Goal: Task Accomplishment & Management: Manage account settings

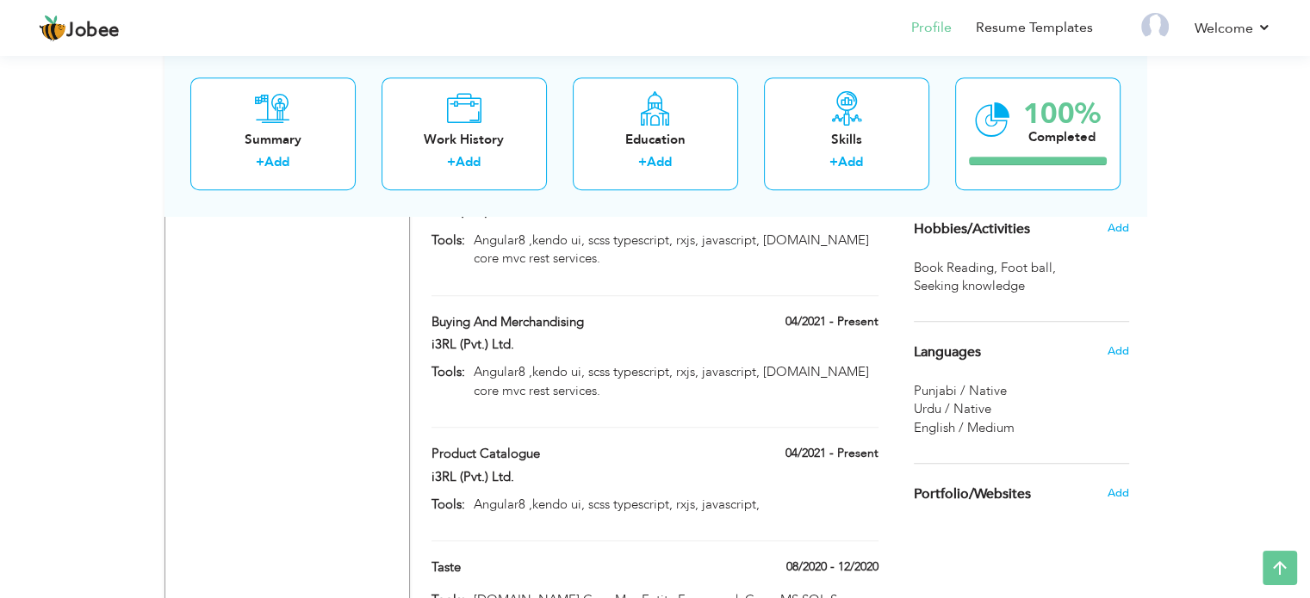
scroll to position [1200, 0]
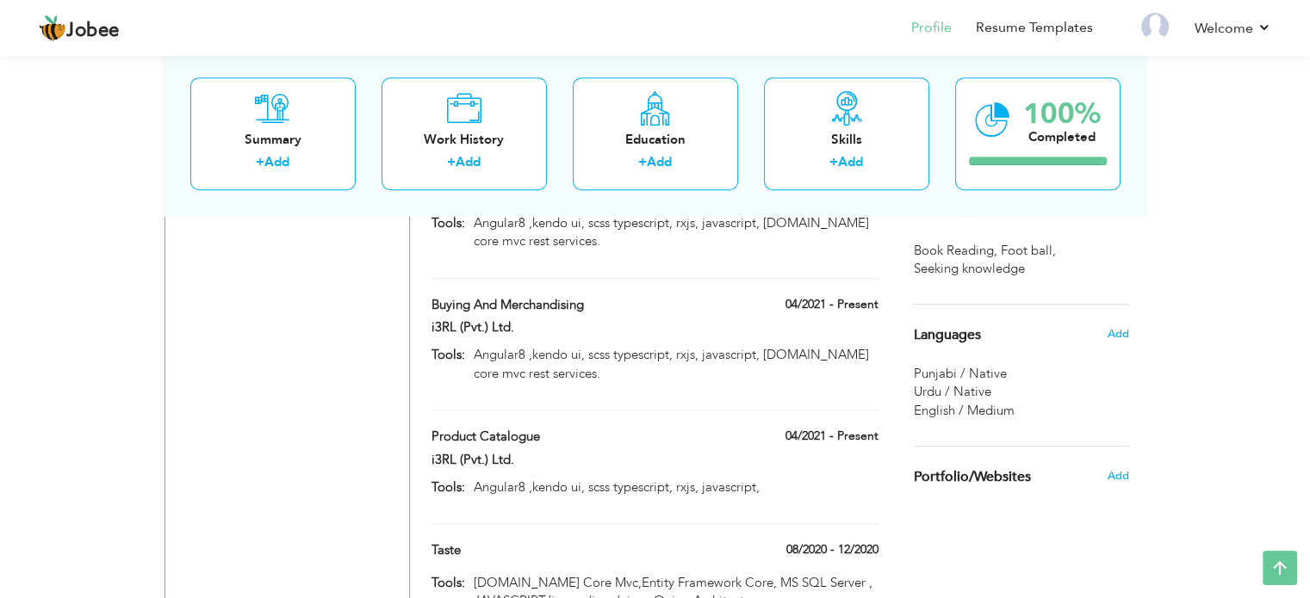
click at [988, 403] on span "English / Medium" at bounding box center [964, 410] width 101 height 17
click at [1121, 332] on span "Add" at bounding box center [1117, 334] width 22 height 16
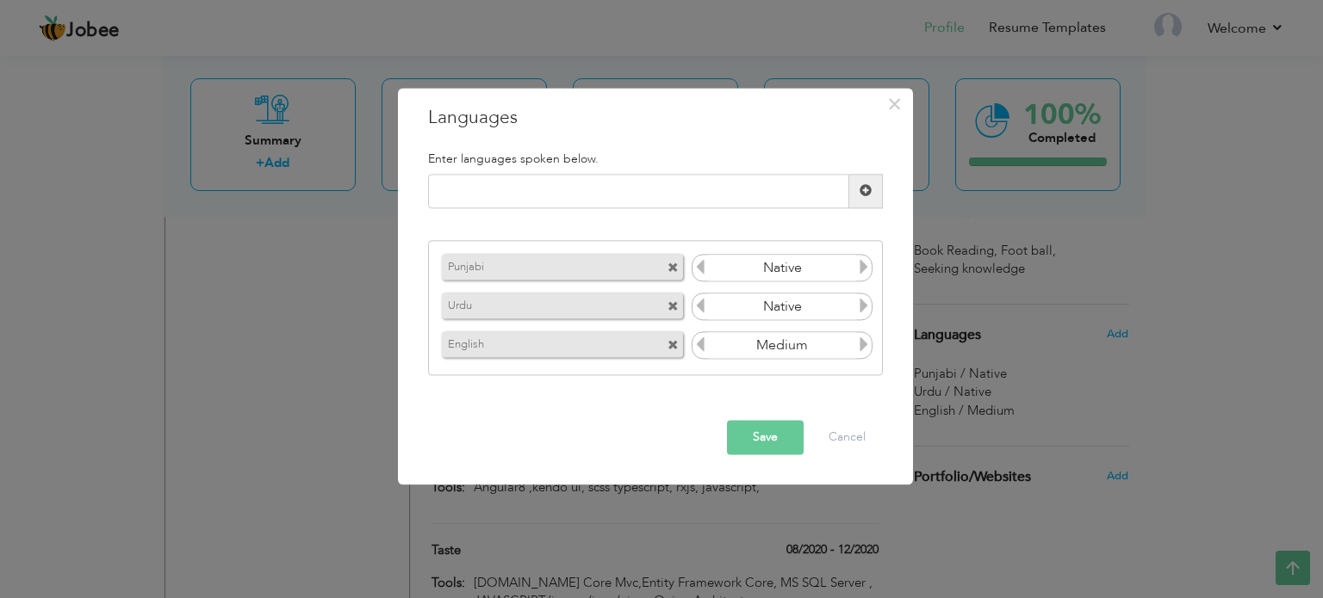
click at [856, 344] on icon at bounding box center [864, 346] width 16 height 16
click at [772, 435] on button "Save" at bounding box center [765, 437] width 77 height 34
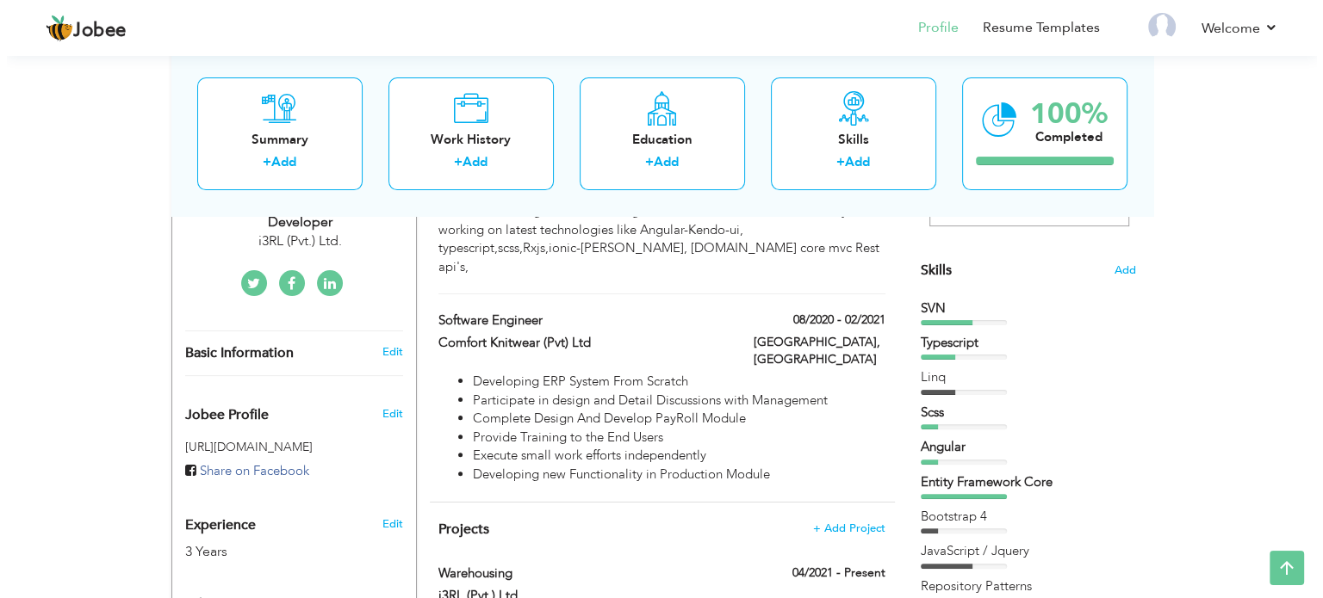
scroll to position [400, 0]
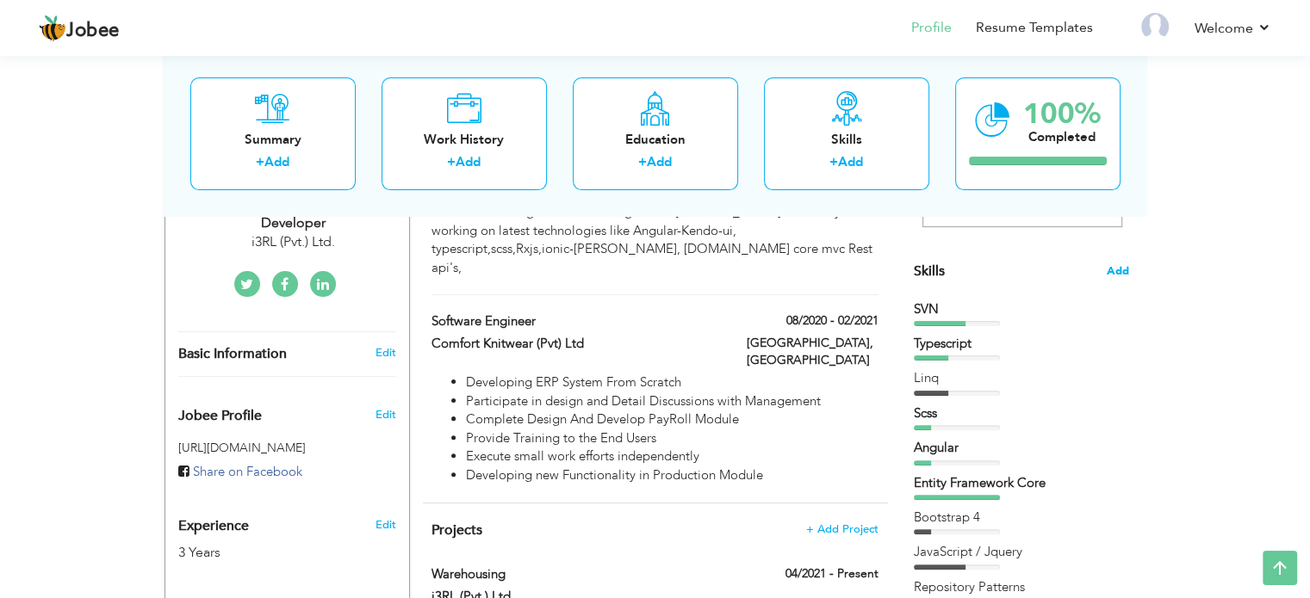
click at [1118, 270] on span "Add" at bounding box center [1118, 272] width 22 height 16
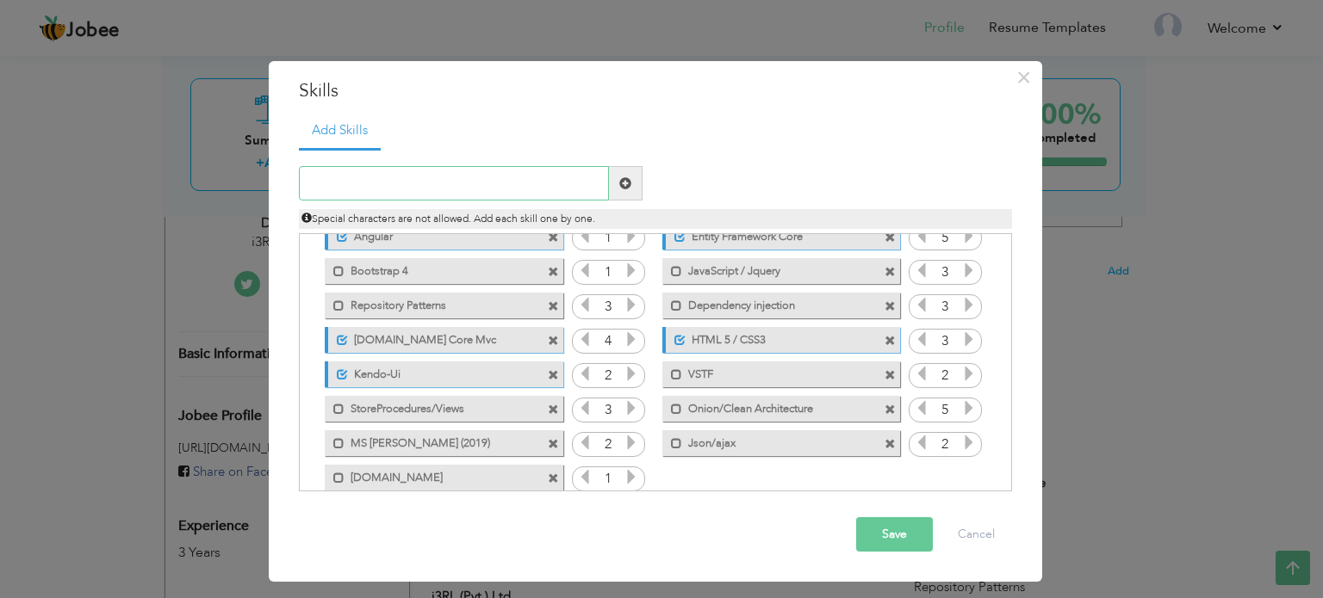
scroll to position [121, 0]
click at [568, 172] on input "text" at bounding box center [454, 183] width 310 height 34
click at [623, 178] on span at bounding box center [625, 183] width 12 height 12
click at [509, 184] on input "text" at bounding box center [454, 183] width 310 height 34
type input "XAML"
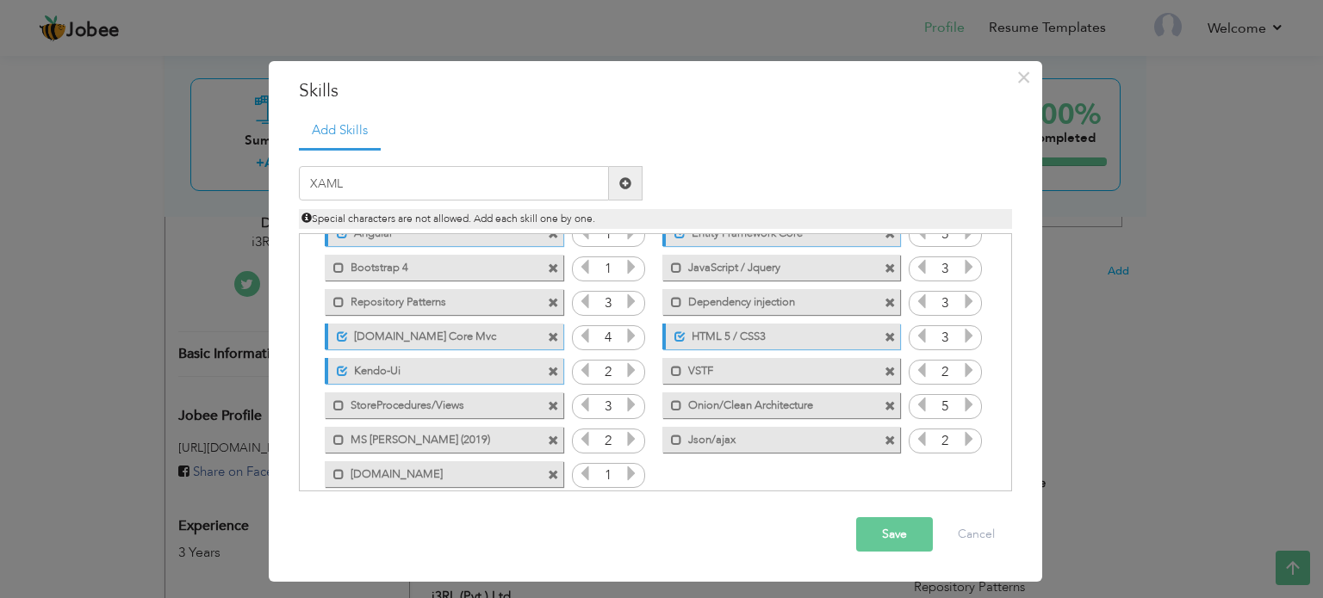
click at [623, 181] on span at bounding box center [625, 183] width 12 height 12
click at [954, 474] on input "1" at bounding box center [945, 476] width 32 height 24
click at [942, 471] on input "1" at bounding box center [945, 476] width 32 height 24
click at [915, 470] on icon at bounding box center [922, 474] width 16 height 16
click at [964, 474] on icon at bounding box center [969, 474] width 16 height 16
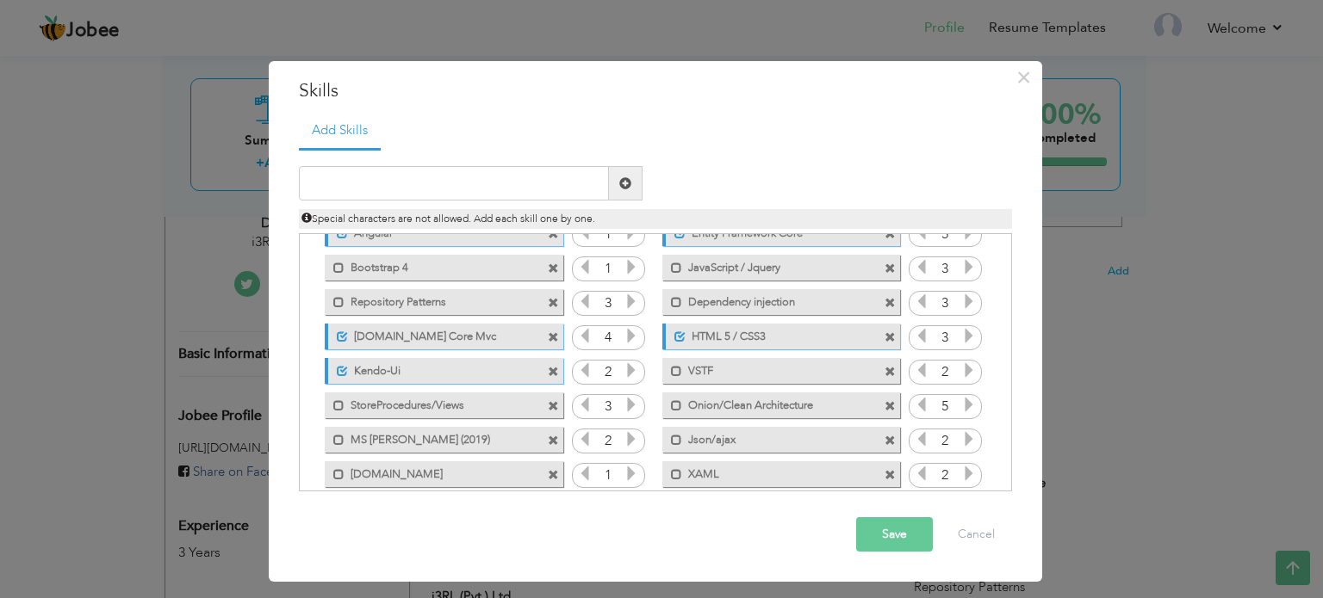
click at [964, 474] on icon at bounding box center [969, 474] width 16 height 16
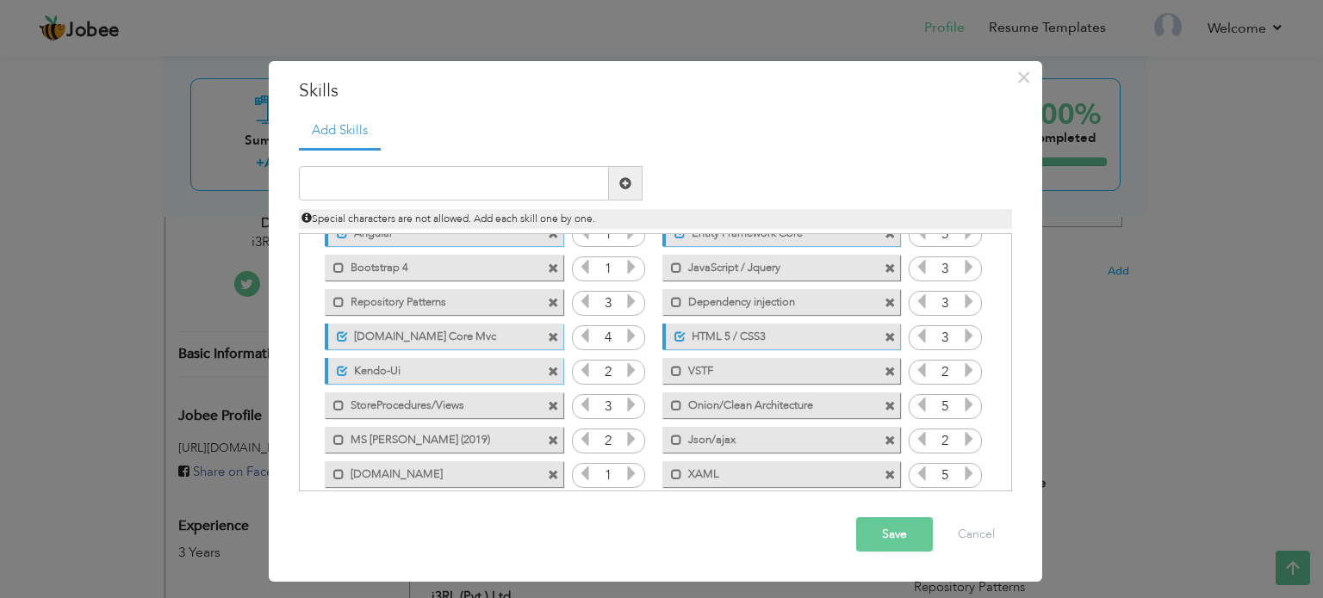
click at [964, 474] on icon at bounding box center [969, 474] width 16 height 16
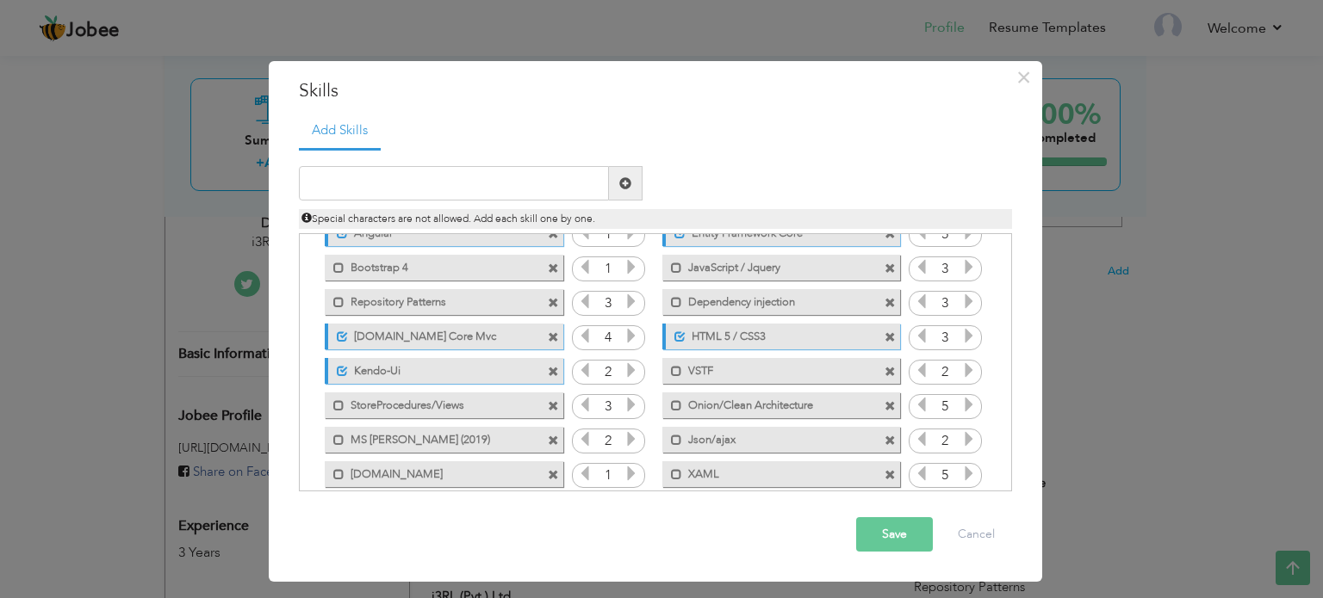
click at [964, 474] on icon at bounding box center [969, 474] width 16 height 16
click at [811, 457] on div "Mark as primary skill. XAML" at bounding box center [777, 474] width 264 height 34
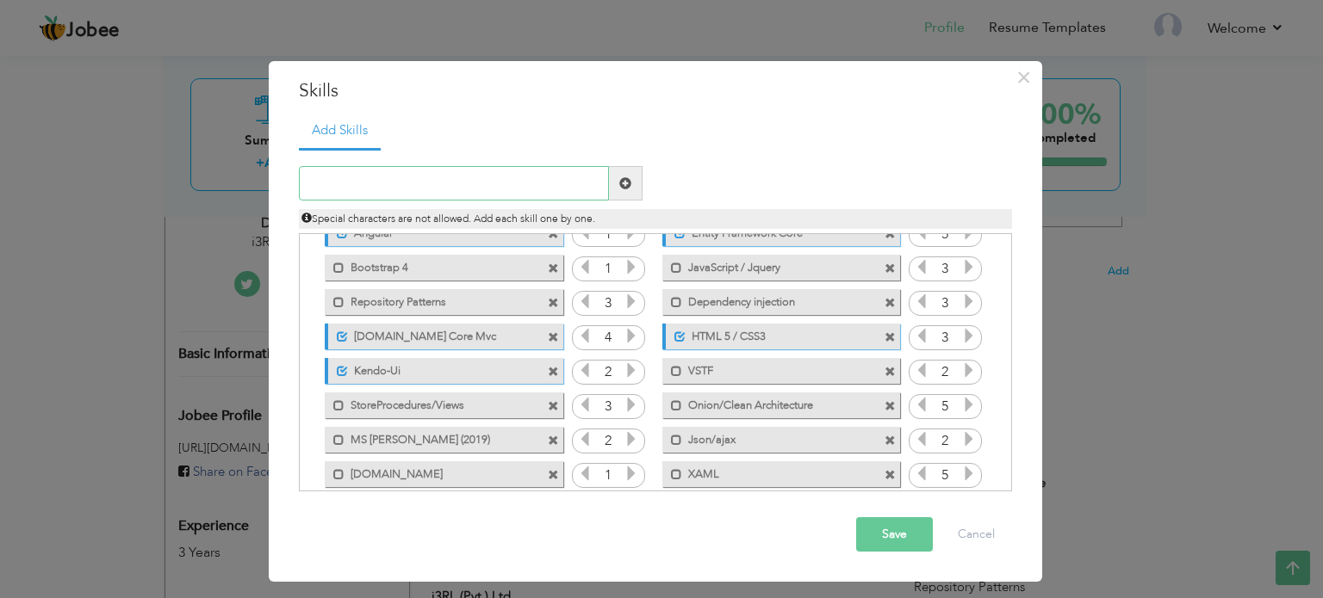
click at [412, 178] on input "text" at bounding box center [454, 183] width 310 height 34
type input "JSON"
click at [623, 180] on span at bounding box center [625, 183] width 12 height 12
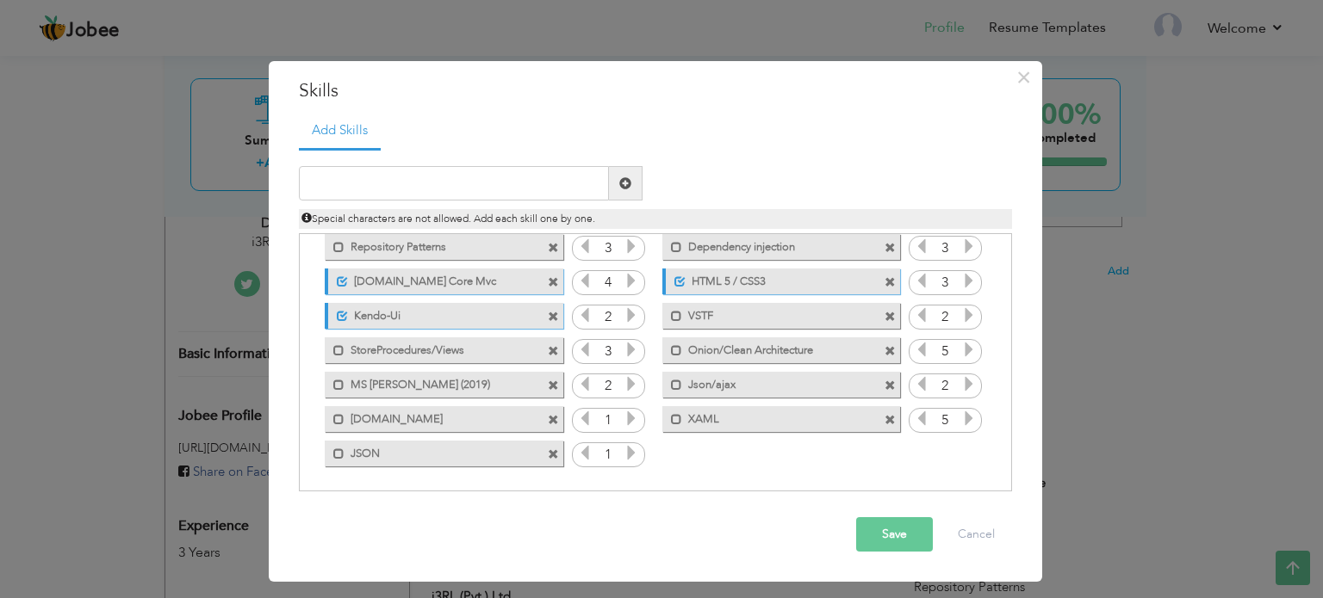
scroll to position [176, 0]
click at [630, 454] on icon at bounding box center [631, 453] width 16 height 16
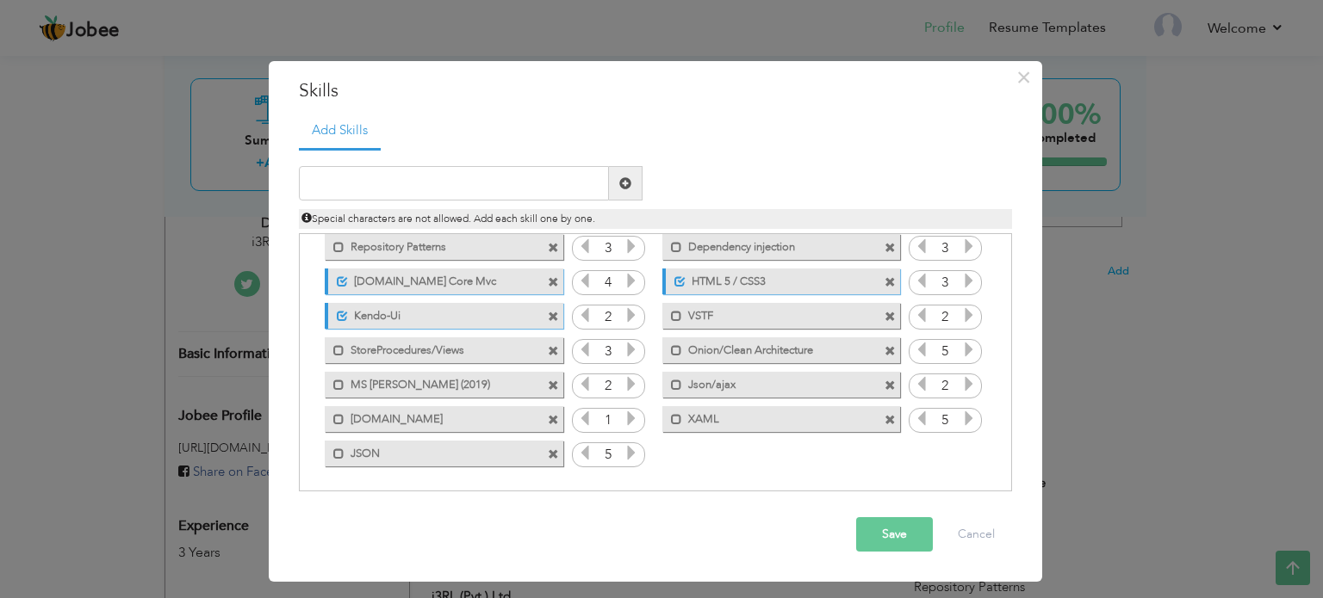
click at [630, 454] on icon at bounding box center [631, 453] width 16 height 16
click at [338, 380] on span at bounding box center [338, 385] width 11 height 11
click at [338, 416] on span at bounding box center [338, 419] width 11 height 11
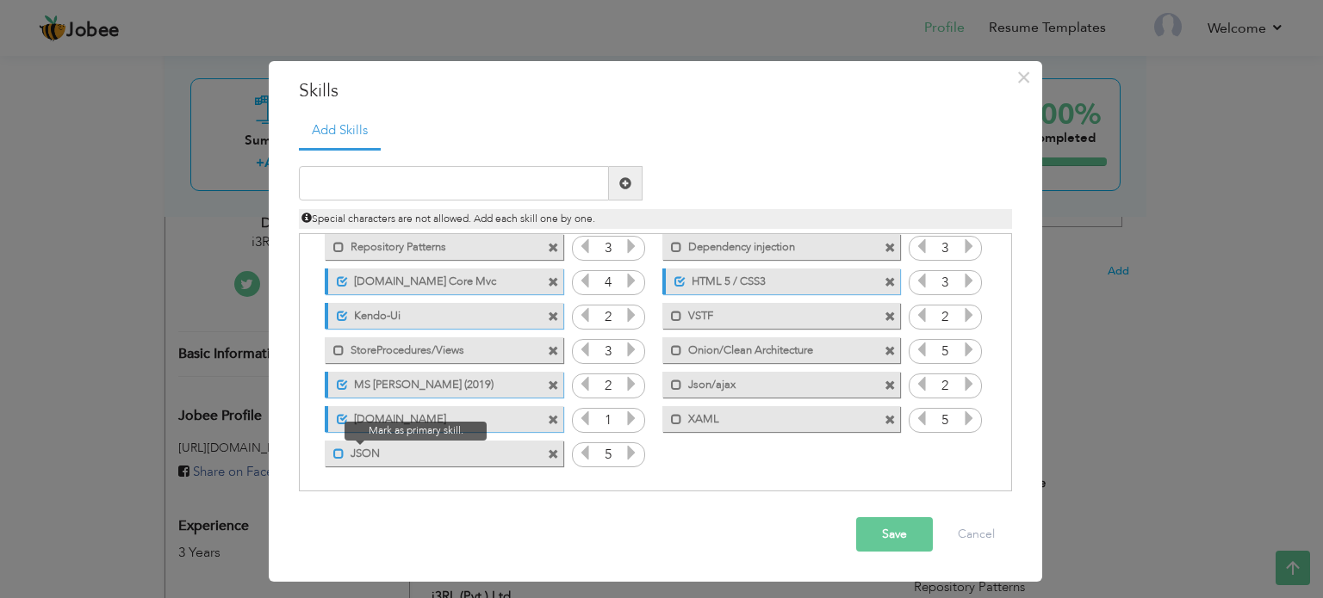
click at [336, 450] on span at bounding box center [338, 454] width 11 height 11
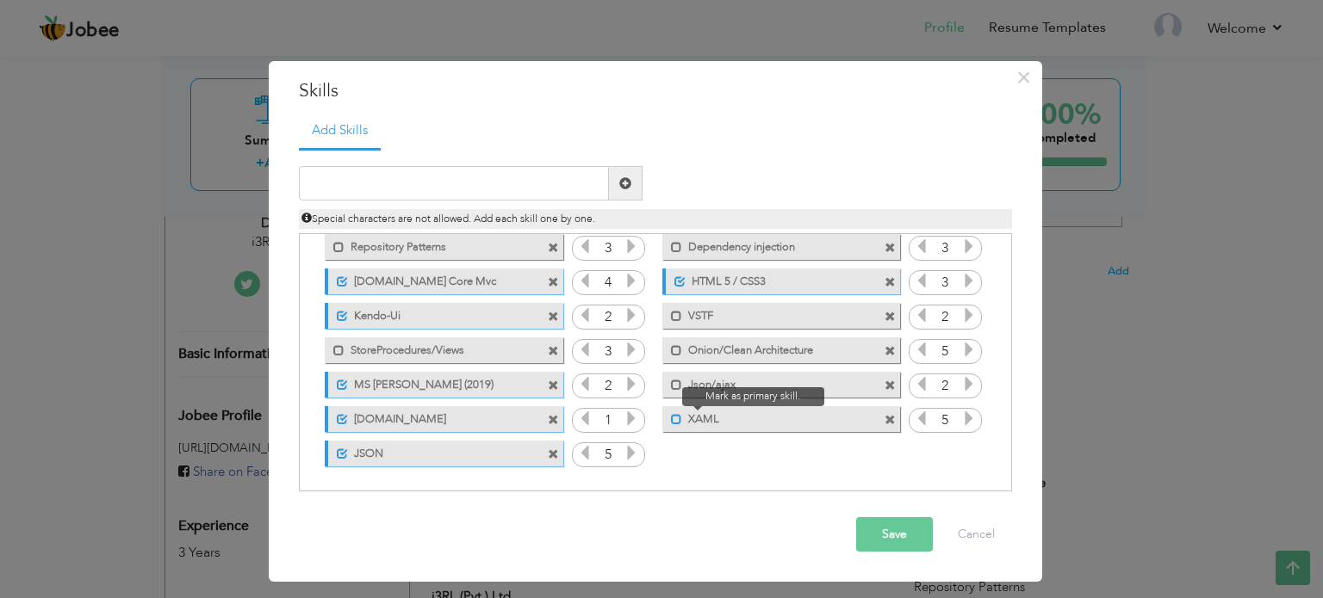
click at [675, 416] on span at bounding box center [676, 419] width 11 height 11
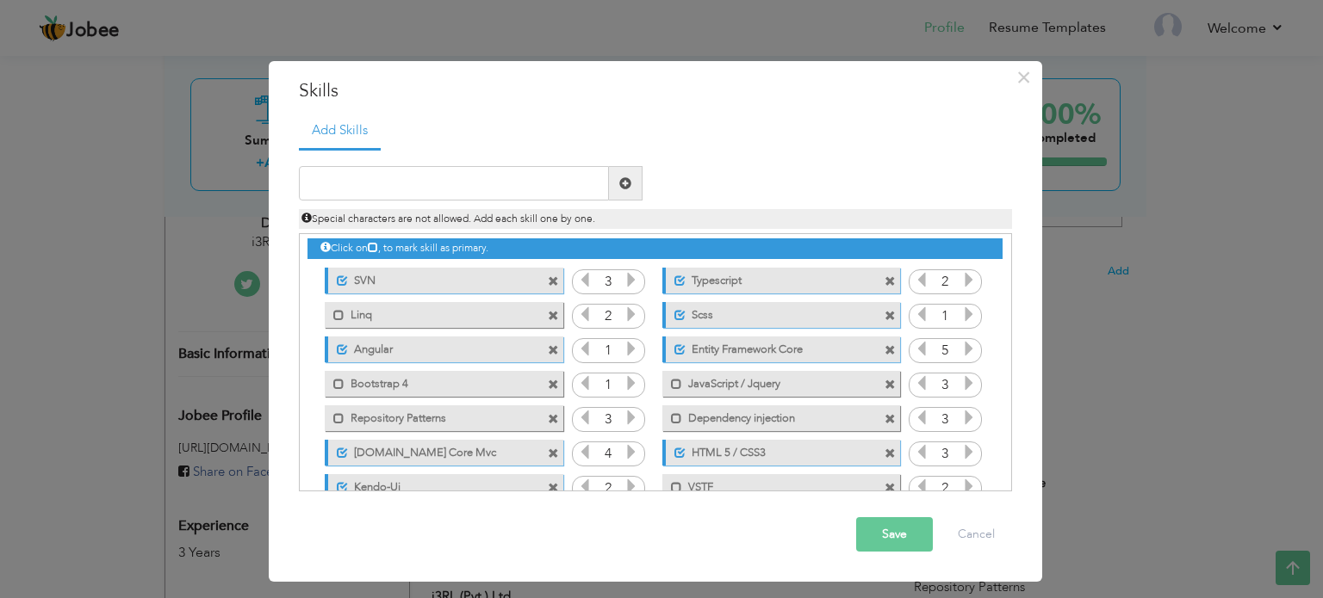
scroll to position [0, 0]
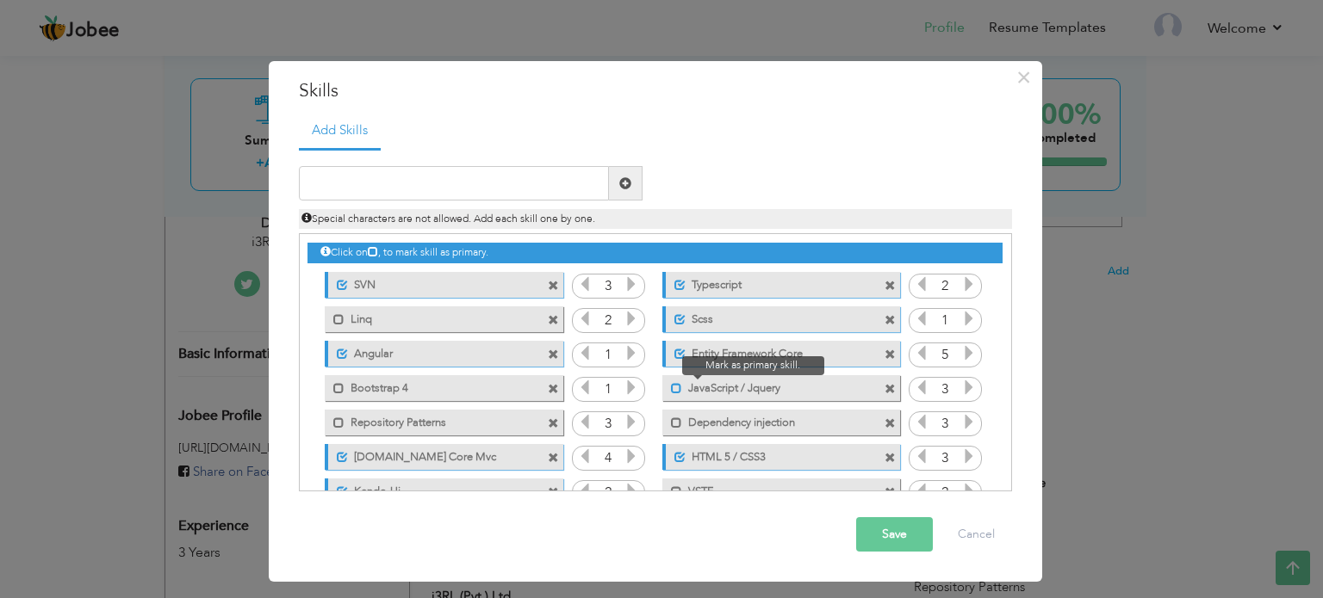
click at [674, 385] on span at bounding box center [676, 388] width 11 height 11
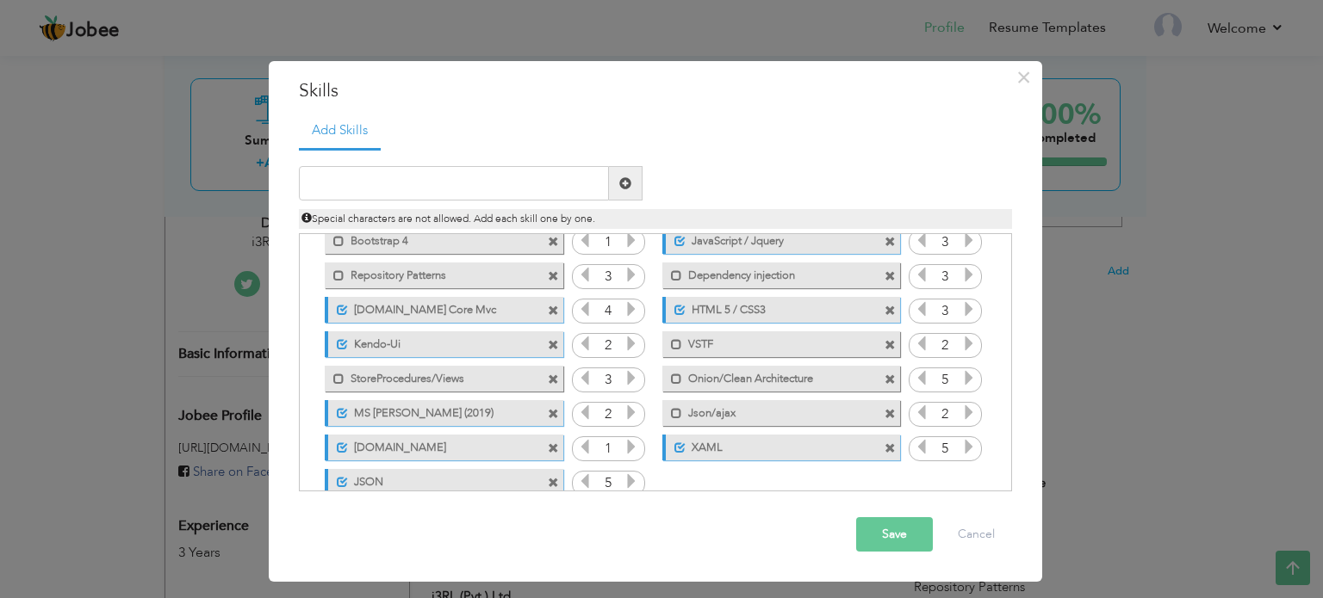
scroll to position [176, 0]
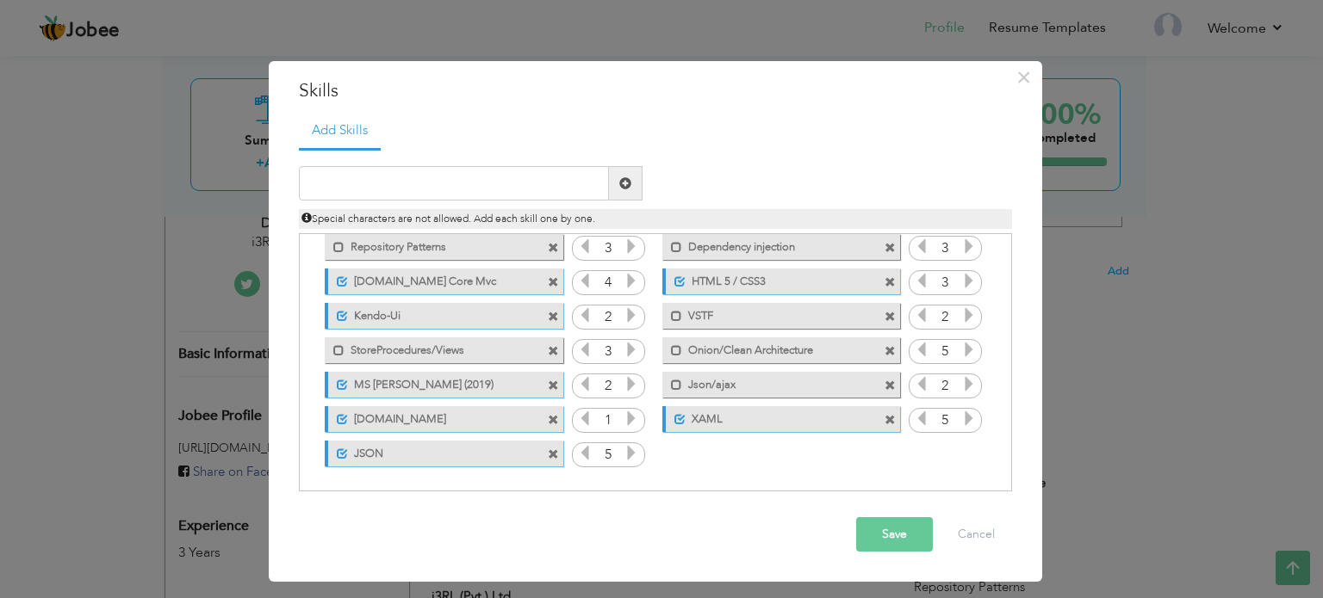
click at [901, 540] on button "Save" at bounding box center [894, 535] width 77 height 34
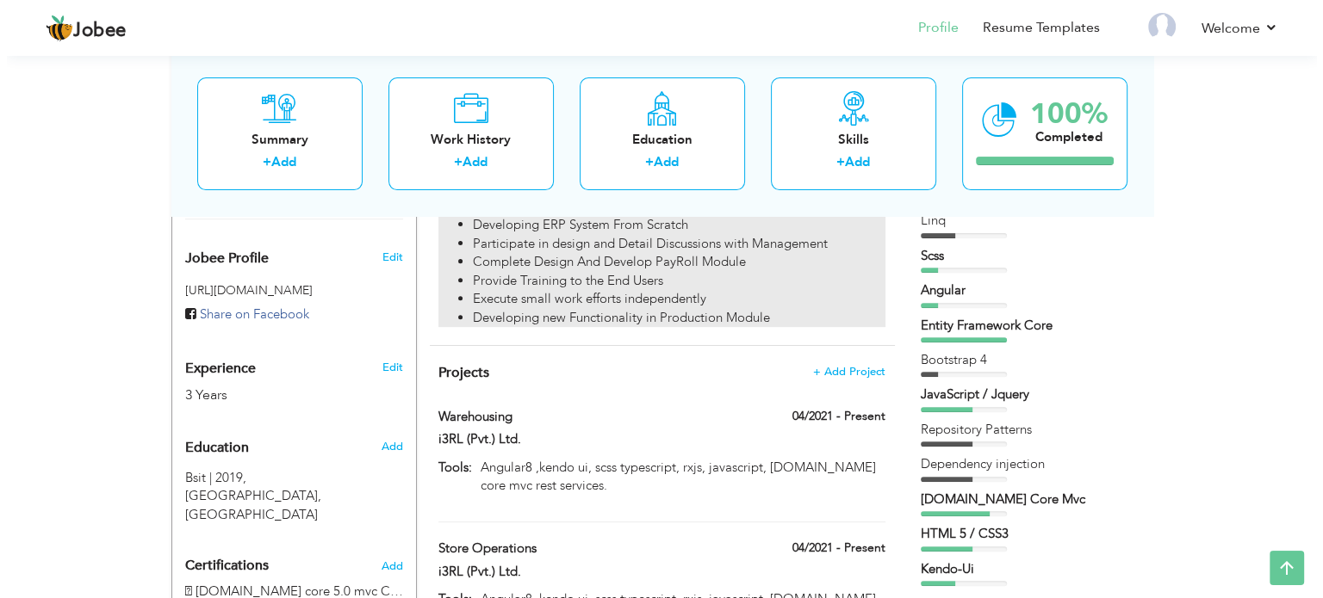
scroll to position [560, 0]
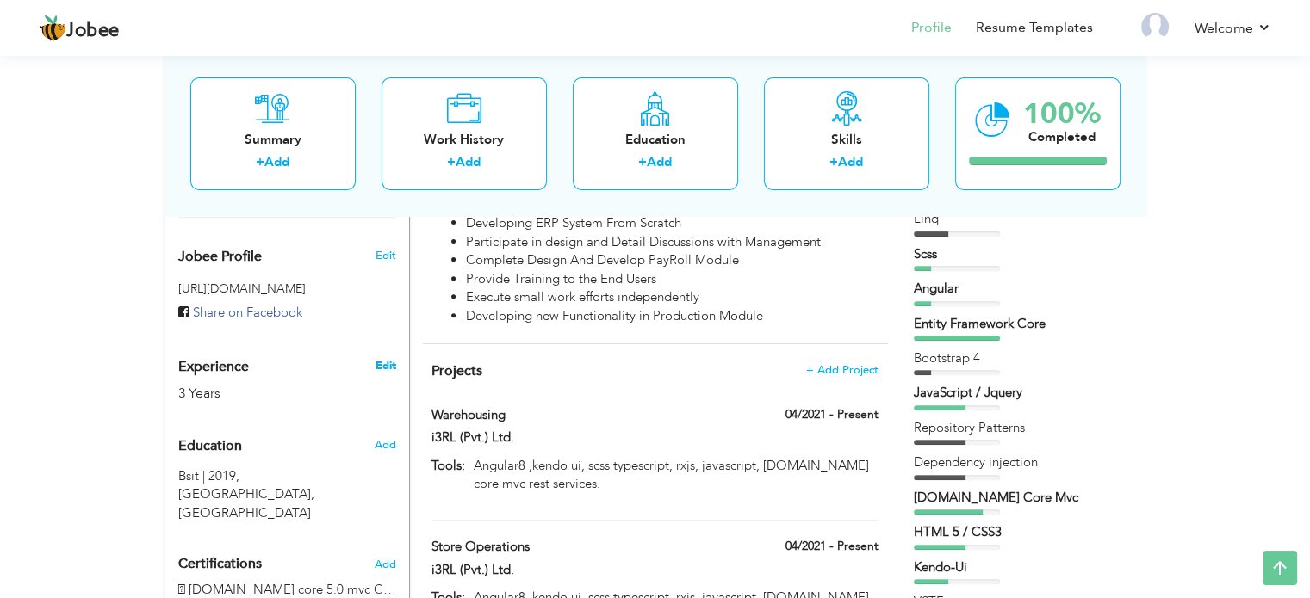
click at [386, 358] on link "Edit" at bounding box center [385, 366] width 21 height 16
type input "ijaz"
type input "hassan"
type input "03039660237"
select select "number:166"
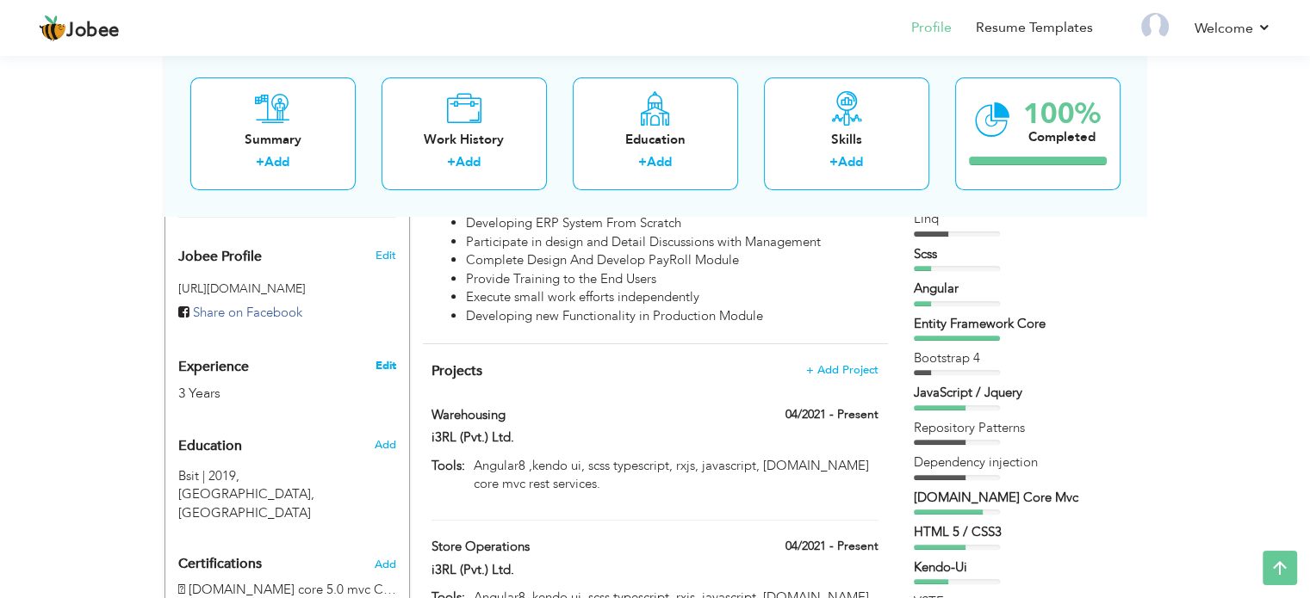
type input "[GEOGRAPHIC_DATA]"
select select "number:5"
type input "i3RL (Pvt.) Ltd."
type input "Full Stack Angular / .Net Core Developer"
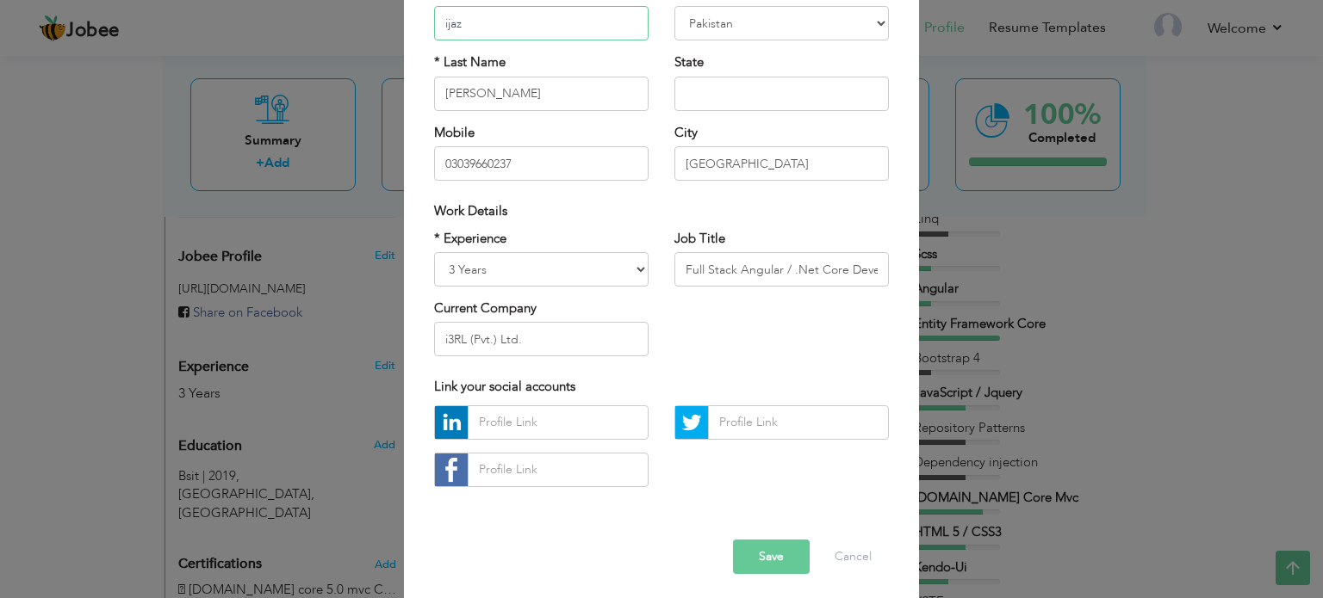
scroll to position [183, 0]
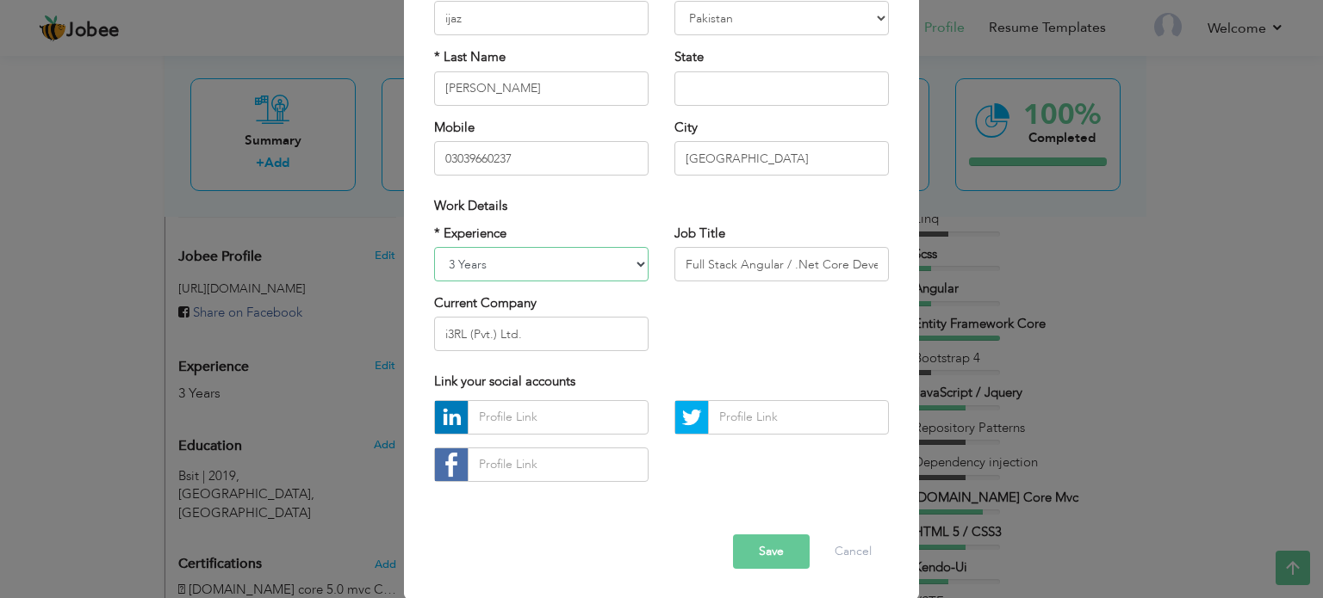
click at [636, 264] on select "Entry Level Less than 1 Year 1 Year 2 Years 3 Years 4 Years 5 Years 6 Years 7 Y…" at bounding box center [541, 264] width 214 height 34
select select "number:7"
click at [434, 247] on select "Entry Level Less than 1 Year 1 Year 2 Years 3 Years 4 Years 5 Years 6 Years 7 Y…" at bounding box center [541, 264] width 214 height 34
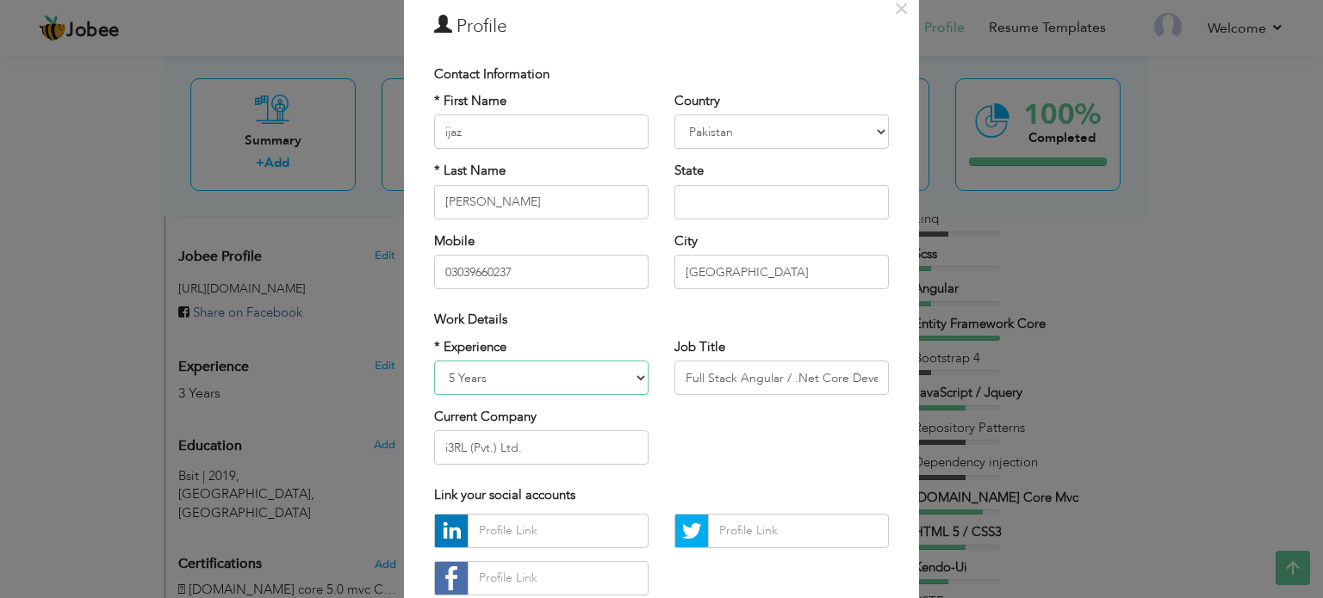
scroll to position [69, 0]
click at [863, 381] on input "Full Stack Angular / .Net Core Developer" at bounding box center [781, 378] width 214 height 34
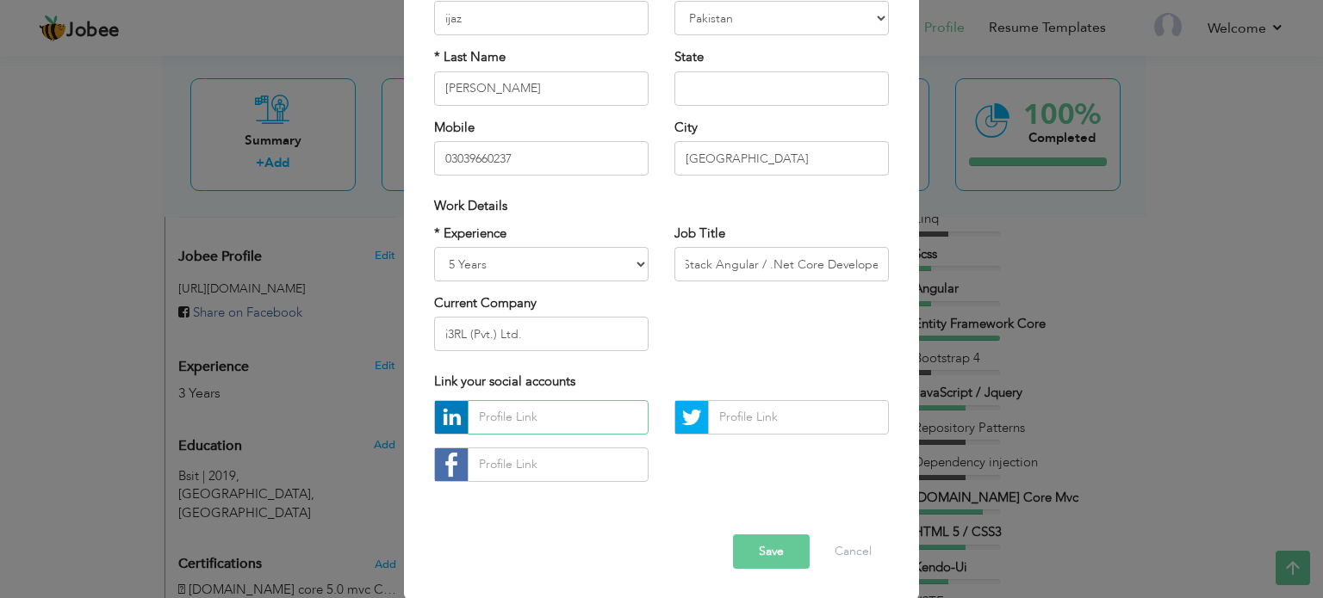
scroll to position [0, 0]
click at [567, 414] on input "text" at bounding box center [558, 417] width 181 height 34
click at [552, 417] on input "text" at bounding box center [558, 417] width 181 height 34
paste input "www.linkedin.com/in/ijaz-hassan-a88a4812b"
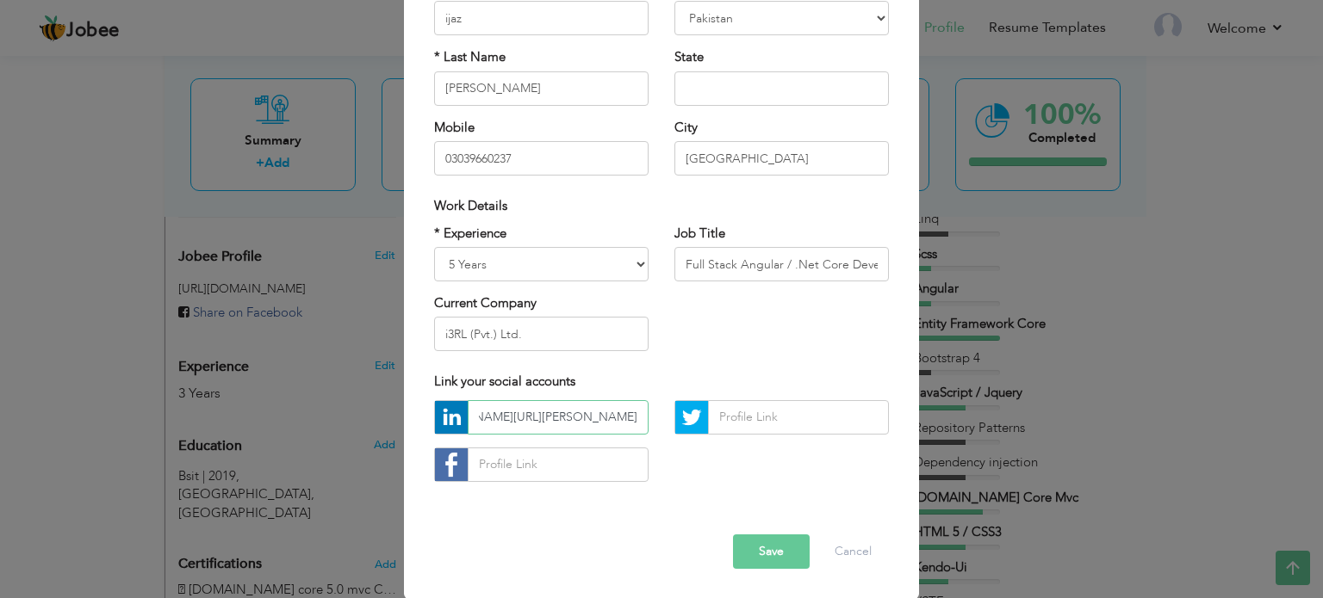
type input "www.linkedin.com/in/ijaz-hassan-a88a4812b"
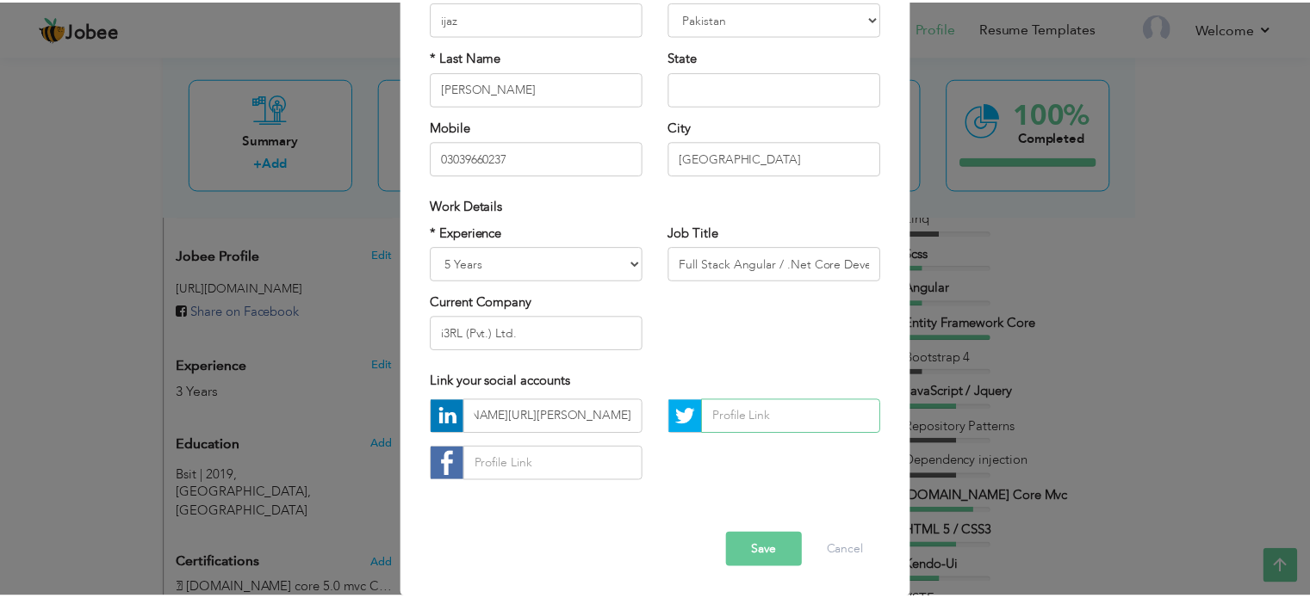
scroll to position [0, 0]
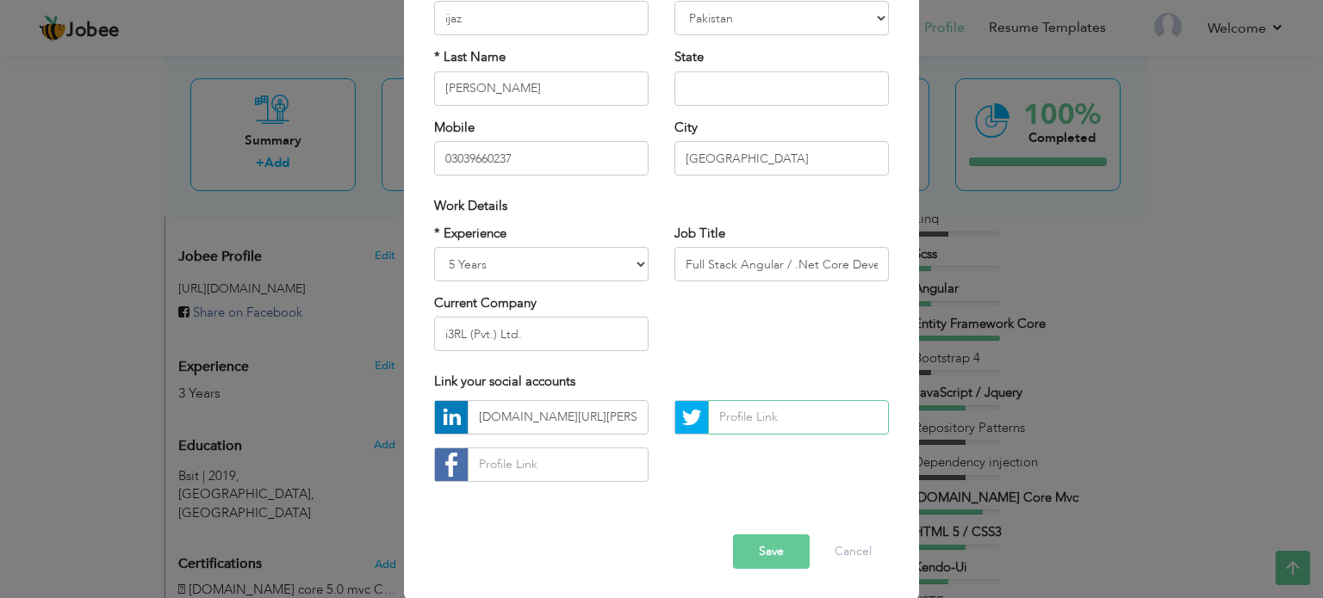
click at [764, 418] on input "text" at bounding box center [798, 417] width 181 height 34
click at [564, 470] on input "text" at bounding box center [558, 465] width 181 height 34
click at [769, 550] on button "Save" at bounding box center [771, 552] width 77 height 34
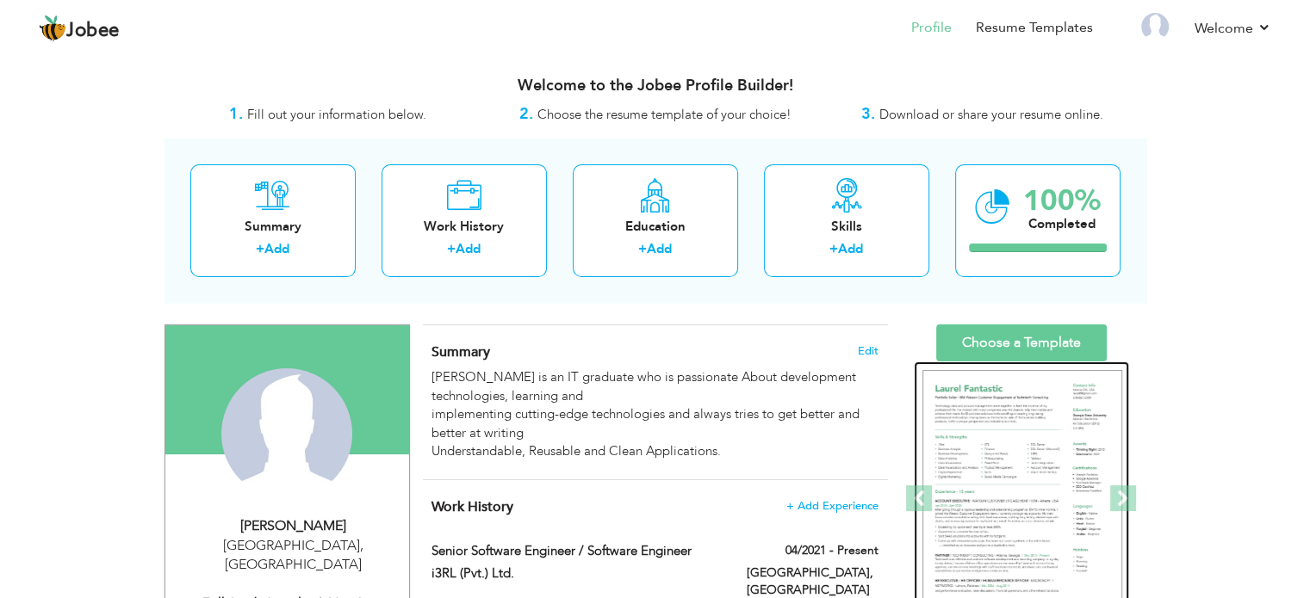
click at [999, 491] on img at bounding box center [1022, 499] width 200 height 258
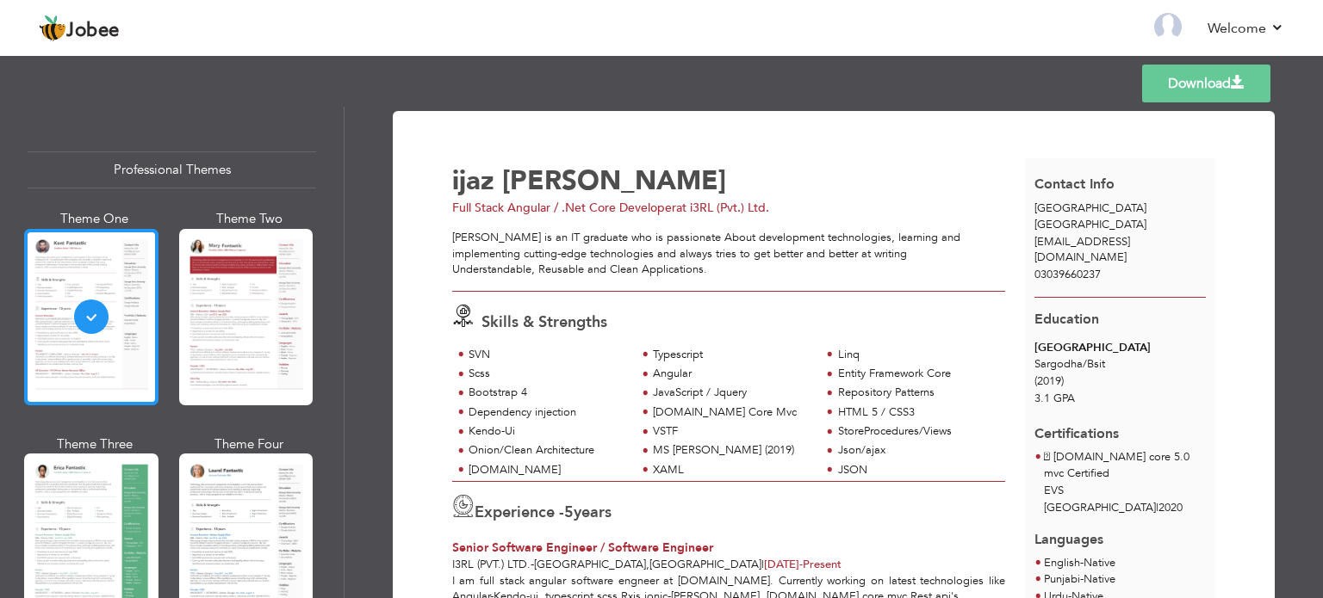
click at [97, 319] on div at bounding box center [91, 317] width 134 height 177
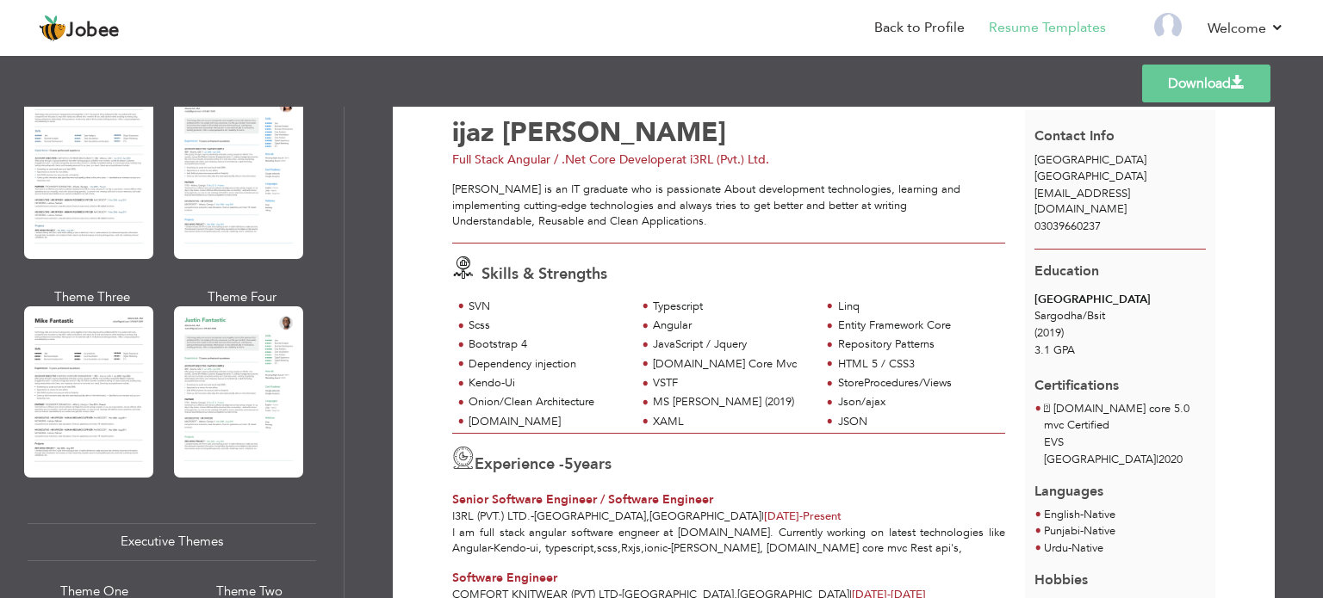
scroll to position [898, 0]
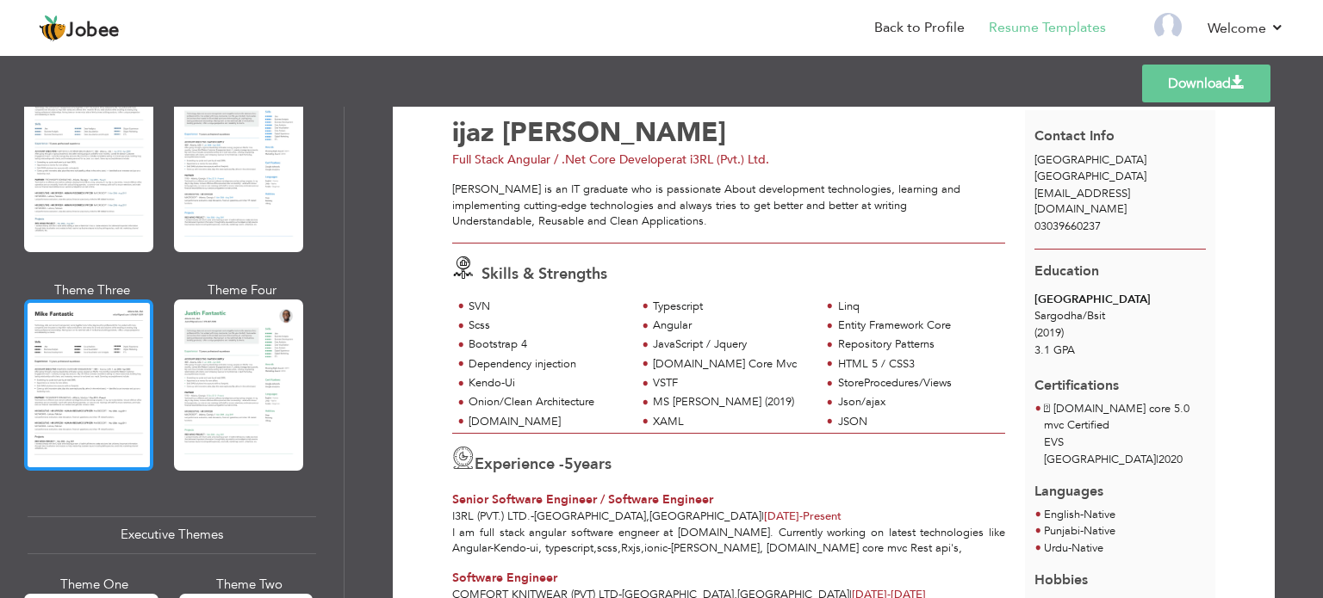
click at [92, 406] on div at bounding box center [88, 385] width 129 height 171
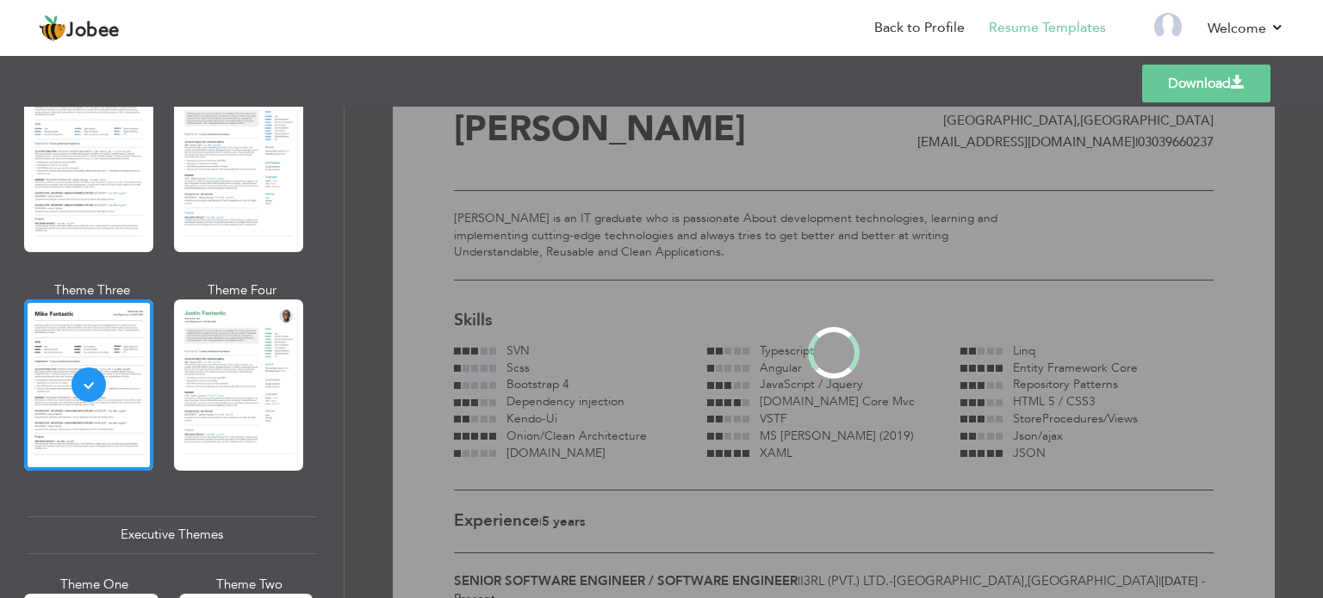
scroll to position [0, 0]
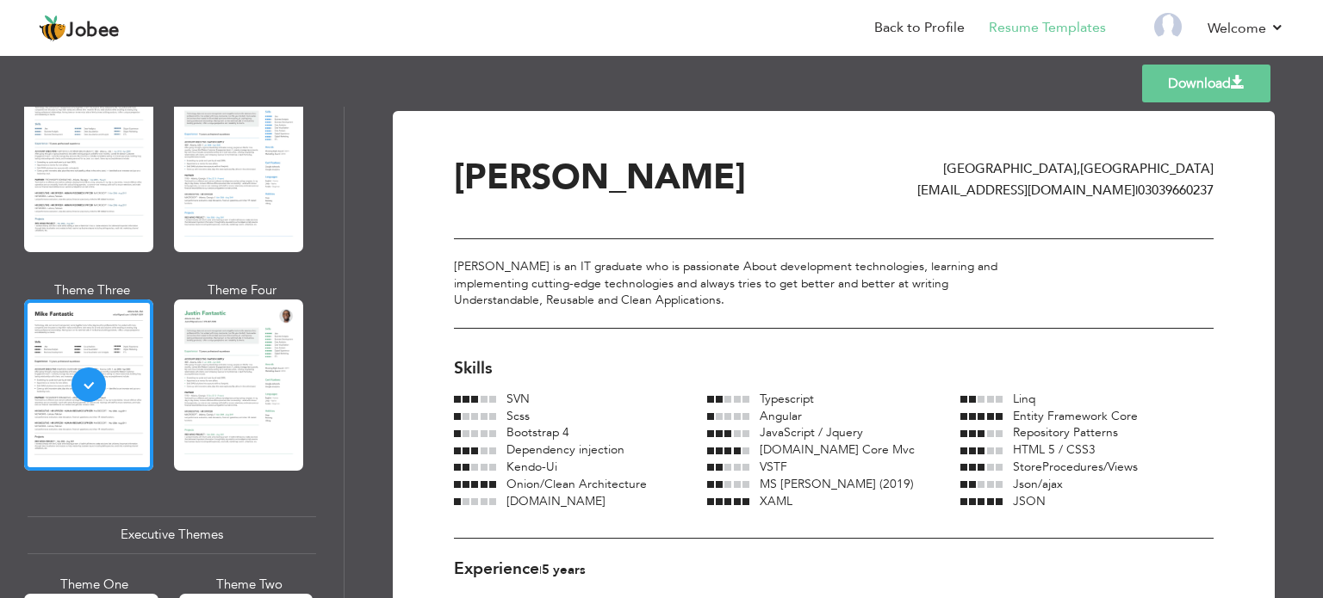
click at [489, 401] on span at bounding box center [492, 399] width 7 height 7
click at [685, 302] on div "Ijaz Hassan is an IT graduate who is passionate About development technologies,…" at bounding box center [834, 284] width 760 height 90
click at [583, 265] on div "Ijaz Hassan is an IT graduate who is passionate About development technologies,…" at bounding box center [834, 284] width 760 height 90
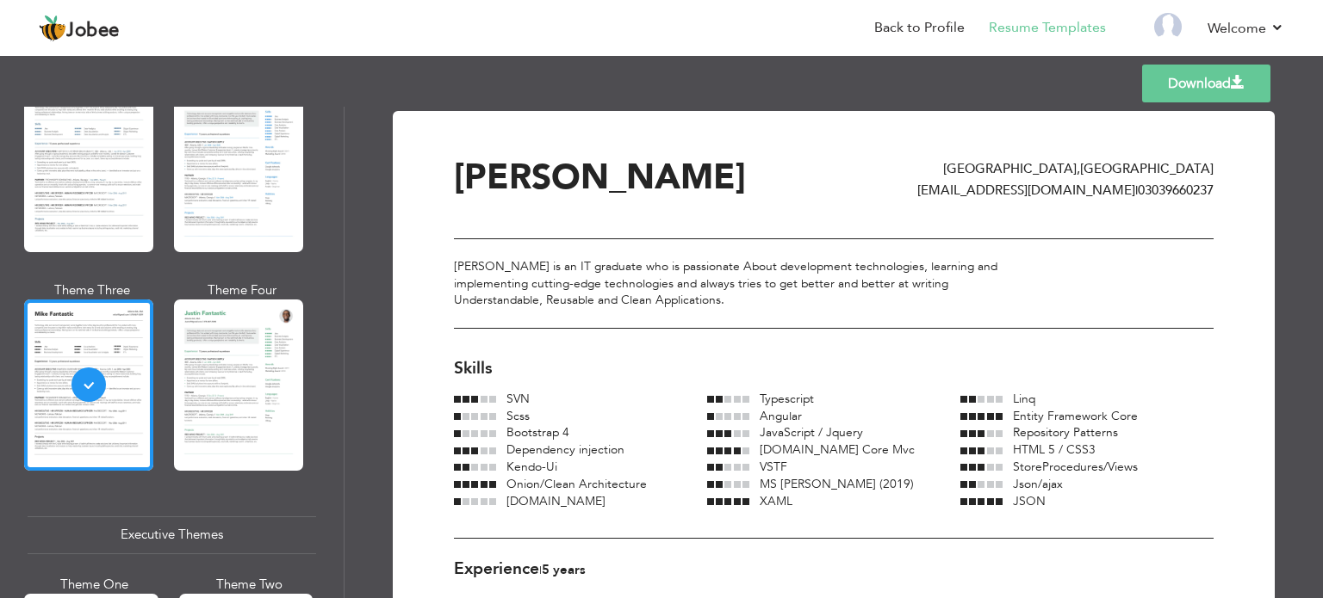
click at [657, 264] on div "Ijaz Hassan is an IT graduate who is passionate About development technologies,…" at bounding box center [834, 284] width 760 height 90
click at [761, 255] on div "Ijaz Hassan is an IT graduate who is passionate About development technologies,…" at bounding box center [834, 284] width 760 height 90
click at [762, 262] on div "Ijaz Hassan is an IT graduate who is passionate About development technologies,…" at bounding box center [834, 284] width 760 height 90
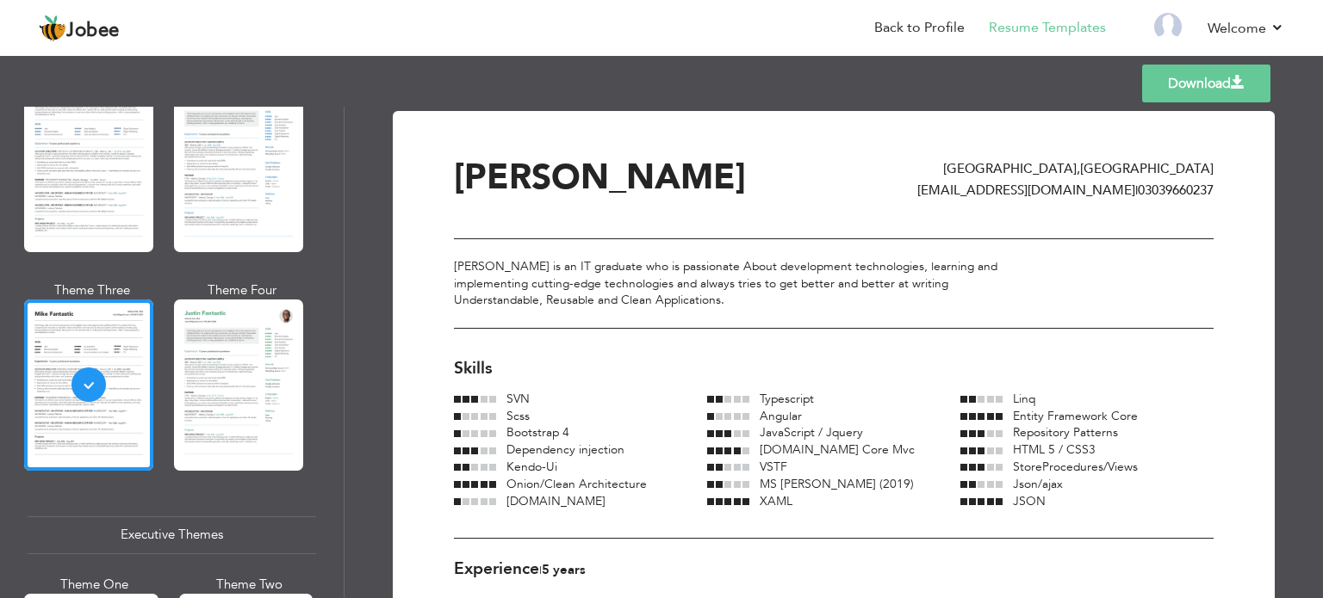
click at [828, 261] on div "Ijaz Hassan is an IT graduate who is passionate About development technologies,…" at bounding box center [834, 284] width 760 height 90
click at [809, 282] on div "Ijaz Hassan is an IT graduate who is passionate About development technologies,…" at bounding box center [834, 284] width 760 height 90
click at [566, 306] on div "Ijaz Hassan is an IT graduate who is passionate About development technologies,…" at bounding box center [834, 284] width 760 height 90
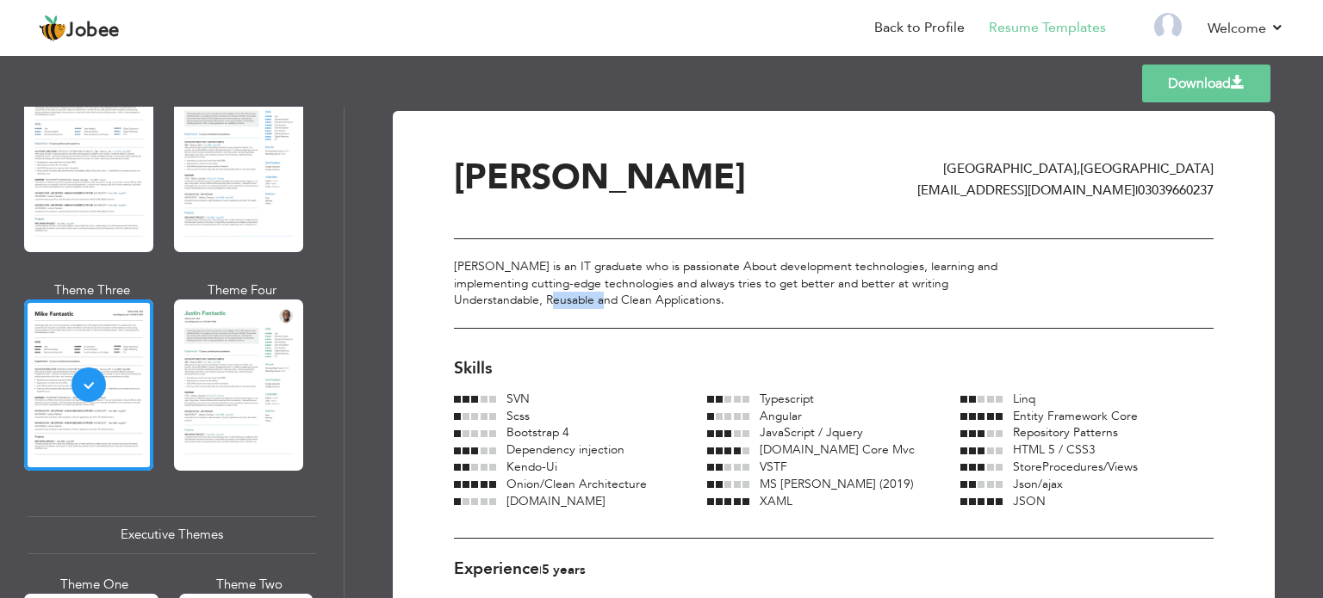
click at [566, 306] on div "Ijaz Hassan is an IT graduate who is passionate About development technologies,…" at bounding box center [834, 284] width 760 height 90
click at [488, 300] on div "Ijaz Hassan is an IT graduate who is passionate About development technologies,…" at bounding box center [834, 284] width 760 height 90
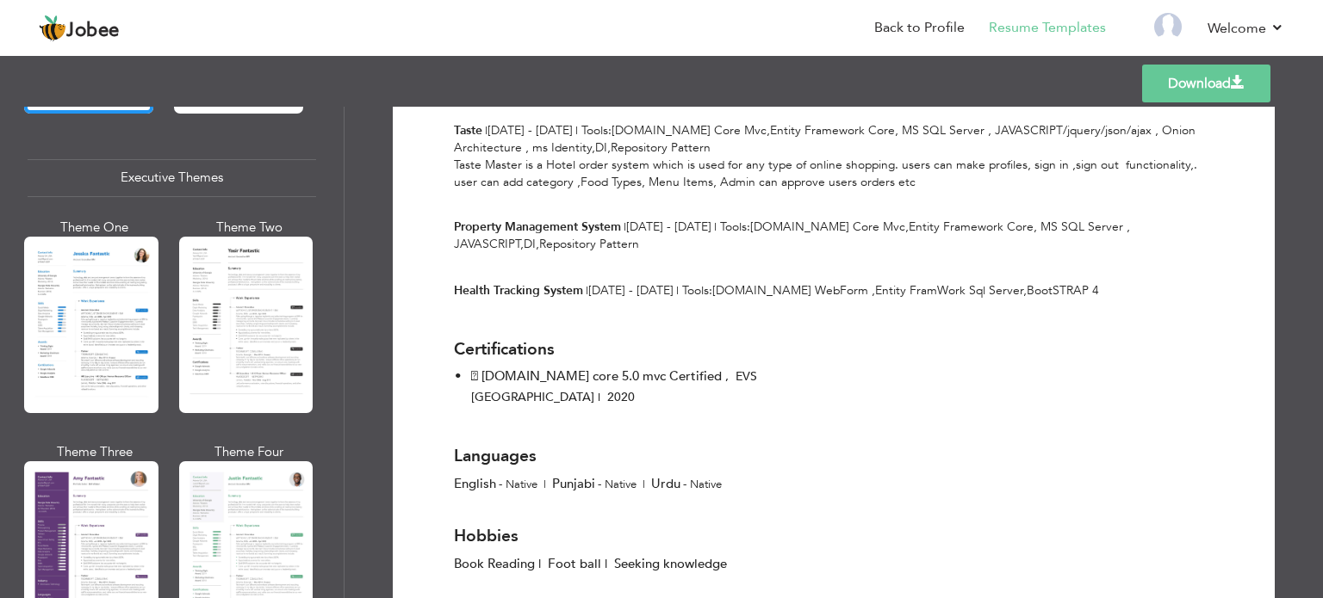
scroll to position [1257, 0]
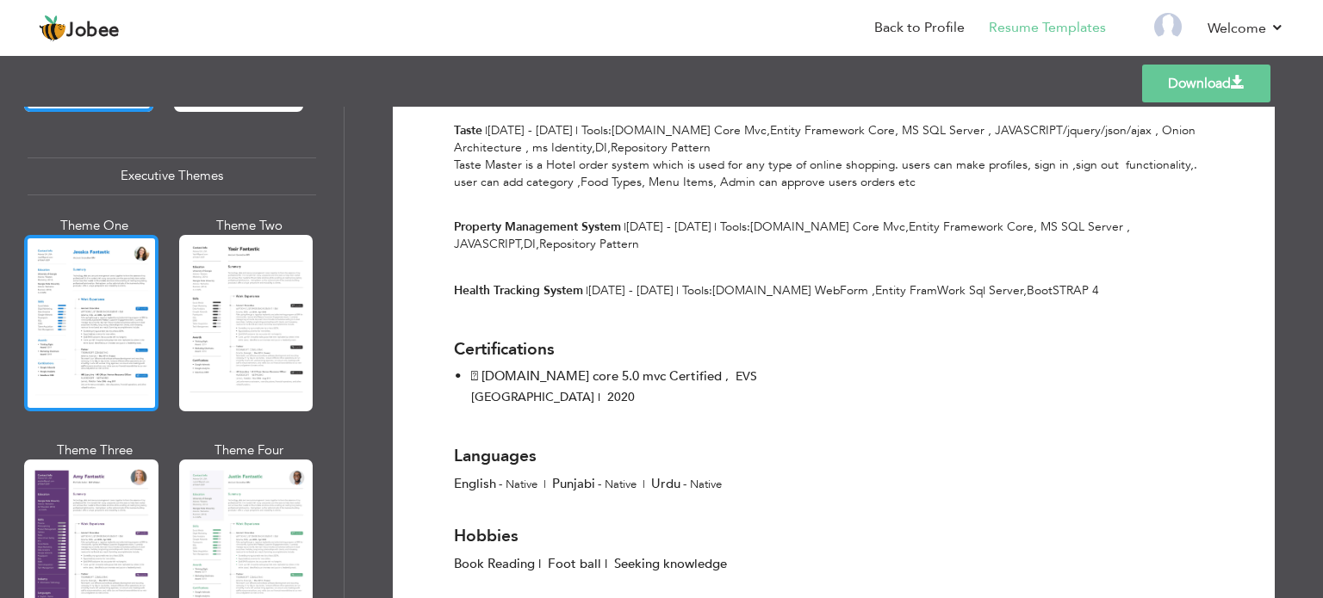
click at [90, 299] on div at bounding box center [91, 323] width 134 height 177
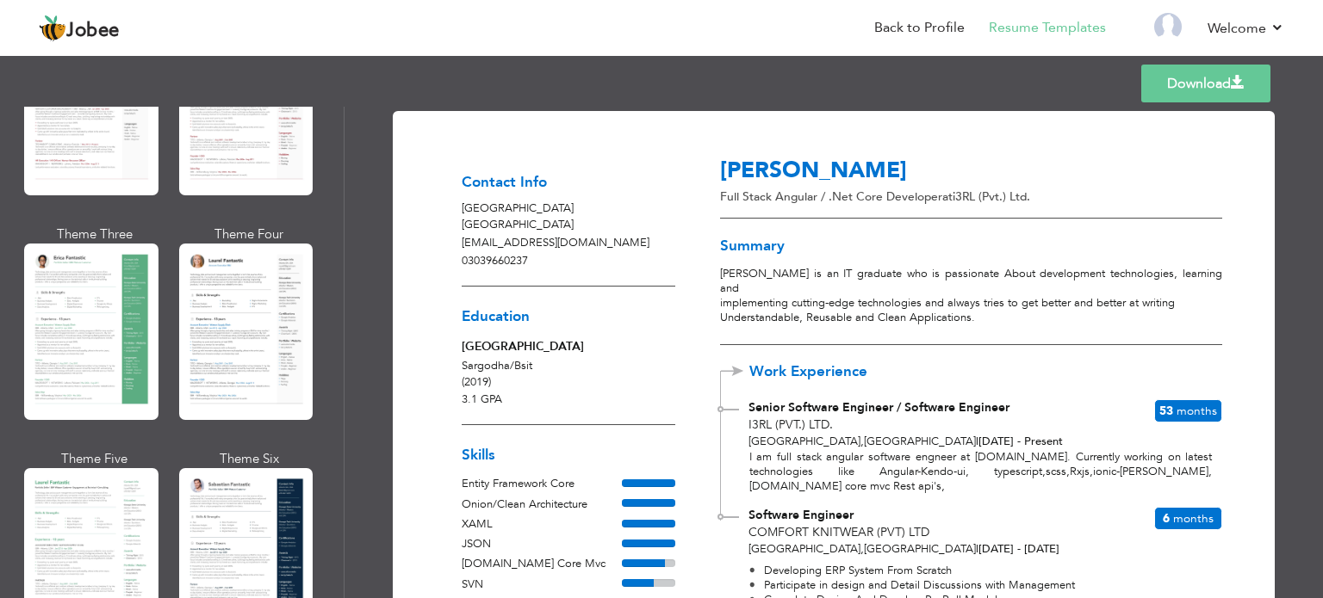
scroll to position [0, 0]
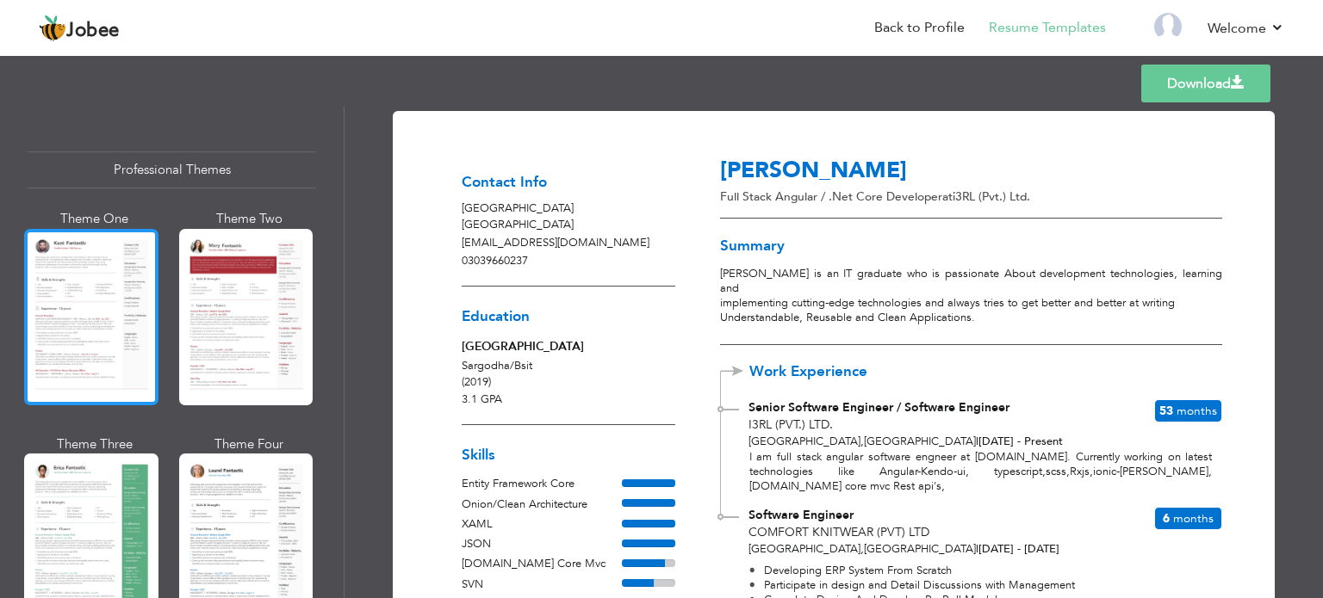
click at [117, 329] on div at bounding box center [91, 317] width 134 height 177
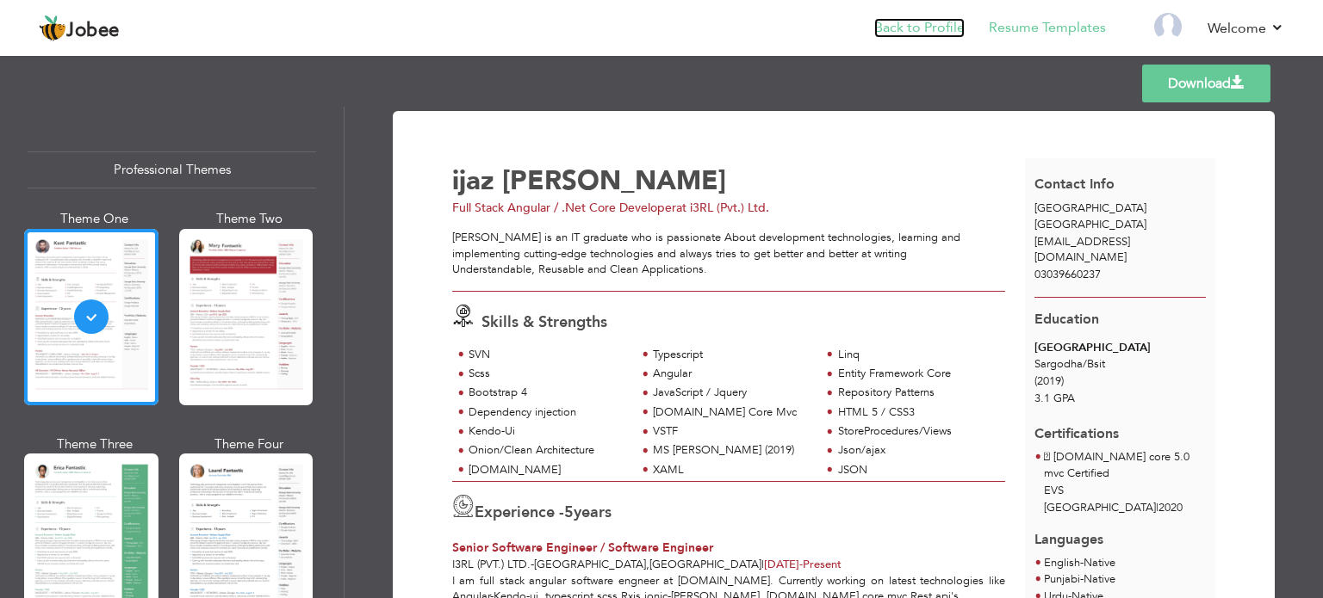
click at [941, 27] on link "Back to Profile" at bounding box center [919, 28] width 90 height 20
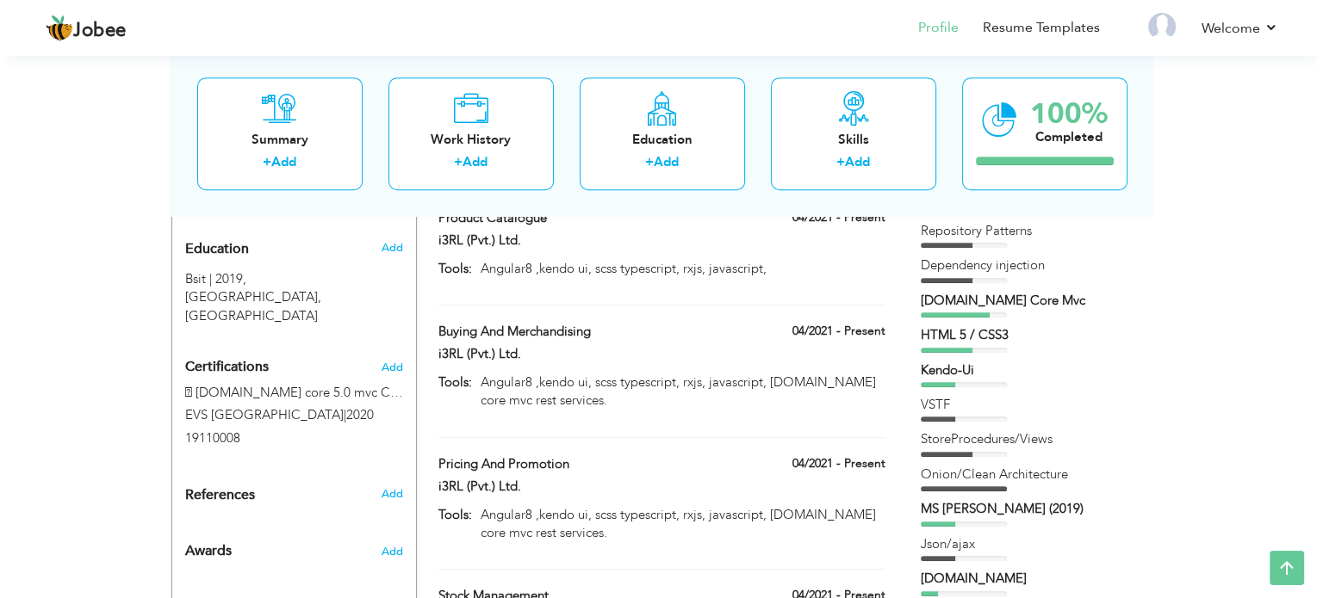
scroll to position [775, 0]
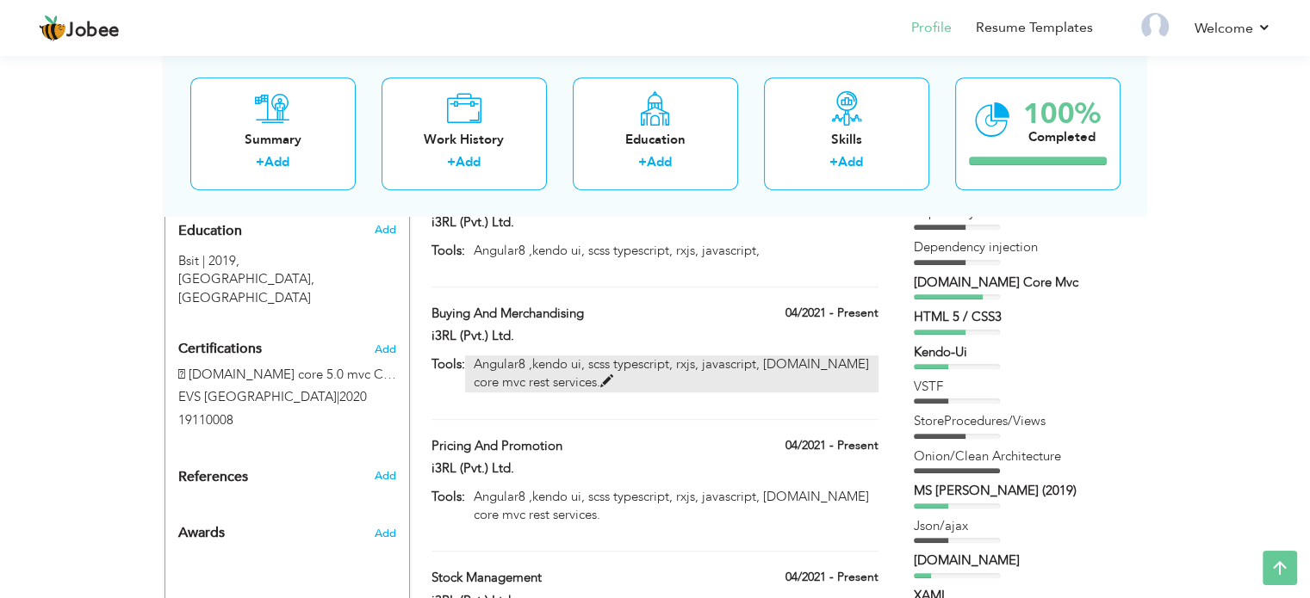
click at [522, 356] on p "Angular8 ,kendo ui, scss typescript, rxjs, javascript, [DOMAIN_NAME] core mvc r…" at bounding box center [671, 374] width 412 height 37
type input "Buying And Merchandising"
type input "i3RL (Pvt.) Ltd."
type input "04/2021"
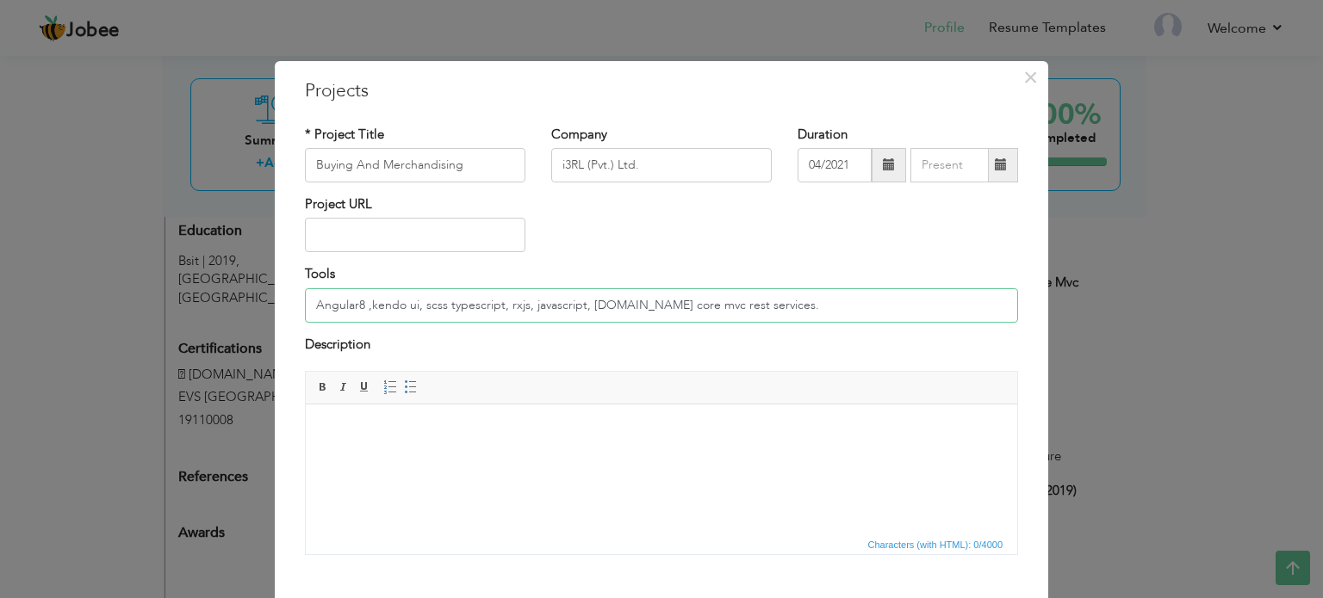
click at [790, 309] on input "Angular8 ,kendo ui, scss typescript, rxjs, javascript, [DOMAIN_NAME] core mvc r…" at bounding box center [661, 305] width 713 height 34
click at [738, 306] on input "Angular8 ,kendo ui, scss typescript, rxjs, javascript, [DOMAIN_NAME] core mvc r…" at bounding box center [661, 305] width 713 height 34
drag, startPoint x: 745, startPoint y: 302, endPoint x: 803, endPoint y: 305, distance: 57.8
click at [803, 305] on input "Angular8 ,kendo ui, scss typescript, rxjs, javascript, [DOMAIN_NAME] core mvc r…" at bounding box center [661, 305] width 713 height 34
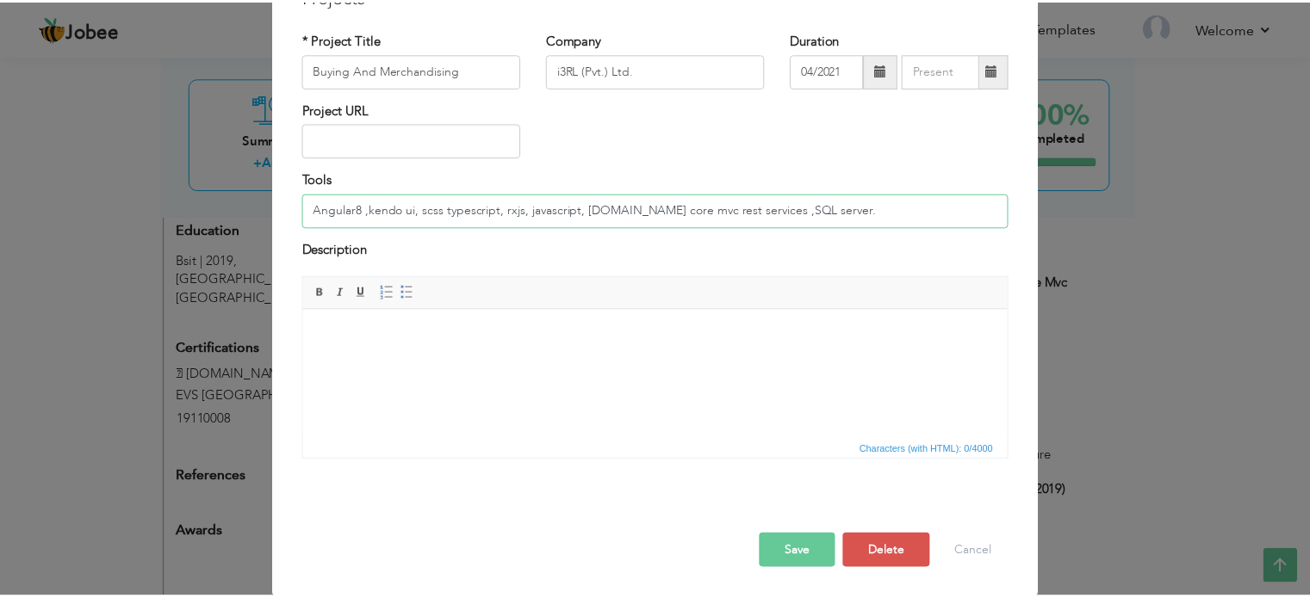
scroll to position [96, 0]
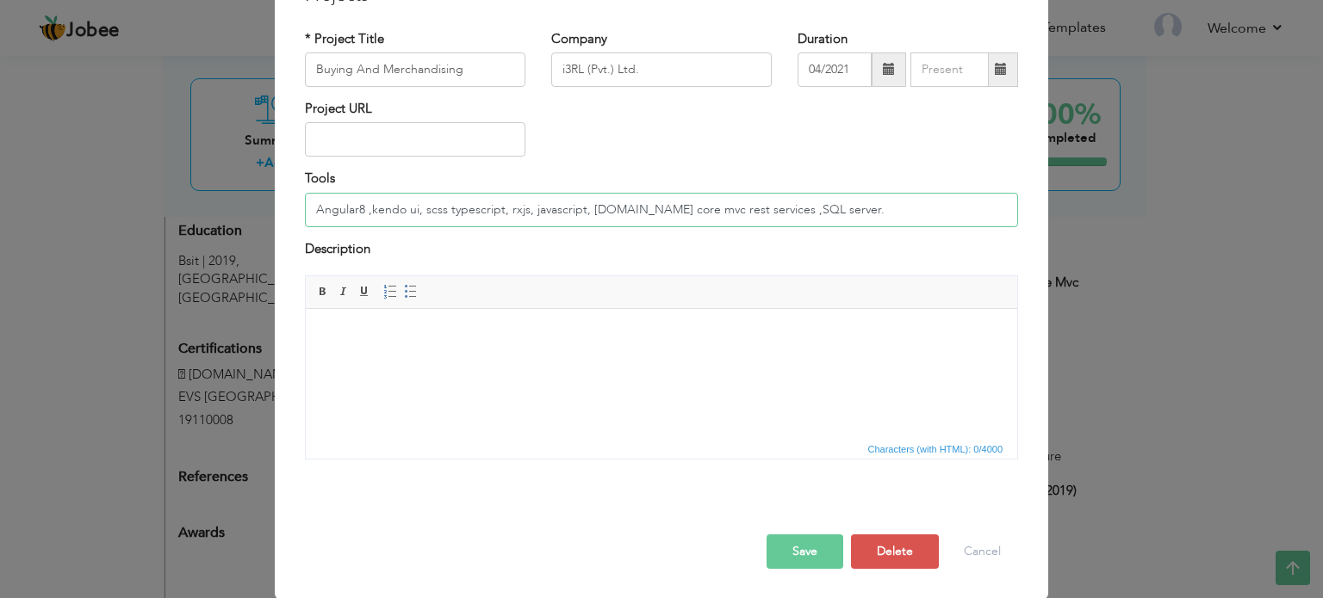
type input "Angular8 ,kendo ui, scss typescript, rxjs, javascript, [DOMAIN_NAME] core mvc r…"
click at [796, 556] on button "Save" at bounding box center [804, 552] width 77 height 34
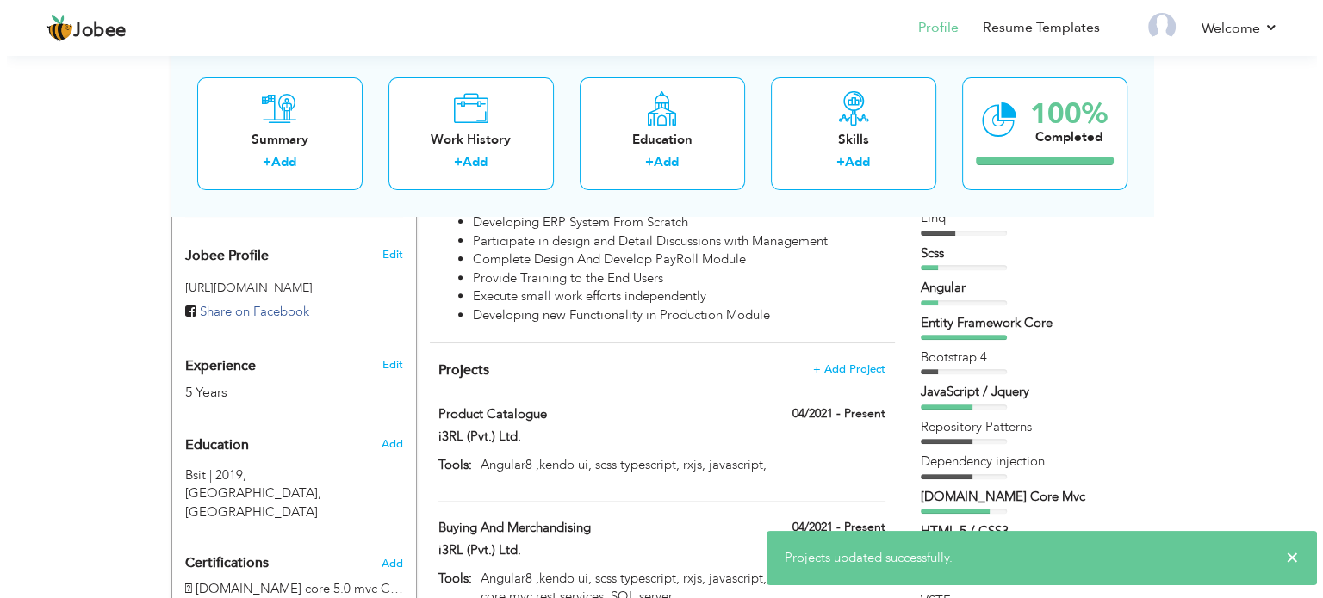
scroll to position [603, 0]
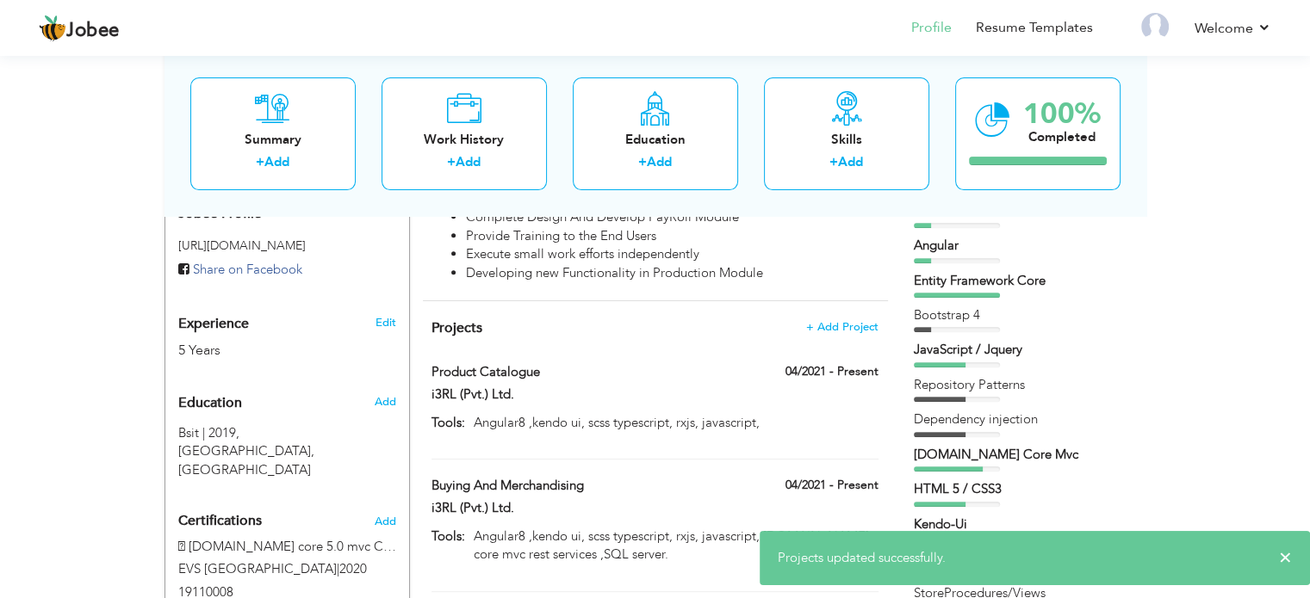
click at [753, 386] on div "i3RL (Pvt.) Ltd." at bounding box center [655, 397] width 472 height 22
type input "Product Catalogue"
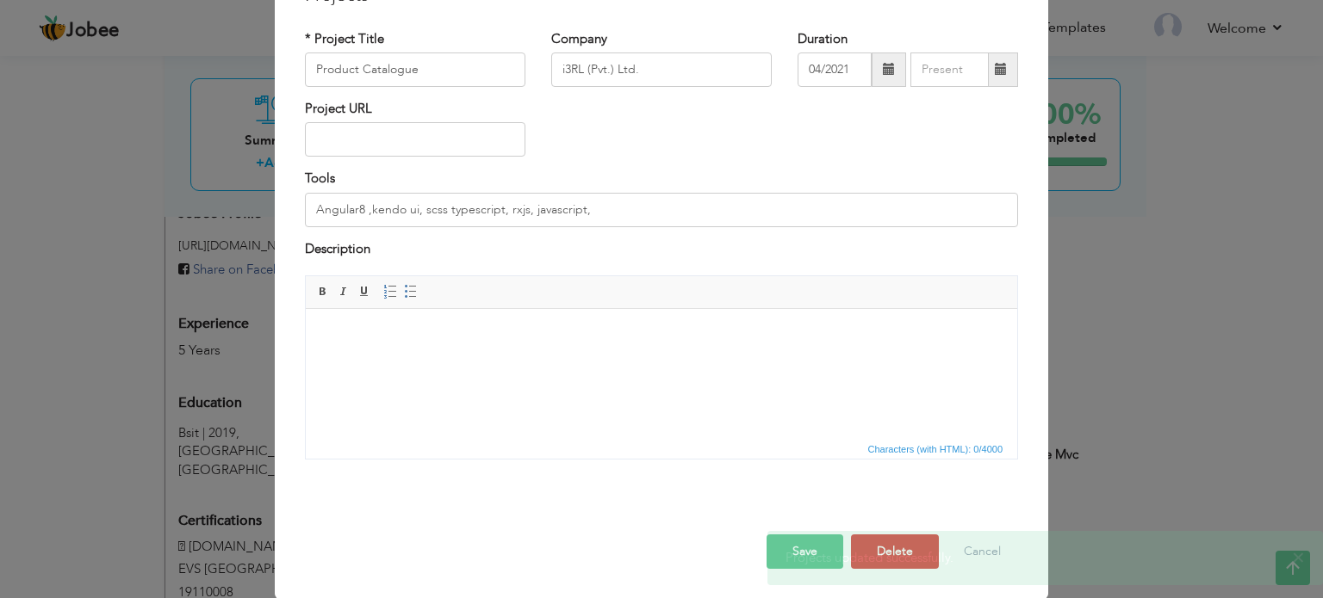
scroll to position [0, 0]
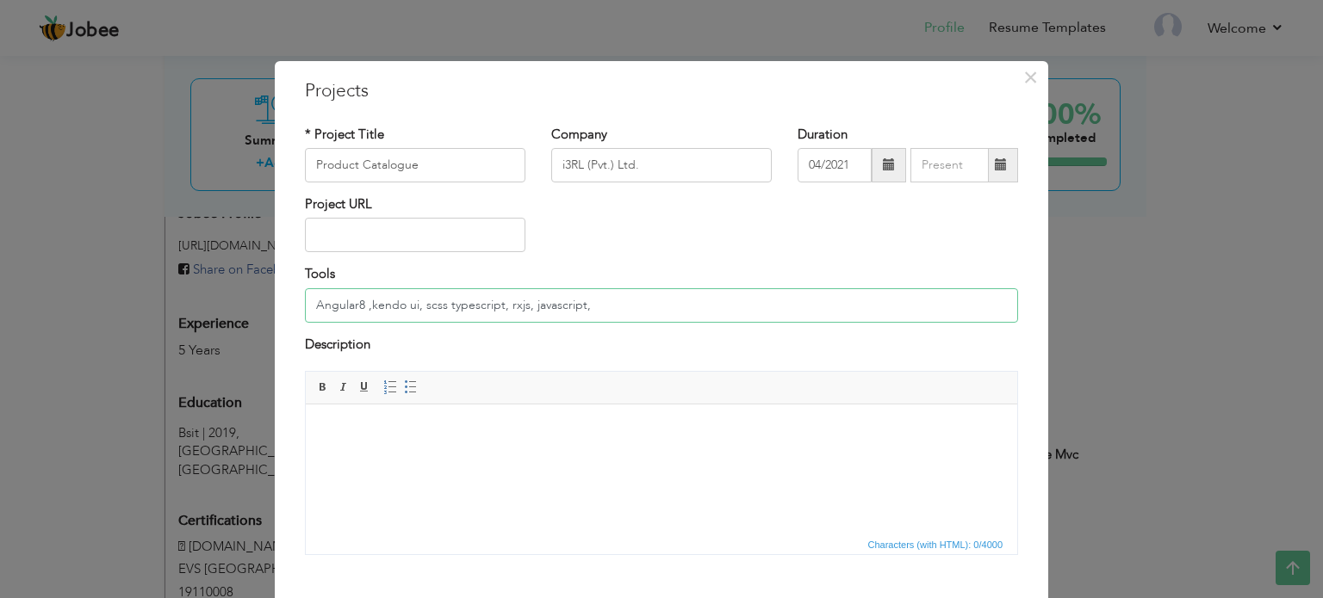
click at [577, 301] on input "Angular8 ,kendo ui, scss typescript, rxjs, javascript," at bounding box center [661, 305] width 713 height 34
paste input "SQL server"
drag, startPoint x: 642, startPoint y: 304, endPoint x: 767, endPoint y: 295, distance: 126.0
click at [767, 295] on input "Angular8 ,kendo ui, scss typescript, rxjs, javascript,SQL server , [DOMAIN_NAME…" at bounding box center [661, 305] width 713 height 34
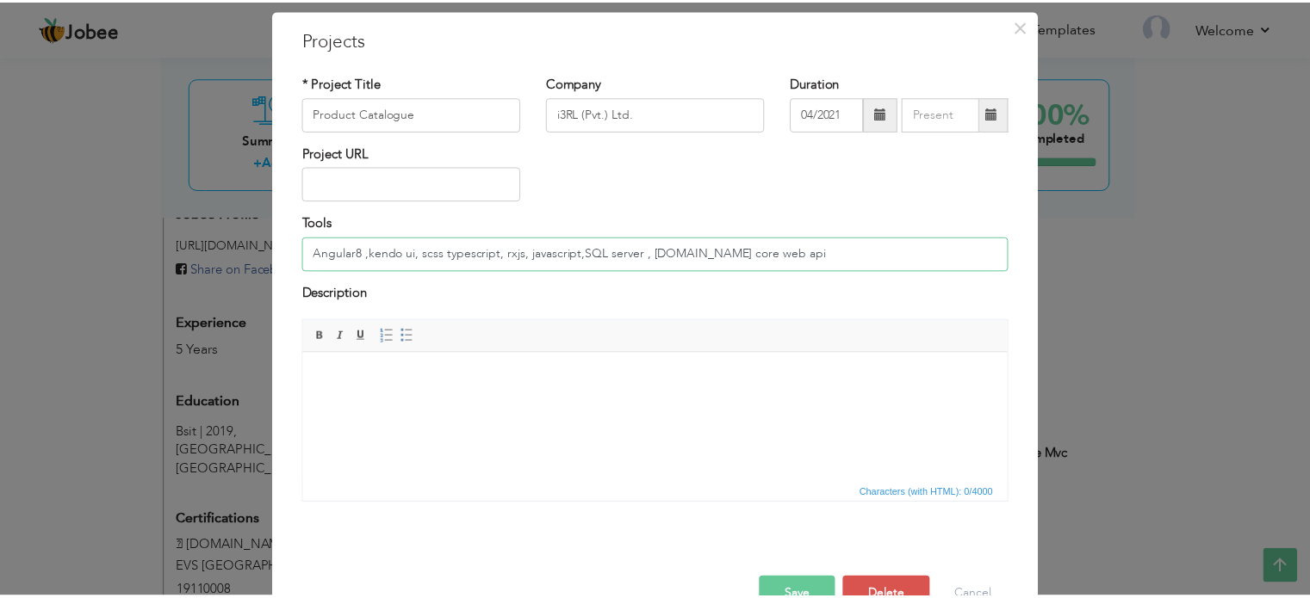
scroll to position [96, 0]
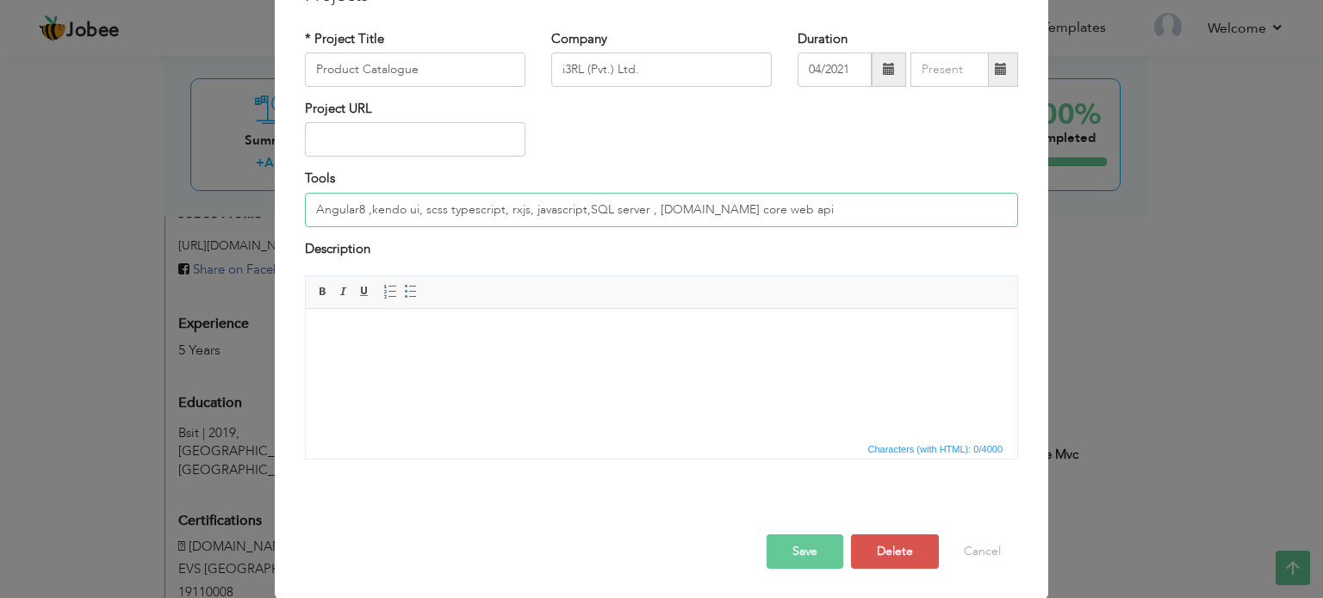
type input "Angular8 ,kendo ui, scss typescript, rxjs, javascript,SQL server , [DOMAIN_NAME…"
click at [801, 552] on button "Save" at bounding box center [804, 552] width 77 height 34
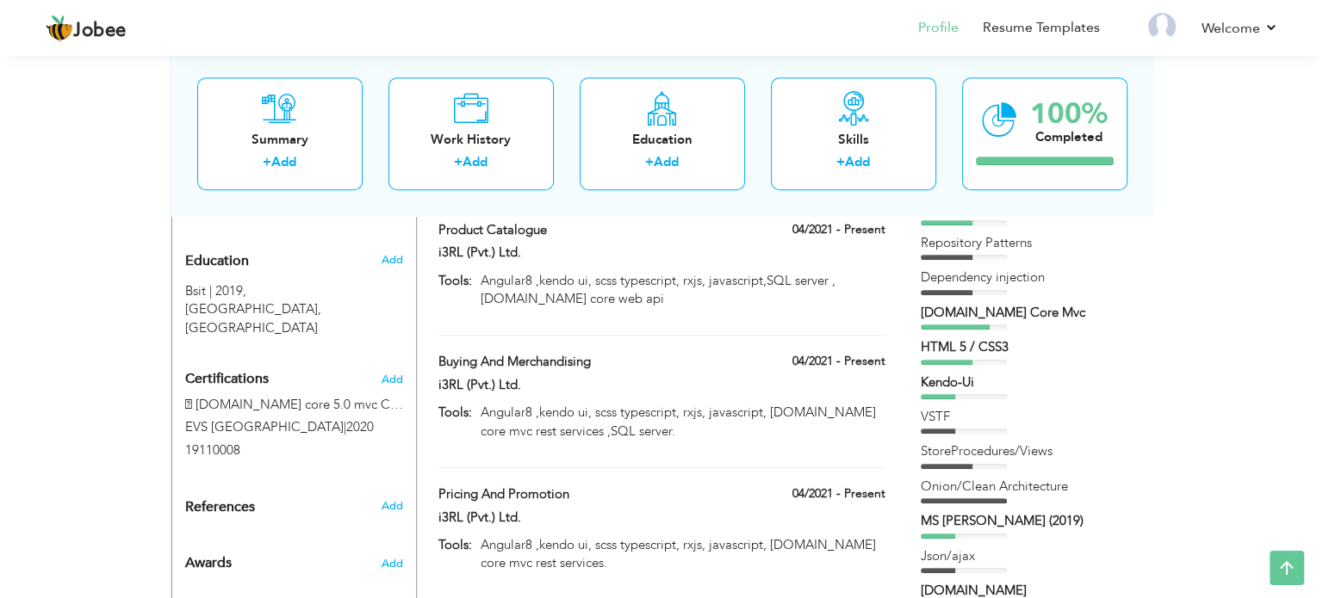
scroll to position [775, 0]
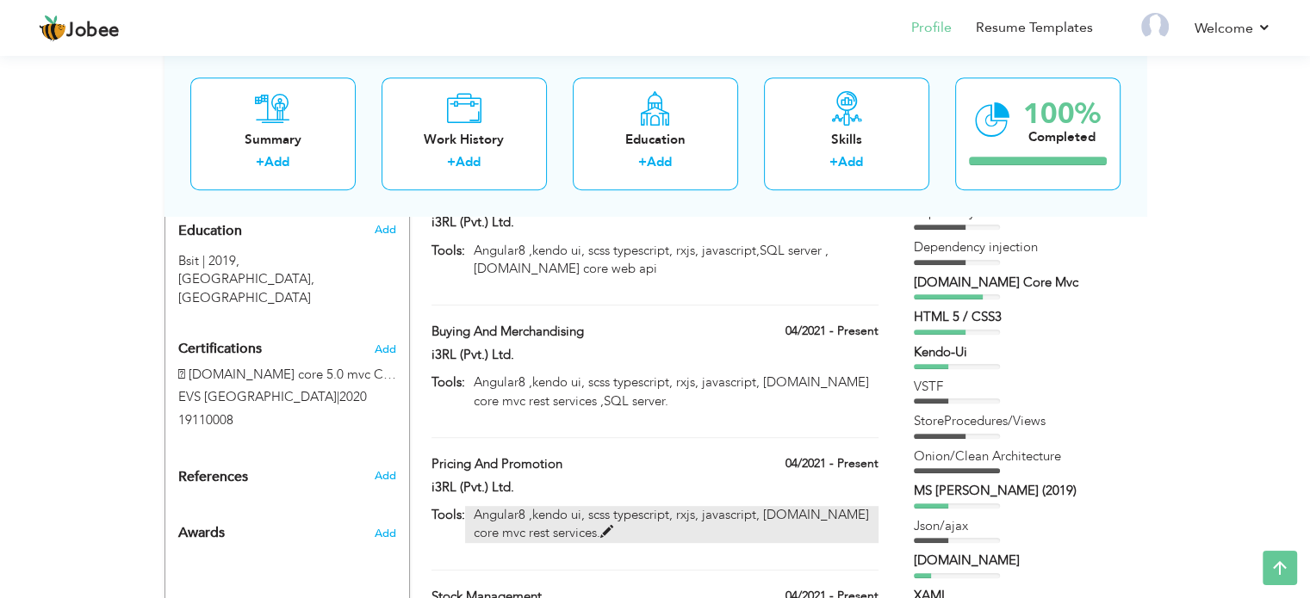
click at [662, 506] on p "Angular8 ,kendo ui, scss typescript, rxjs, javascript, [DOMAIN_NAME] core mvc r…" at bounding box center [671, 524] width 412 height 37
type input "Pricing And Promotion"
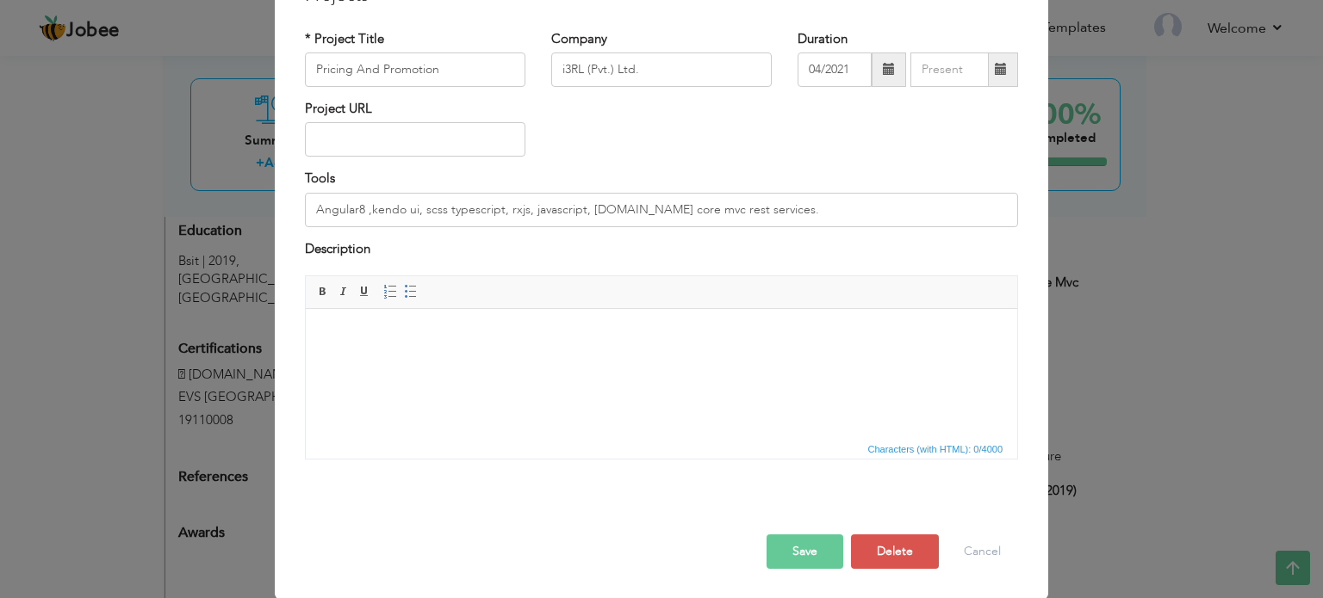
scroll to position [0, 0]
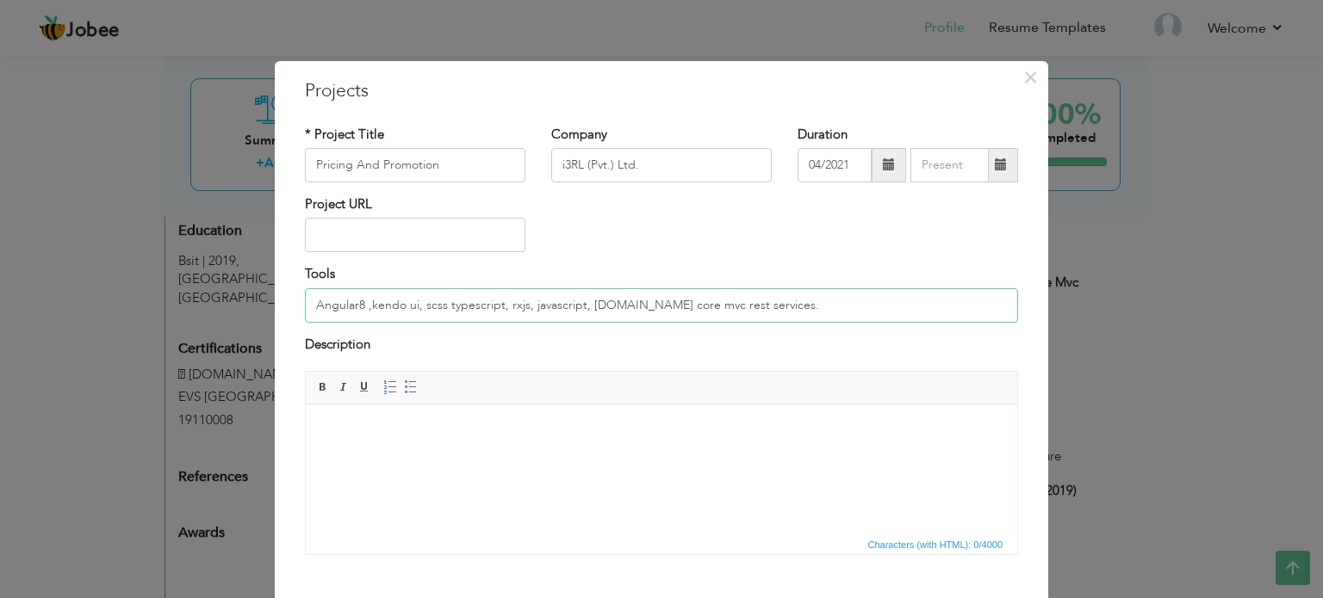
click at [741, 304] on input "Angular8 ,kendo ui, scss typescript, rxjs, javascript, [DOMAIN_NAME] core mvc r…" at bounding box center [661, 305] width 713 height 34
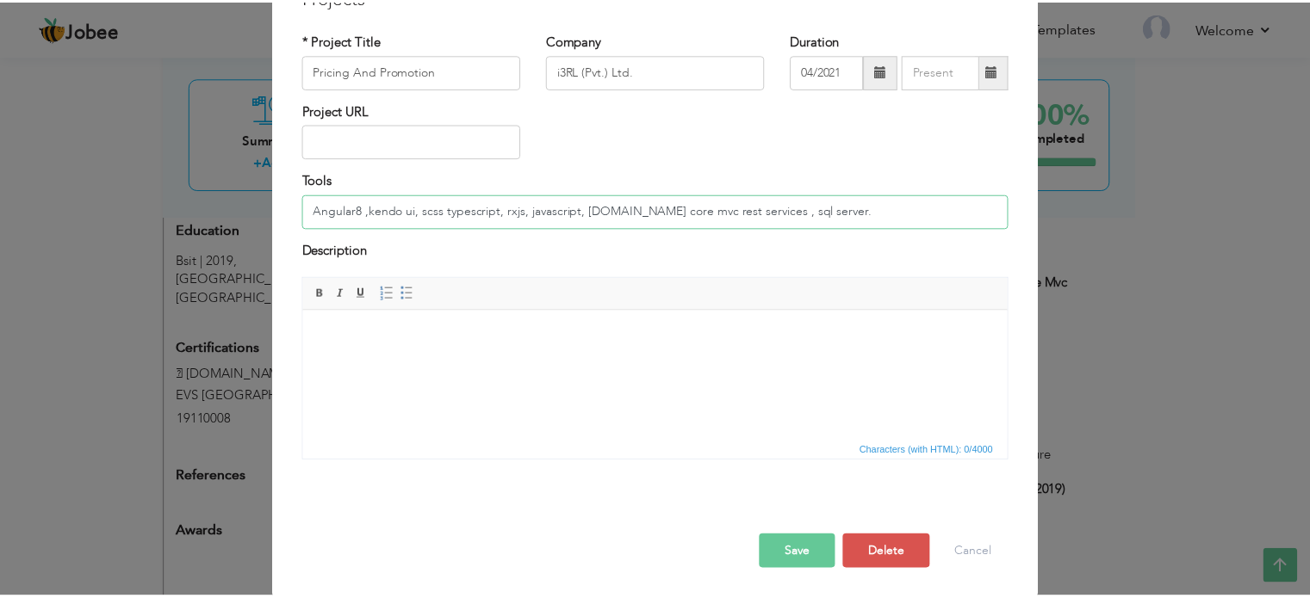
scroll to position [96, 0]
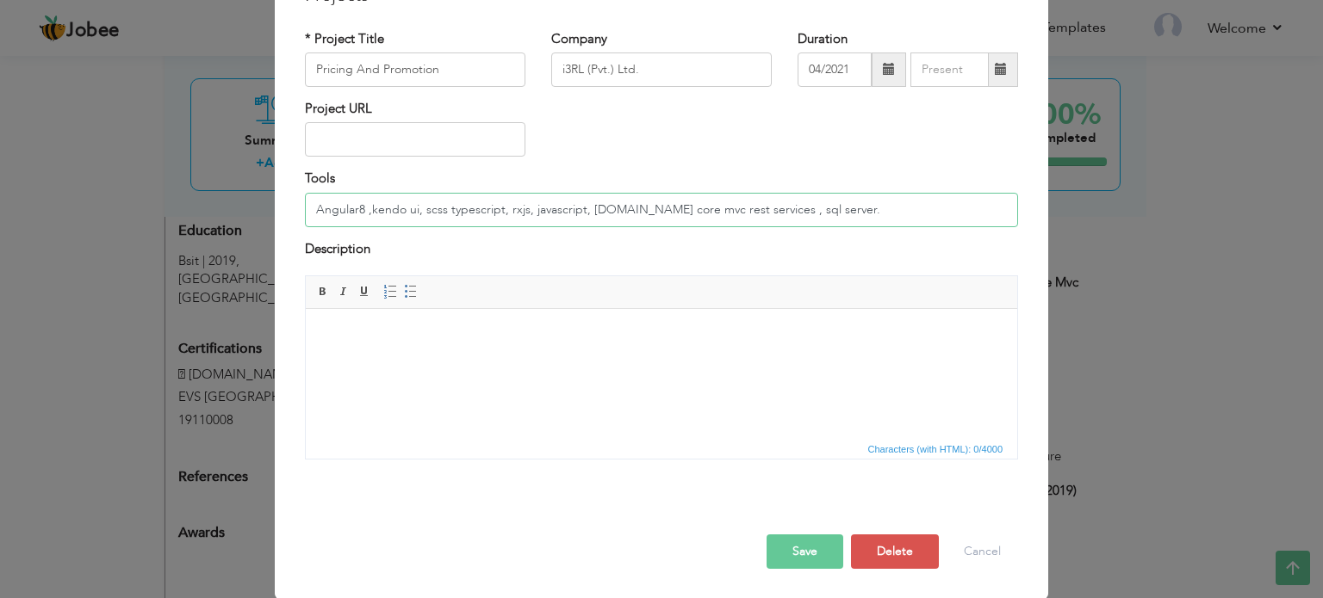
type input "Angular8 ,kendo ui, scss typescript, rxjs, javascript, [DOMAIN_NAME] core mvc r…"
click at [806, 551] on button "Save" at bounding box center [804, 552] width 77 height 34
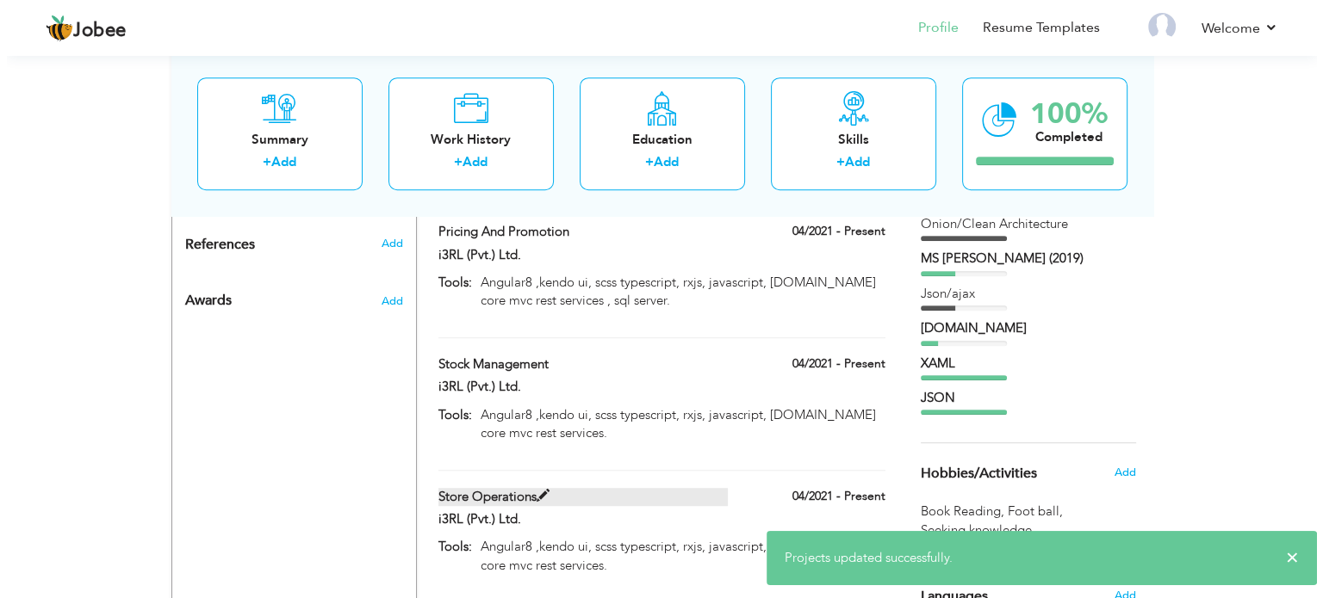
scroll to position [1033, 0]
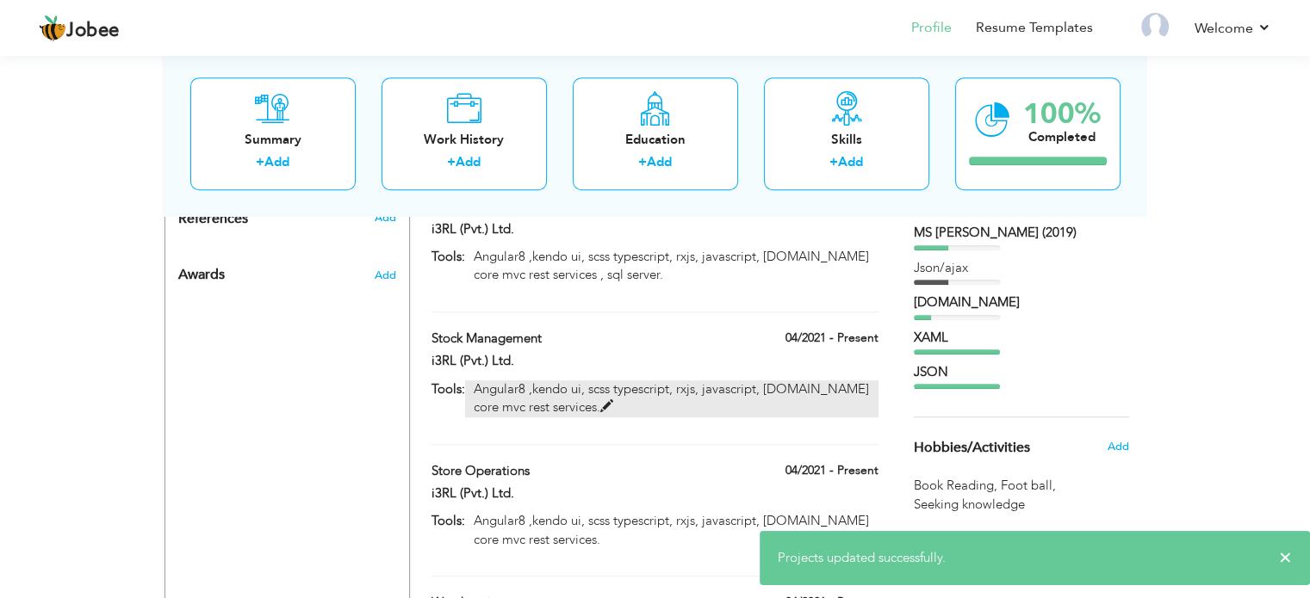
click at [682, 381] on p "Angular8 ,kendo ui, scss typescript, rxjs, javascript, [DOMAIN_NAME] core mvc r…" at bounding box center [671, 399] width 412 height 37
type input "Stock Management"
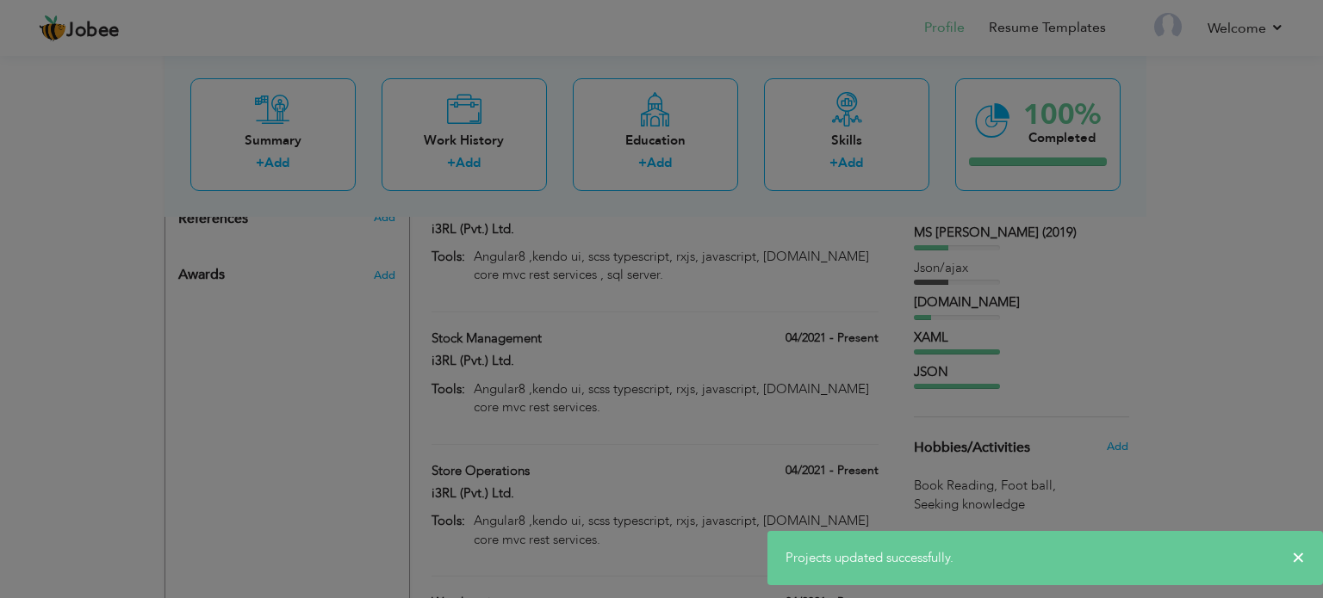
scroll to position [0, 0]
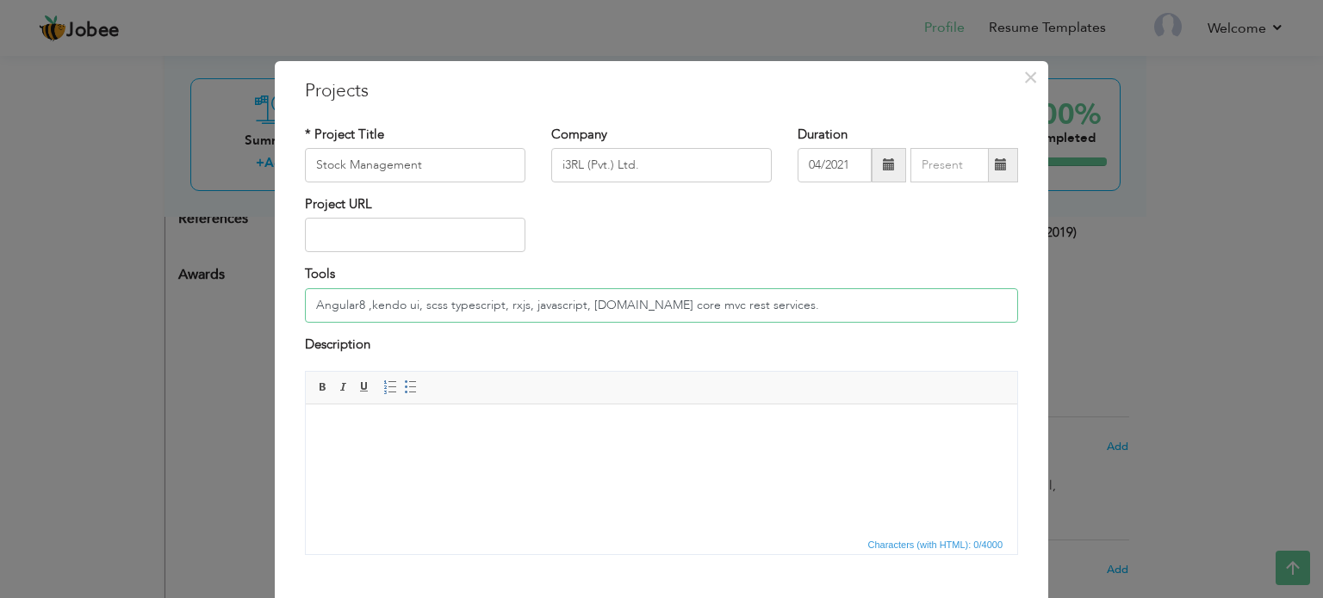
click at [741, 308] on input "Angular8 ,kendo ui, scss typescript, rxjs, javascript, [DOMAIN_NAME] core mvc r…" at bounding box center [661, 305] width 713 height 34
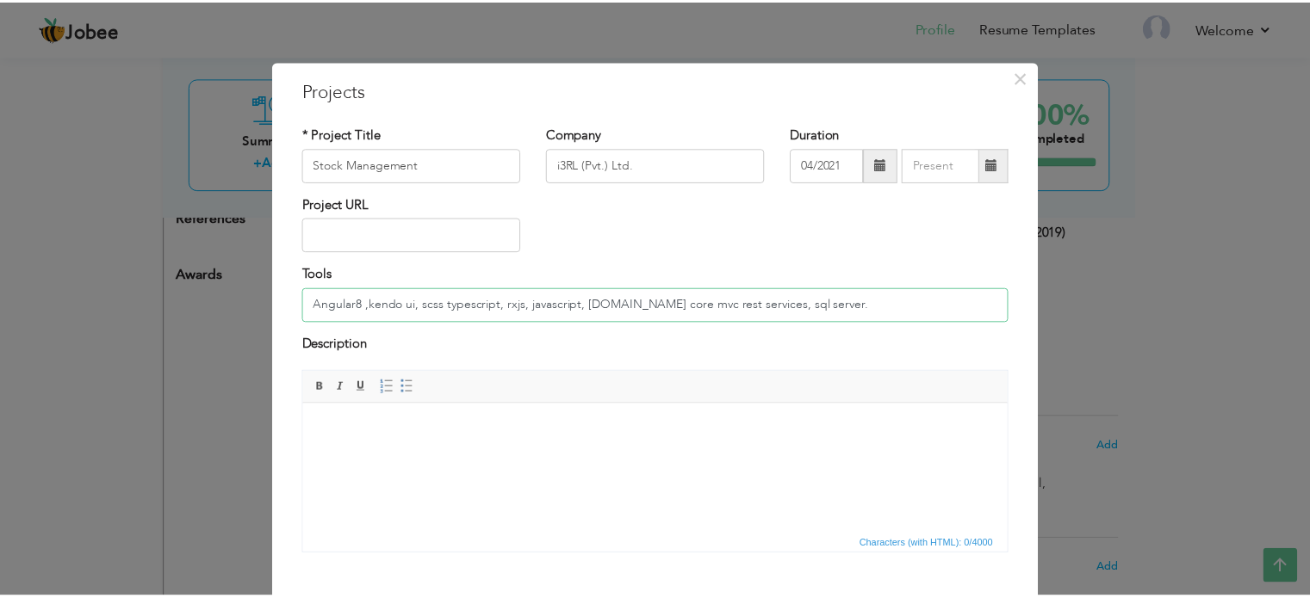
scroll to position [96, 0]
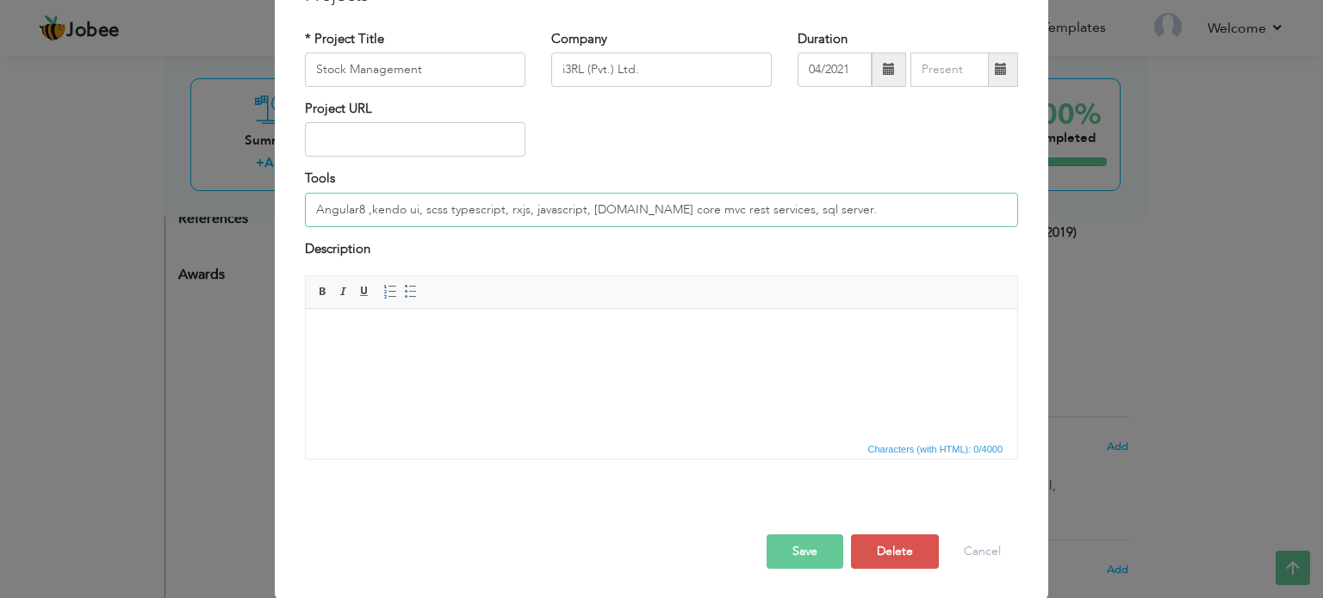
type input "Angular8 ,kendo ui, scss typescript, rxjs, javascript, [DOMAIN_NAME] core mvc r…"
click at [812, 548] on button "Save" at bounding box center [804, 552] width 77 height 34
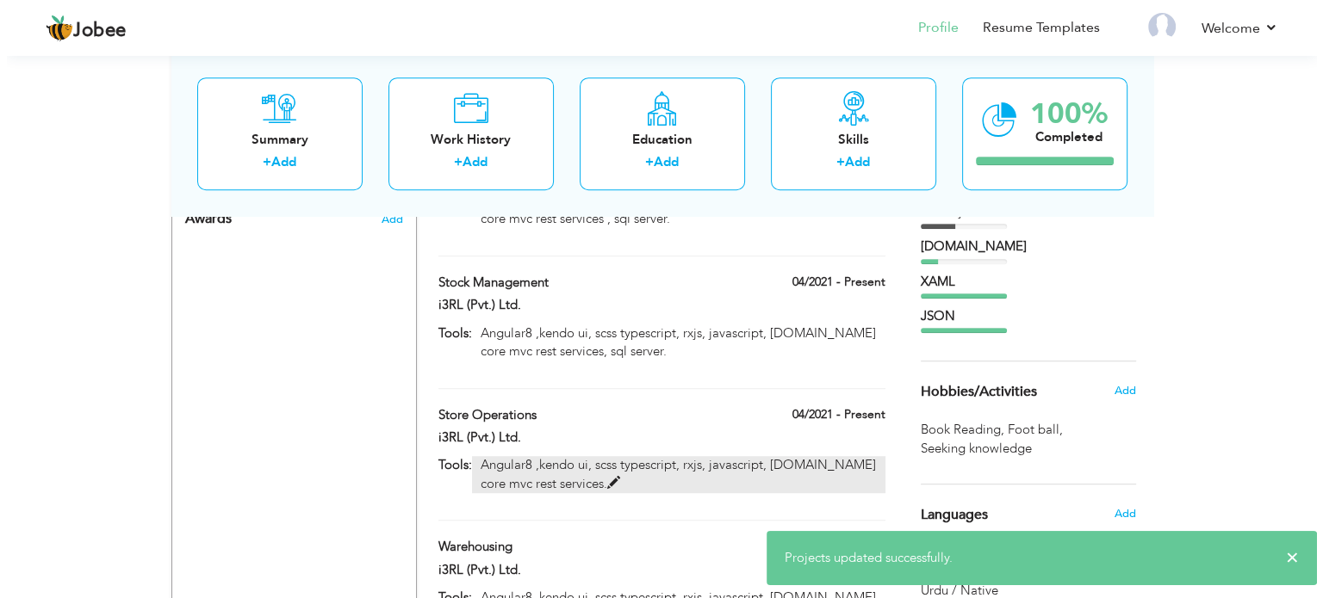
scroll to position [1206, 0]
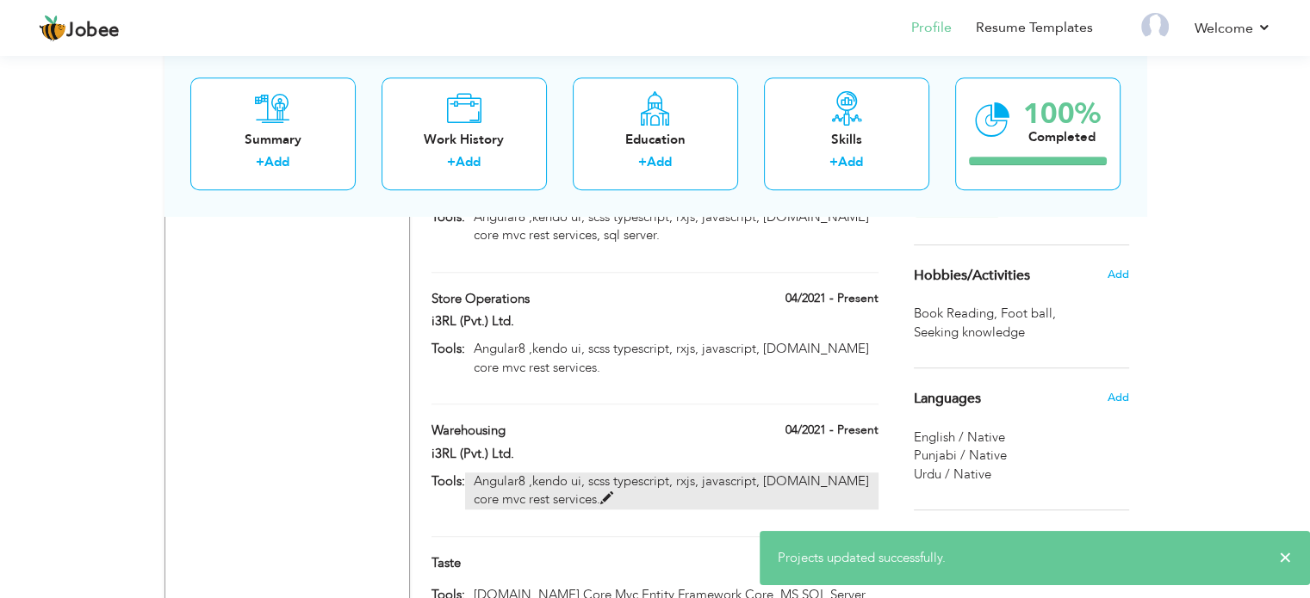
click at [711, 473] on p "Angular8 ,kendo ui, scss typescript, rxjs, javascript, [DOMAIN_NAME] core mvc r…" at bounding box center [671, 491] width 412 height 37
type input "Warehousing"
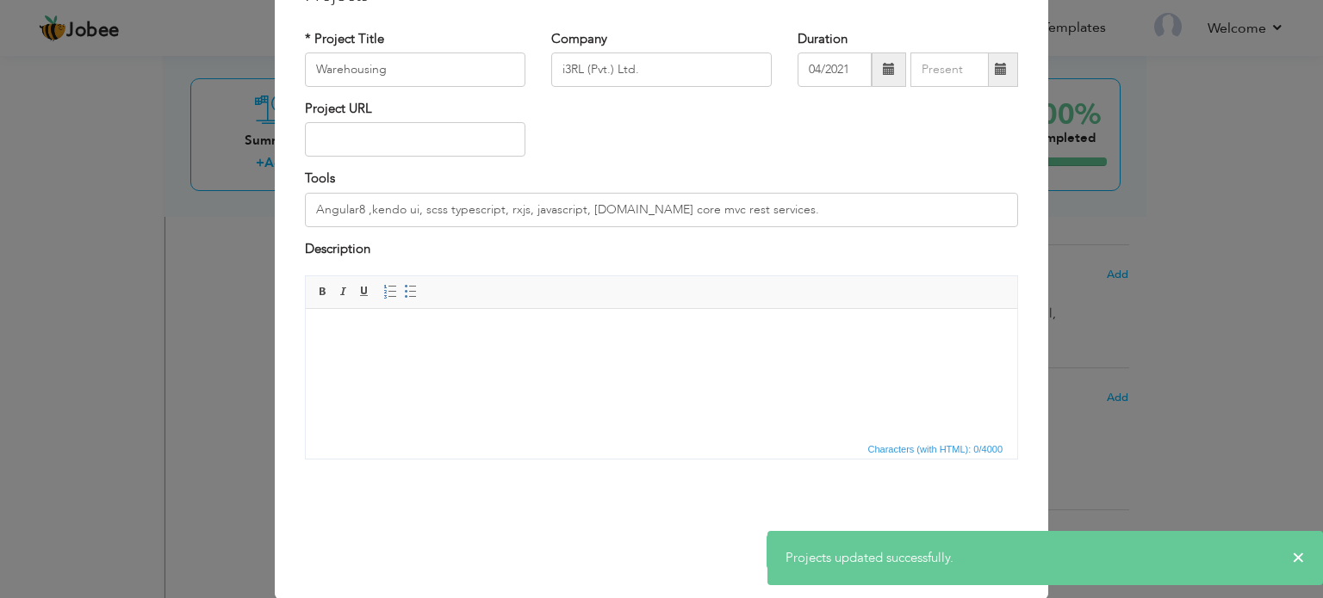
scroll to position [0, 0]
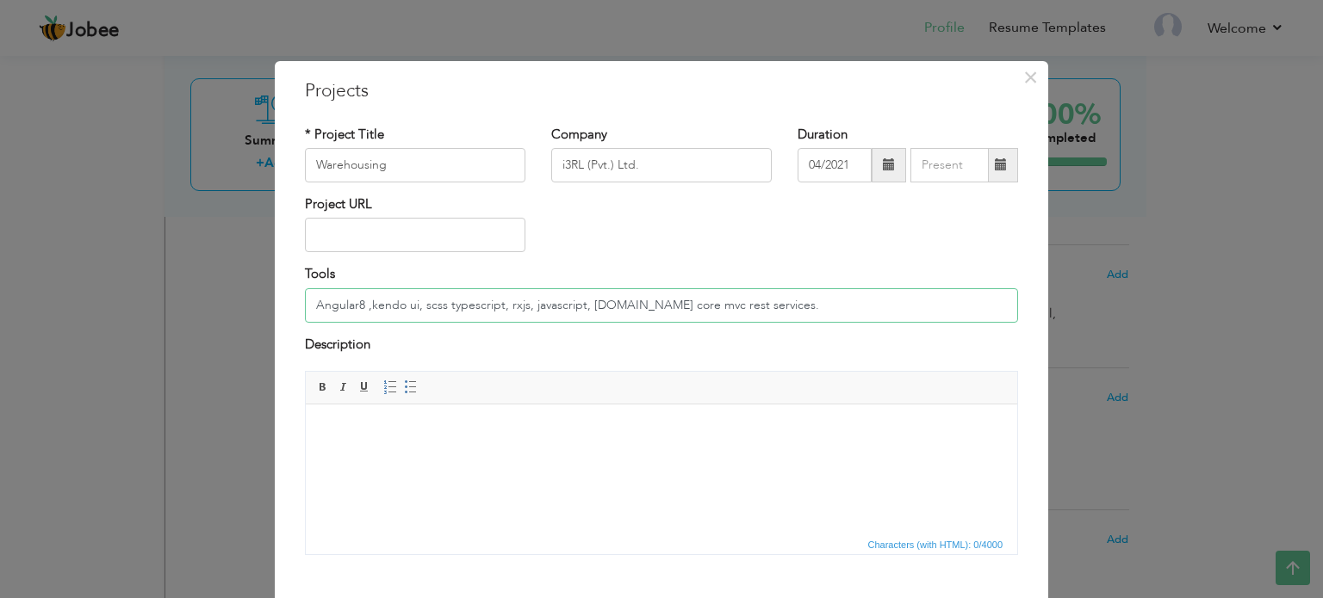
click at [741, 306] on input "Angular8 ,kendo ui, scss typescript, rxjs, javascript, [DOMAIN_NAME] core mvc r…" at bounding box center [661, 305] width 713 height 34
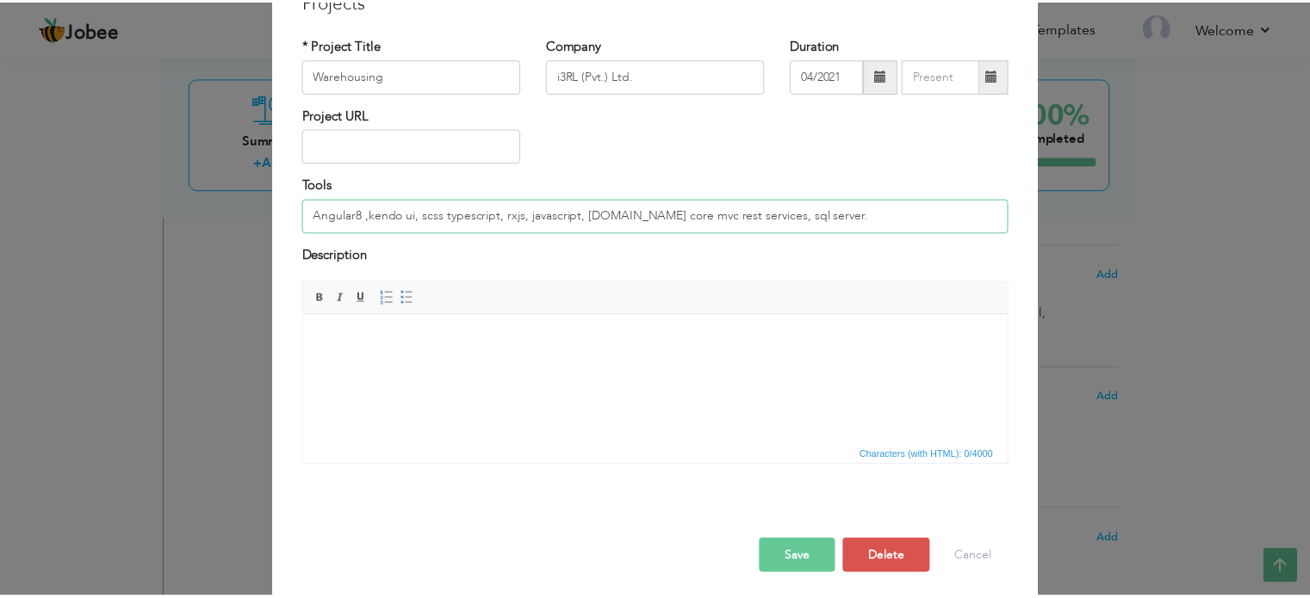
scroll to position [96, 0]
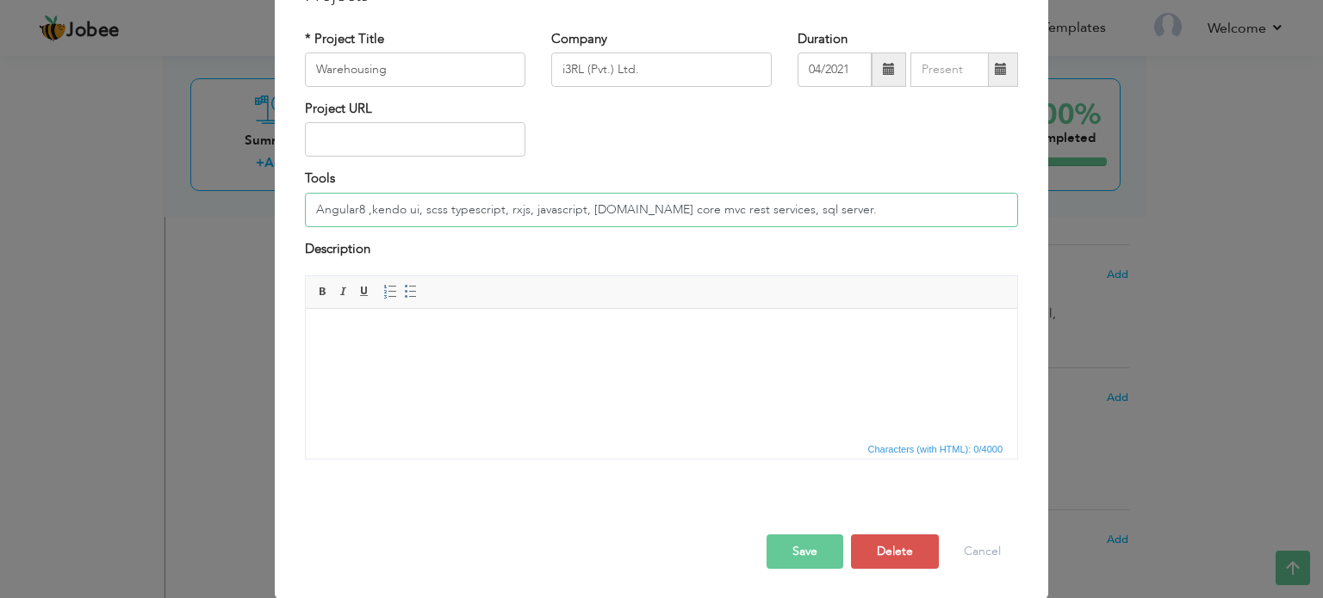
type input "Angular8 ,kendo ui, scss typescript, rxjs, javascript, [DOMAIN_NAME] core mvc r…"
click at [806, 541] on button "Save" at bounding box center [804, 552] width 77 height 34
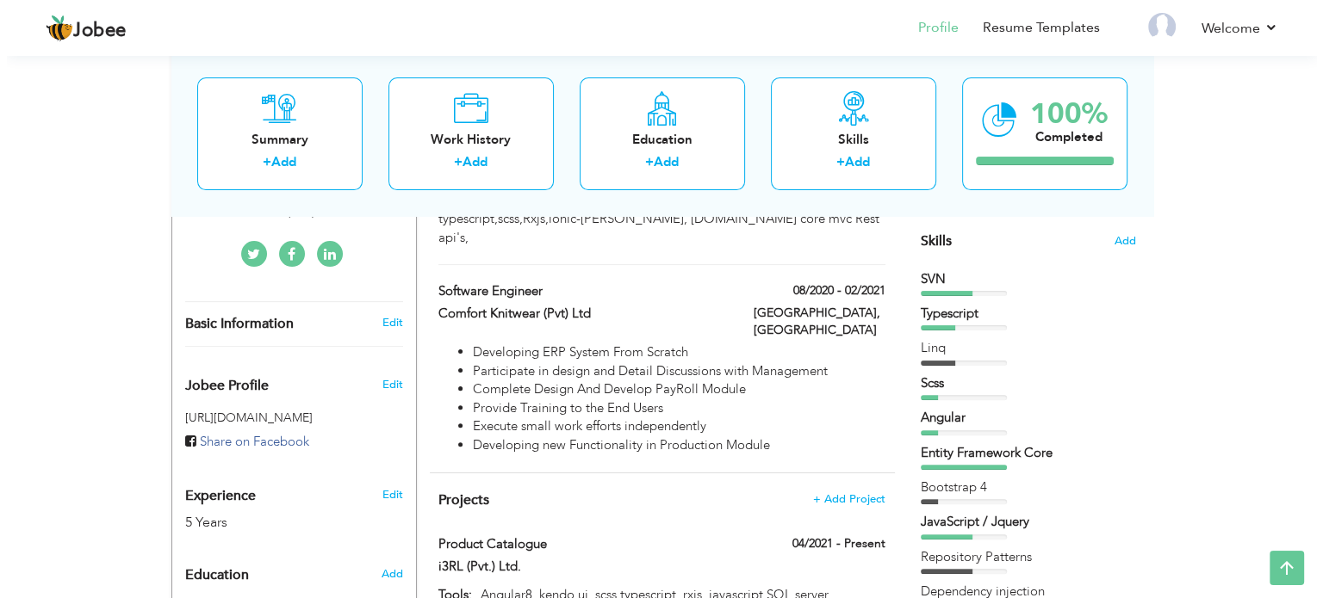
scroll to position [258, 0]
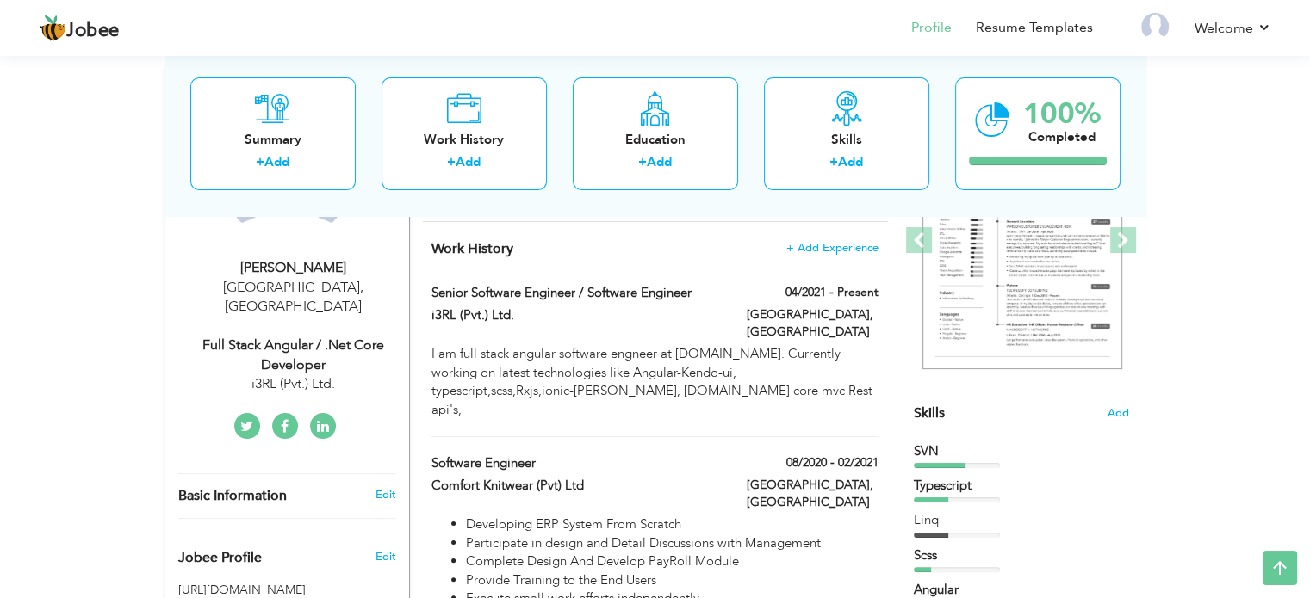
drag, startPoint x: 1109, startPoint y: 426, endPoint x: 1099, endPoint y: 459, distance: 34.3
click at [1113, 419] on span "Add" at bounding box center [1118, 414] width 22 height 16
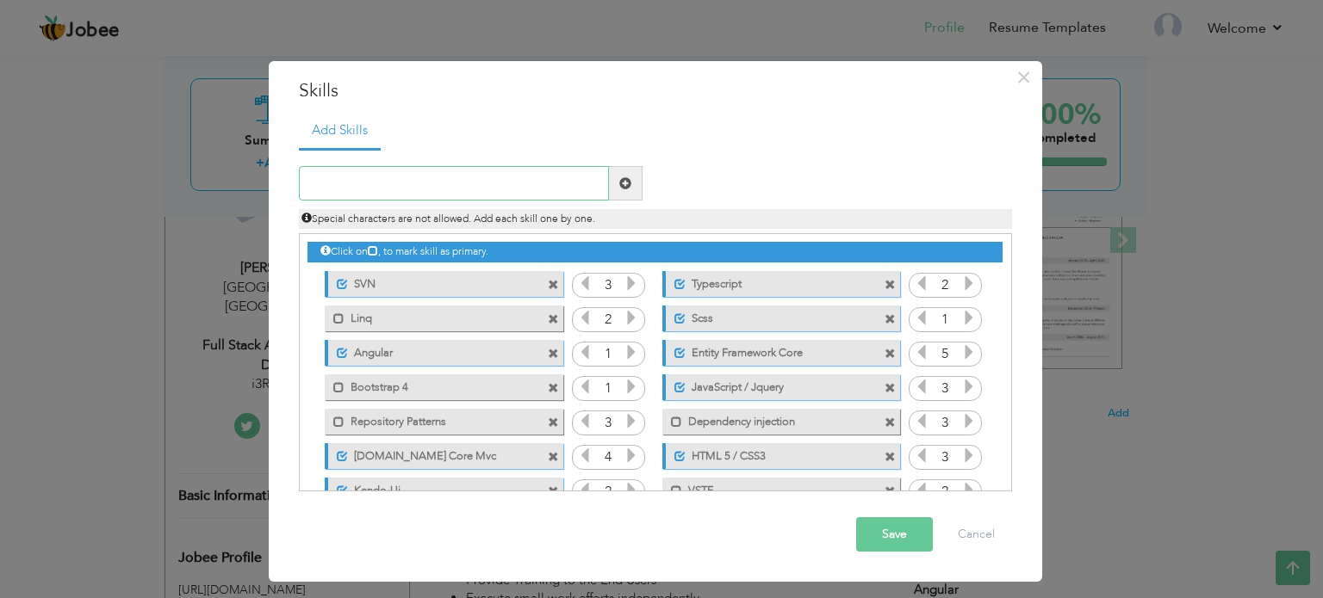
scroll to position [0, 0]
drag, startPoint x: 419, startPoint y: 354, endPoint x: 423, endPoint y: 330, distance: 24.4
click at [423, 330] on div "Click on , to mark skill as primary. Unmark as primary skill. SVN 3 Typescript …" at bounding box center [654, 440] width 694 height 412
click at [609, 286] on input "3" at bounding box center [608, 287] width 32 height 24
click at [610, 286] on input "3" at bounding box center [608, 287] width 32 height 24
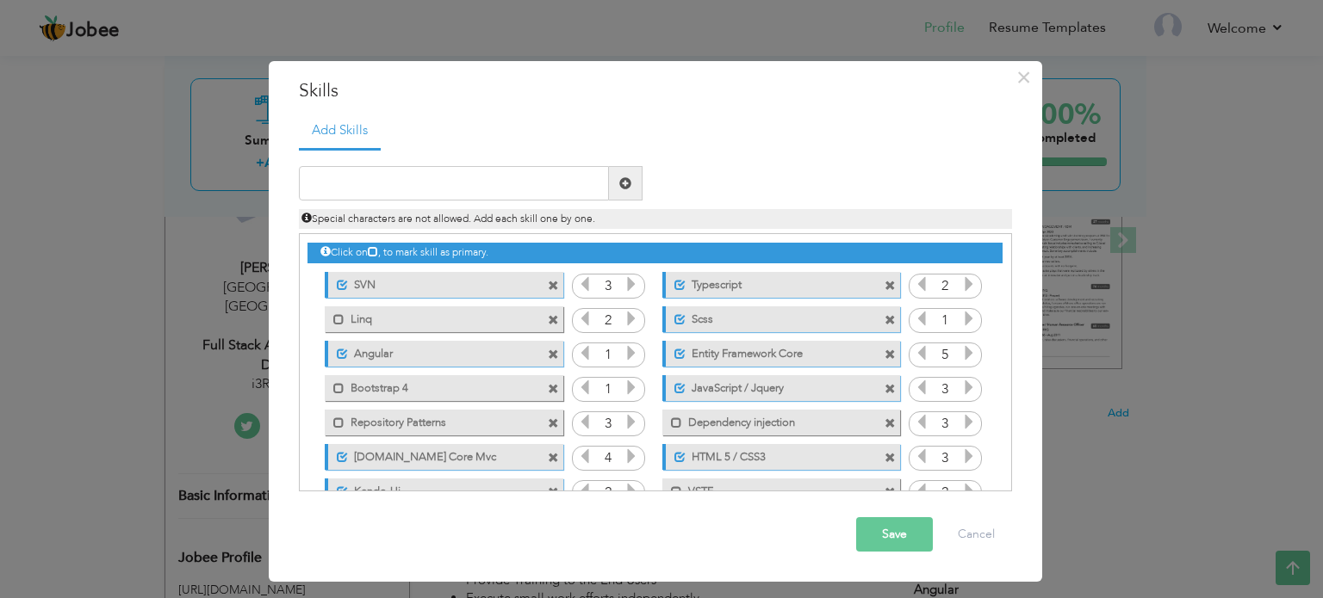
click at [611, 385] on input "1" at bounding box center [608, 390] width 32 height 24
click at [610, 387] on input "1" at bounding box center [608, 390] width 32 height 24
click at [607, 386] on input "1" at bounding box center [608, 390] width 32 height 24
click at [606, 385] on input "1" at bounding box center [608, 390] width 32 height 24
click at [586, 388] on icon at bounding box center [585, 388] width 16 height 16
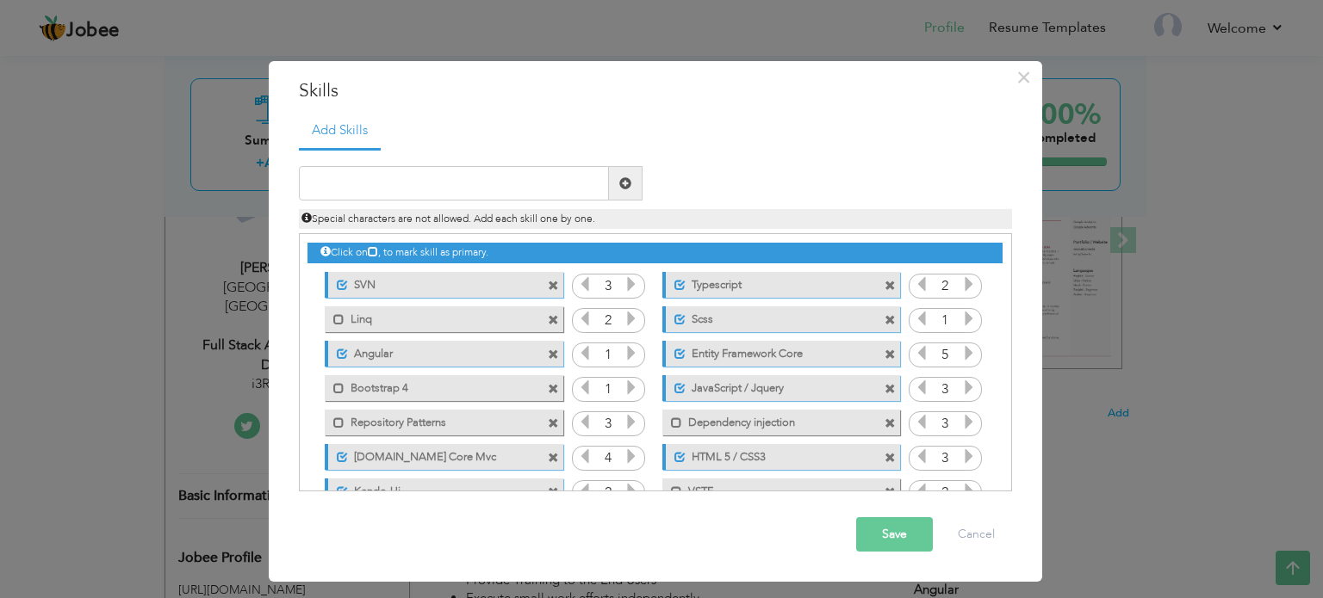
click at [586, 388] on icon at bounding box center [585, 388] width 16 height 16
click at [634, 388] on icon at bounding box center [631, 388] width 16 height 16
click at [634, 383] on icon at bounding box center [631, 388] width 16 height 16
click at [634, 377] on div "1" at bounding box center [608, 390] width 73 height 26
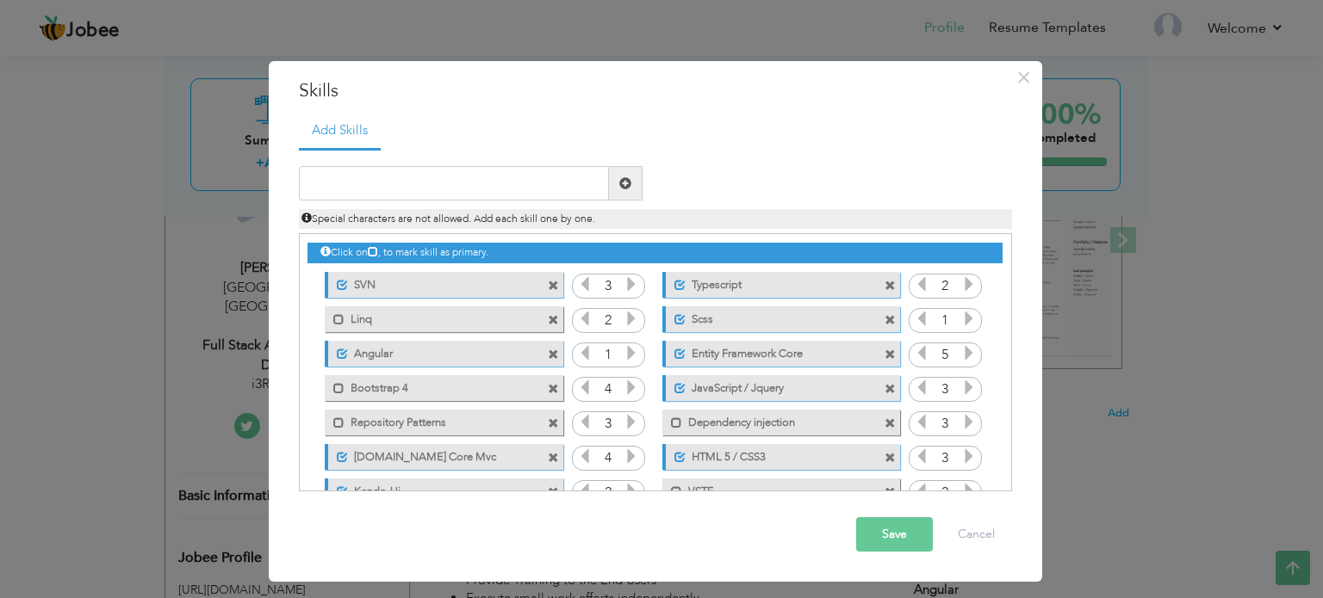
click at [625, 388] on icon at bounding box center [631, 388] width 16 height 16
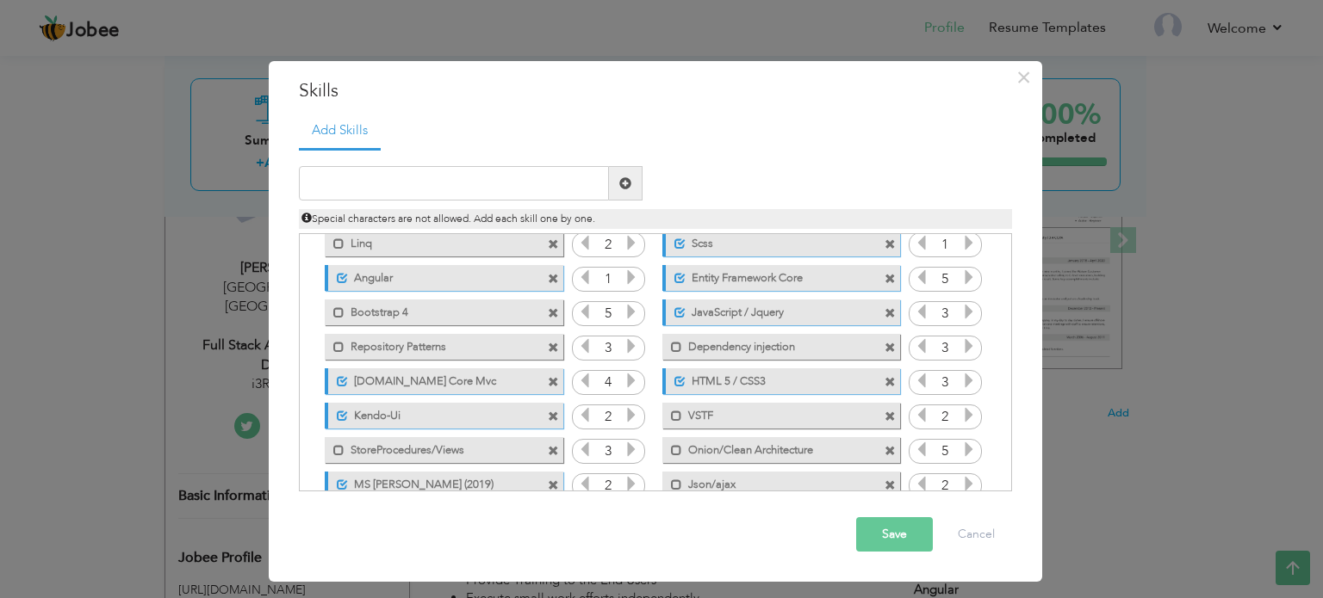
scroll to position [86, 0]
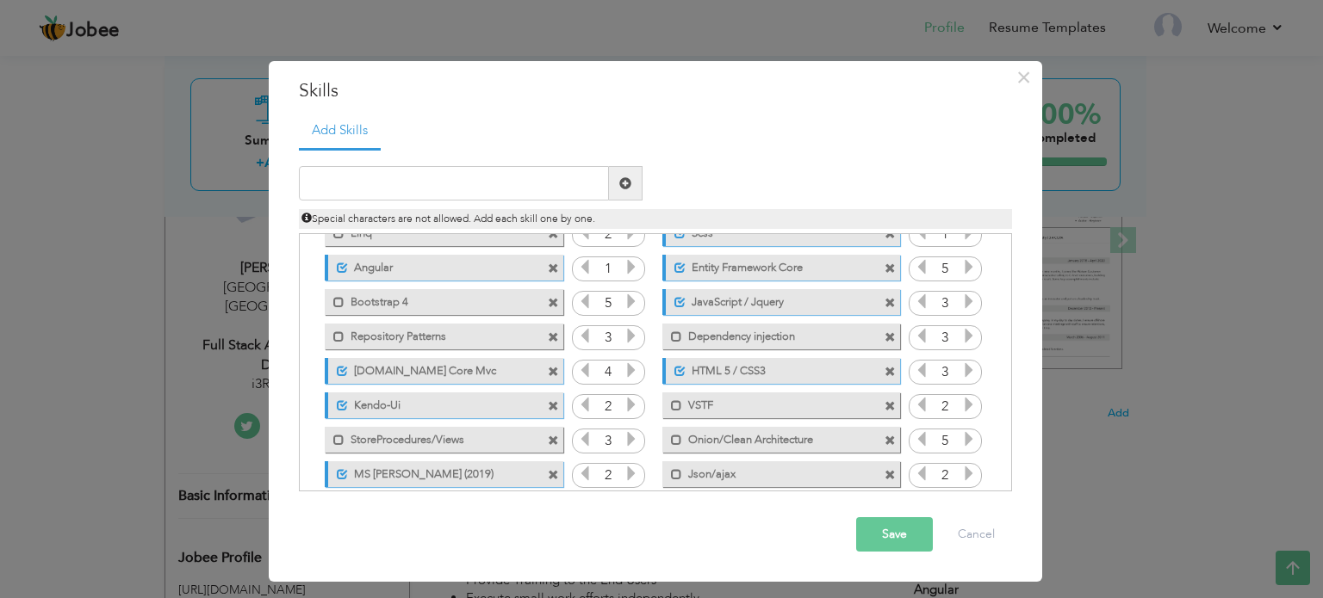
click at [613, 374] on input "4" at bounding box center [608, 373] width 32 height 24
click at [623, 333] on icon at bounding box center [631, 336] width 16 height 16
click at [617, 364] on input "4" at bounding box center [608, 373] width 32 height 24
click at [629, 370] on icon at bounding box center [631, 371] width 16 height 16
click at [587, 372] on icon at bounding box center [585, 371] width 16 height 16
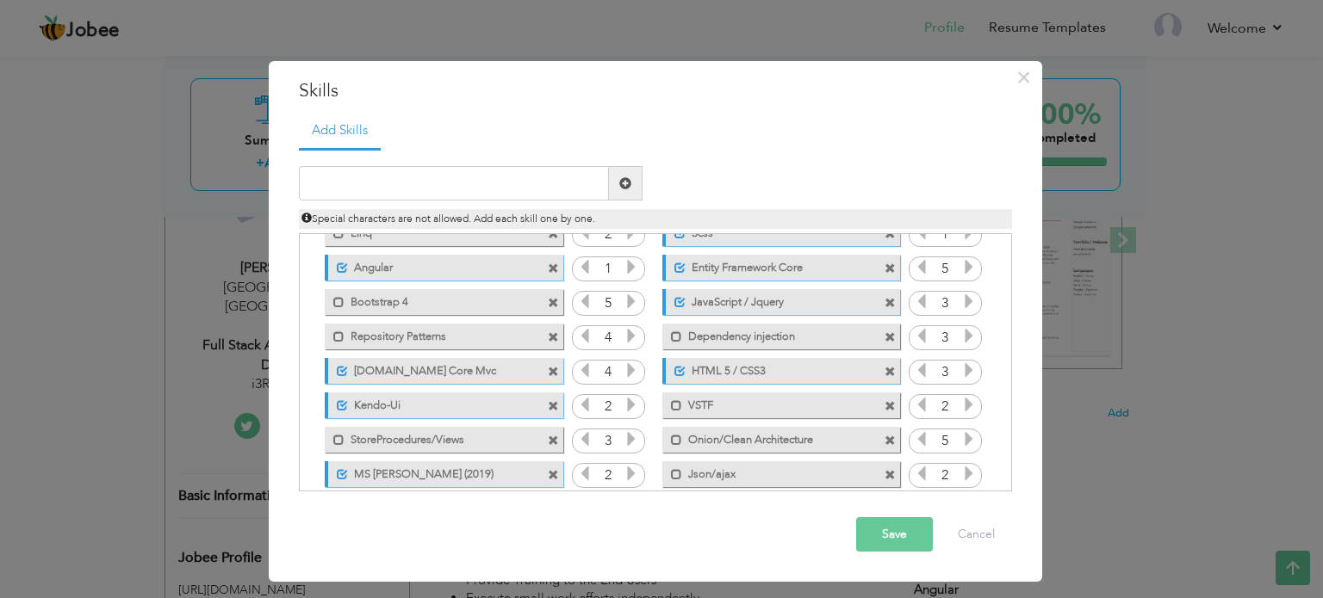
click at [587, 372] on icon at bounding box center [585, 371] width 16 height 16
click at [616, 437] on input "3" at bounding box center [608, 442] width 32 height 24
click at [755, 0] on html "Jobee Profile Resume Templates Resume Templates Cover Letters About My Resume W…" at bounding box center [661, 41] width 1323 height 598
click at [629, 438] on icon at bounding box center [631, 439] width 16 height 16
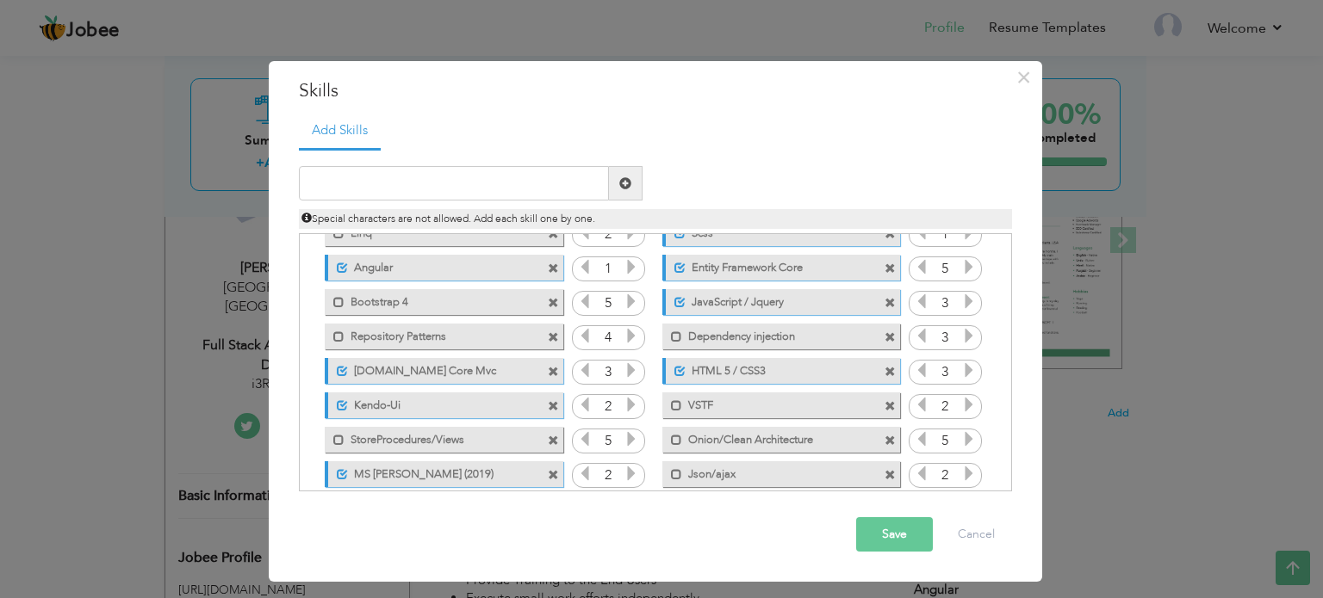
click at [881, 537] on button "Save" at bounding box center [894, 535] width 77 height 34
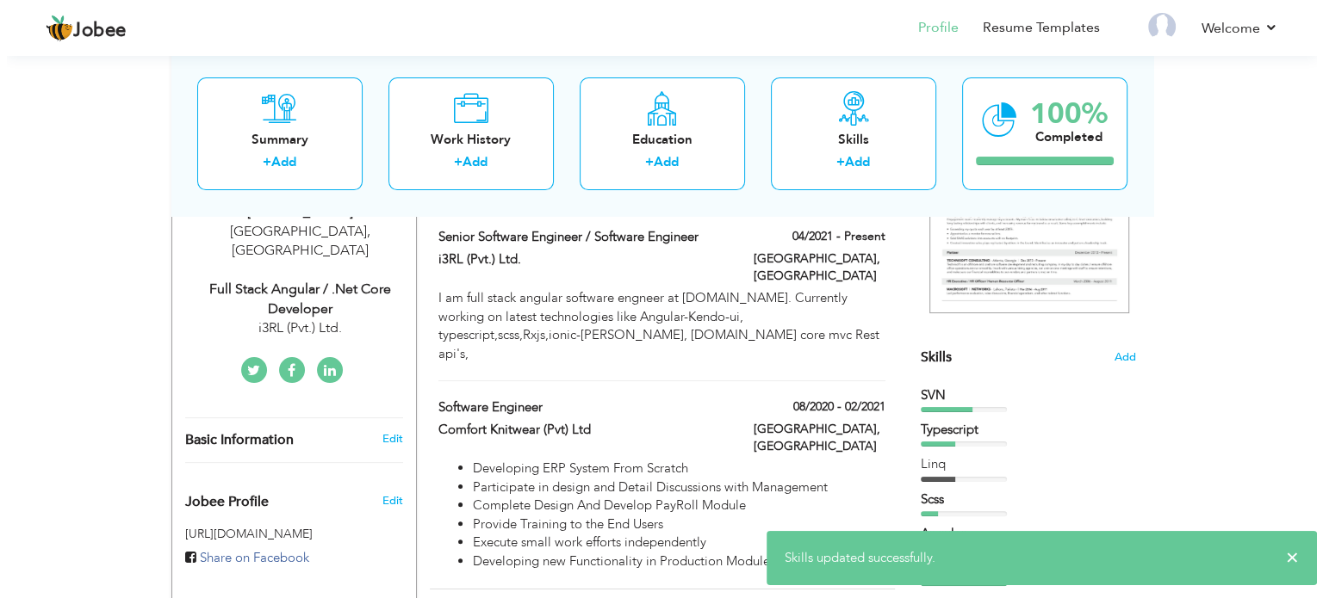
scroll to position [344, 0]
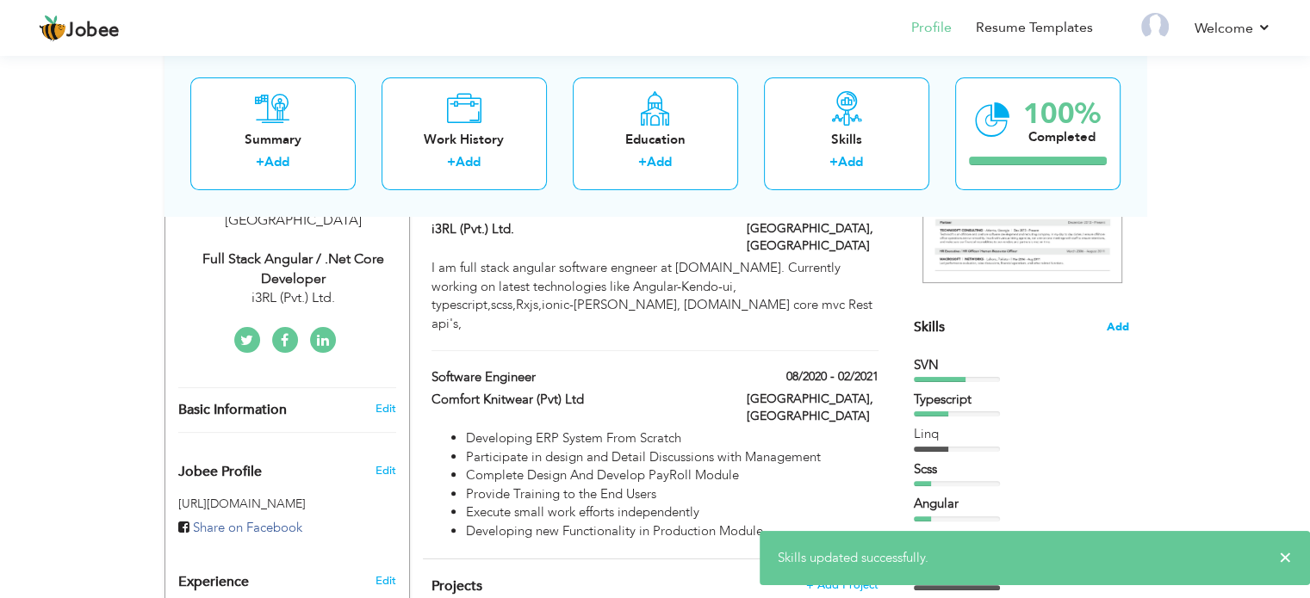
click at [1119, 328] on span "Add" at bounding box center [1118, 327] width 22 height 16
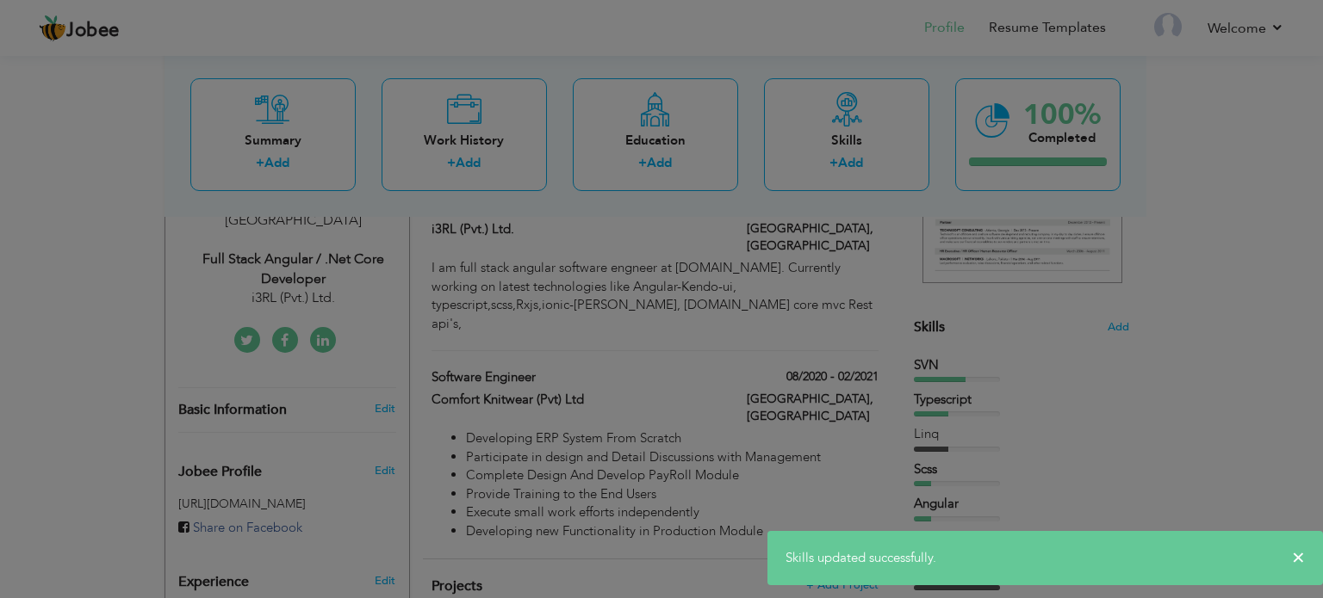
scroll to position [0, 0]
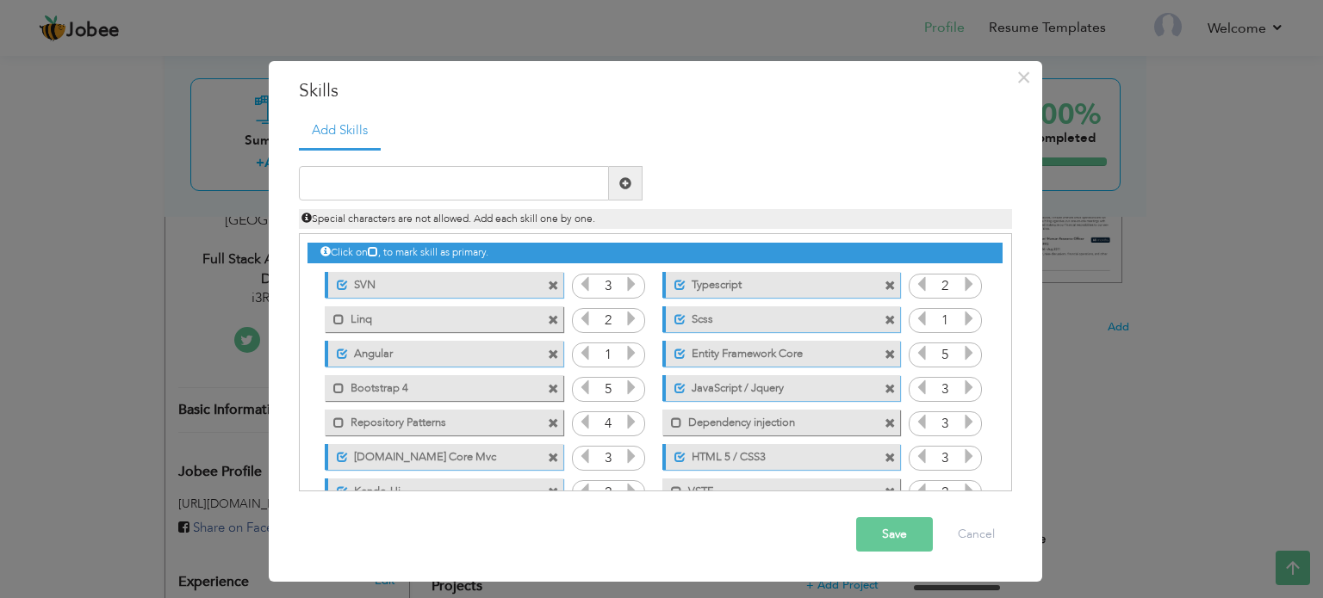
drag, startPoint x: 417, startPoint y: 354, endPoint x: 421, endPoint y: 330, distance: 24.5
click at [421, 330] on div "Click on , to mark skill as primary. Unmark as primary skill. SVN 3 Typescript …" at bounding box center [654, 440] width 694 height 412
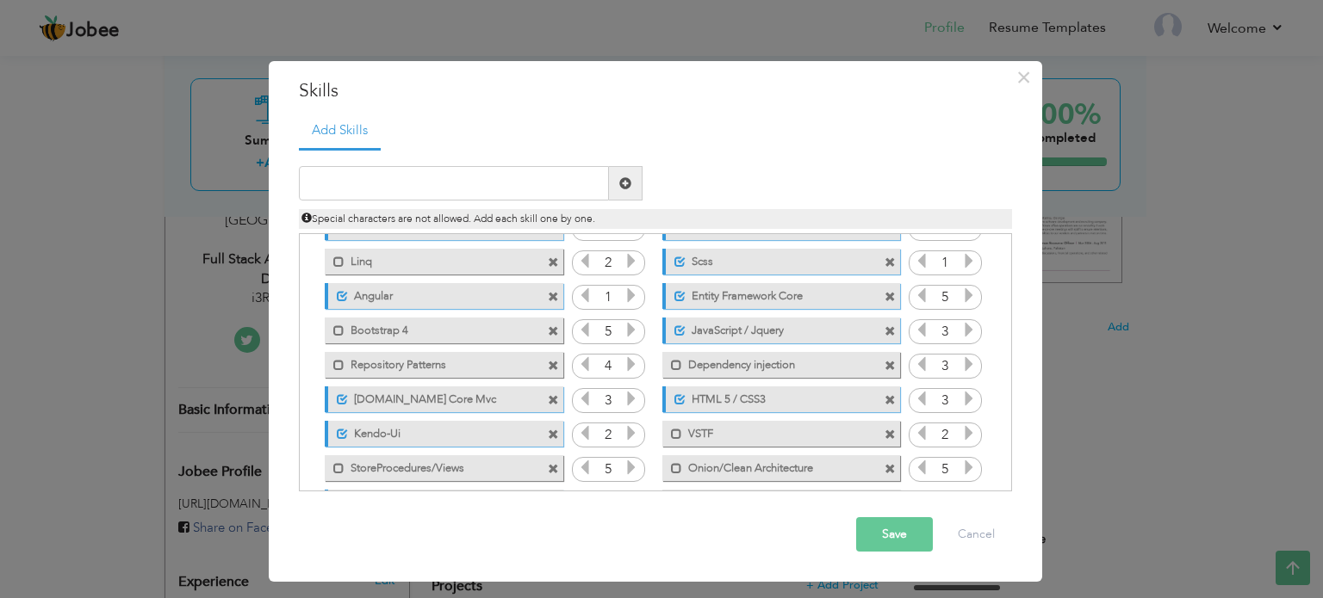
scroll to position [86, 0]
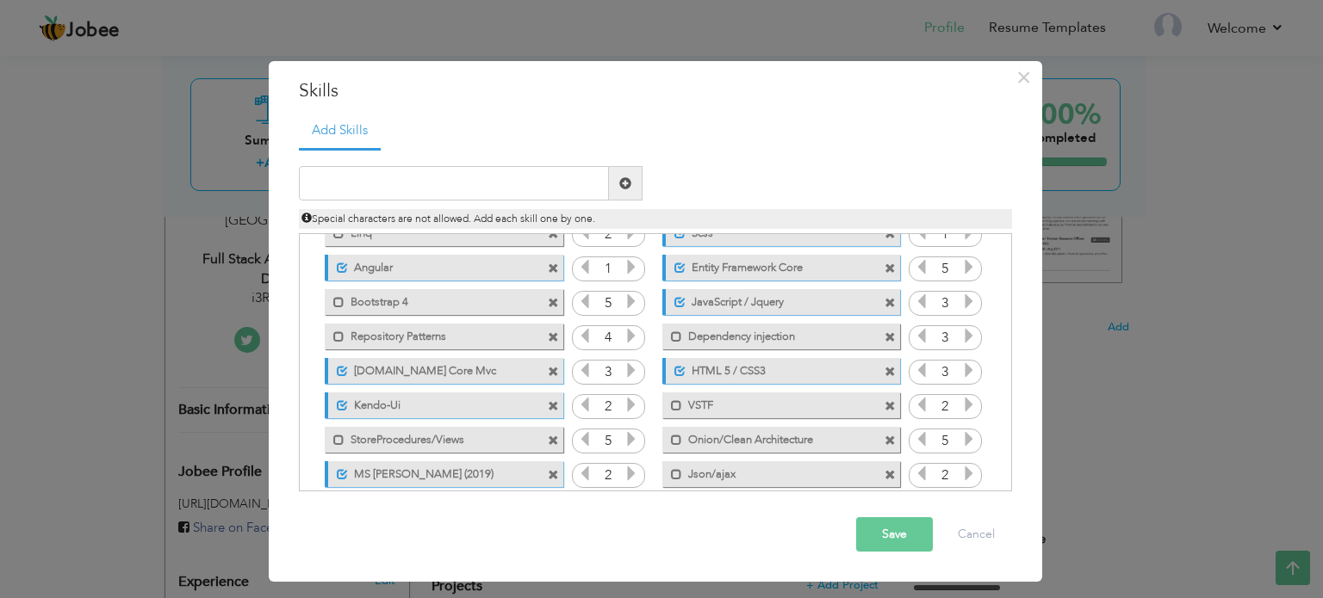
click at [611, 474] on input "2" at bounding box center [608, 476] width 32 height 24
click at [629, 474] on icon at bounding box center [631, 474] width 16 height 16
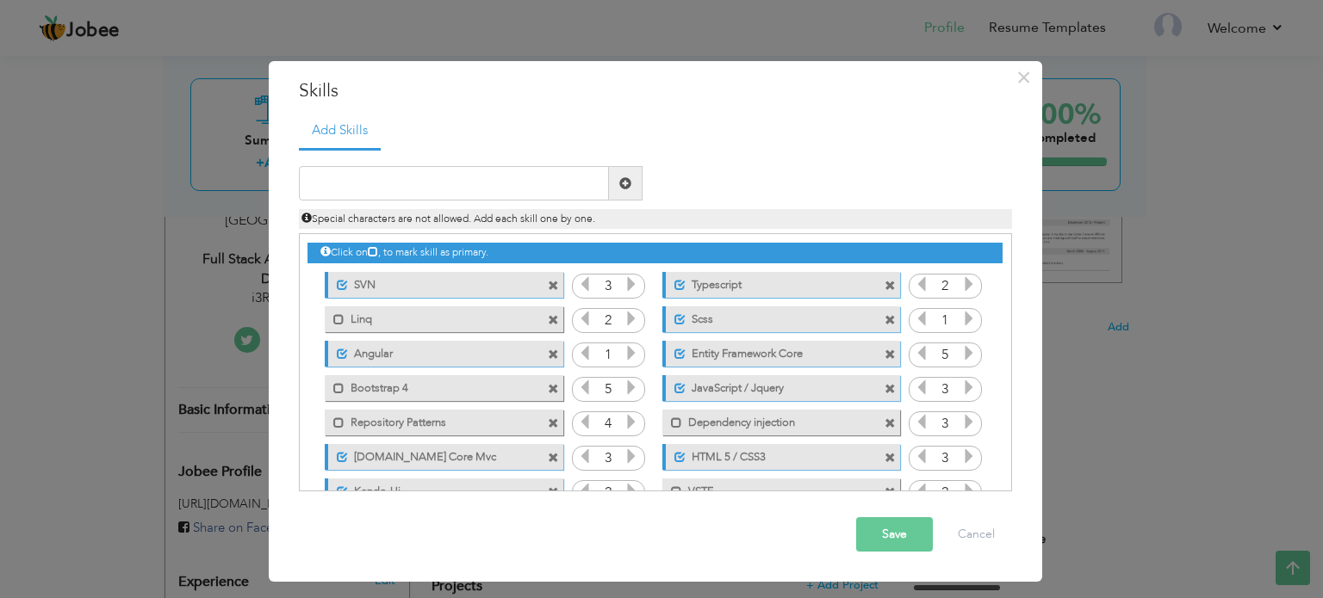
click at [630, 279] on icon at bounding box center [631, 284] width 16 height 16
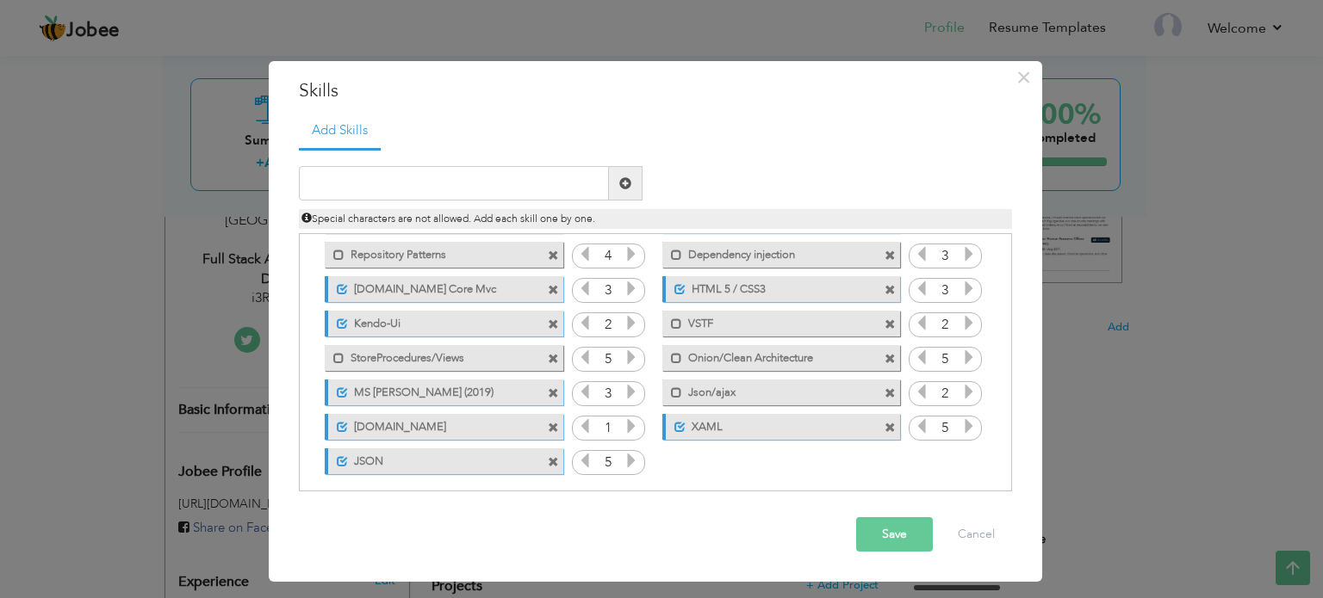
scroll to position [172, 0]
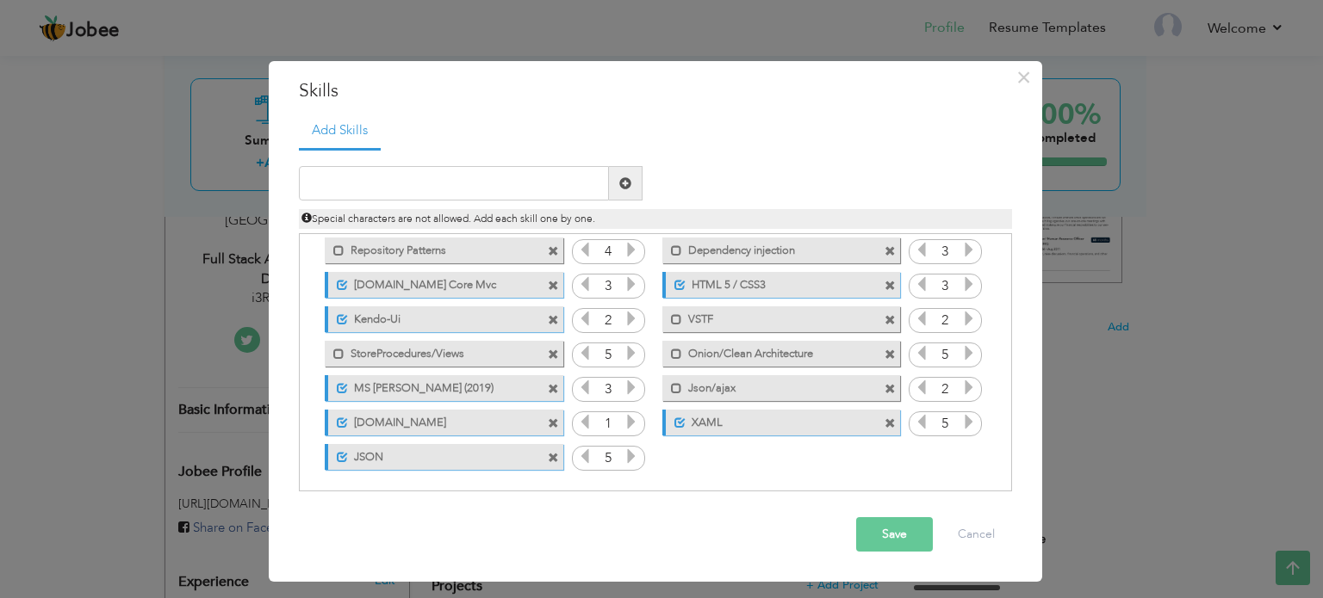
click at [633, 251] on icon at bounding box center [631, 250] width 16 height 16
click at [881, 530] on button "Save" at bounding box center [894, 535] width 77 height 34
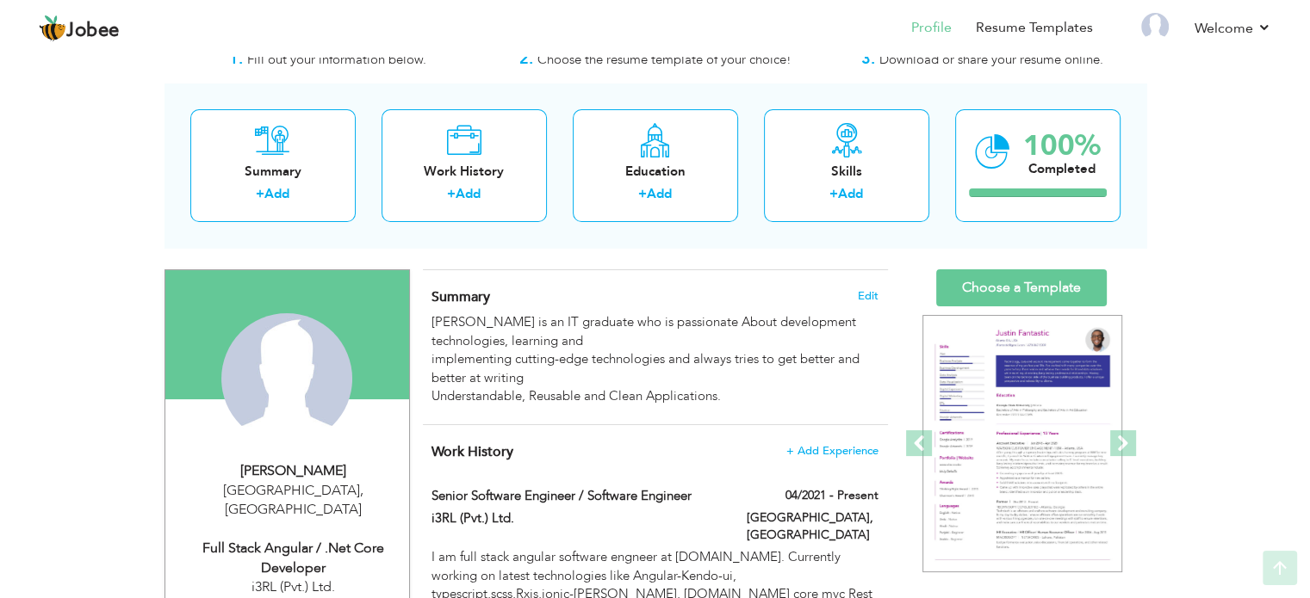
scroll to position [86, 0]
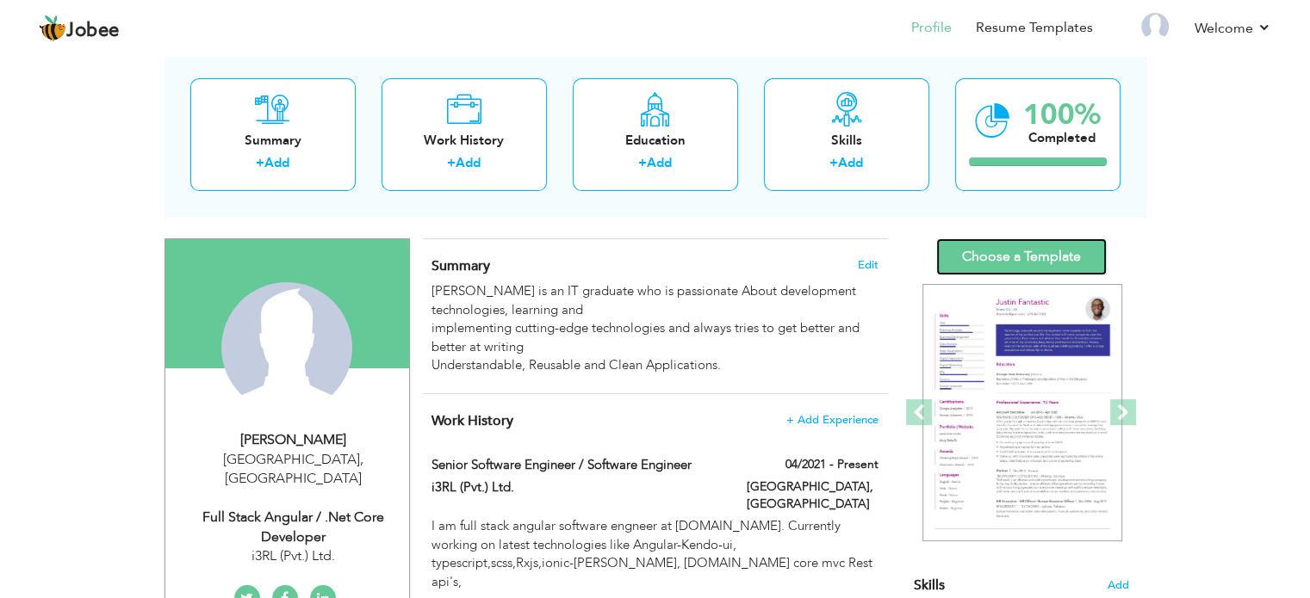
click at [1024, 251] on link "Choose a Template" at bounding box center [1021, 257] width 171 height 37
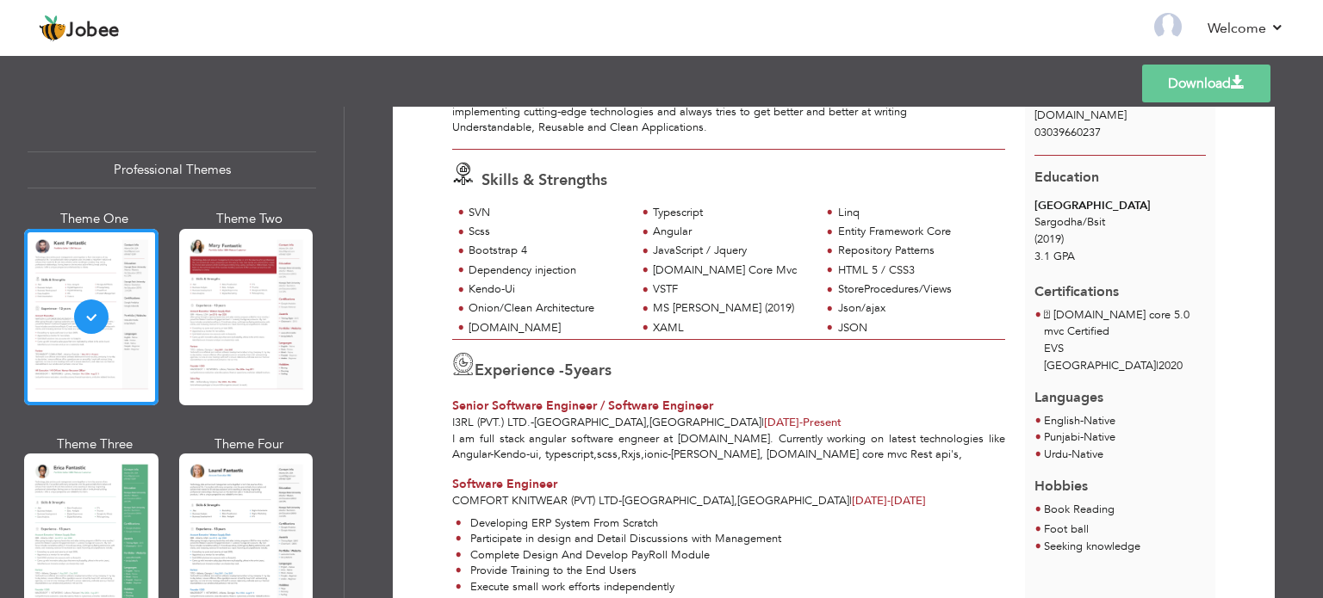
scroll to position [172, 0]
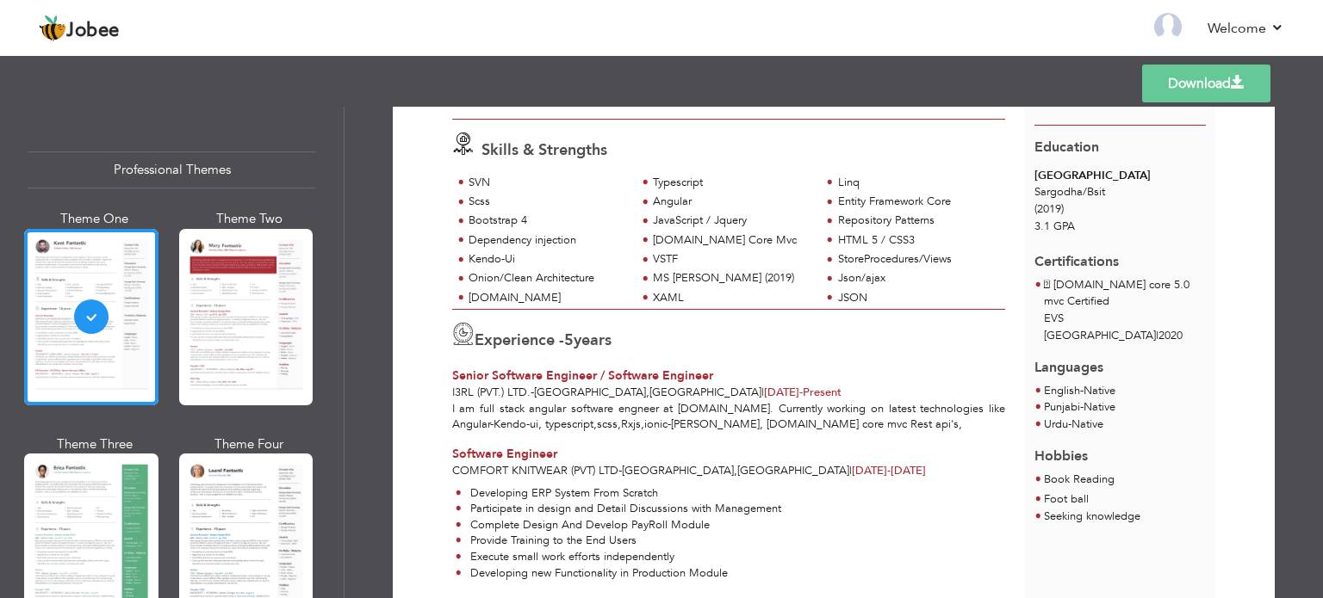
click at [476, 198] on div "Scss" at bounding box center [547, 202] width 158 height 16
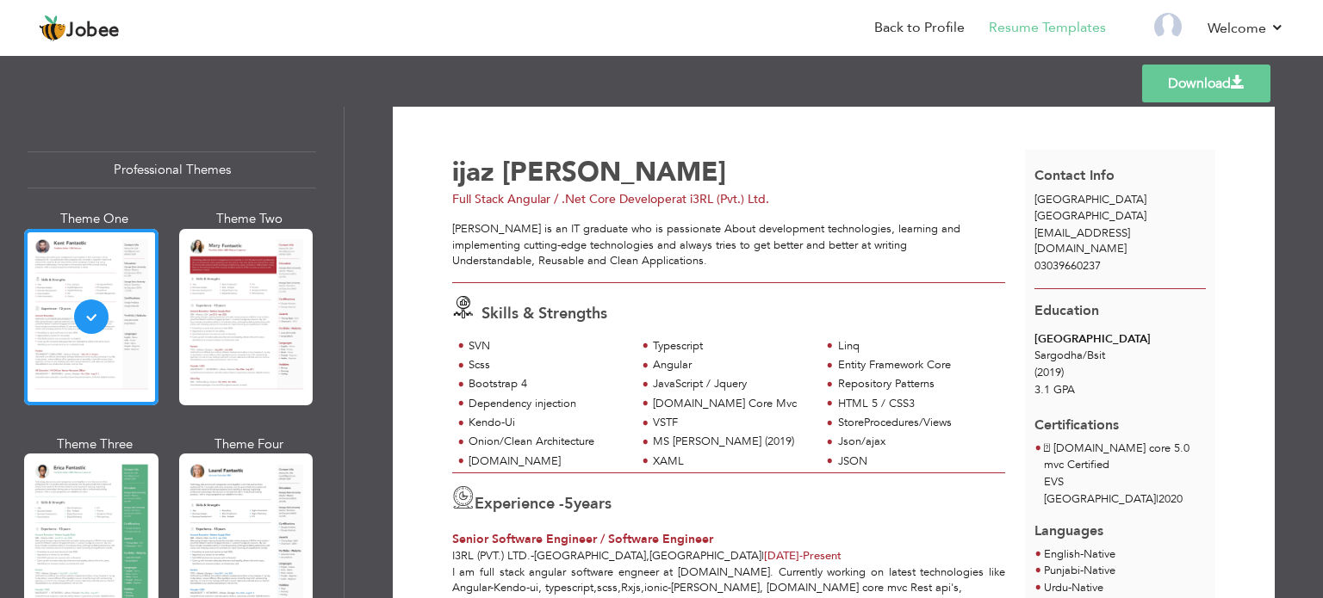
scroll to position [0, 0]
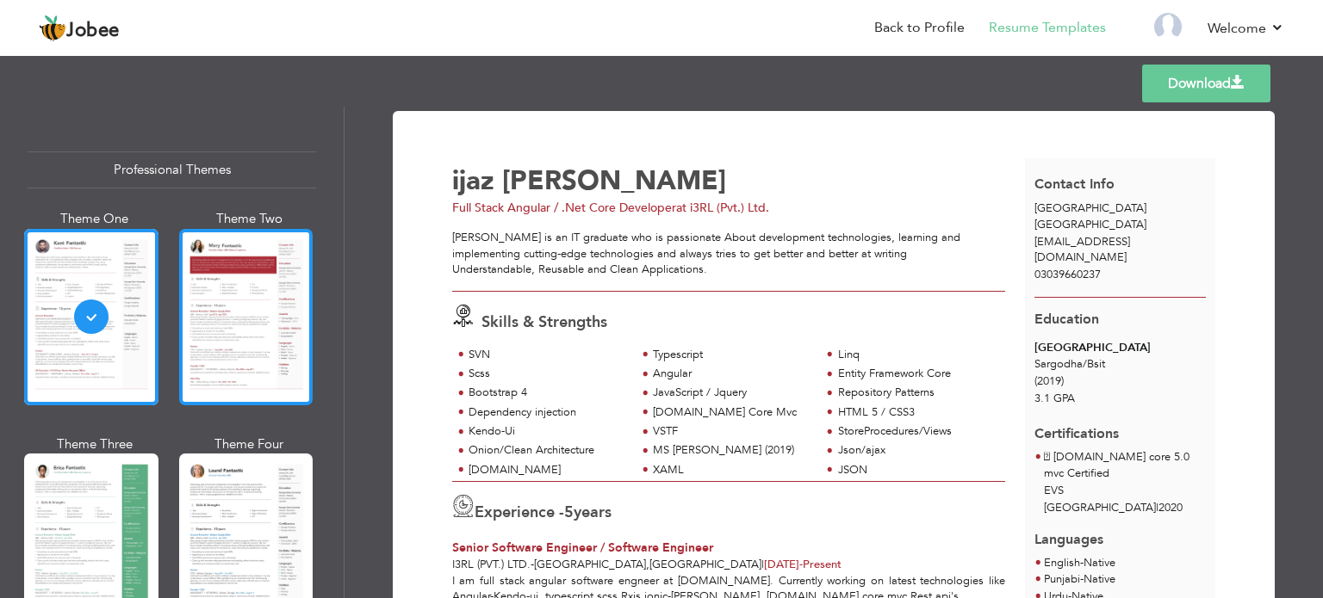
click at [223, 319] on div at bounding box center [246, 317] width 134 height 177
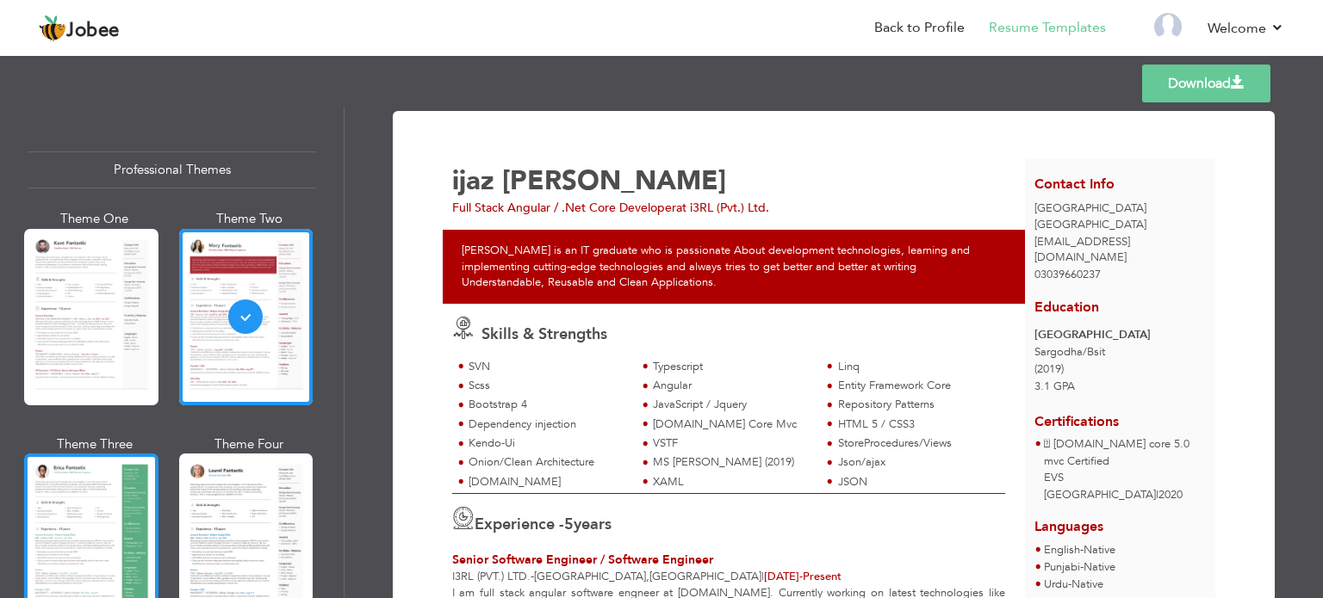
click at [100, 522] on div at bounding box center [91, 542] width 134 height 177
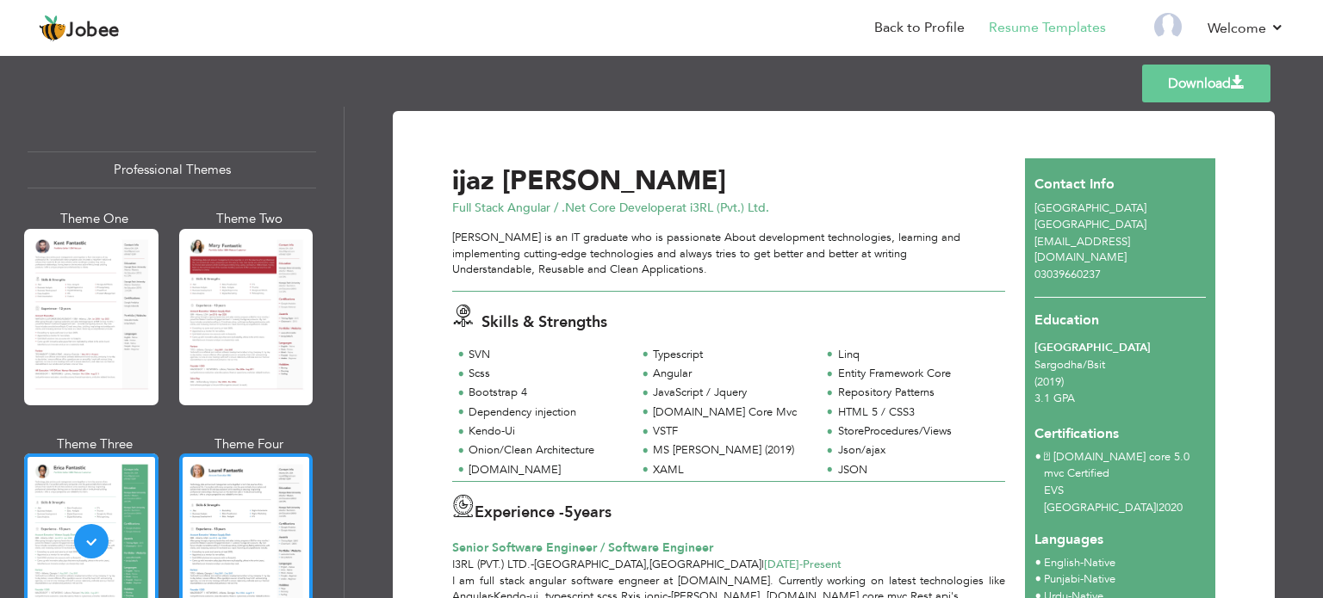
click at [233, 557] on div at bounding box center [246, 542] width 134 height 177
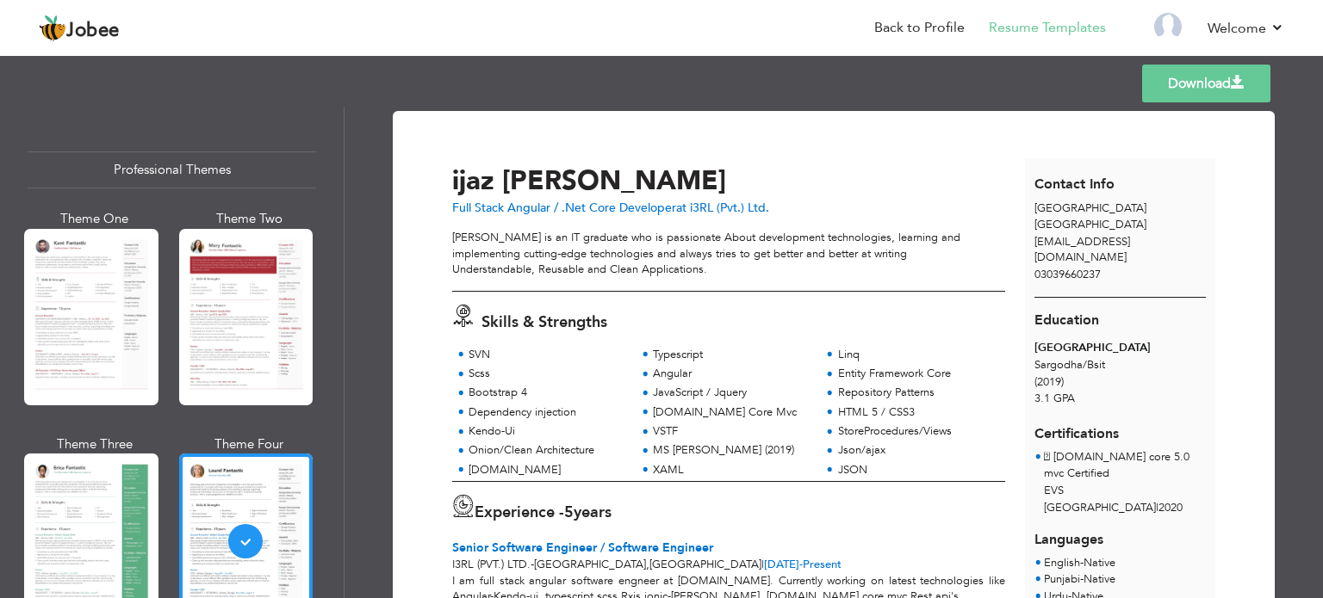
click at [1212, 83] on link "Download" at bounding box center [1206, 84] width 128 height 38
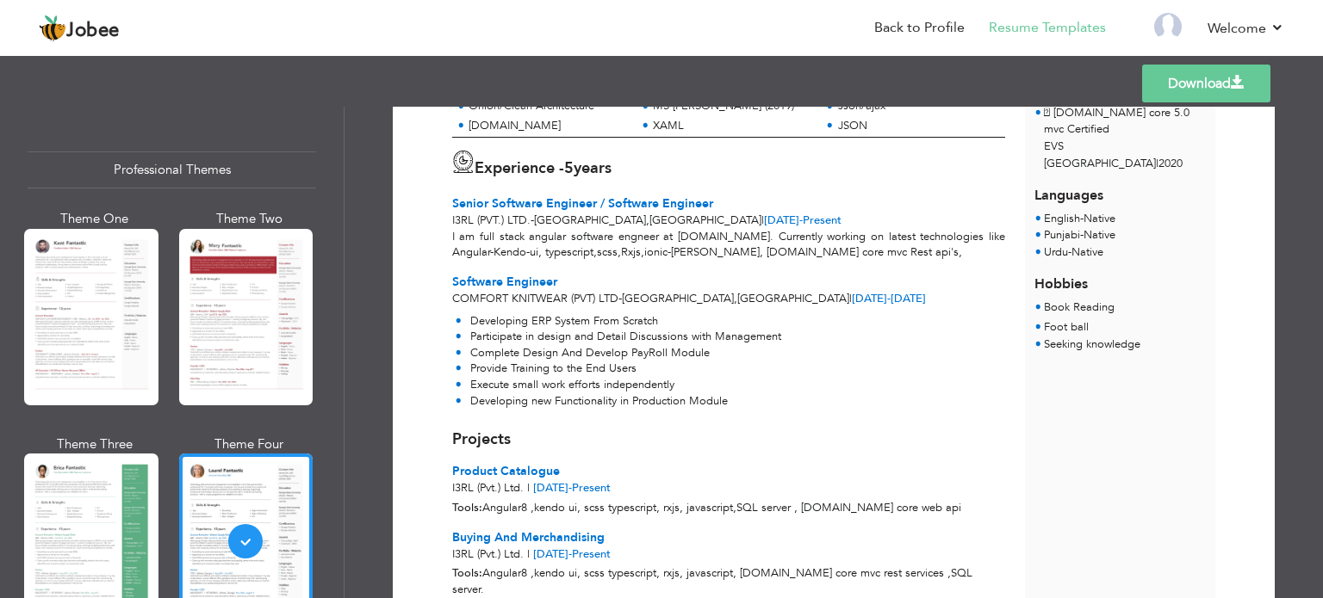
scroll to position [431, 0]
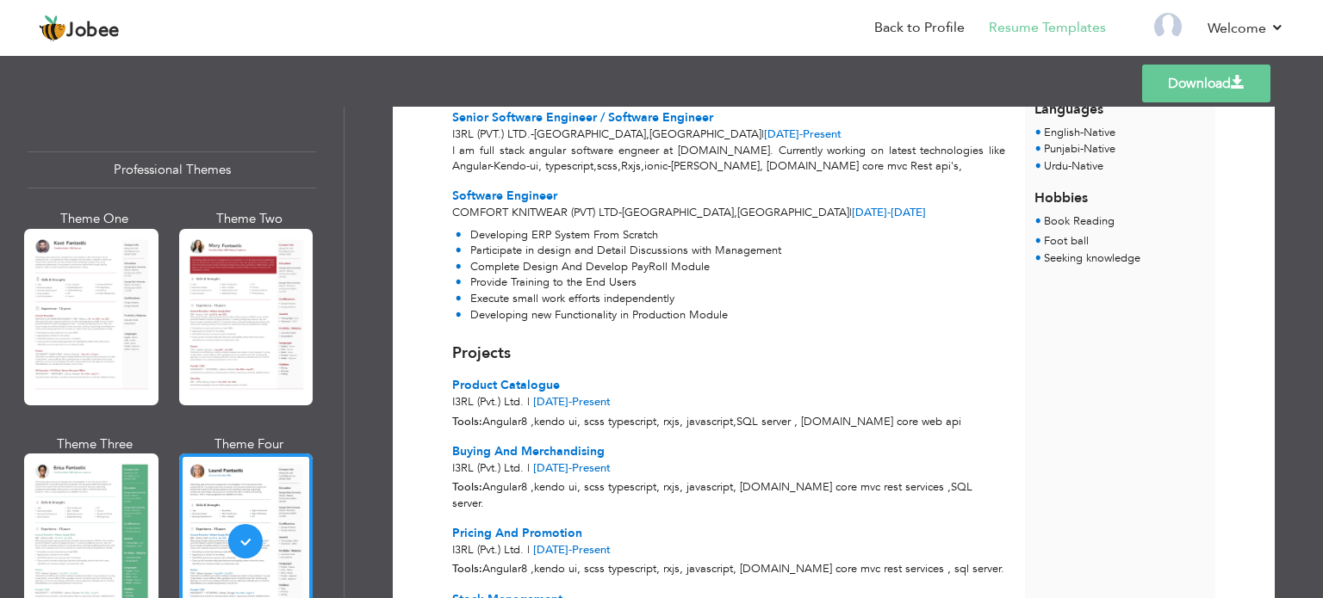
click at [648, 371] on div "Projects Product Catalogue i3RL (Pvt.) Ltd. | Mar 2021 - Present" at bounding box center [729, 377] width 573 height 68
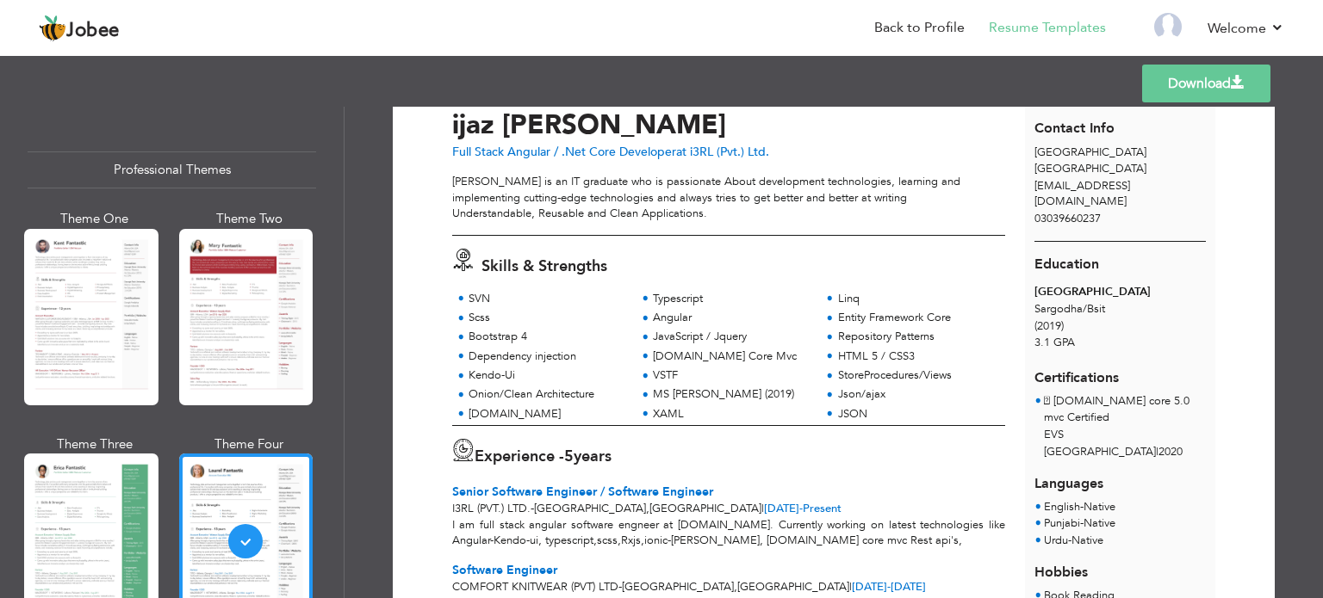
scroll to position [86, 0]
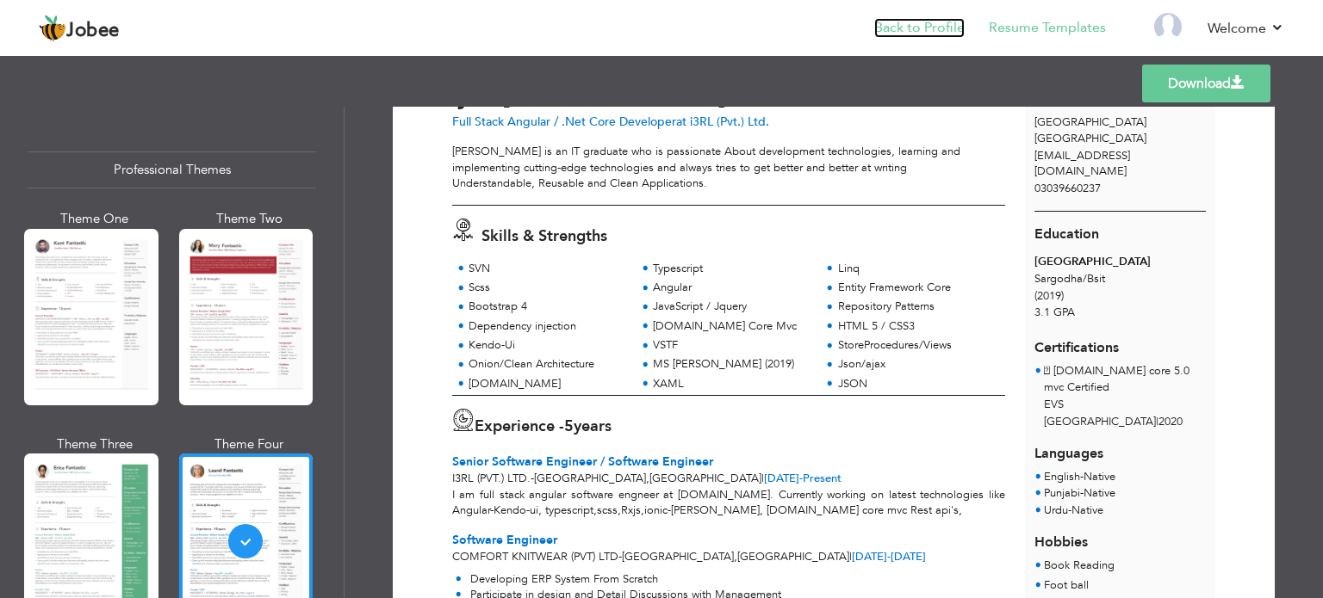
click at [924, 24] on link "Back to Profile" at bounding box center [919, 28] width 90 height 20
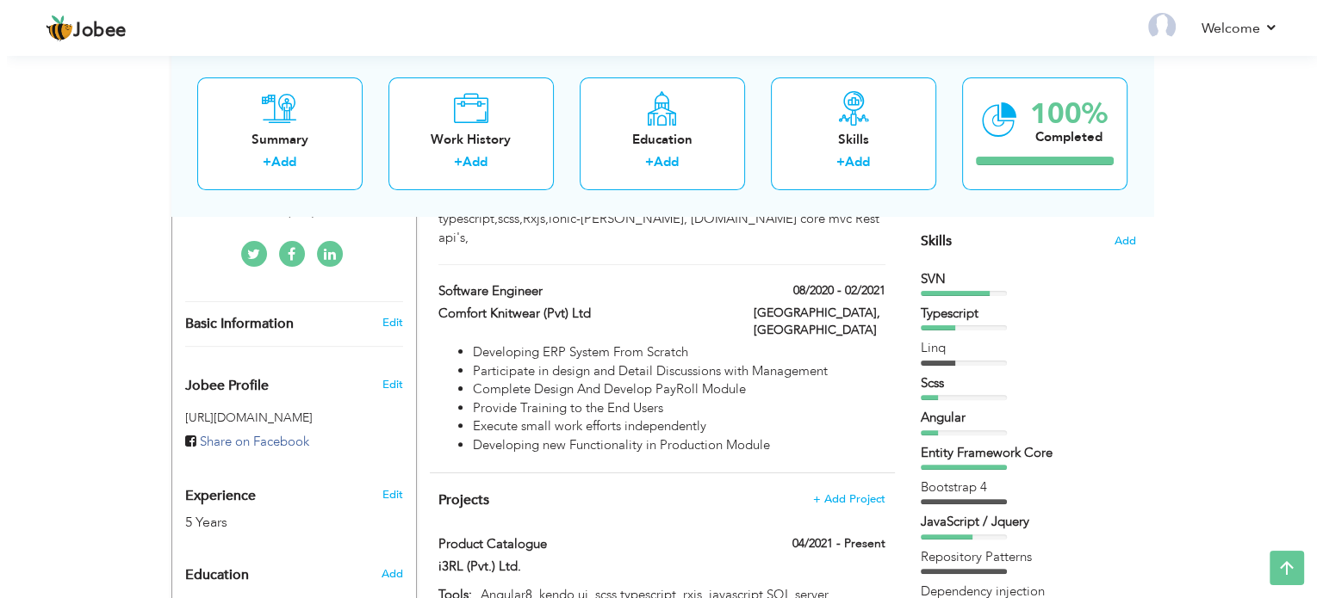
scroll to position [517, 0]
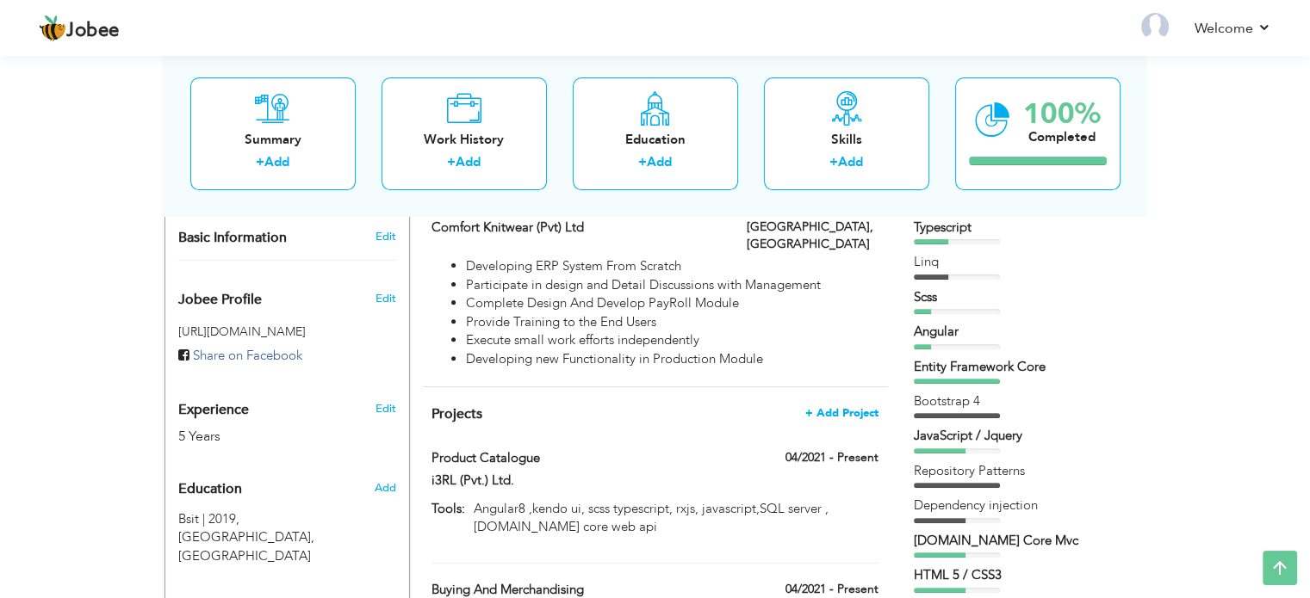
click at [823, 407] on span "+ Add Project" at bounding box center [841, 413] width 73 height 12
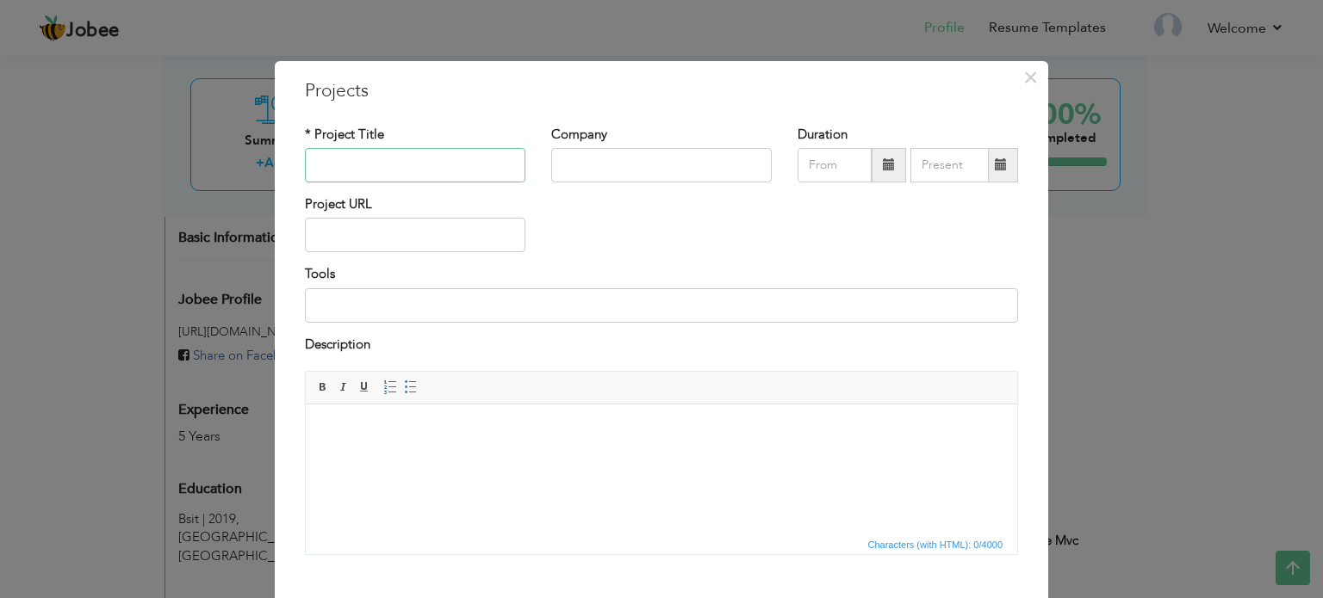
click at [467, 168] on input "text" at bounding box center [415, 165] width 220 height 34
click at [388, 162] on input "text" at bounding box center [415, 165] width 220 height 34
paste input "THE RETAIL SUITE (TRS)"
type input "THE RETAIL SUITE (TRS)"
click at [615, 161] on input "text" at bounding box center [661, 165] width 220 height 34
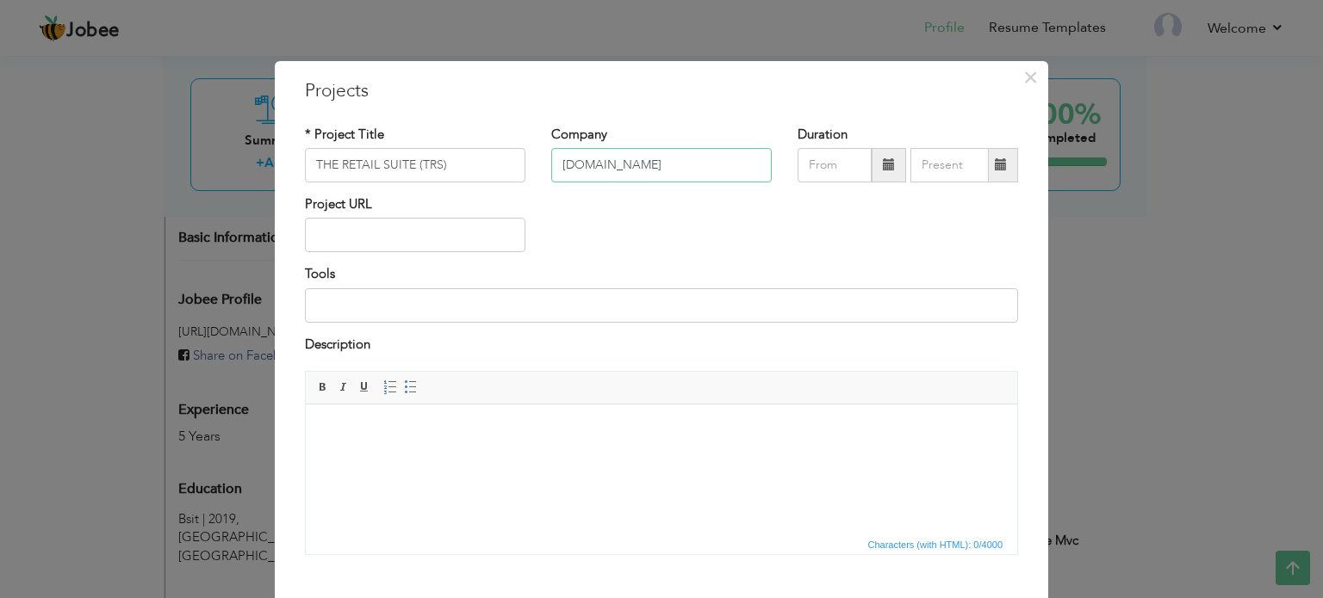
type input "[DOMAIN_NAME]"
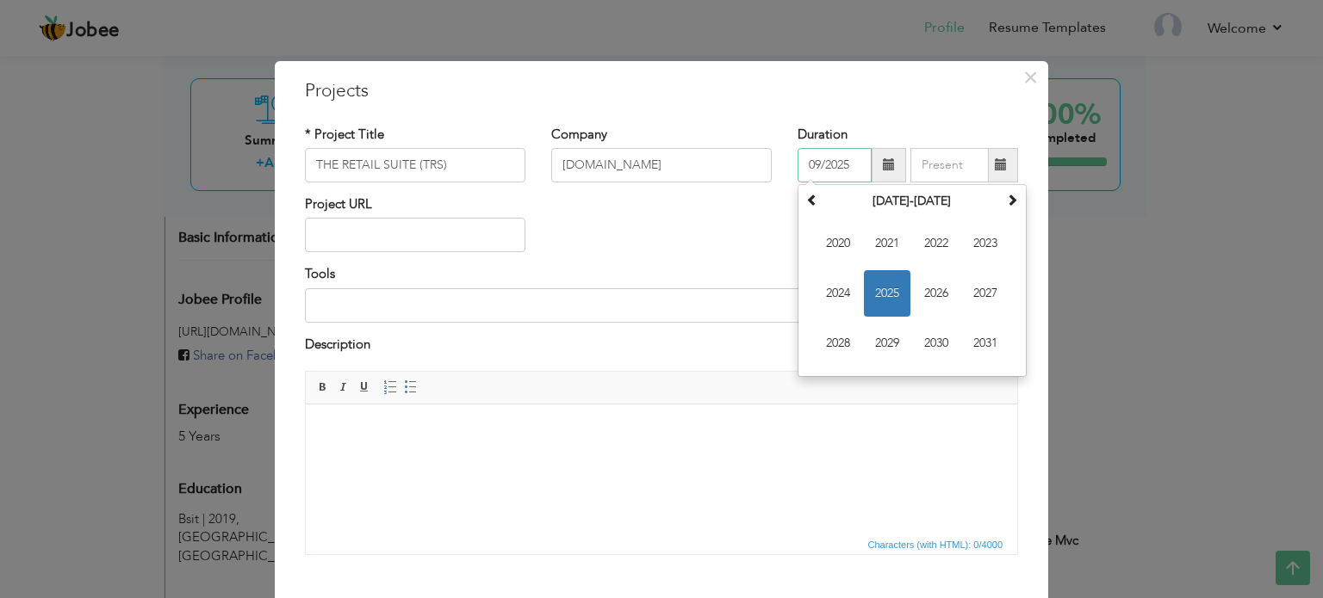
click at [843, 167] on input "09/2025" at bounding box center [834, 165] width 74 height 34
click at [809, 161] on input "09/2025" at bounding box center [834, 165] width 74 height 34
type input "0"
type input "04/2021"
click at [688, 129] on div "Company [DOMAIN_NAME]" at bounding box center [661, 154] width 220 height 57
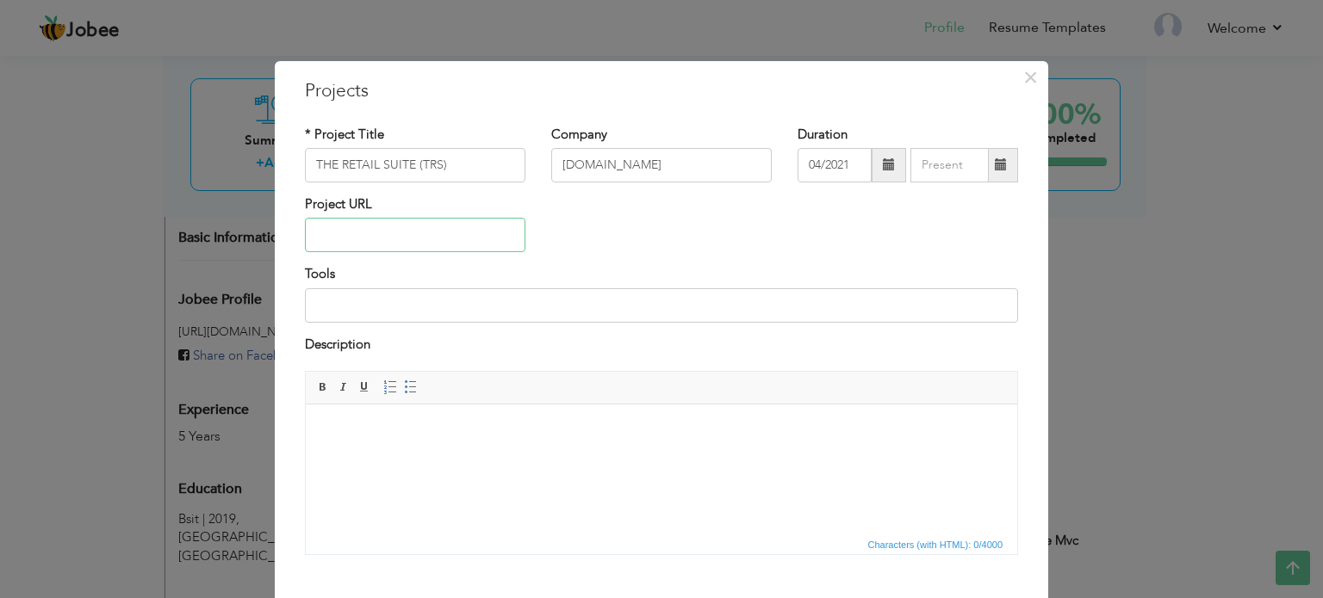
click at [406, 230] on input "text" at bounding box center [415, 235] width 220 height 34
click at [437, 222] on input "text" at bounding box center [415, 235] width 220 height 34
click at [429, 311] on input at bounding box center [661, 305] width 713 height 34
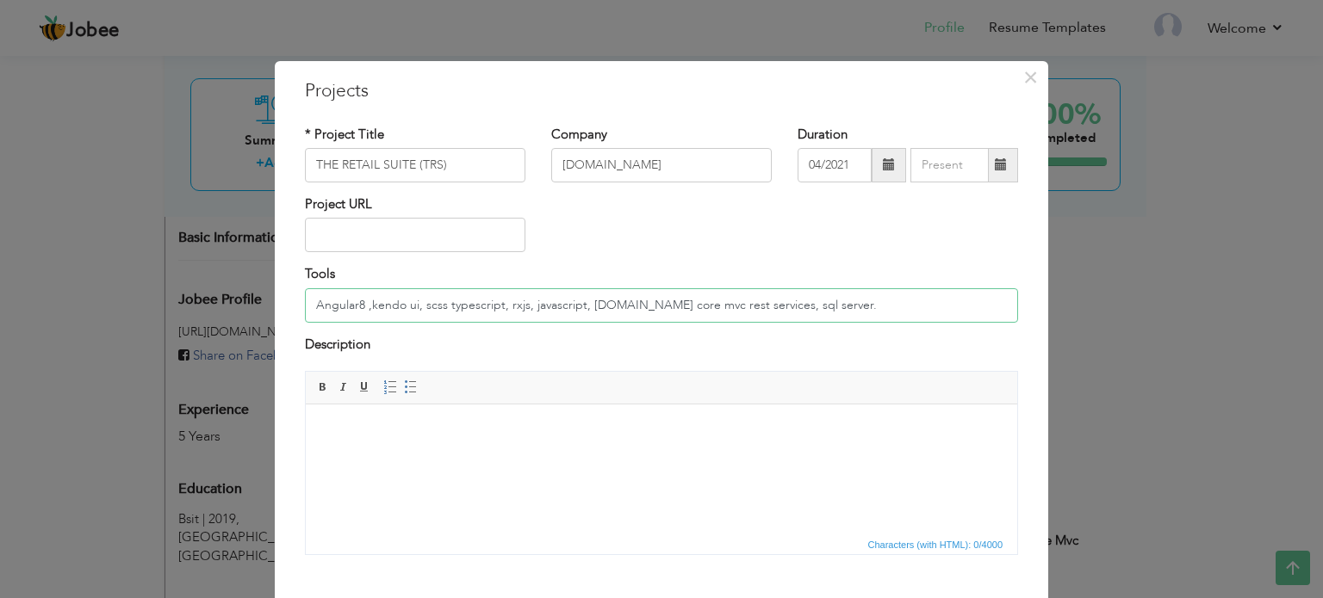
click at [574, 304] on input "Angular8 ,kendo ui, scss typescript, rxjs, javascript, [DOMAIN_NAME] core mvc r…" at bounding box center [661, 305] width 713 height 34
click at [582, 304] on input "Angular8 ,kendo ui, scss typescript, rxjs, javascript, [DOMAIN_NAME] core mvc r…" at bounding box center [661, 305] width 713 height 34
click at [723, 302] on input "Angular8 ,kendo ui, scss typescript, rxjs, javascript, typescript, [DOMAIN_NAME…" at bounding box center [661, 305] width 713 height 34
click at [730, 305] on input "Angular8 ,kendo ui, scss typescript, rxjs, javascript, typescript, [DOMAIN_NAME…" at bounding box center [661, 305] width 713 height 34
drag, startPoint x: 776, startPoint y: 307, endPoint x: 712, endPoint y: 305, distance: 63.7
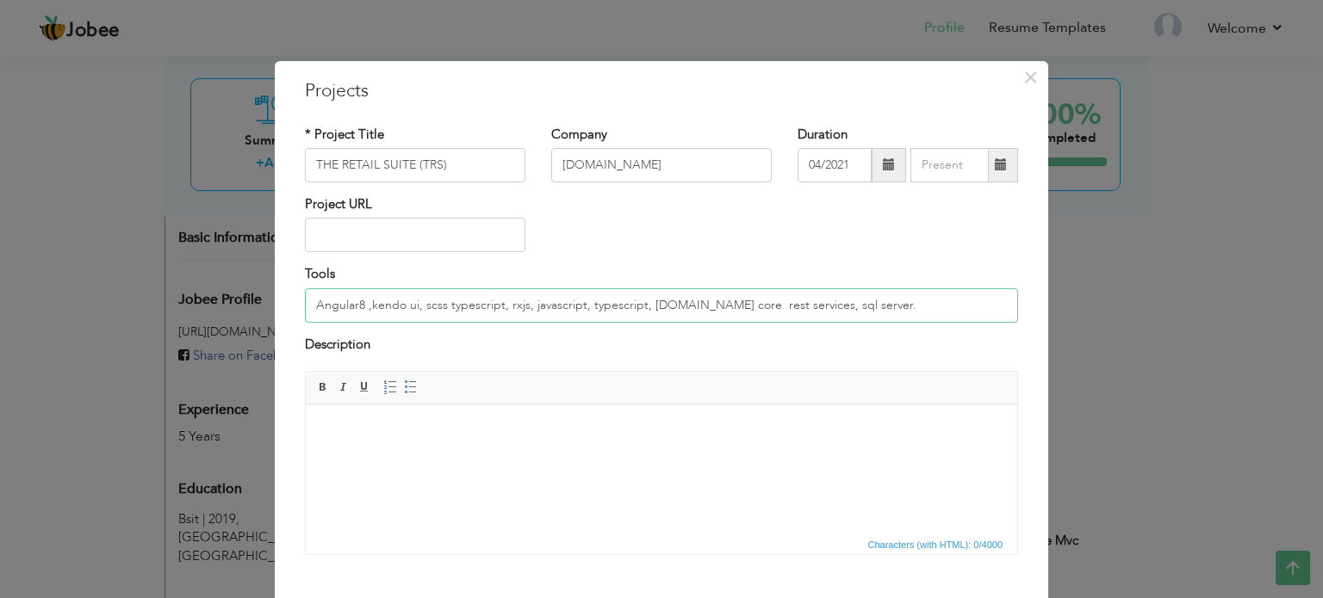
click at [712, 305] on input "Angular8 ,kendo ui, scss typescript, rxjs, javascript, typescript, [DOMAIN_NAME…" at bounding box center [661, 305] width 713 height 34
click at [813, 305] on input "Angular8 ,kendo ui, scss typescript, rxjs, javascript, typescript, [DOMAIN_NAME…" at bounding box center [661, 305] width 713 height 34
click at [634, 450] on html at bounding box center [661, 431] width 711 height 53
drag, startPoint x: 886, startPoint y: 305, endPoint x: 989, endPoint y: 308, distance: 103.4
click at [989, 308] on input "Angular8 ,kendo ui, scss typescript, rxjs, javascript, typescript, [DOMAIN_NAME…" at bounding box center [661, 305] width 713 height 34
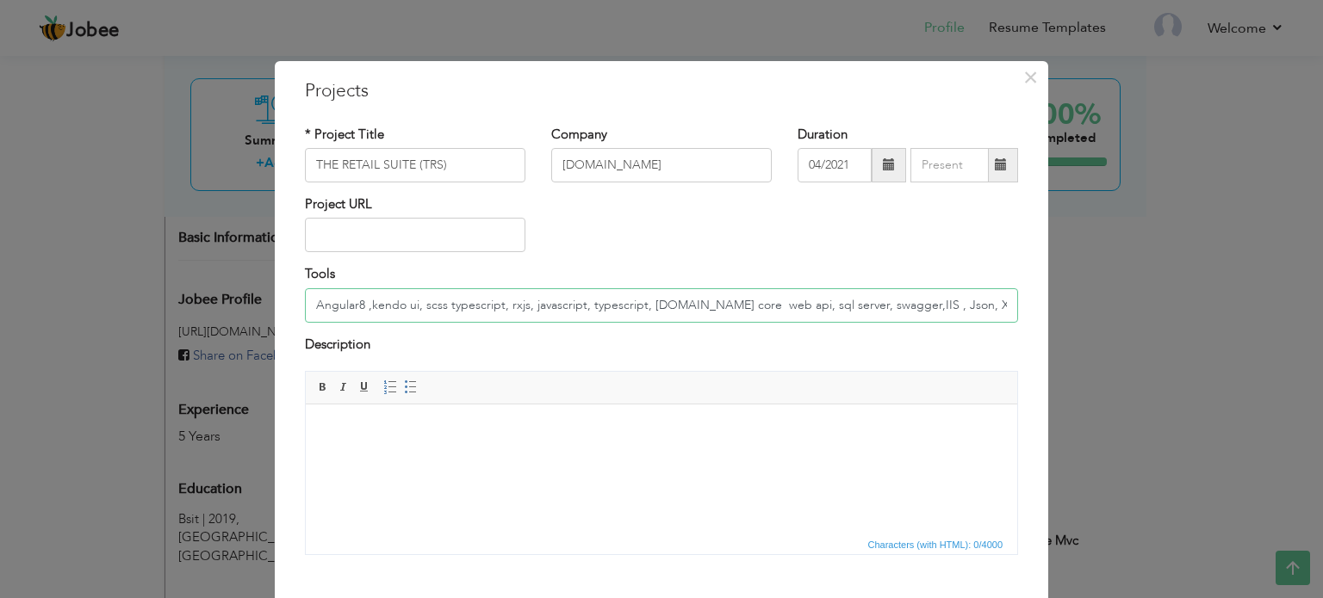
type input "Angular8 ,kendo ui, scss typescript, rxjs, javascript, typescript, [DOMAIN_NAME…"
click at [506, 450] on html at bounding box center [661, 431] width 711 height 53
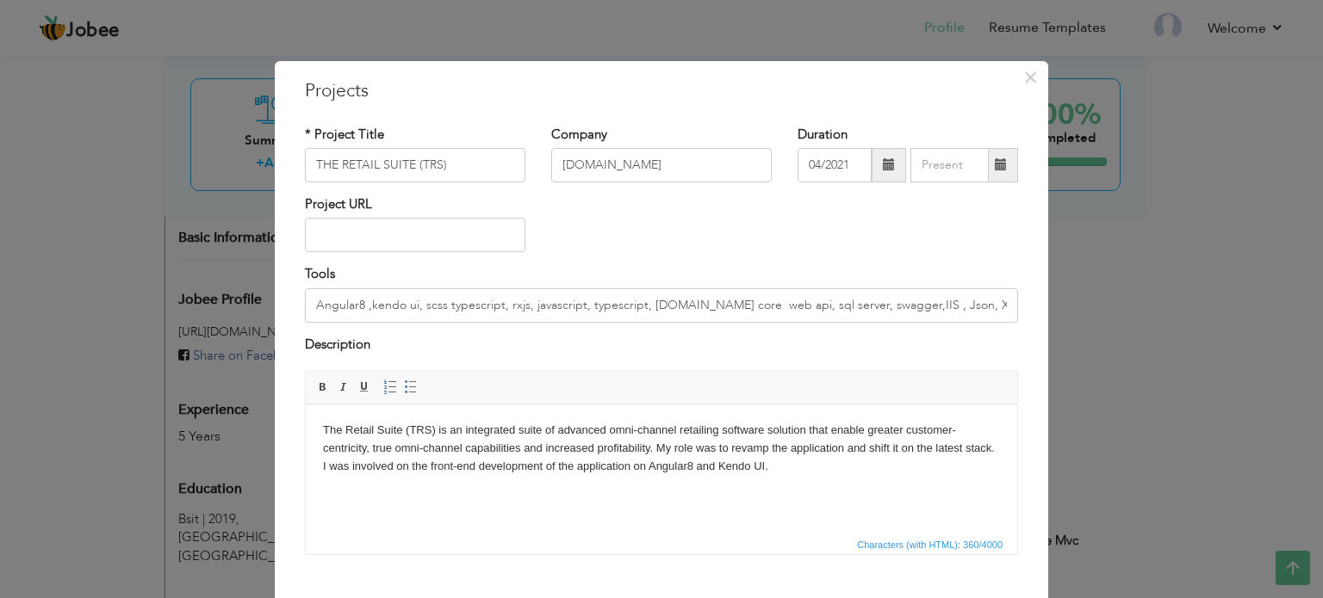
click at [469, 469] on body "The Retail Suite (TRS) is an integrated suite of advanced omni-channel retailin…" at bounding box center [661, 448] width 677 height 53
click at [828, 467] on body "The Retail Suite (TRS) is an integrated suite of advanced omni-channel retailin…" at bounding box center [661, 448] width 677 height 53
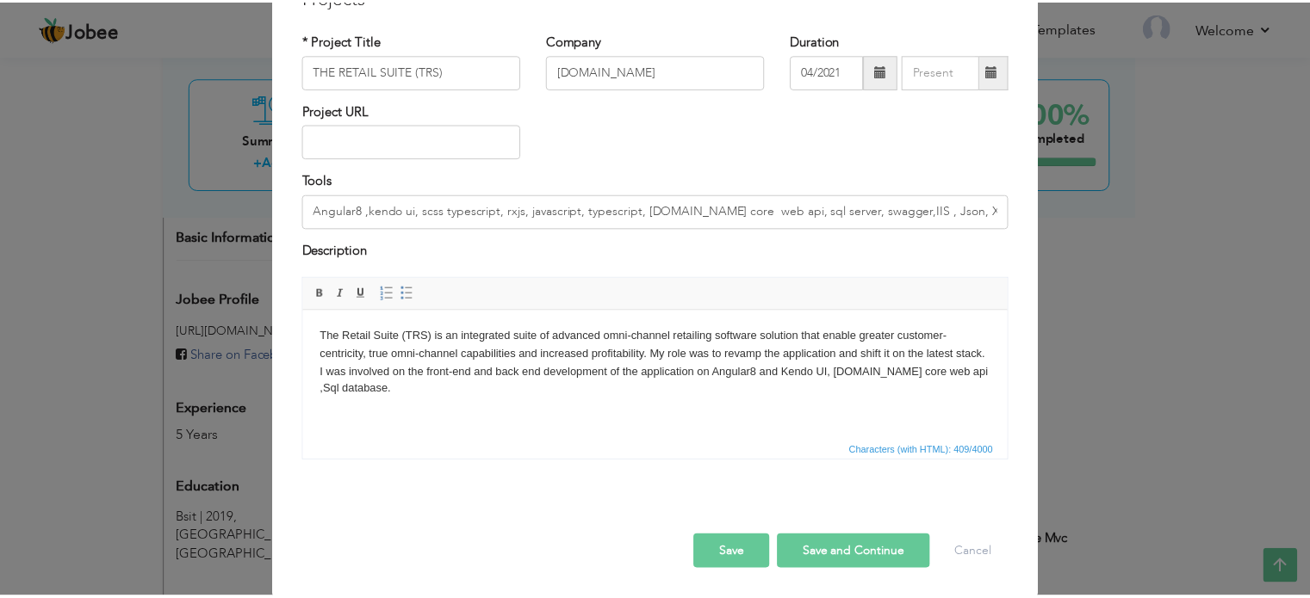
scroll to position [96, 0]
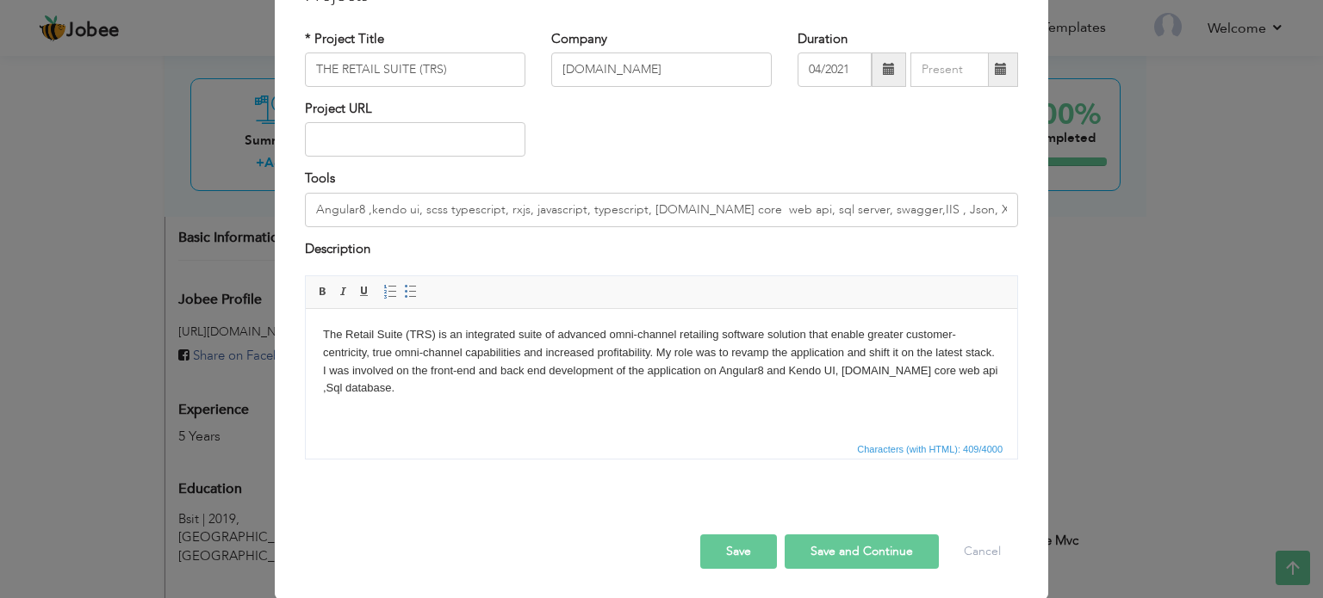
click at [705, 548] on button "Save" at bounding box center [738, 552] width 77 height 34
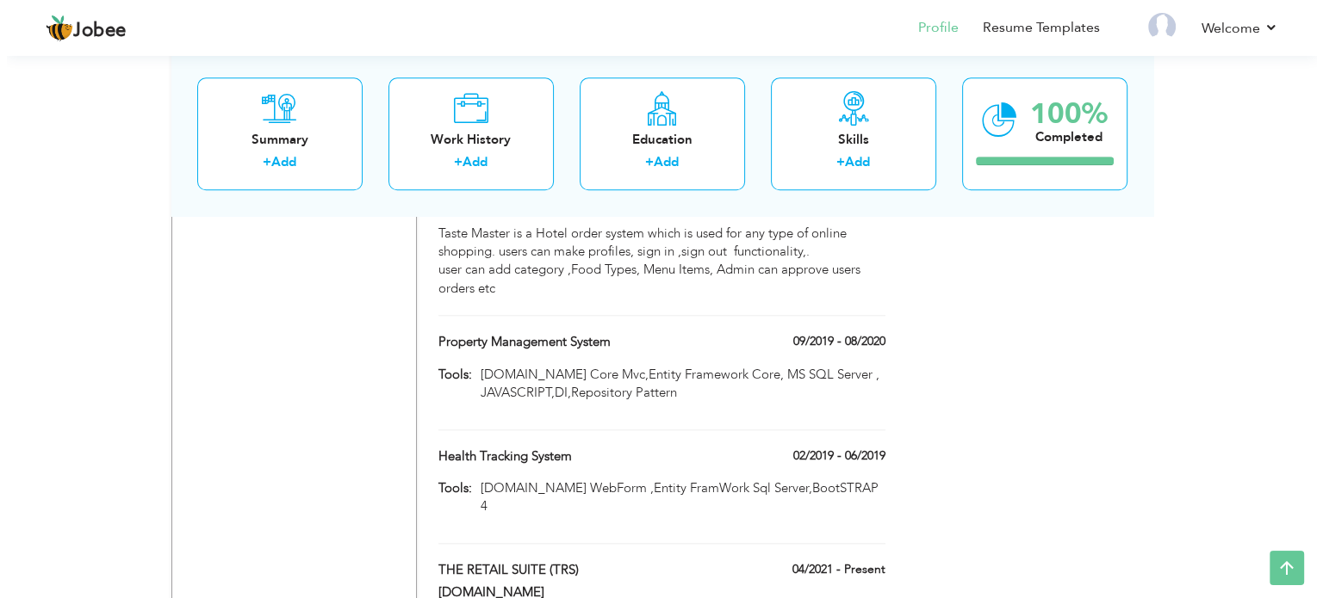
scroll to position [1805, 0]
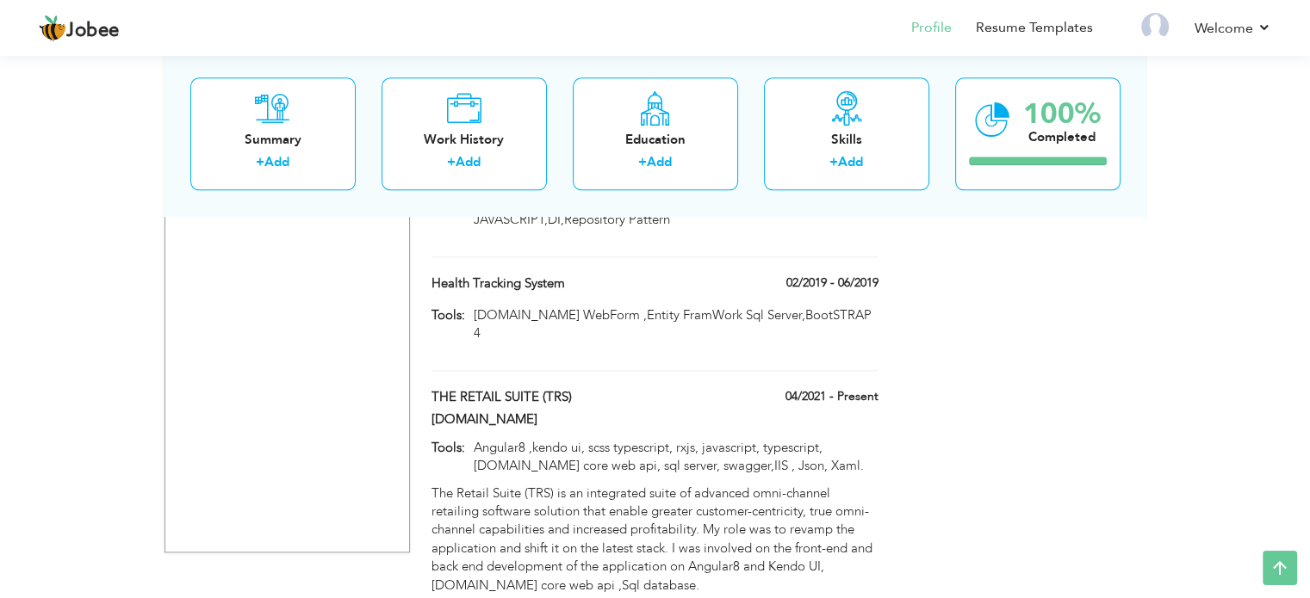
drag, startPoint x: 668, startPoint y: 348, endPoint x: 679, endPoint y: 315, distance: 34.6
click at [576, 390] on span at bounding box center [578, 396] width 13 height 13
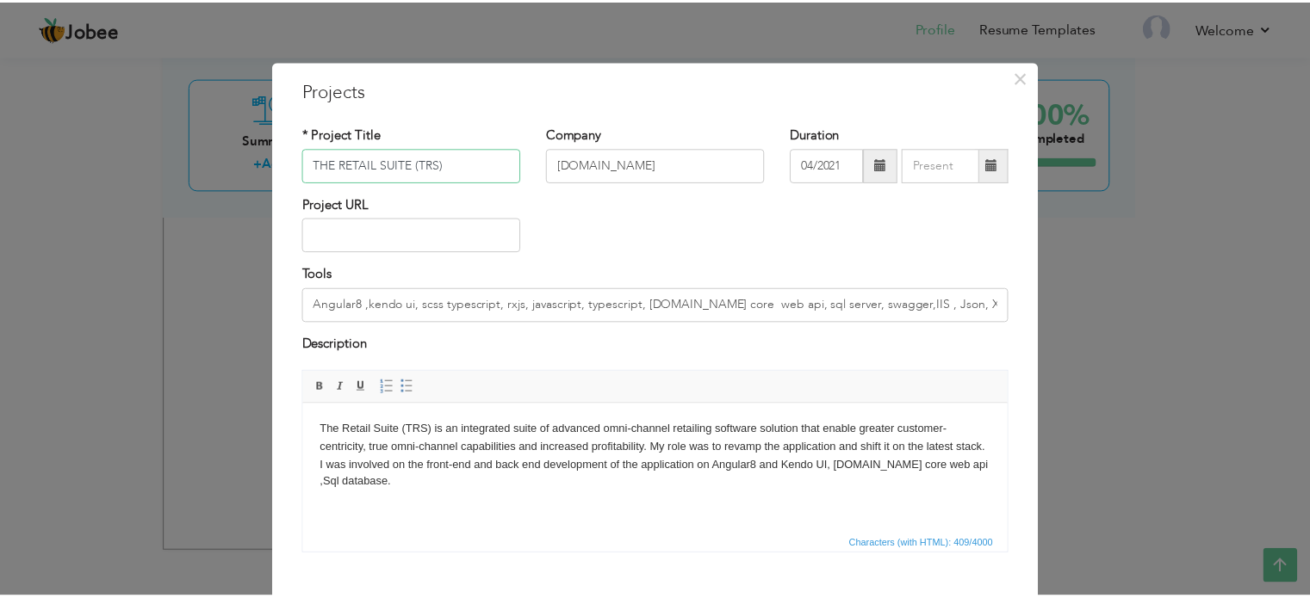
scroll to position [96, 0]
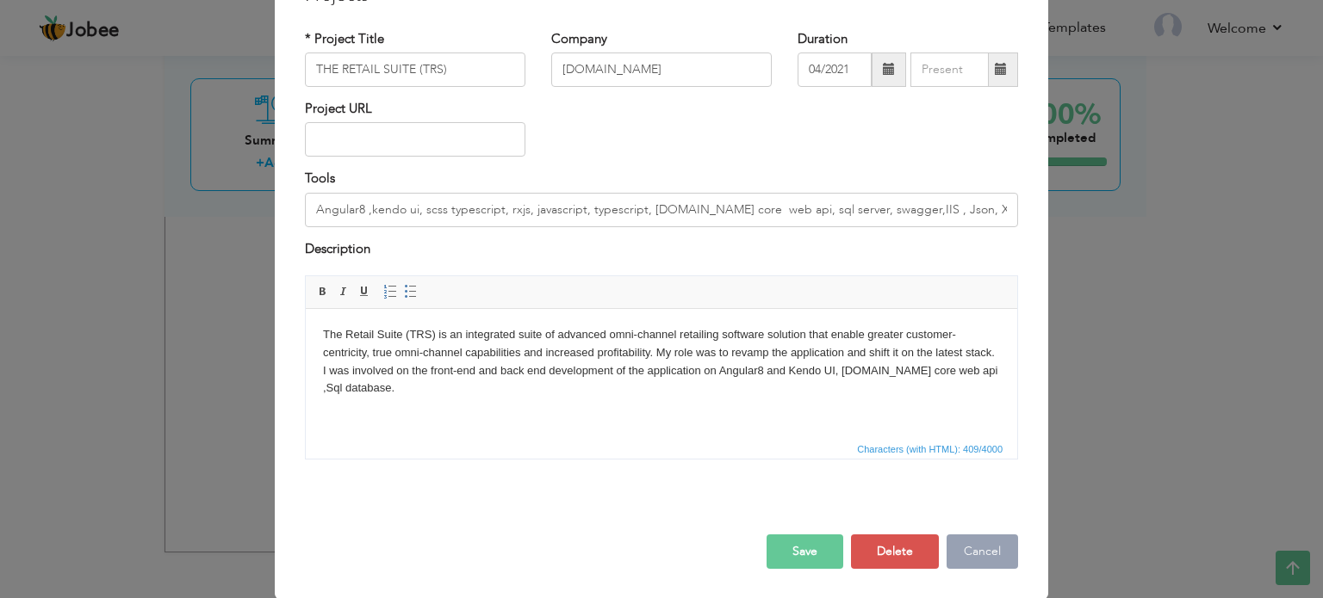
click at [968, 549] on button "Cancel" at bounding box center [981, 552] width 71 height 34
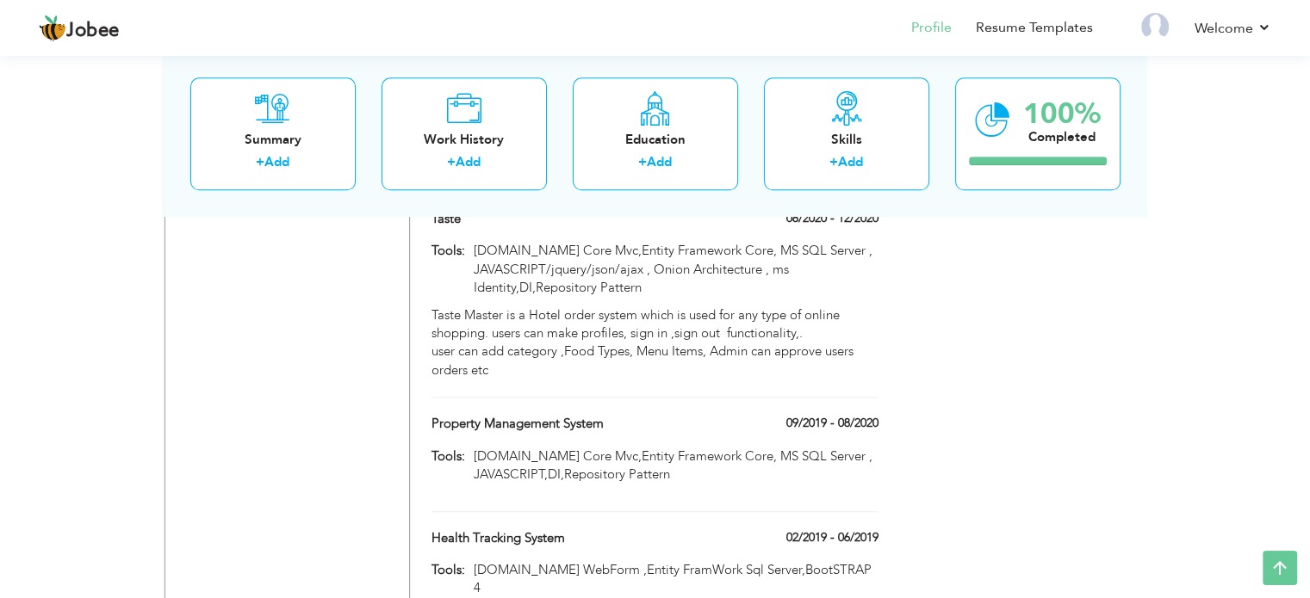
scroll to position [1805, 0]
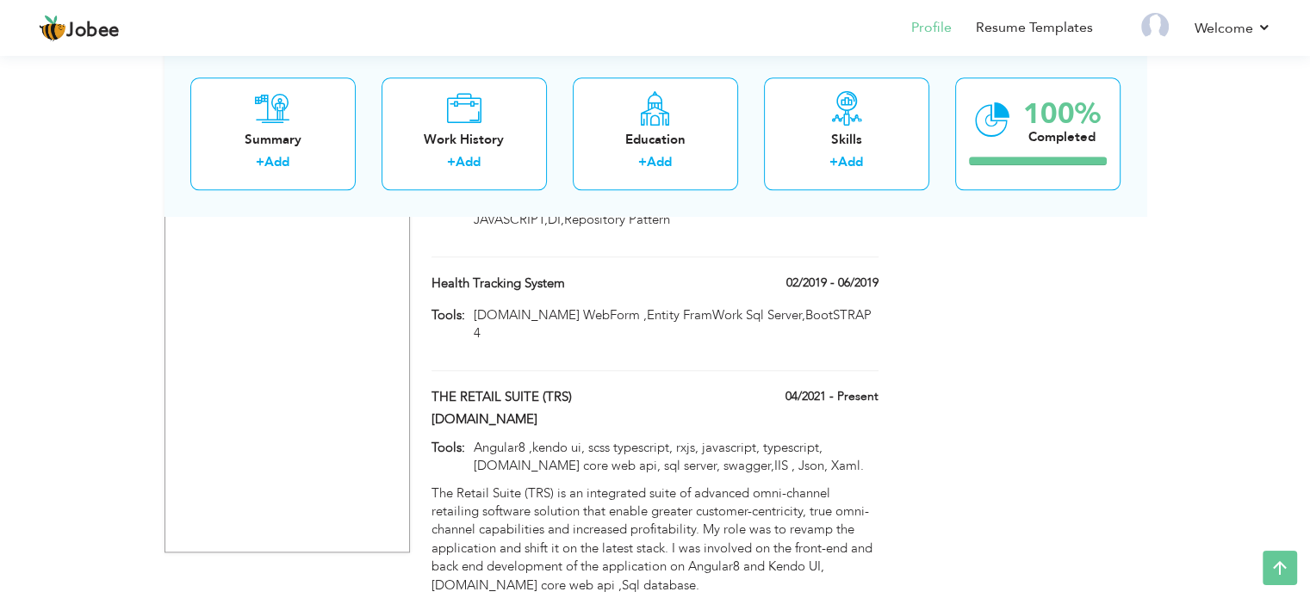
drag, startPoint x: 623, startPoint y: 336, endPoint x: 633, endPoint y: 279, distance: 57.6
click at [870, 389] on span at bounding box center [872, 395] width 12 height 12
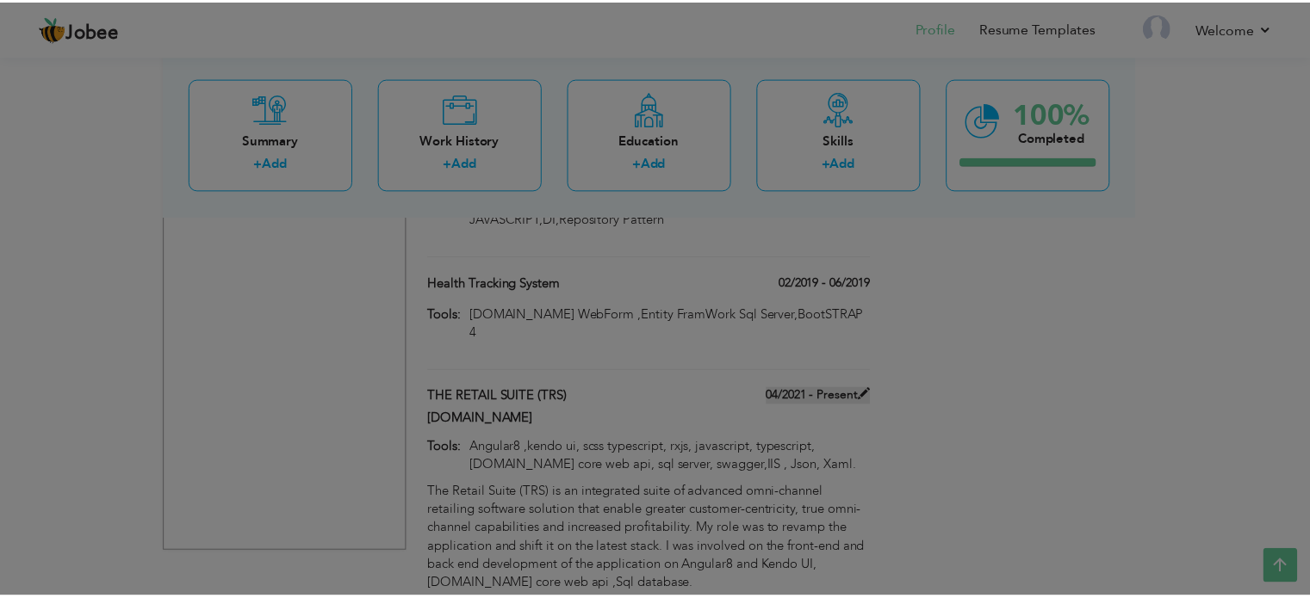
scroll to position [0, 0]
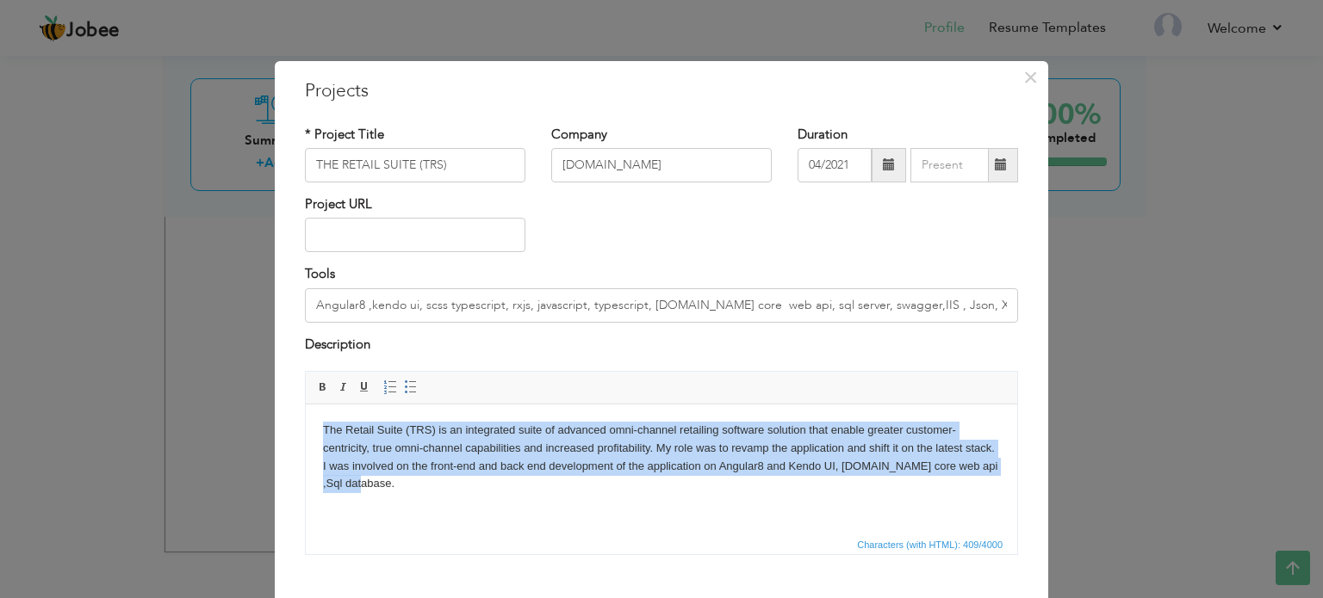
drag, startPoint x: 324, startPoint y: 431, endPoint x: 383, endPoint y: 487, distance: 81.6
click at [383, 487] on body "The Retail Suite (TRS) is an integrated suite of advanced omni-channel retailin…" at bounding box center [661, 457] width 677 height 71
copy body "The Retail Suite (TRS) is an integrated suite of advanced omni-channel retailin…"
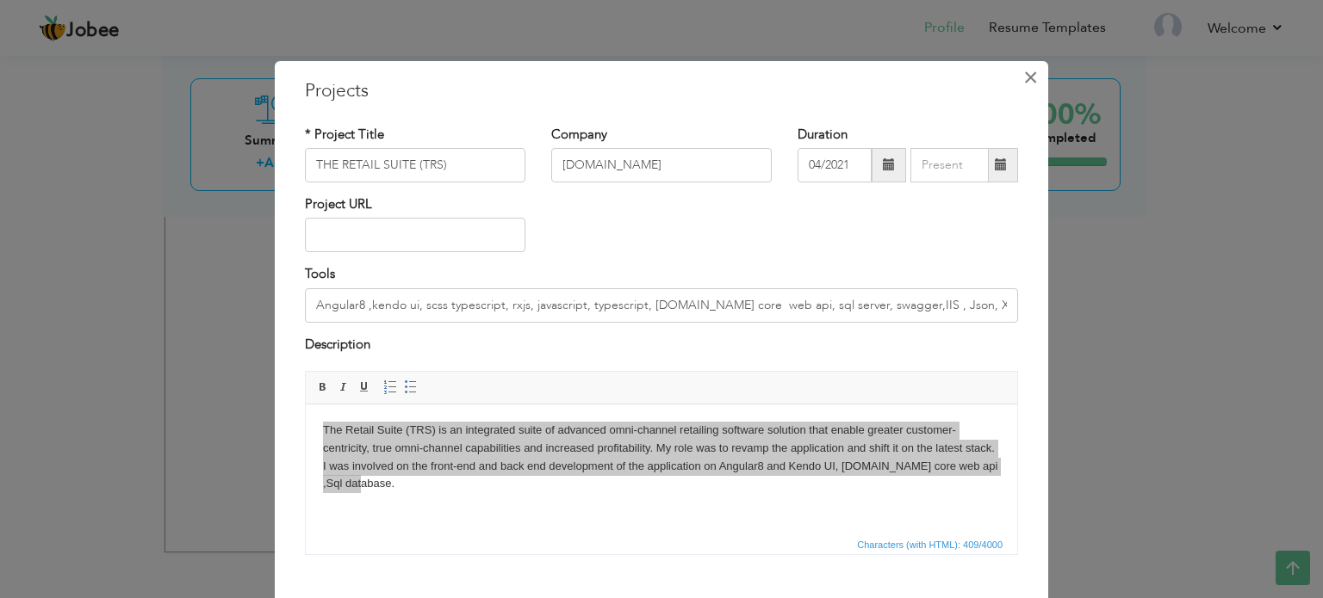
click at [1023, 82] on span "×" at bounding box center [1030, 77] width 15 height 31
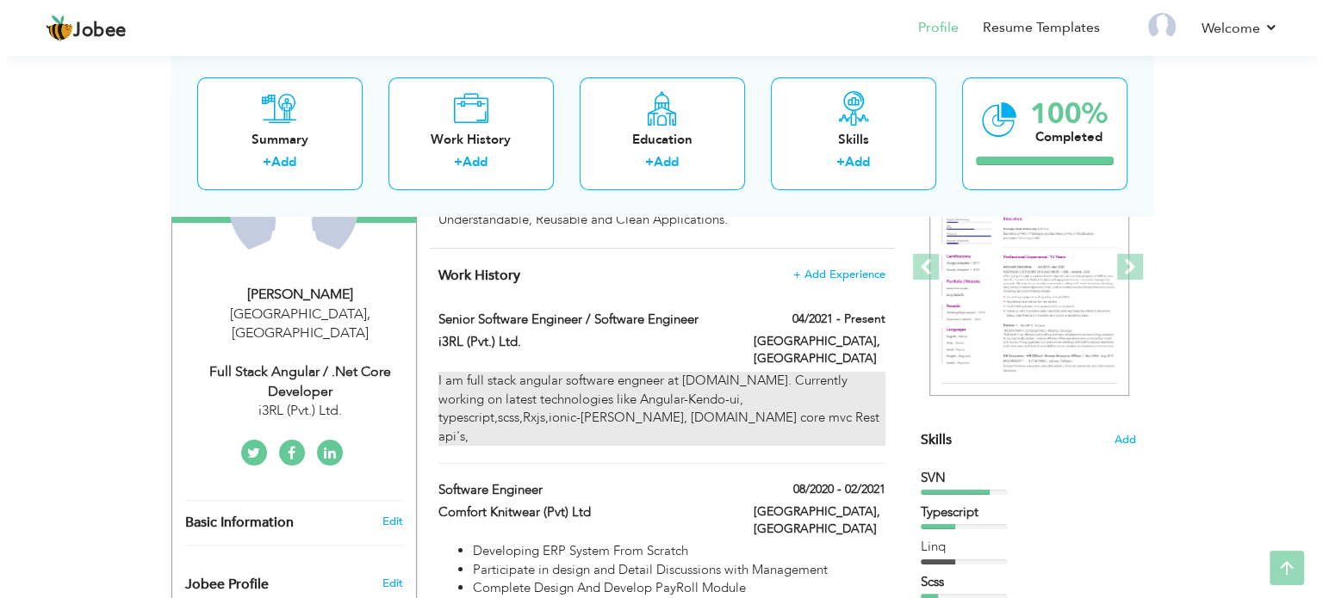
scroll to position [258, 0]
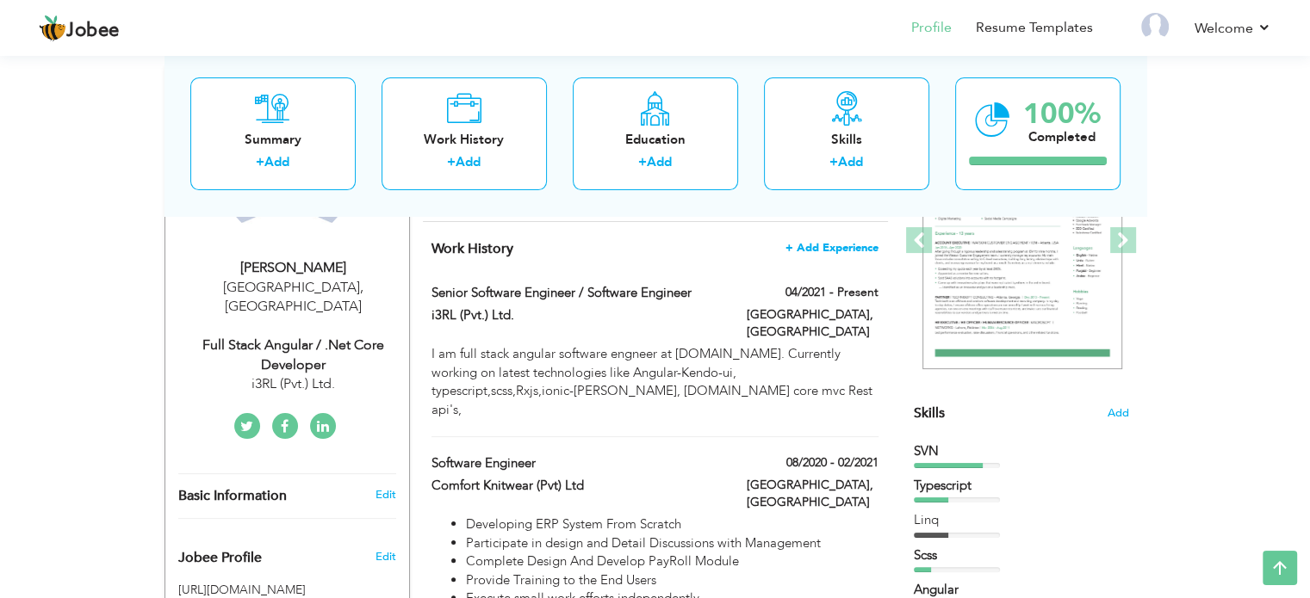
click at [828, 245] on span "+ Add Experience" at bounding box center [831, 248] width 93 height 12
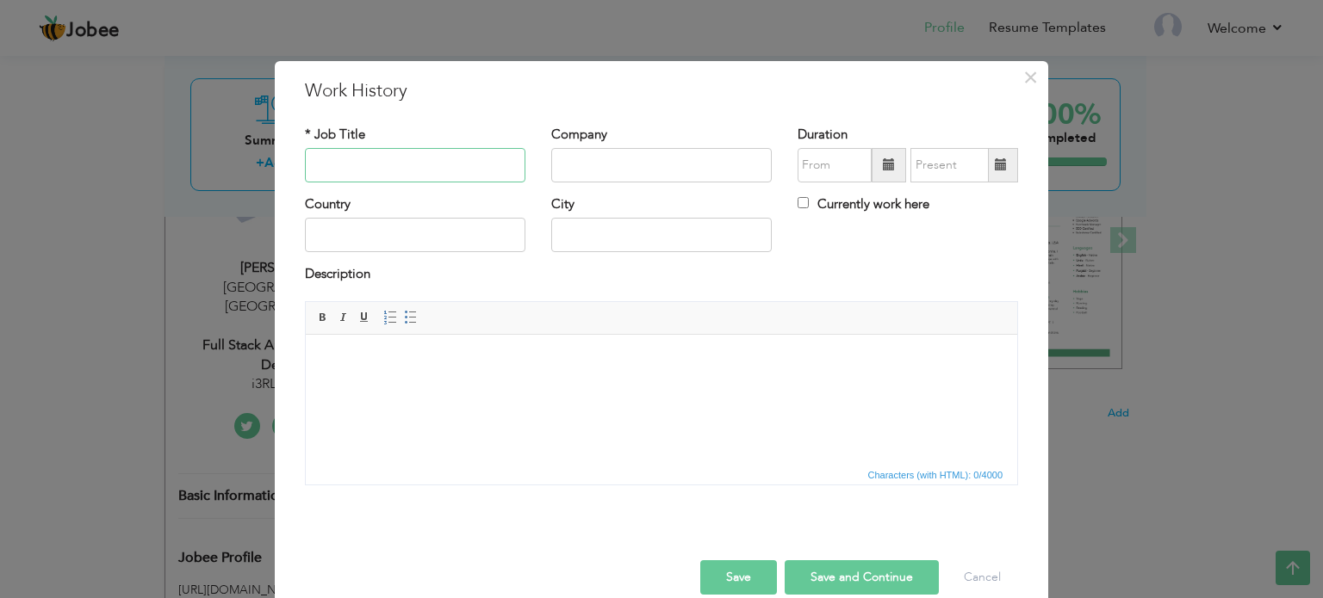
click at [484, 162] on input "text" at bounding box center [415, 165] width 220 height 34
click at [457, 369] on body at bounding box center [661, 360] width 677 height 18
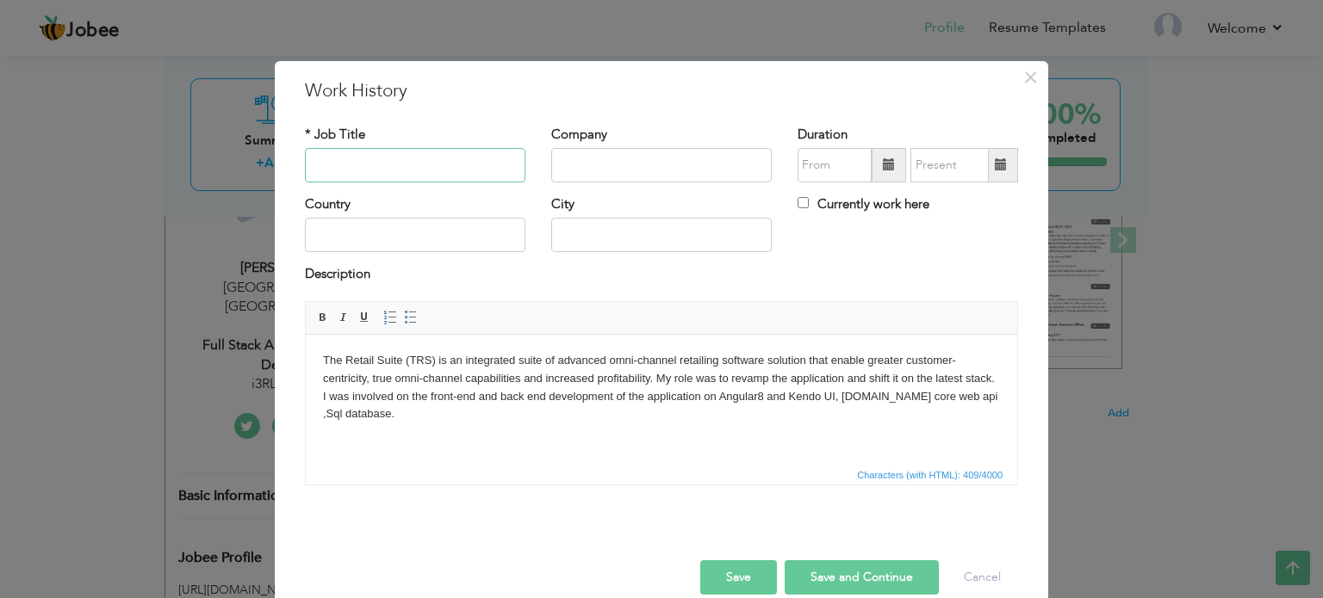
click at [413, 166] on input "text" at bounding box center [415, 165] width 220 height 34
paste input "THE RETAIL SUITE (TRS)"
type input "THE RETAIL SUITE (TRS)"
click at [564, 155] on input "text" at bounding box center [661, 165] width 220 height 34
type input "[DOMAIN_NAME]"
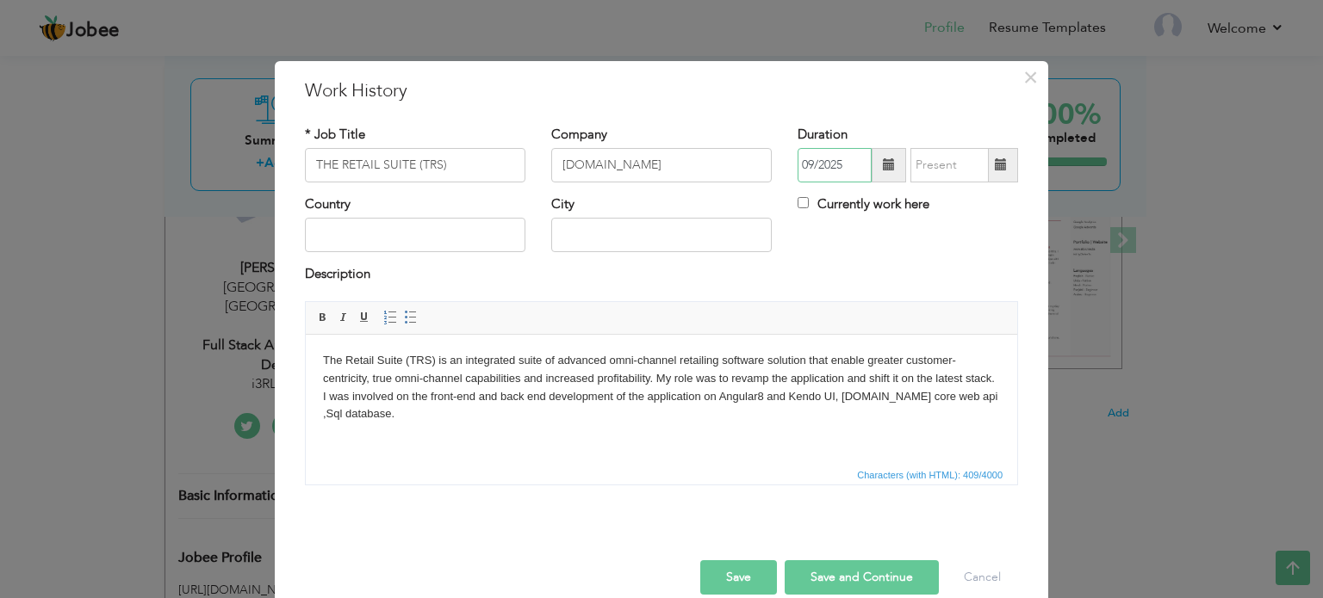
click at [809, 164] on input "09/2025" at bounding box center [834, 165] width 74 height 34
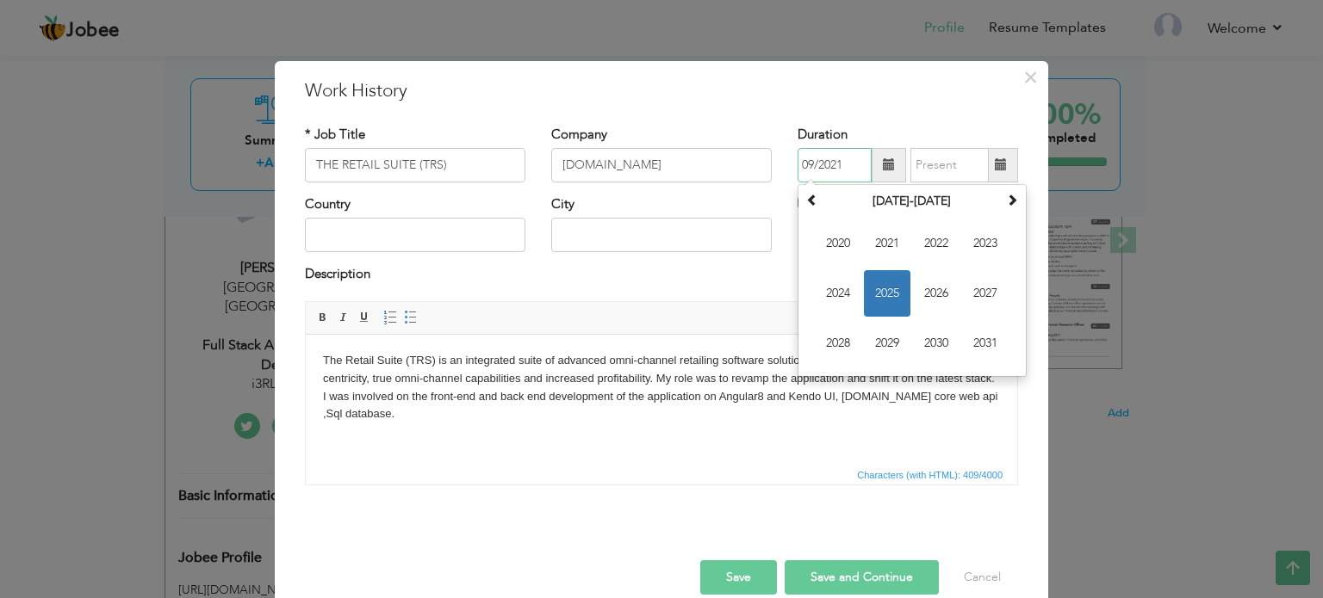
type input "09/2021"
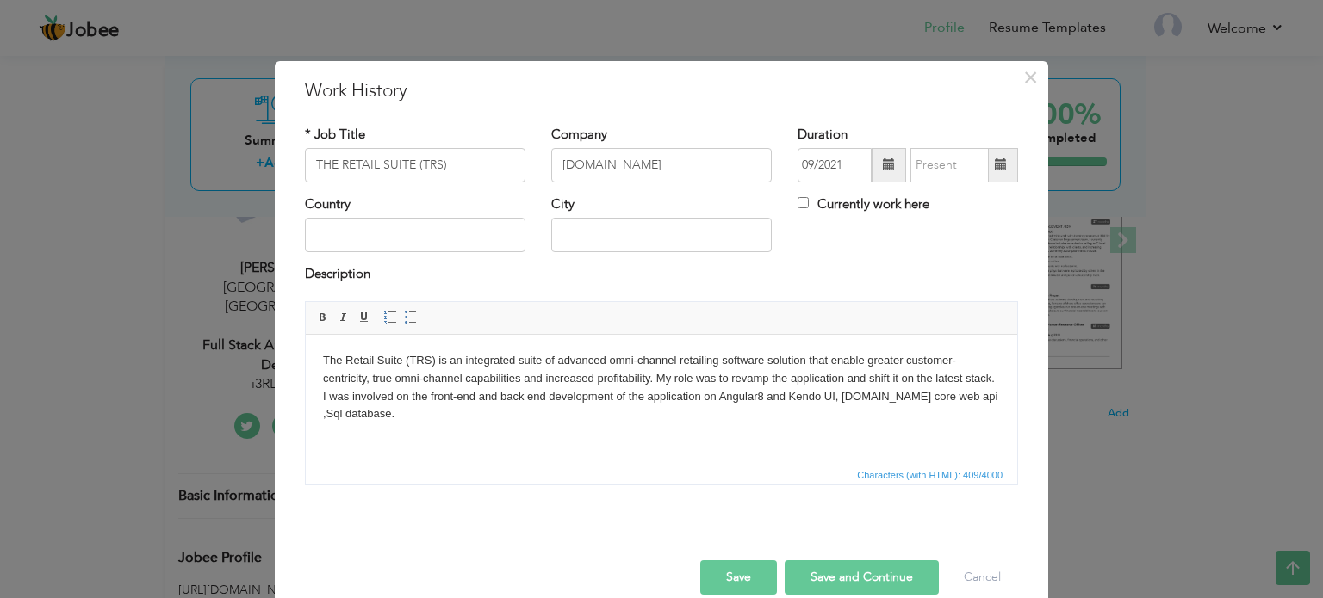
click at [744, 69] on div "× Work History * Job Title THE RETAIL SUITE (TRS) Company i3rl.com Duration 09/…" at bounding box center [661, 343] width 773 height 564
click at [797, 202] on input "Currently work here" at bounding box center [802, 202] width 11 height 11
checkbox input "true"
click at [462, 234] on input "text" at bounding box center [415, 235] width 220 height 34
type input "[GEOGRAPHIC_DATA]"
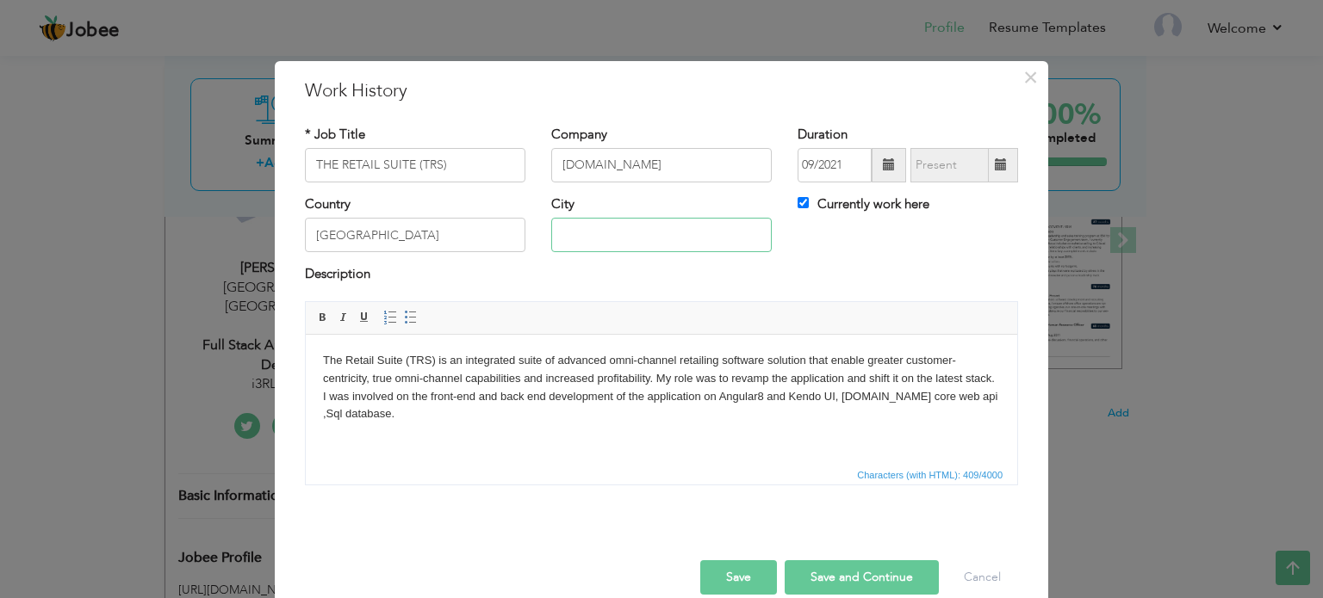
click at [592, 234] on input "text" at bounding box center [661, 235] width 220 height 34
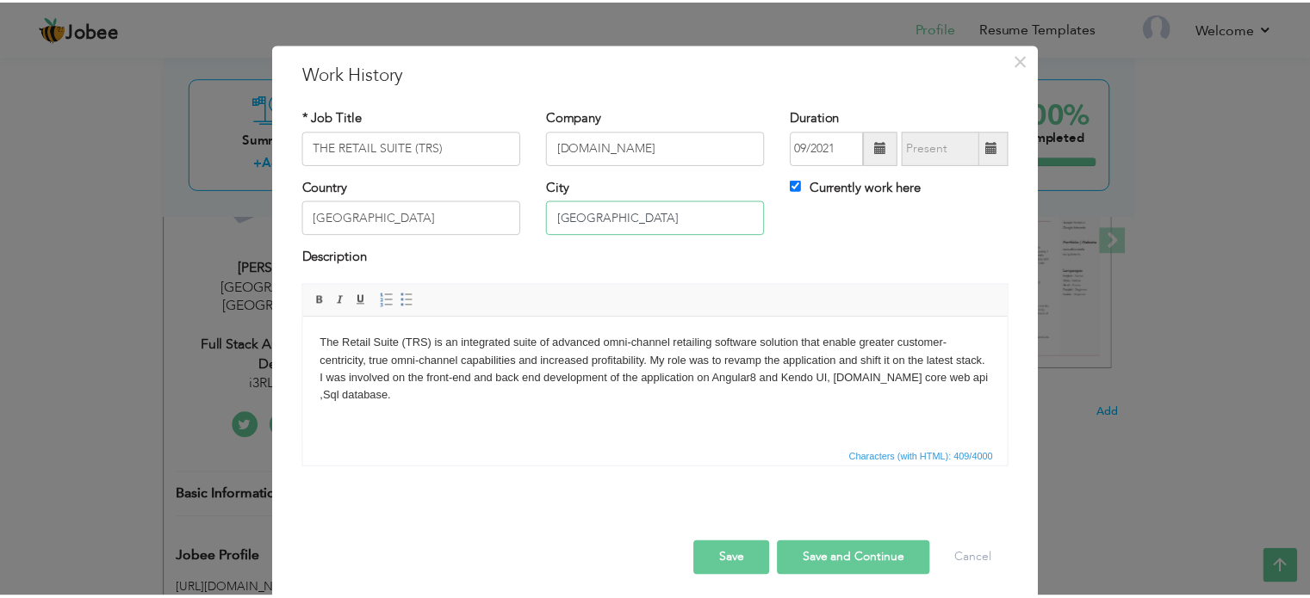
scroll to position [25, 0]
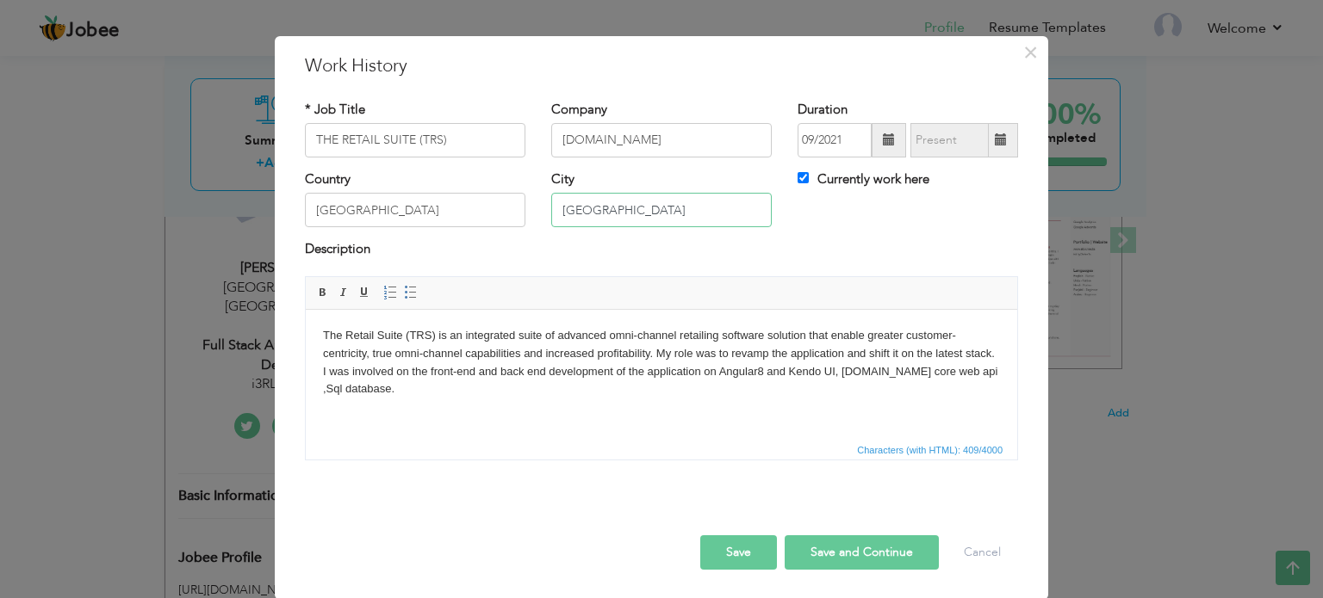
type input "[GEOGRAPHIC_DATA]"
click at [744, 549] on button "Save" at bounding box center [738, 553] width 77 height 34
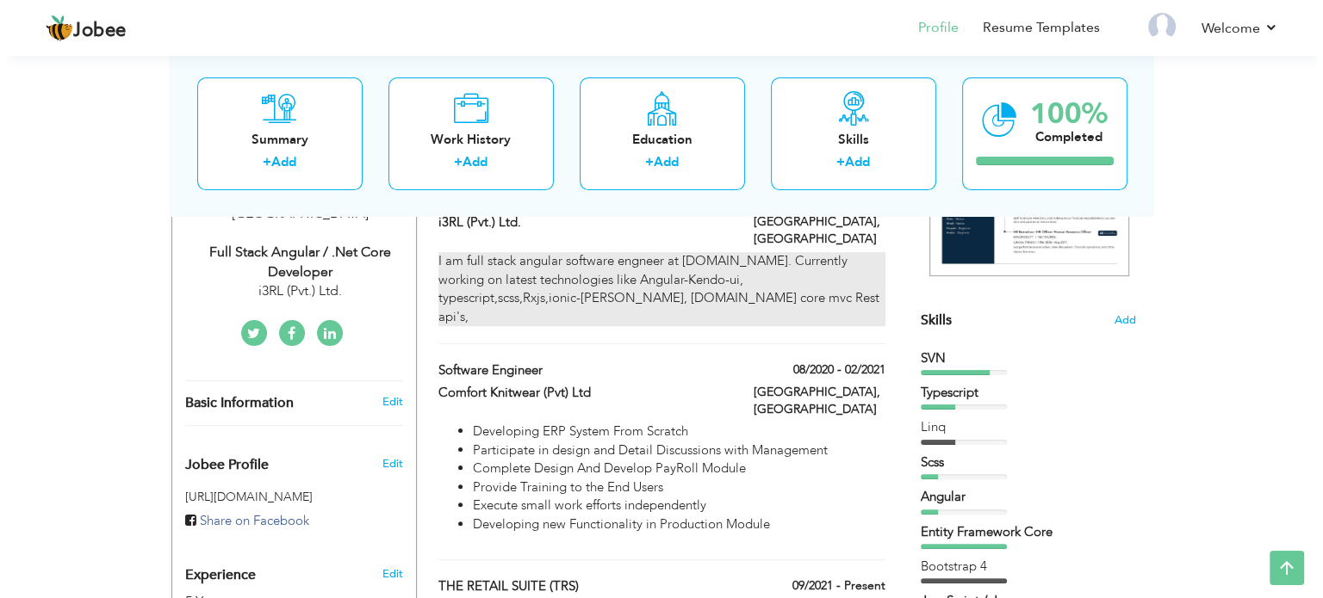
scroll to position [258, 0]
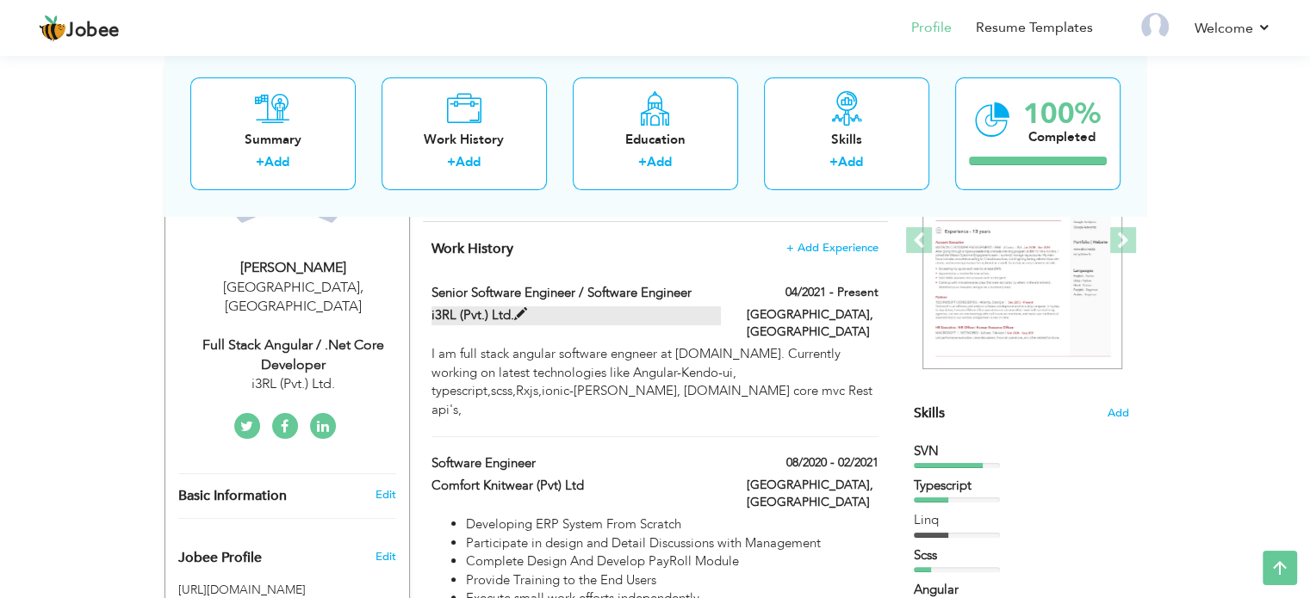
click at [516, 313] on span at bounding box center [520, 314] width 13 height 13
type input "Senior Software Engineer / Software Engineer"
type input "i3RL (Pvt.) Ltd."
type input "04/2021"
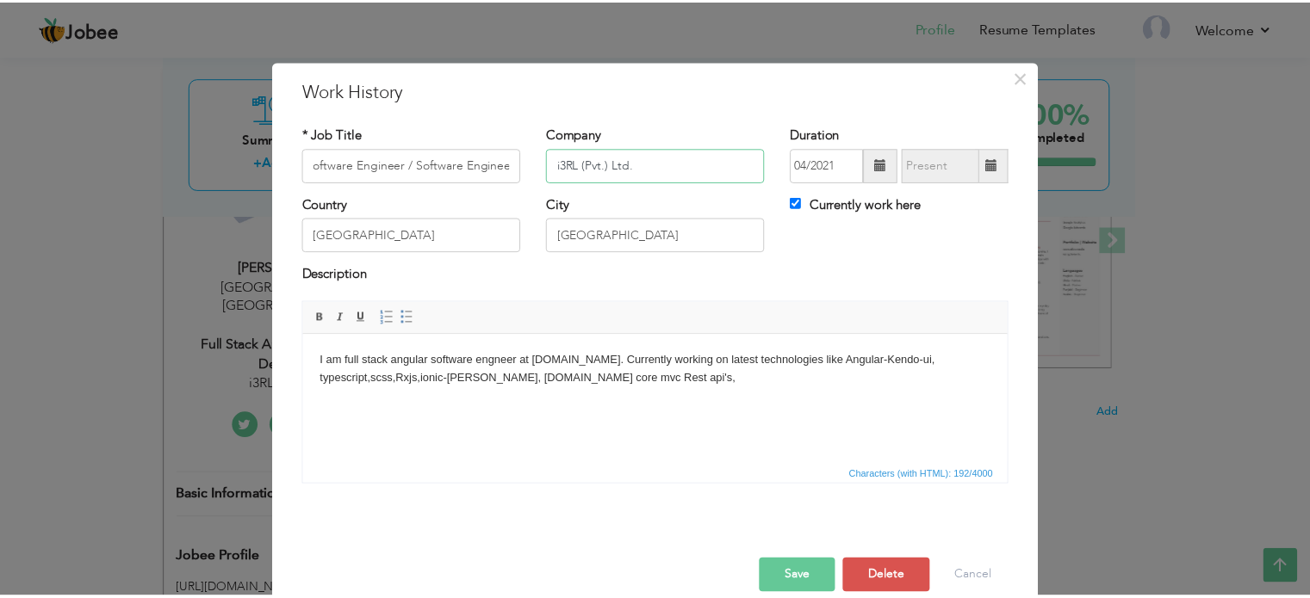
scroll to position [0, 0]
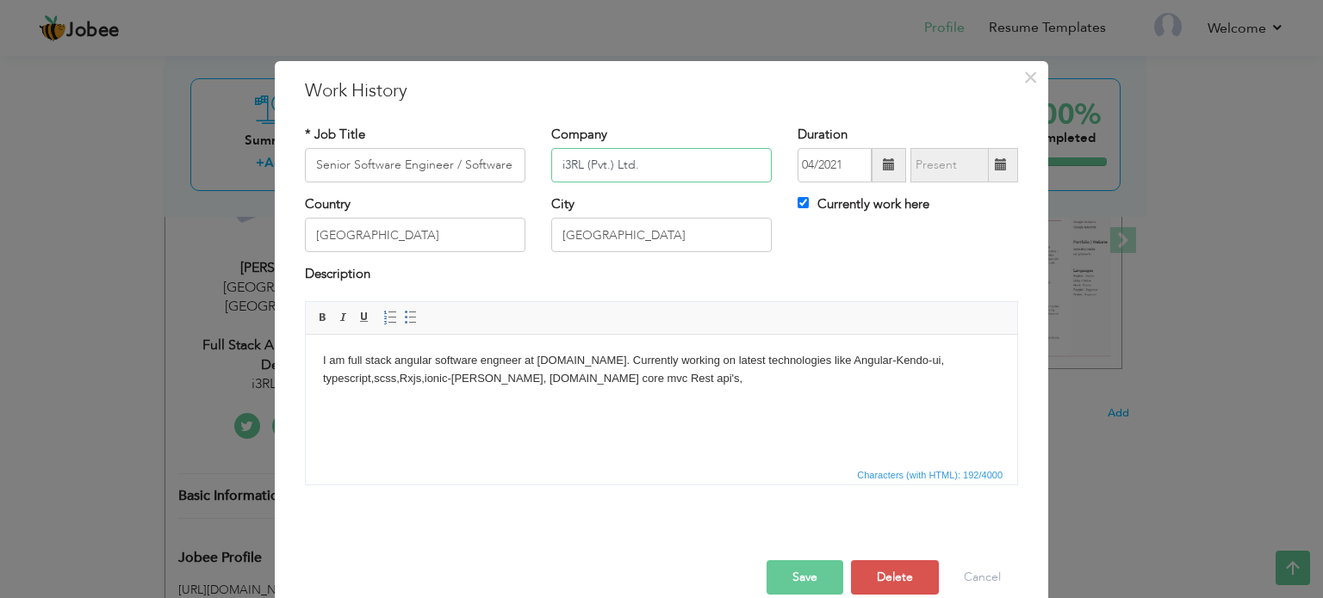
drag, startPoint x: 637, startPoint y: 169, endPoint x: 551, endPoint y: 167, distance: 86.1
click at [551, 167] on input "i3RL (Pvt.) Ltd." at bounding box center [661, 165] width 220 height 34
click at [1023, 78] on span "×" at bounding box center [1030, 77] width 15 height 31
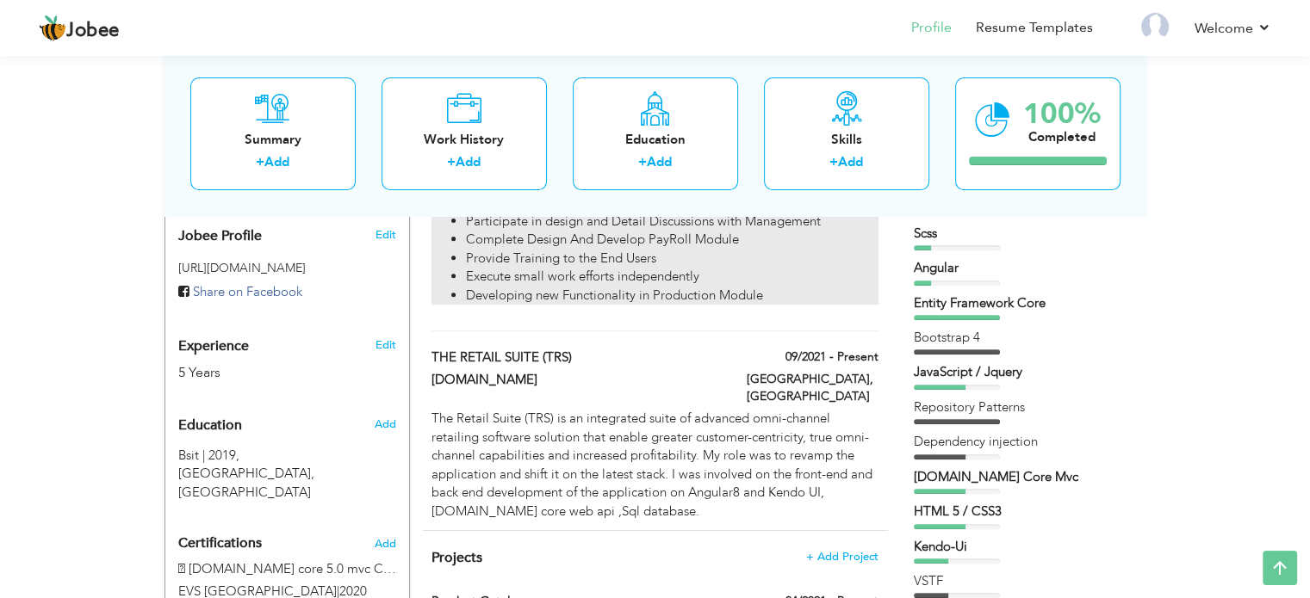
scroll to position [603, 0]
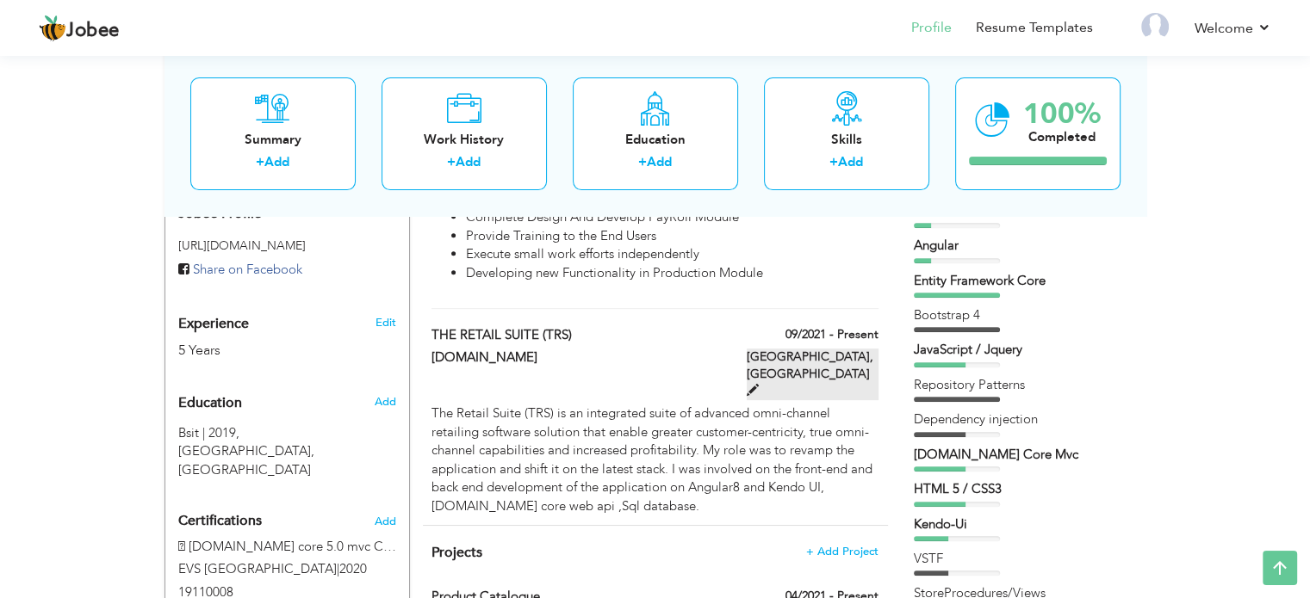
click at [759, 384] on span at bounding box center [753, 390] width 12 height 12
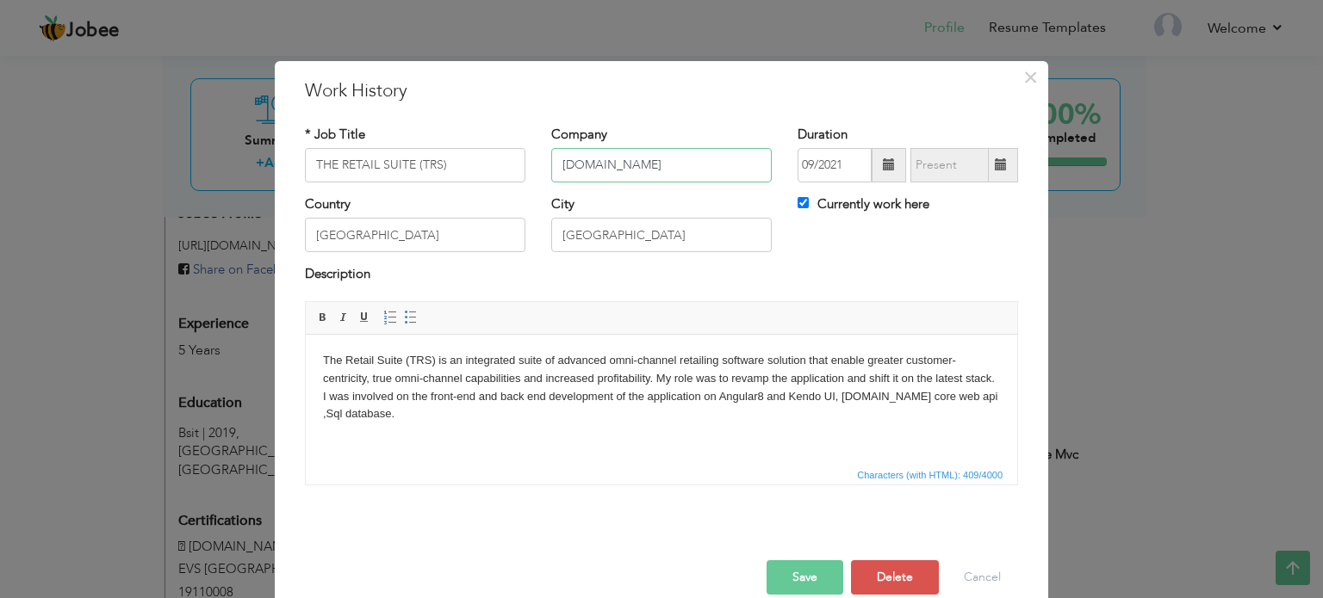
click at [606, 170] on input "[DOMAIN_NAME]" at bounding box center [661, 165] width 220 height 34
paste input "RL (Pvt.) Ltd."
type input "i3RL (Pvt.) Ltd."
click at [803, 571] on button "Save" at bounding box center [804, 578] width 77 height 34
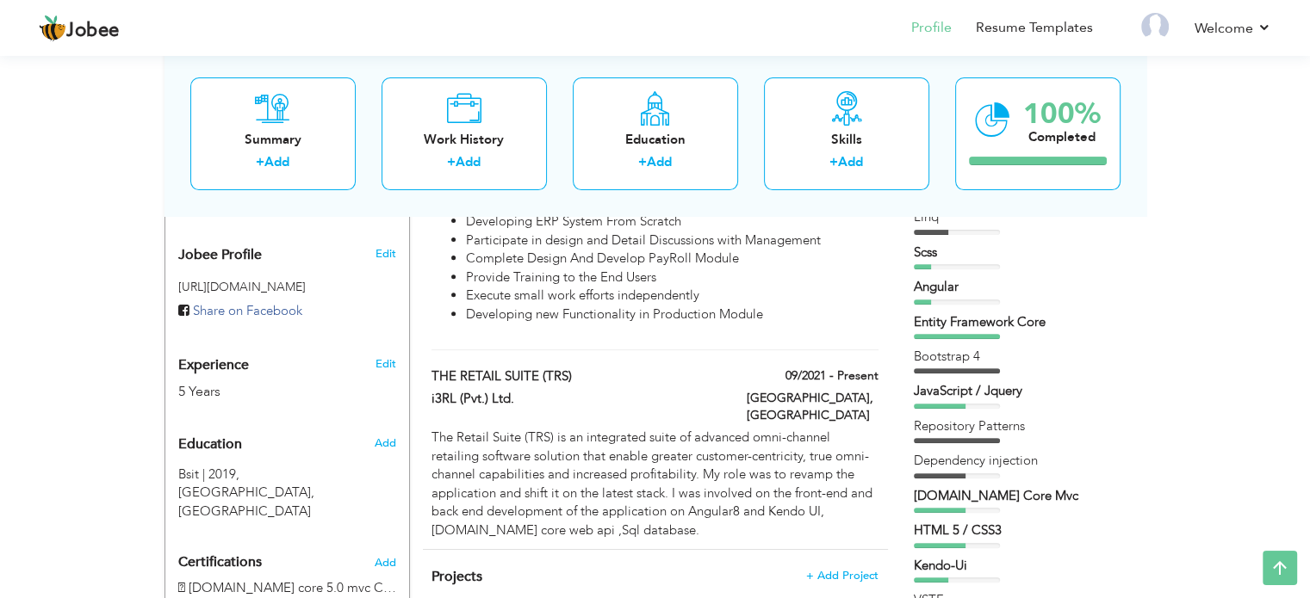
scroll to position [0, 0]
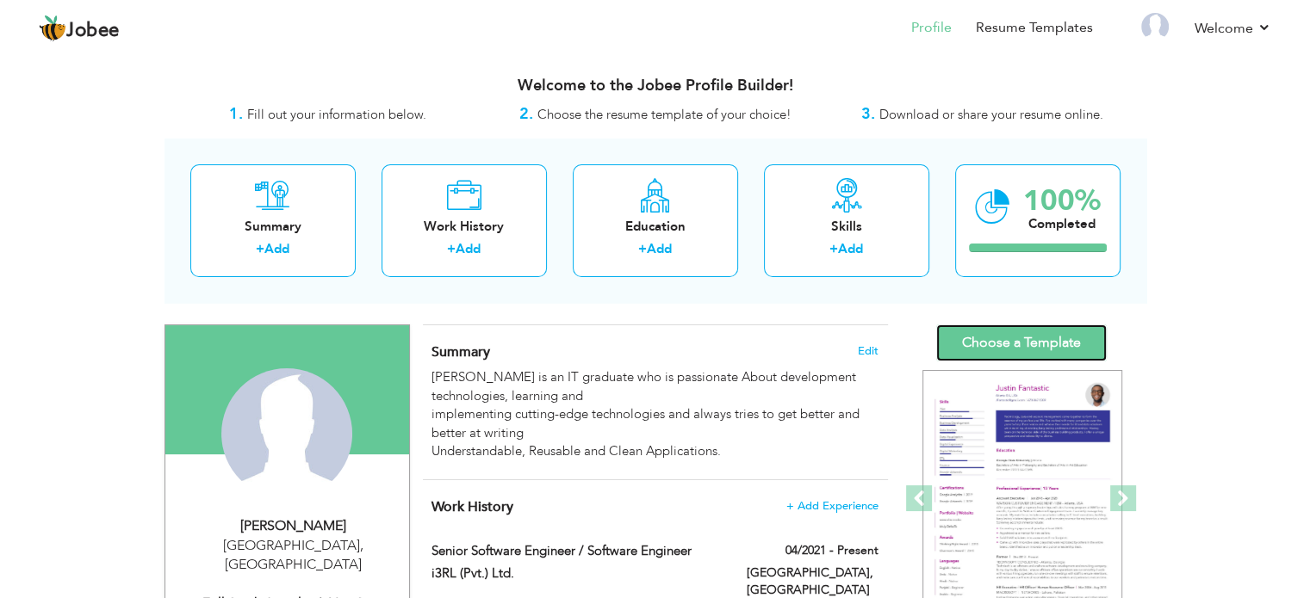
click at [1039, 346] on link "Choose a Template" at bounding box center [1021, 343] width 171 height 37
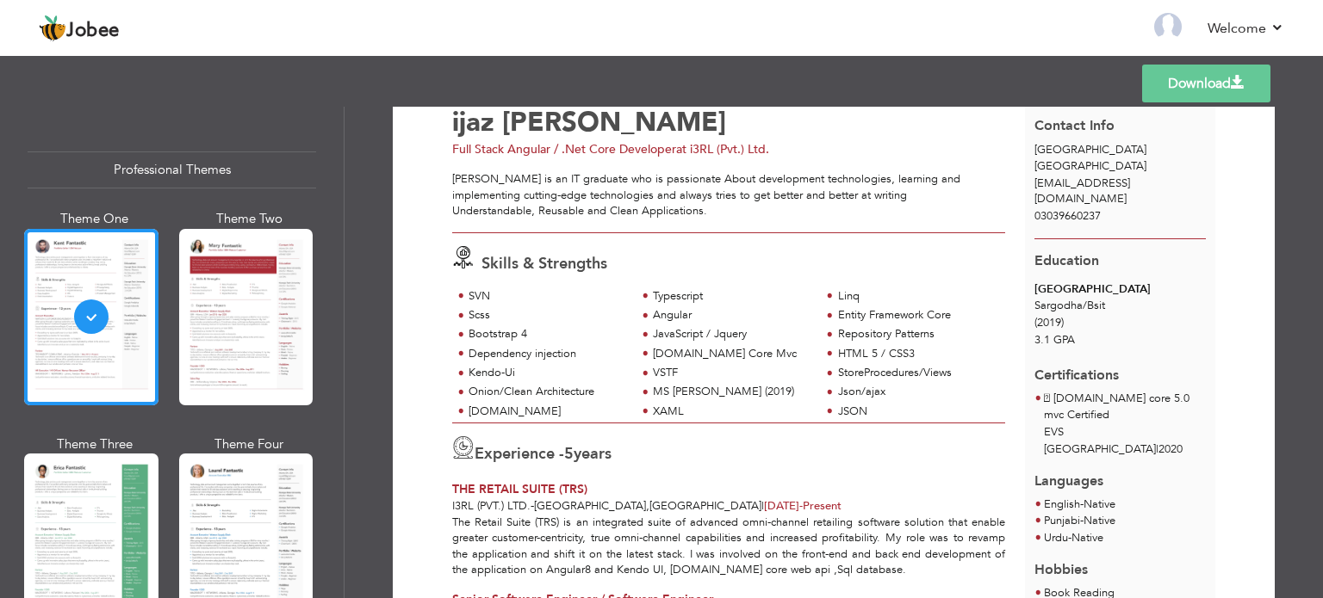
scroll to position [86, 0]
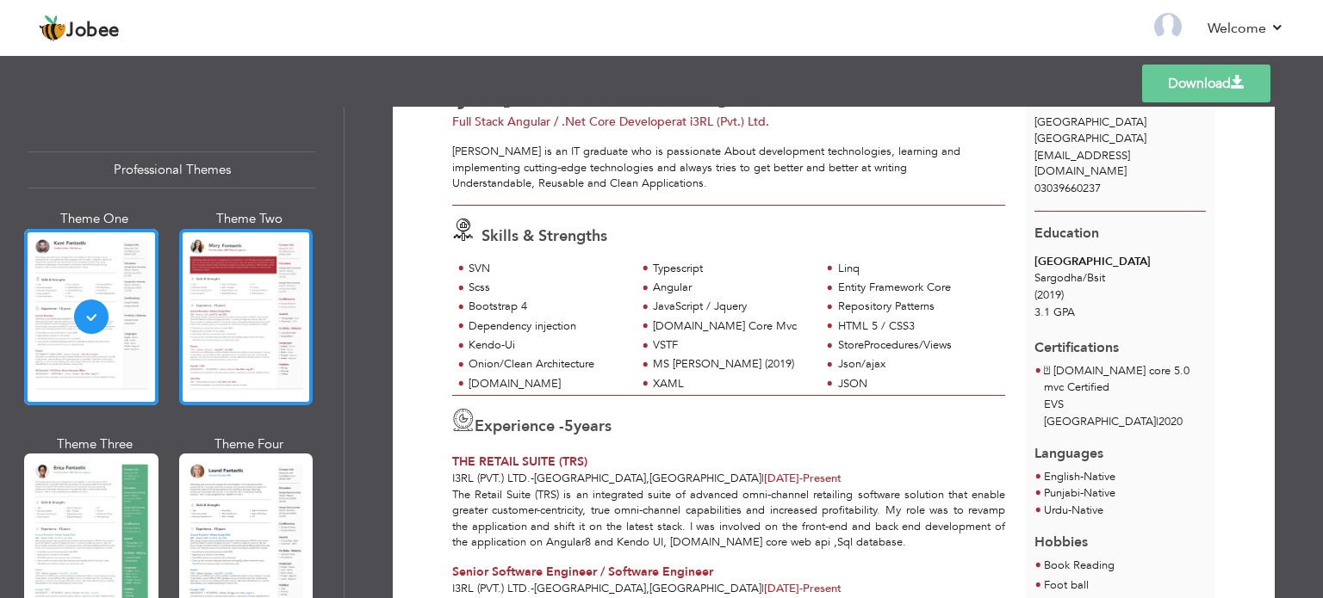
click at [281, 346] on div at bounding box center [246, 317] width 134 height 177
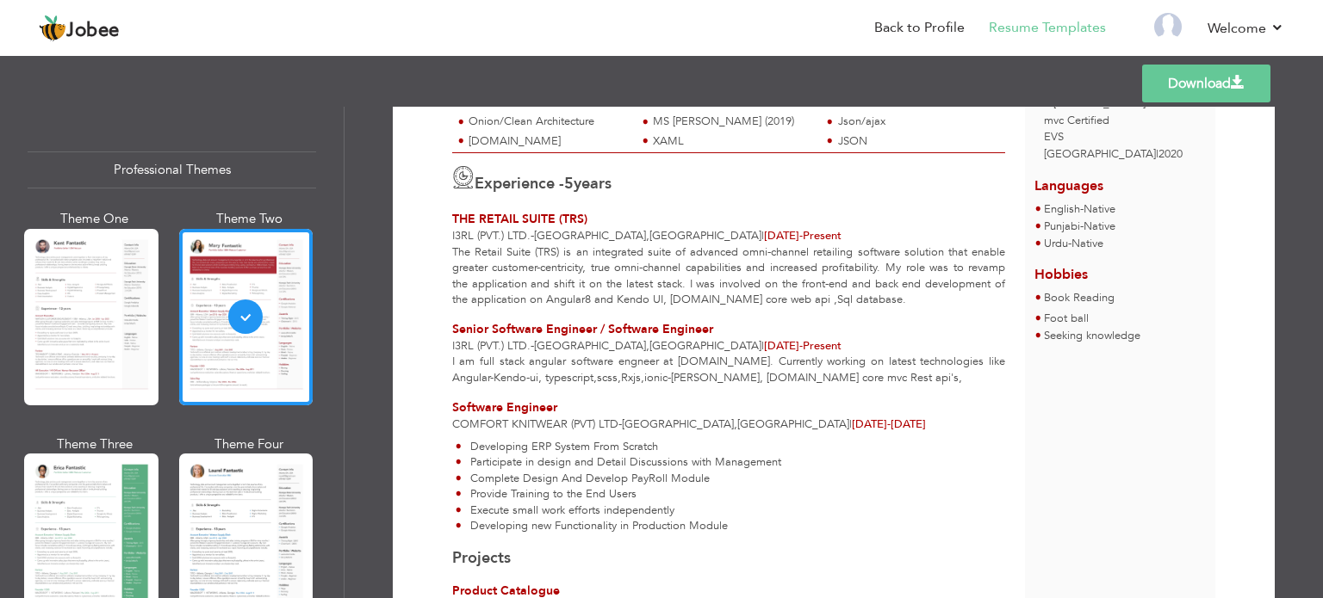
scroll to position [431, 0]
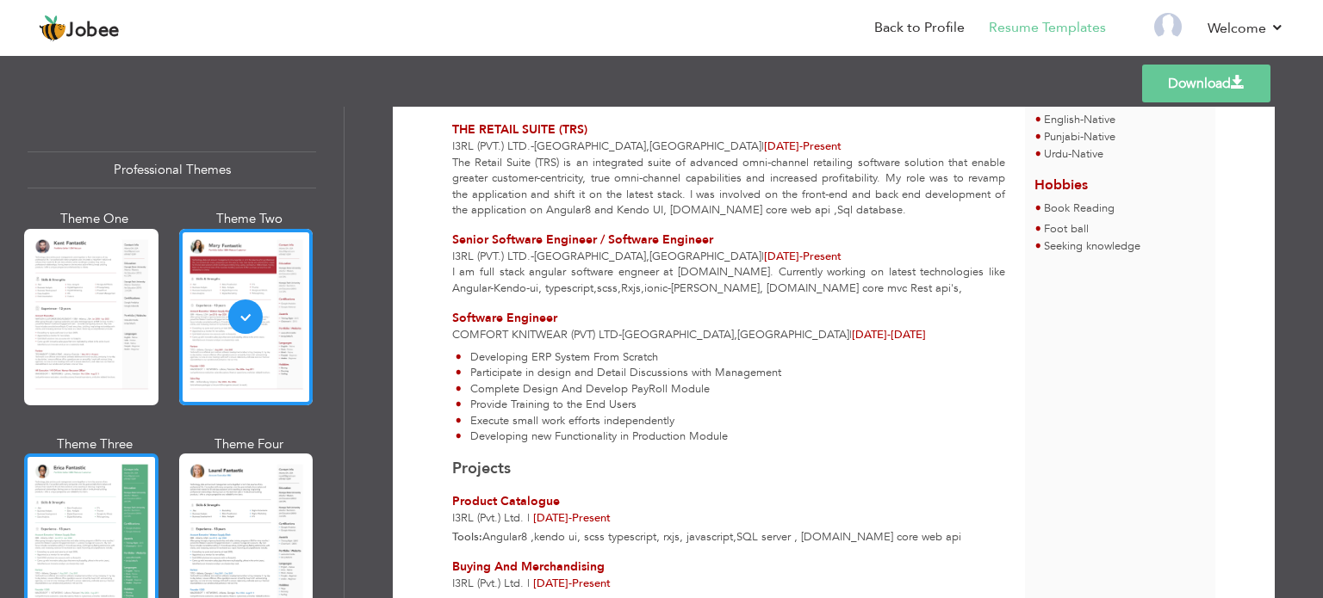
click at [87, 505] on div at bounding box center [91, 542] width 134 height 177
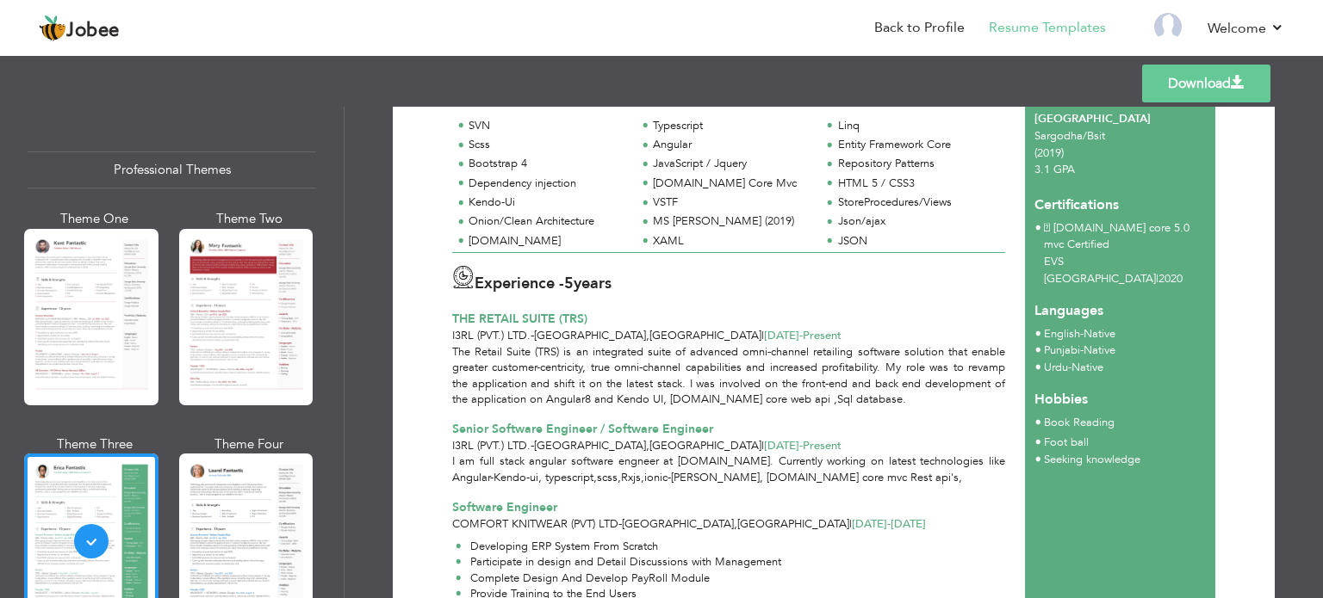
scroll to position [0, 0]
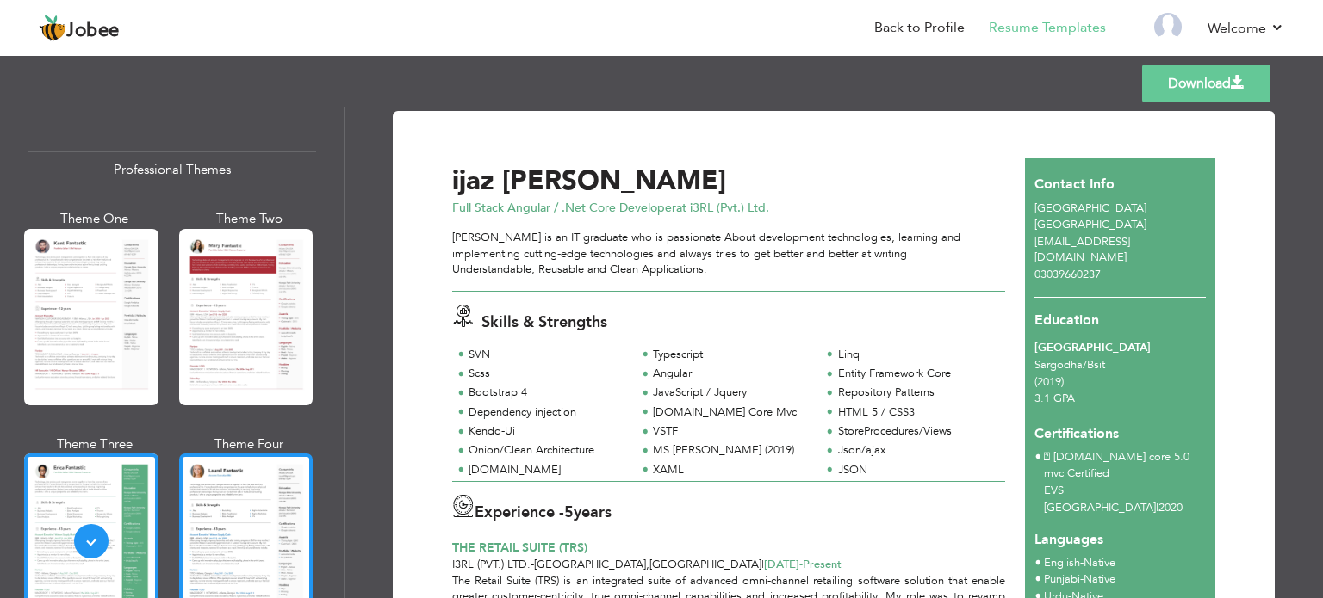
click at [243, 505] on div at bounding box center [246, 542] width 134 height 177
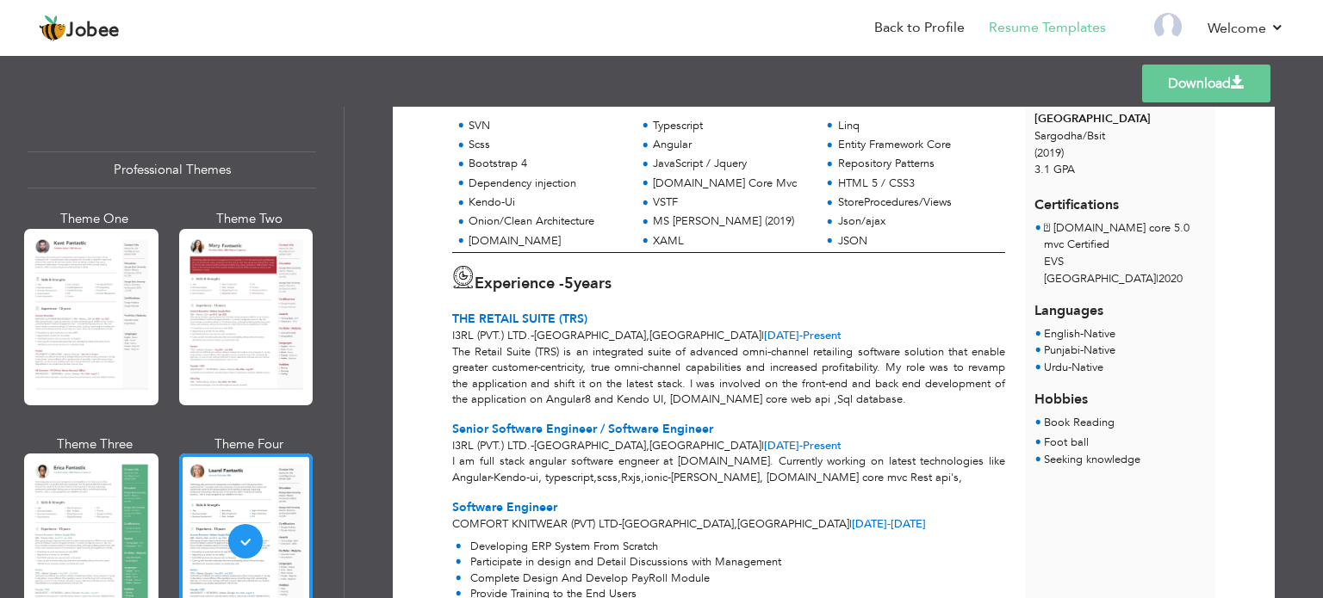
scroll to position [258, 0]
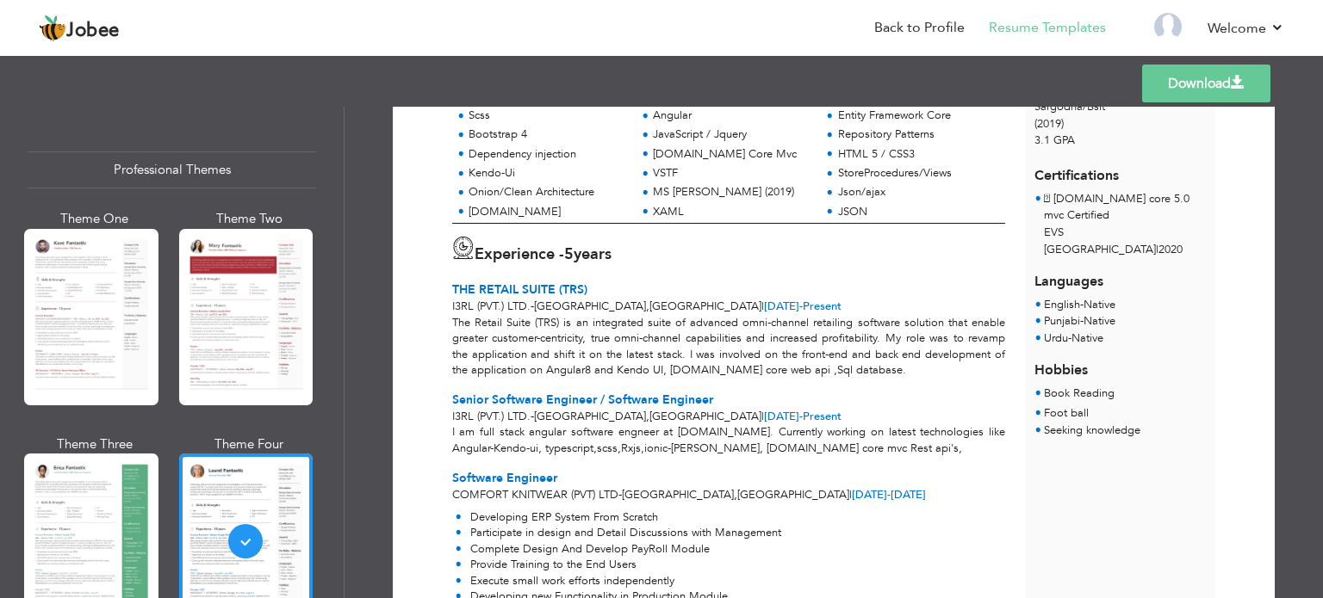
click at [764, 303] on span "Aug 2021 -" at bounding box center [783, 307] width 39 height 16
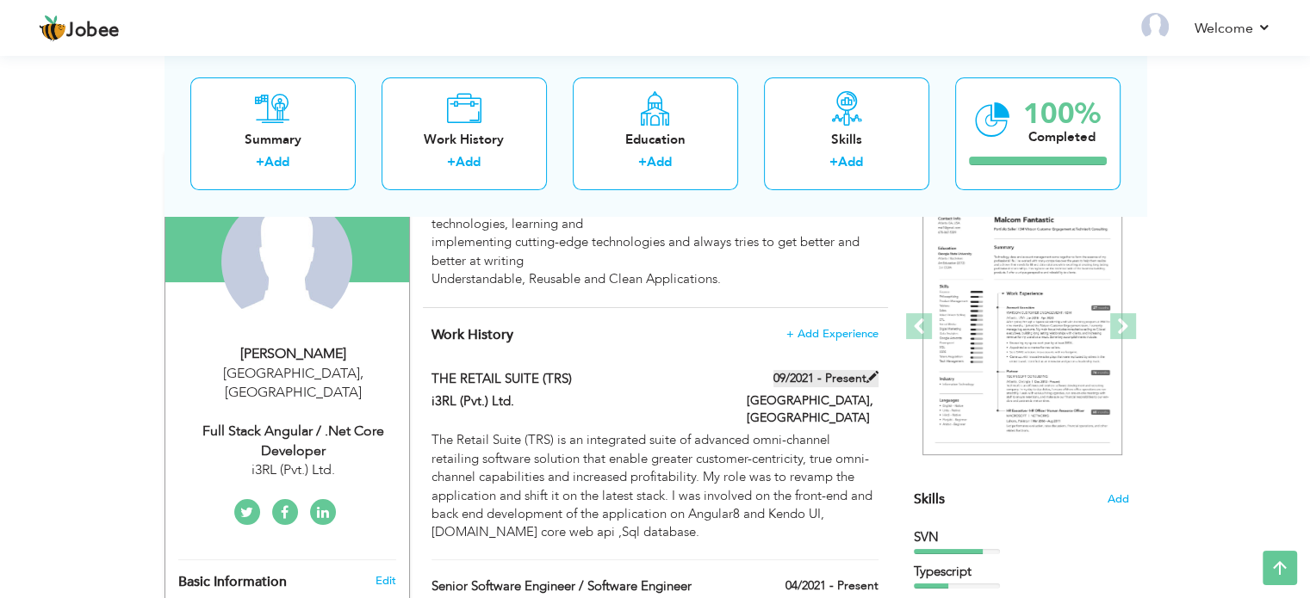
click at [872, 378] on span at bounding box center [872, 377] width 12 height 12
type input "THE RETAIL SUITE (TRS)"
type input "i3RL (Pvt.) Ltd."
type input "09/2021"
type input "[GEOGRAPHIC_DATA]"
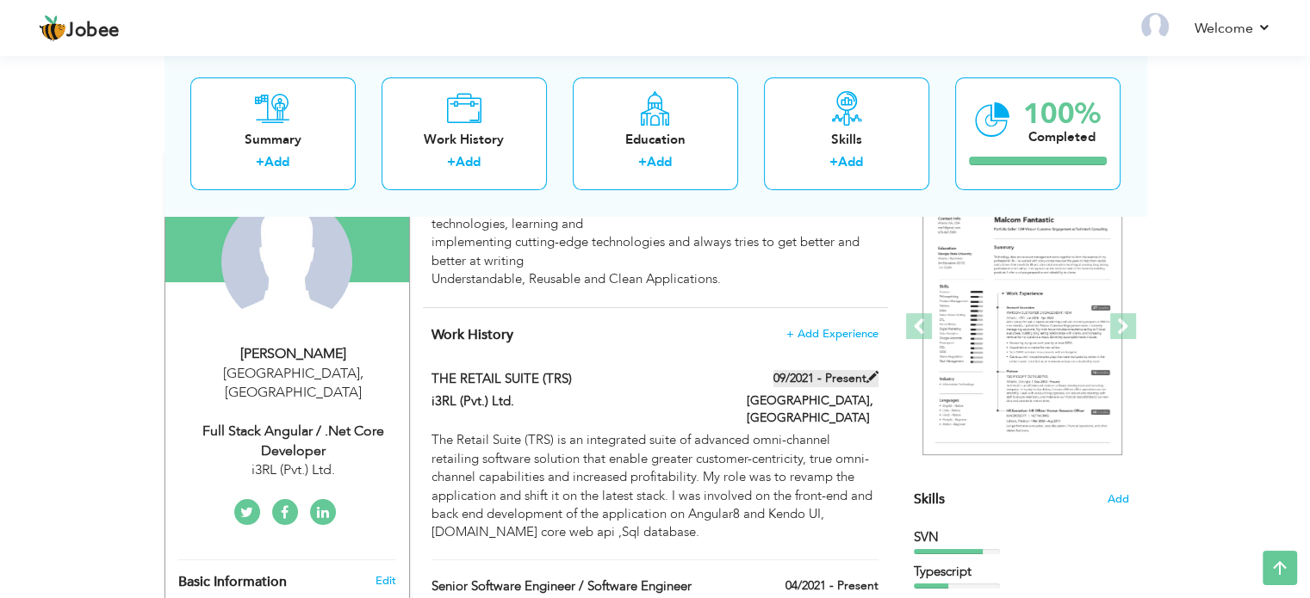
type input "[GEOGRAPHIC_DATA]"
checkbox input "true"
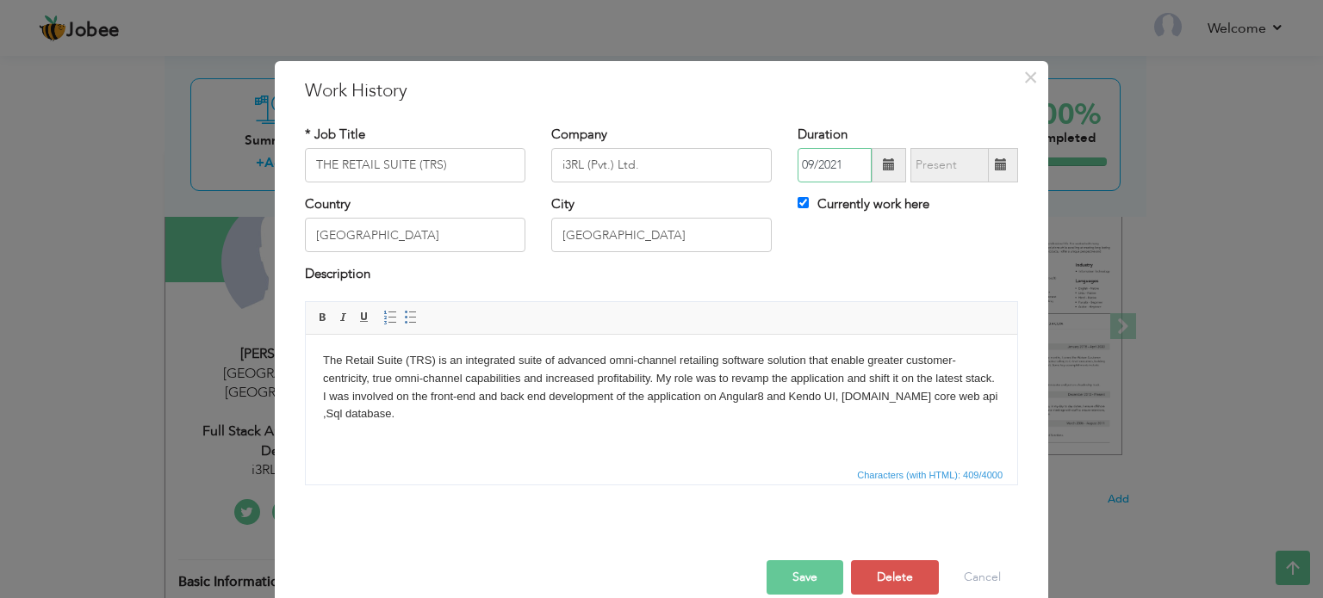
click at [804, 162] on input "09/2021" at bounding box center [834, 165] width 74 height 34
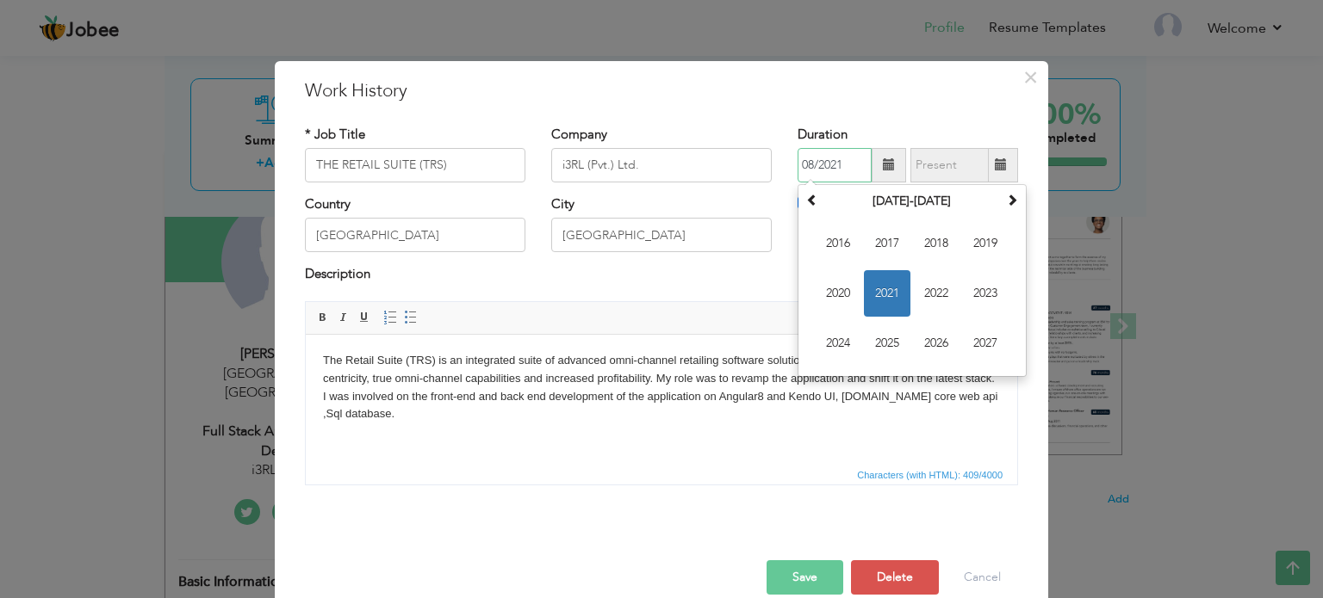
click at [809, 158] on input "08/2021" at bounding box center [834, 165] width 74 height 34
type input "04/2021"
click at [724, 123] on div "* Job Title THE RETAIL SUITE (TRS) Company i3RL (Pvt.) Ltd. Duration 04/2021 [D…" at bounding box center [661, 312] width 739 height 399
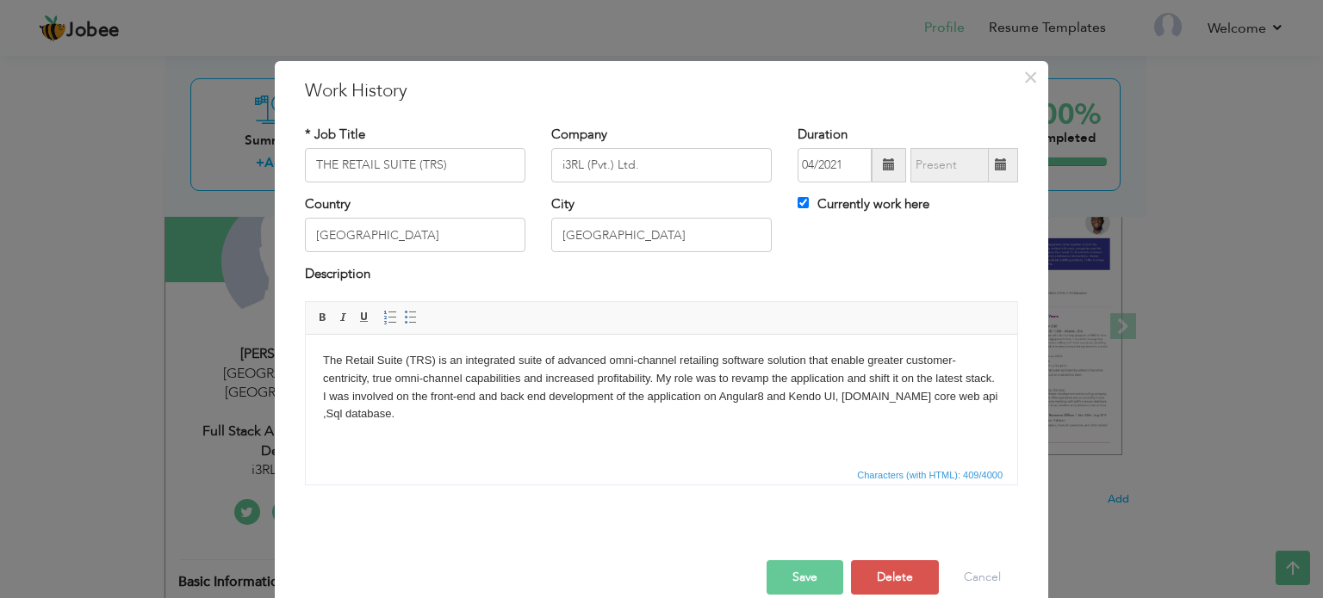
click at [819, 581] on button "Save" at bounding box center [804, 578] width 77 height 34
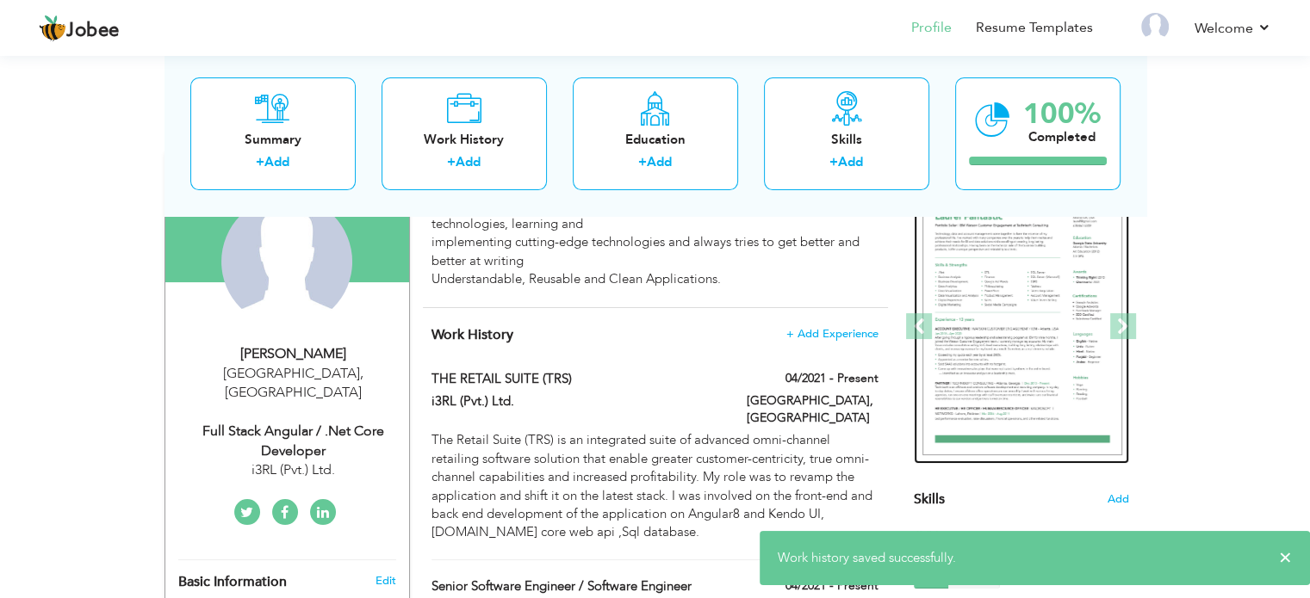
click at [983, 344] on img at bounding box center [1022, 327] width 200 height 258
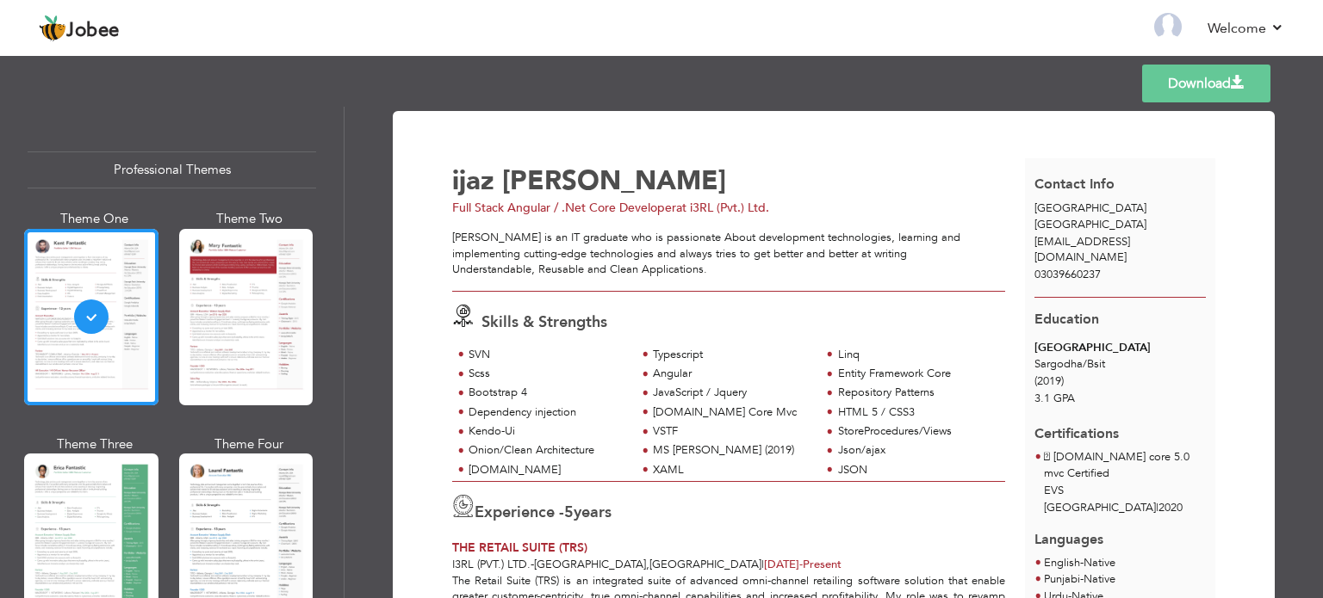
click at [229, 323] on div at bounding box center [246, 317] width 134 height 177
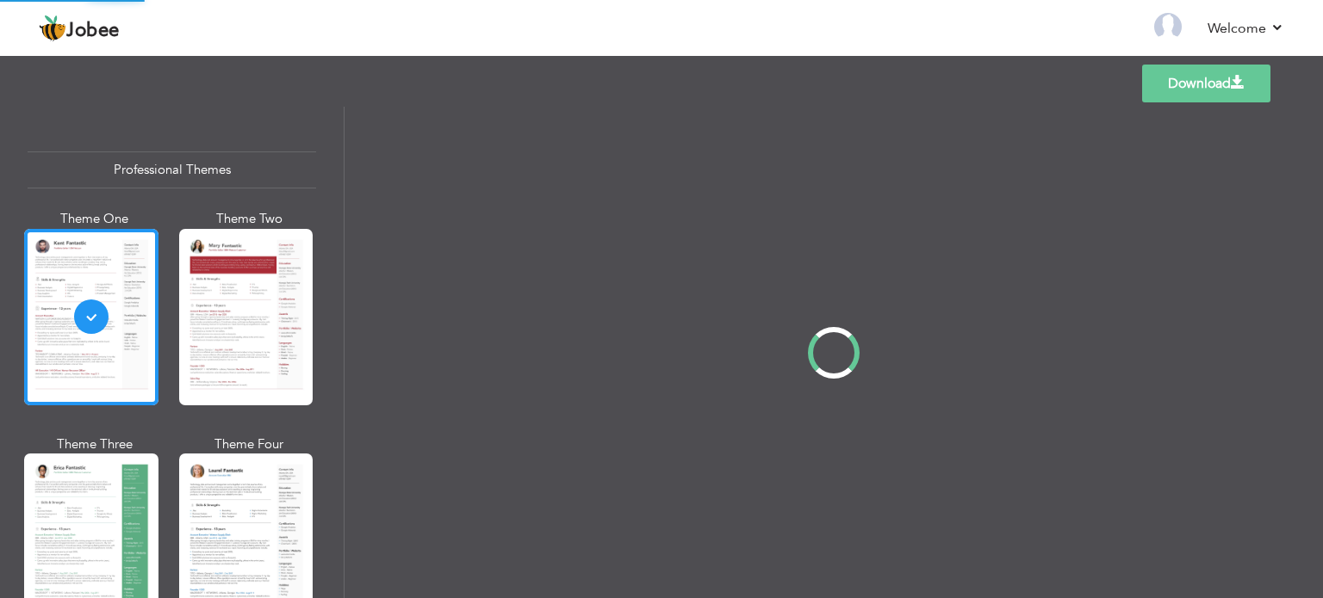
click at [75, 527] on div "Professional Themes Theme One Theme Two Theme Three Theme Four" at bounding box center [661, 353] width 1323 height 492
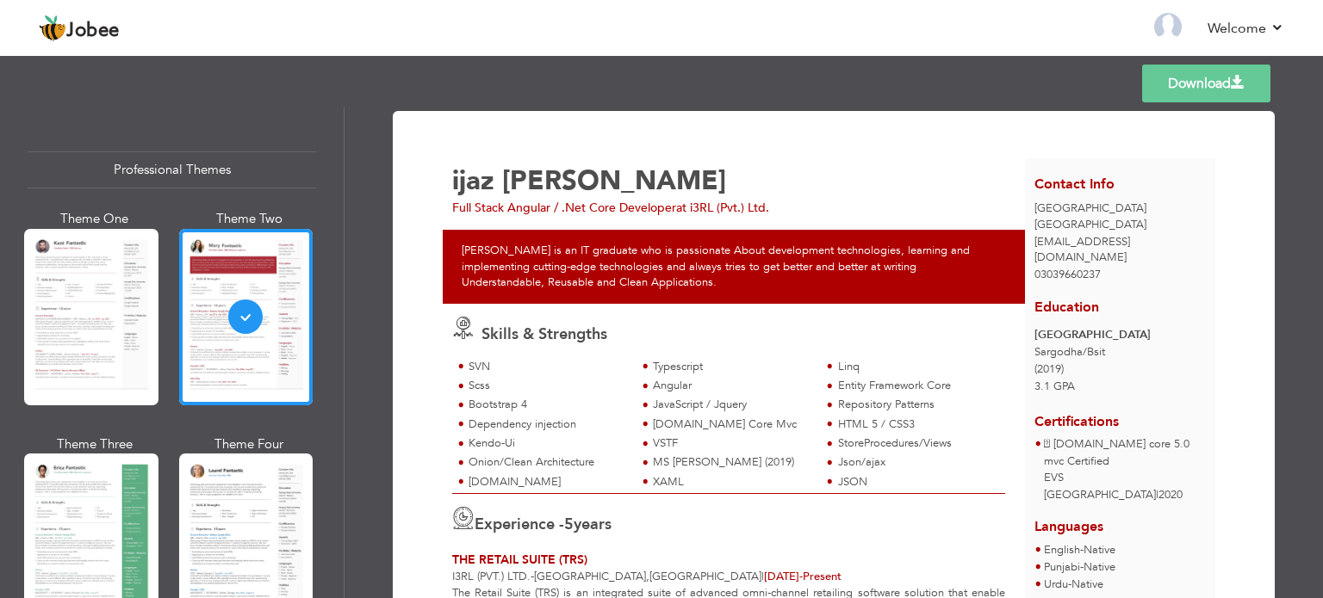
click at [73, 527] on div at bounding box center [91, 542] width 134 height 177
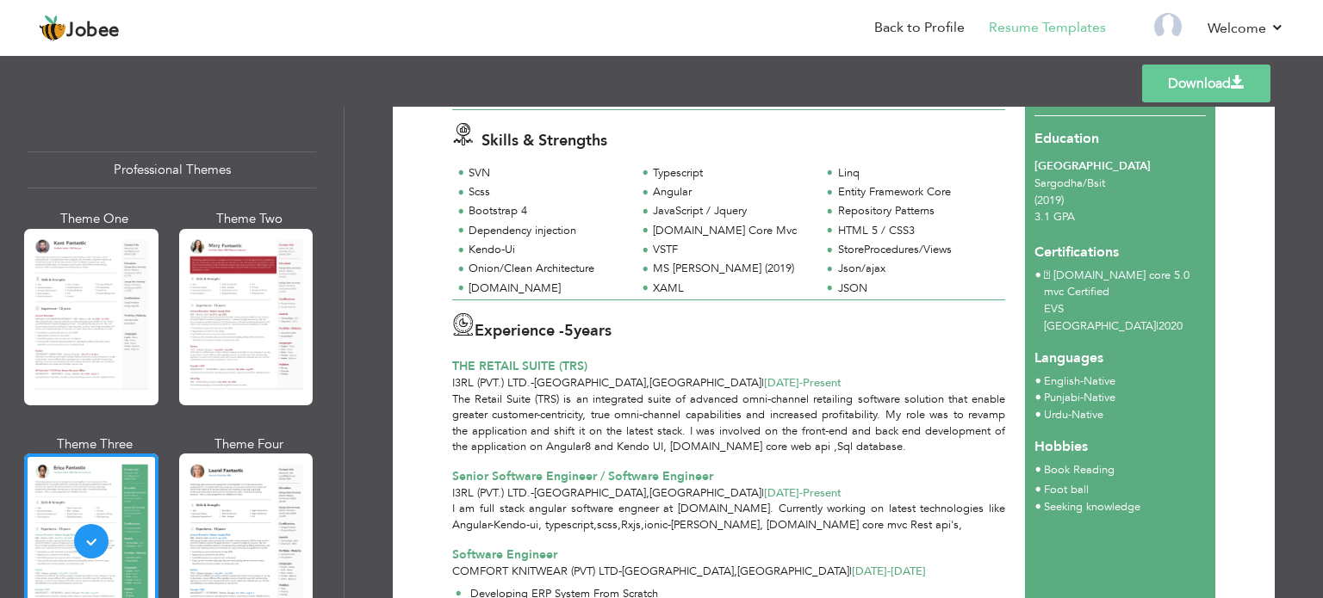
scroll to position [156, 0]
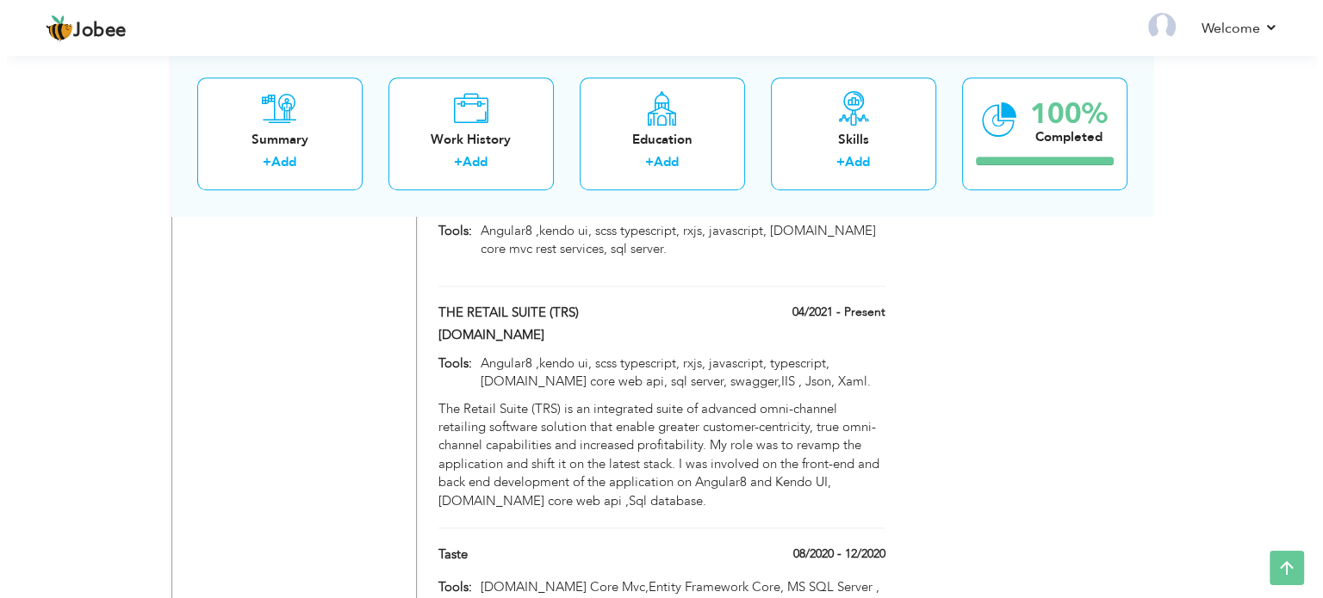
scroll to position [1653, 0]
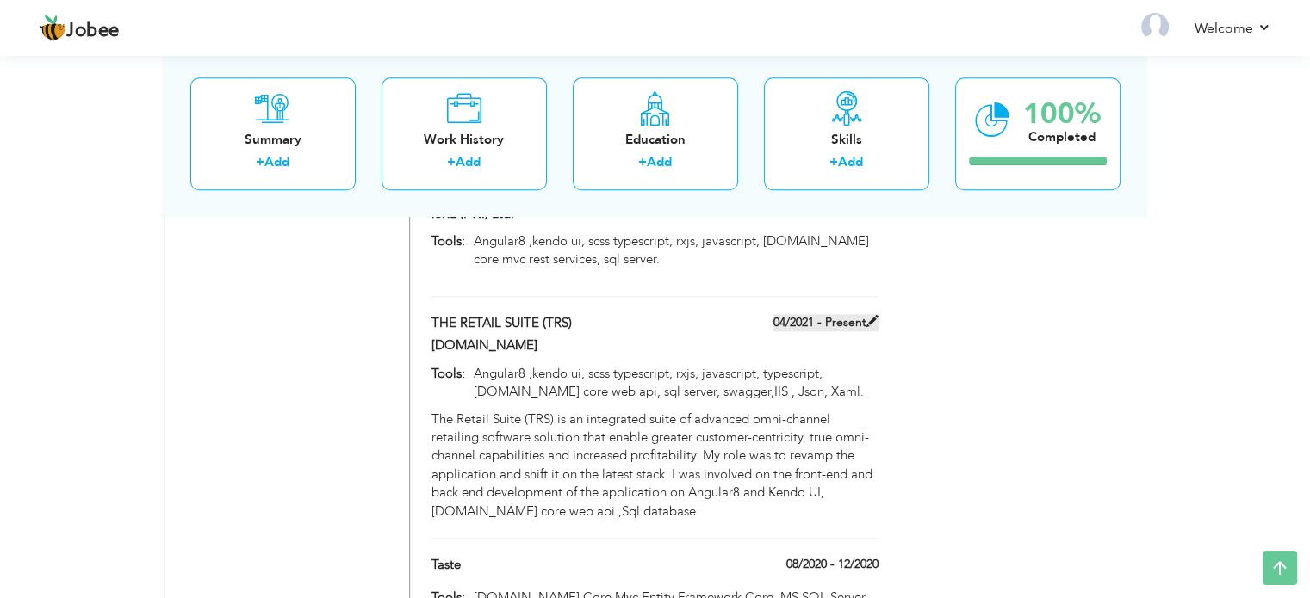
click at [873, 315] on span at bounding box center [872, 321] width 12 height 12
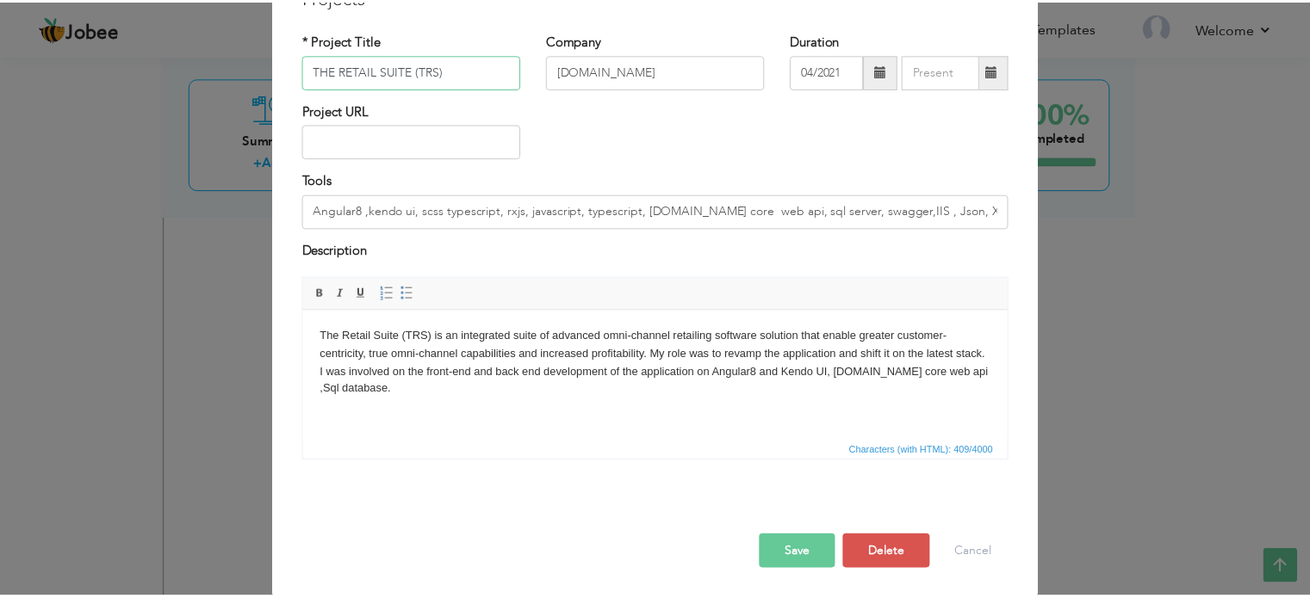
scroll to position [96, 0]
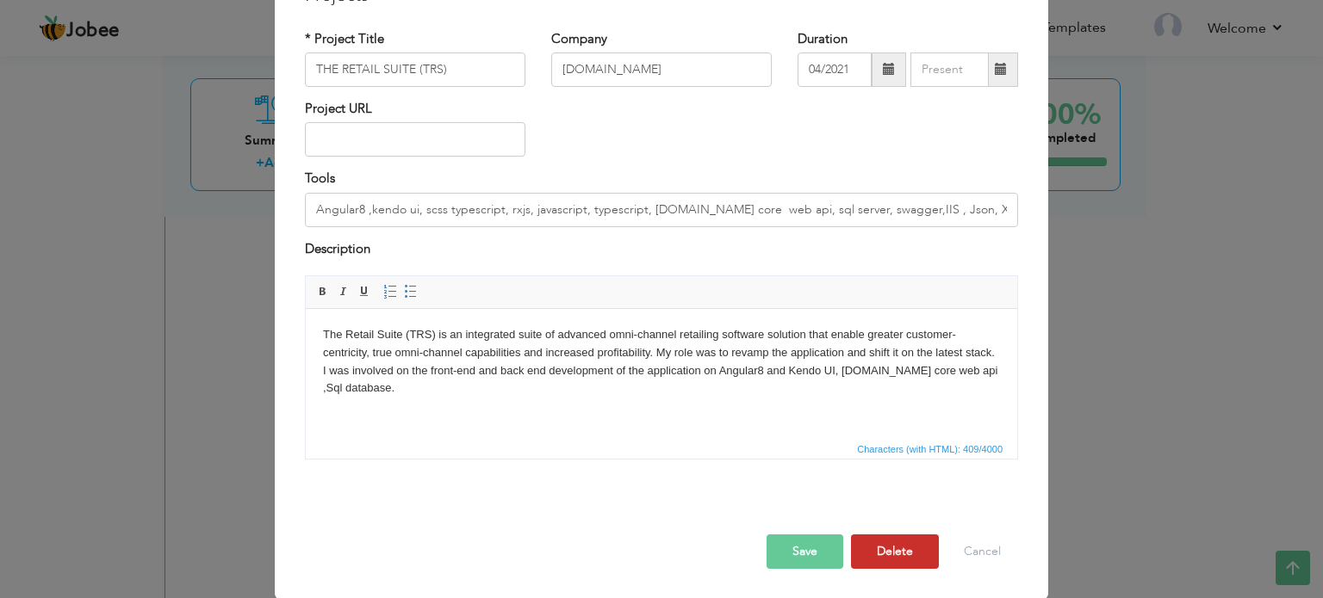
click at [884, 547] on button "Delete" at bounding box center [895, 552] width 88 height 34
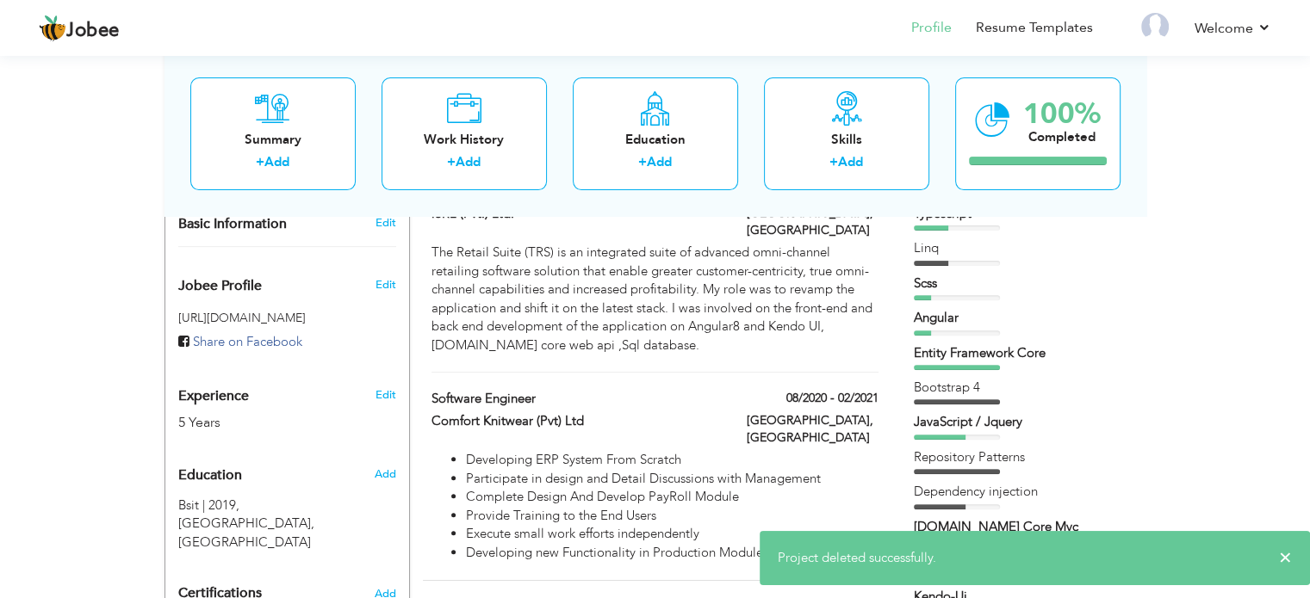
scroll to position [0, 0]
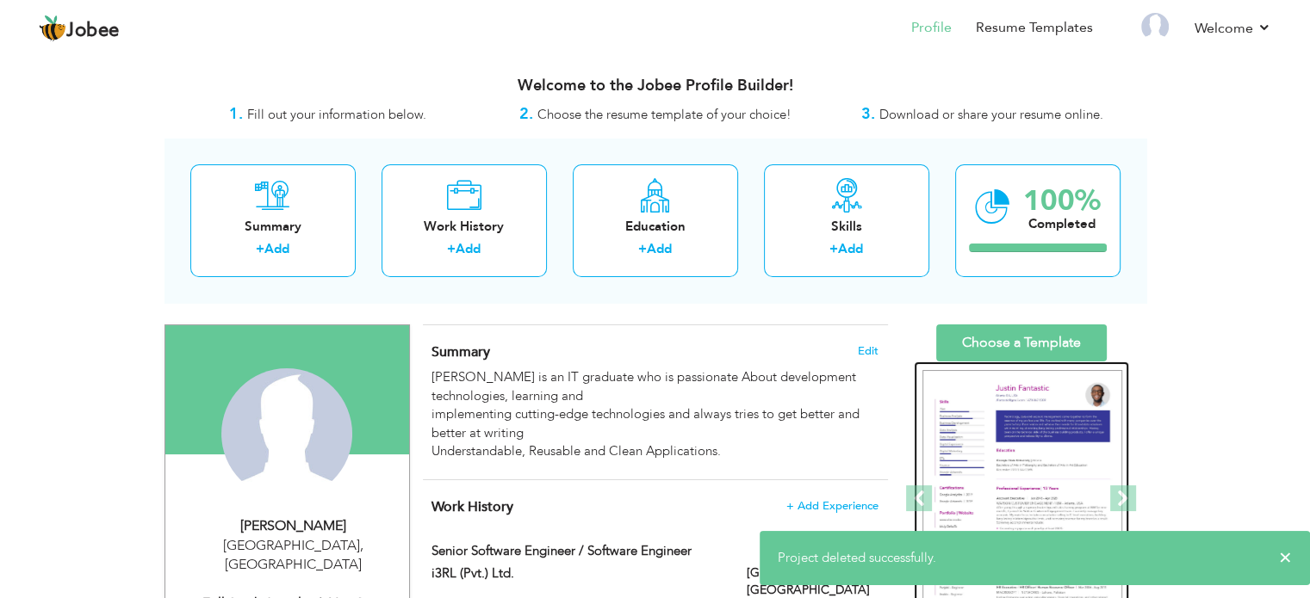
click at [990, 440] on img at bounding box center [1022, 499] width 200 height 258
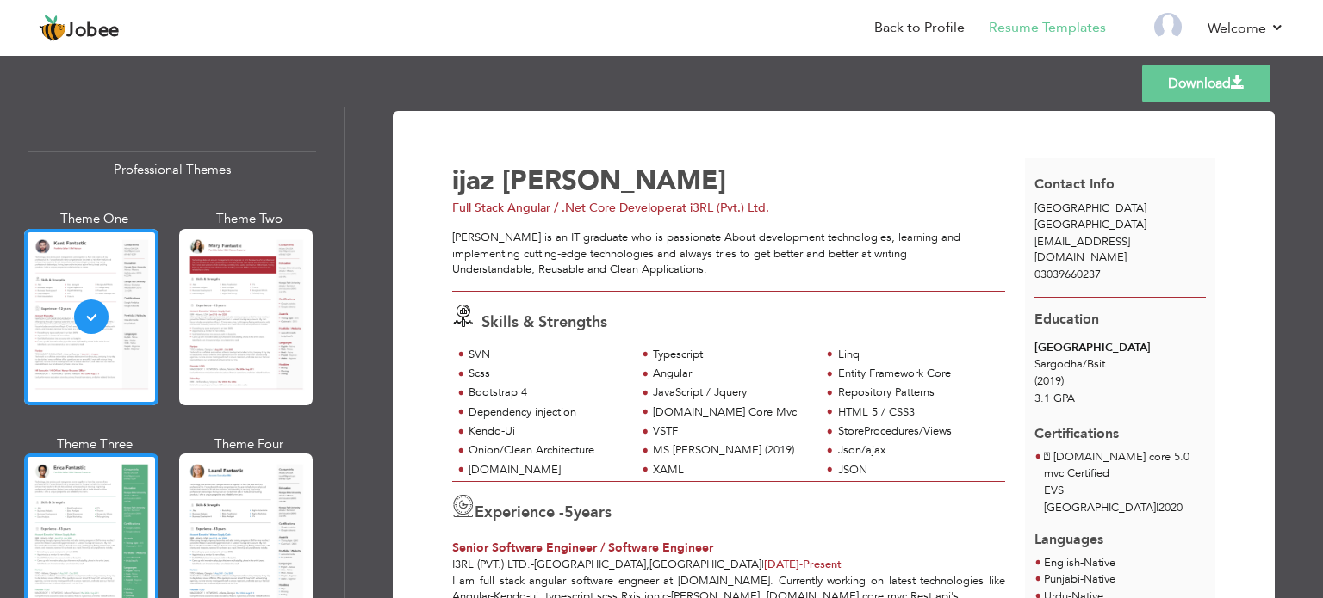
click at [62, 525] on div at bounding box center [91, 542] width 134 height 177
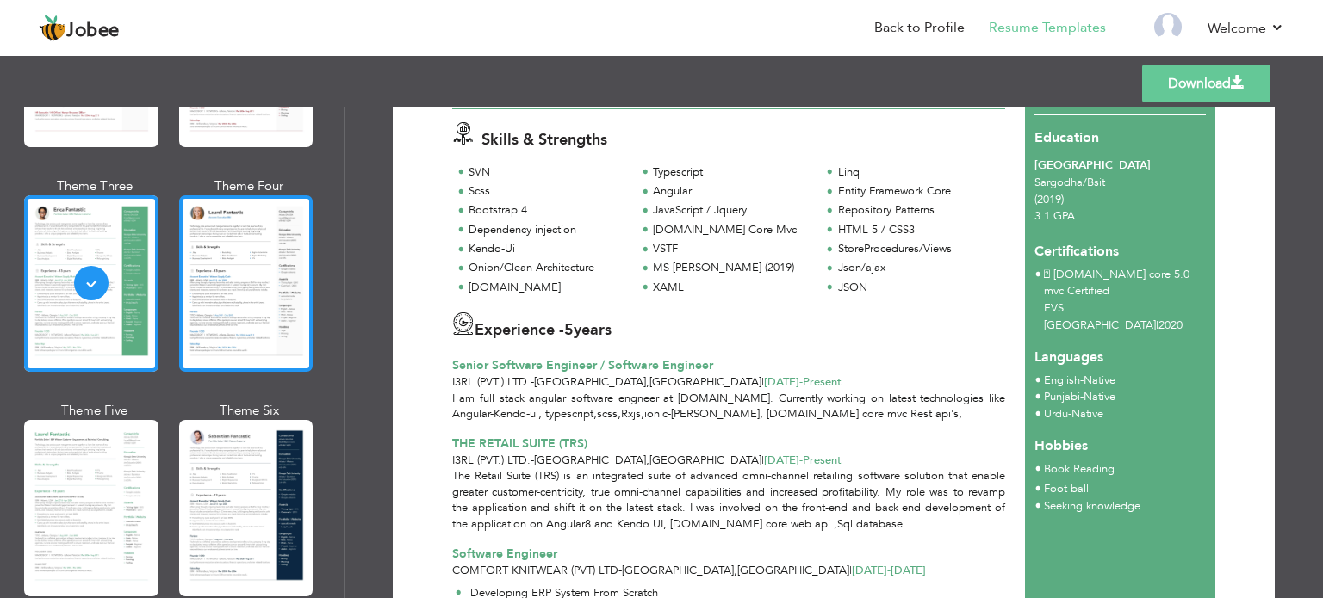
scroll to position [344, 0]
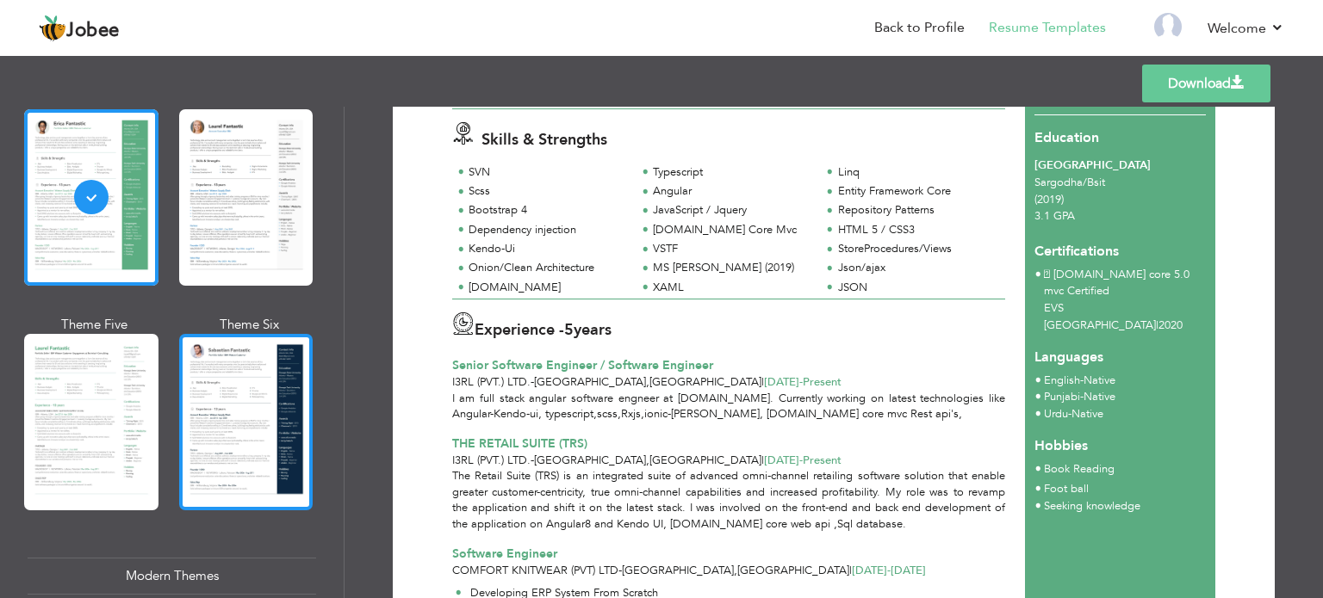
click at [221, 434] on div at bounding box center [246, 422] width 134 height 177
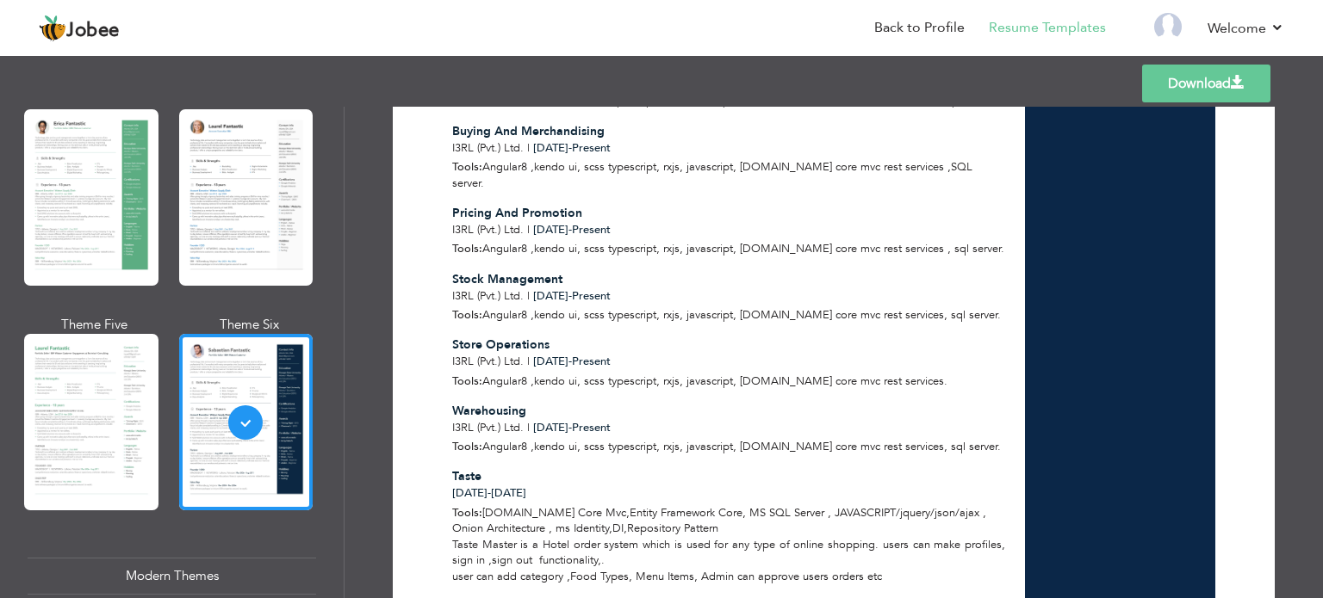
scroll to position [1044, 0]
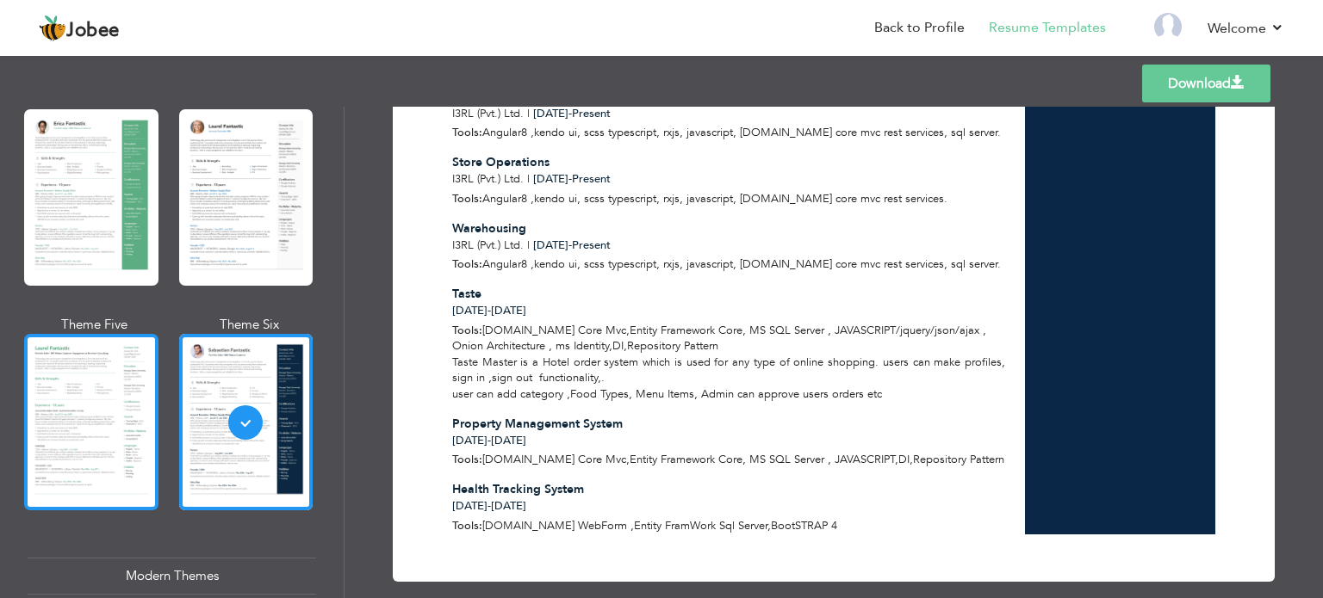
click at [104, 397] on div at bounding box center [91, 422] width 134 height 177
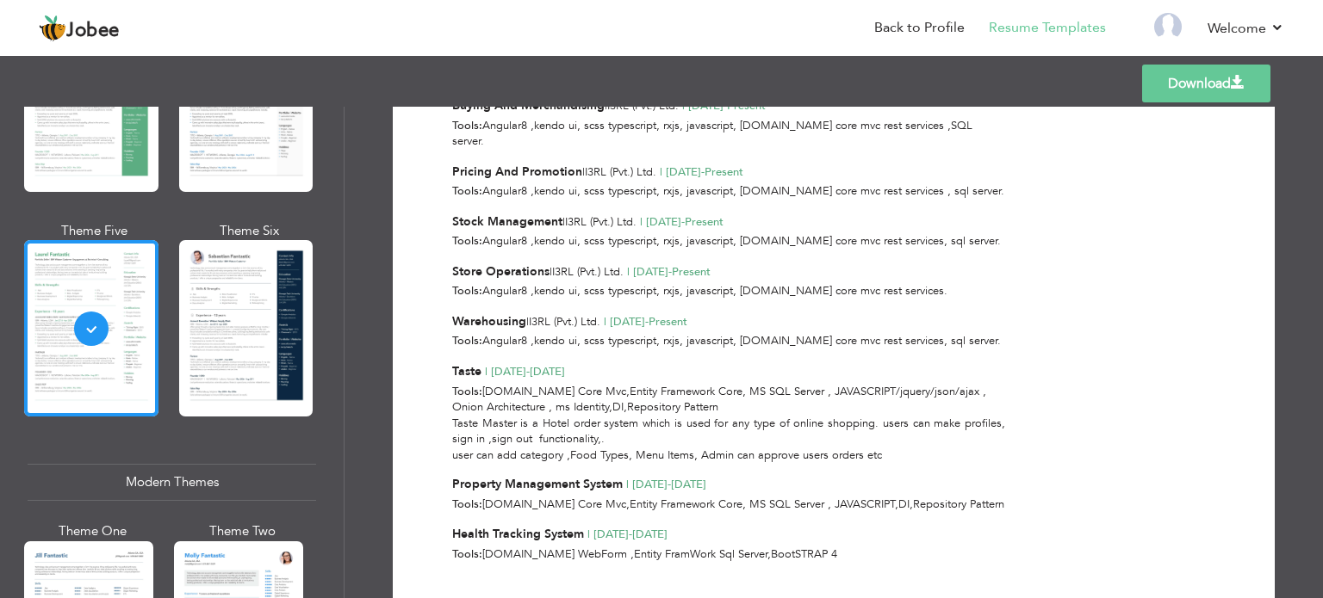
scroll to position [603, 0]
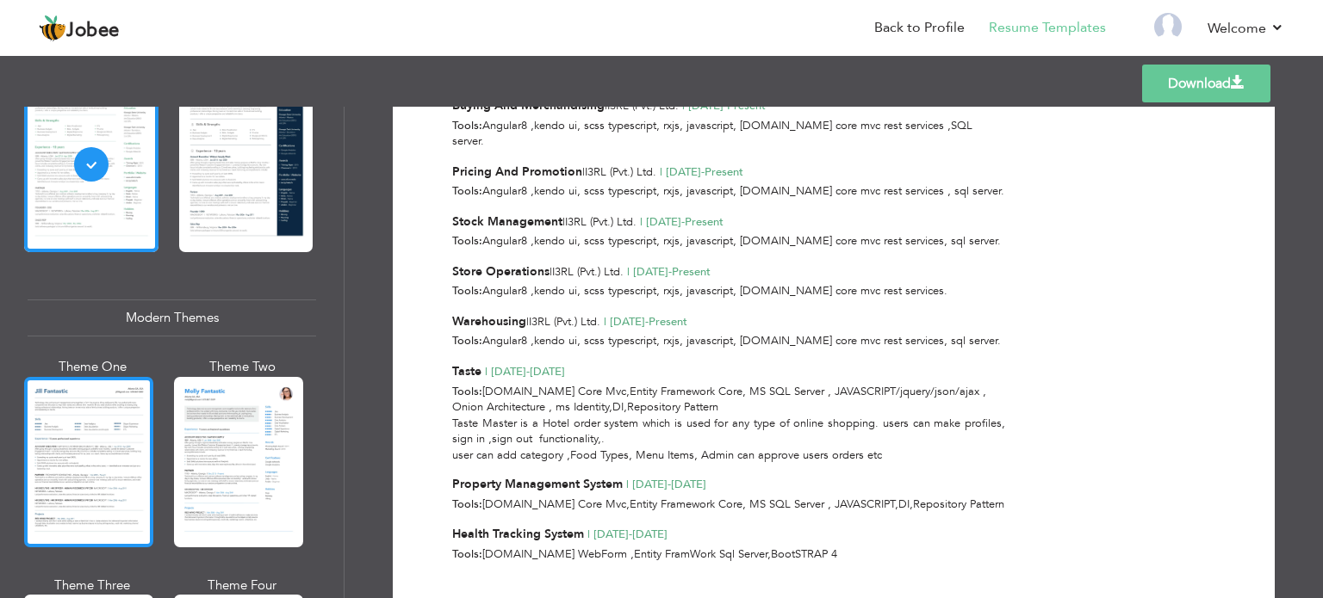
click at [102, 468] on div at bounding box center [88, 462] width 129 height 171
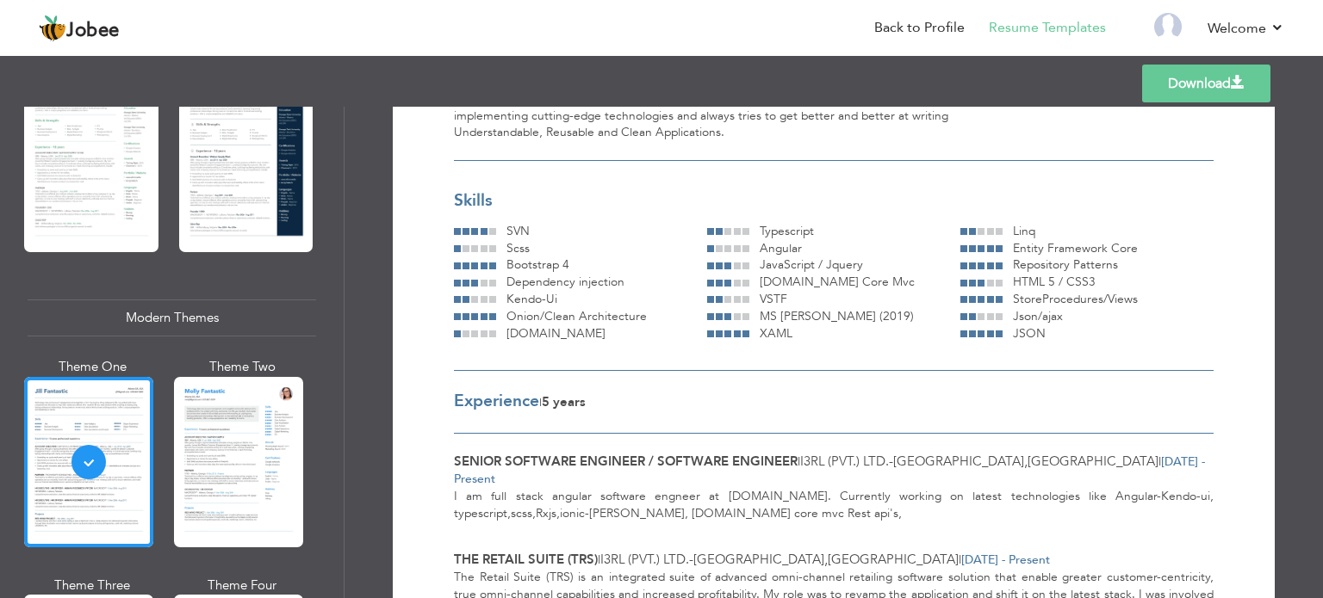
scroll to position [172, 0]
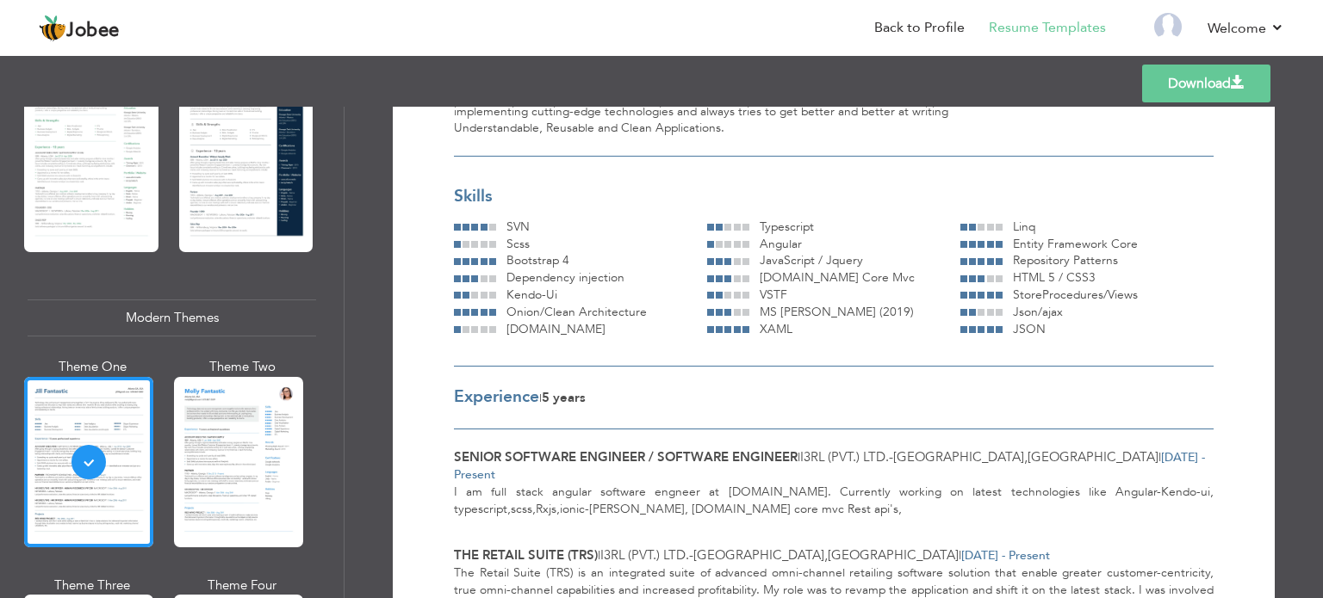
click at [490, 301] on div at bounding box center [475, 295] width 42 height 15
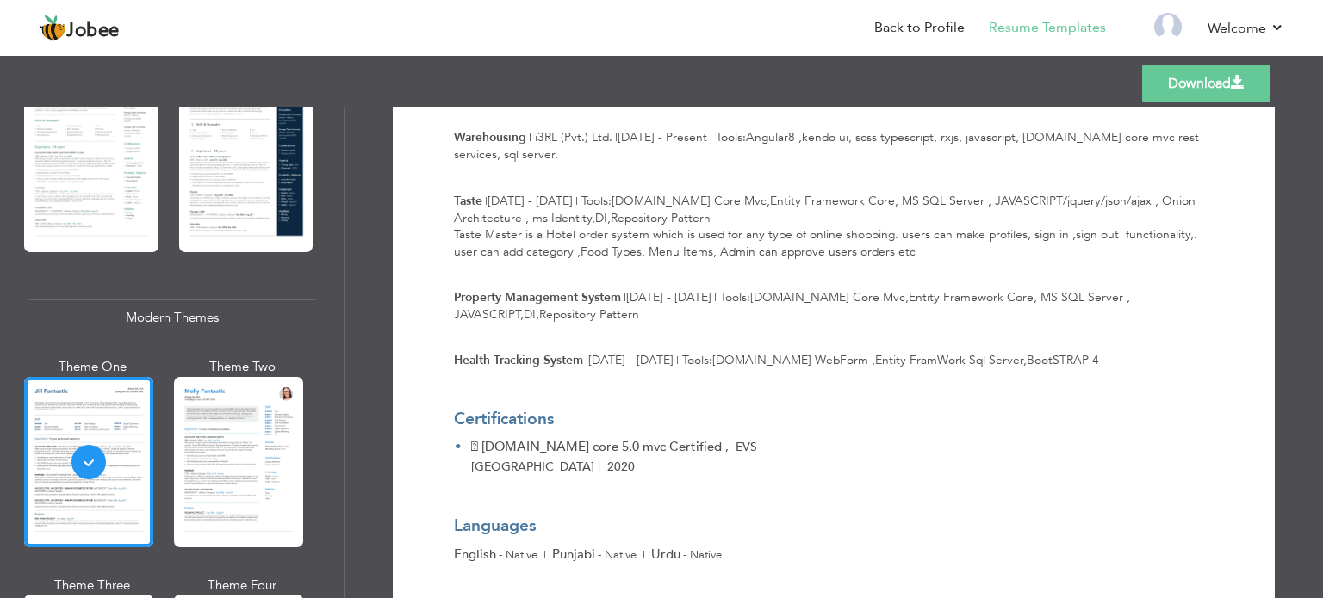
scroll to position [1416, 0]
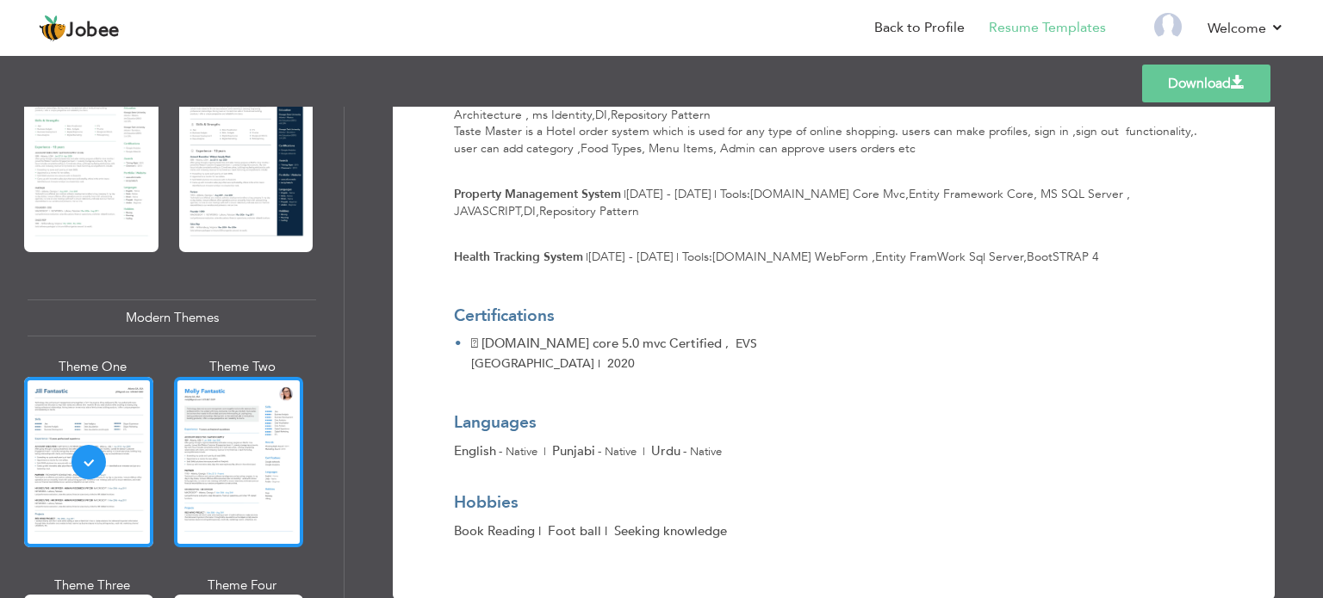
click at [237, 481] on div at bounding box center [238, 462] width 129 height 171
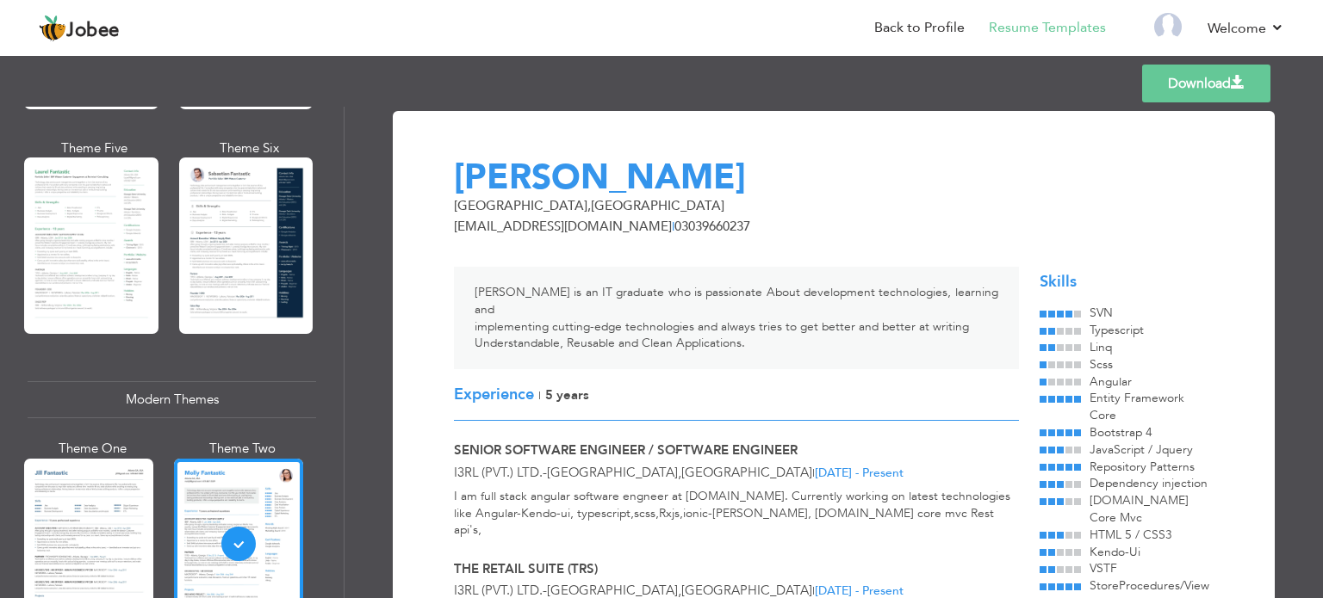
scroll to position [0, 0]
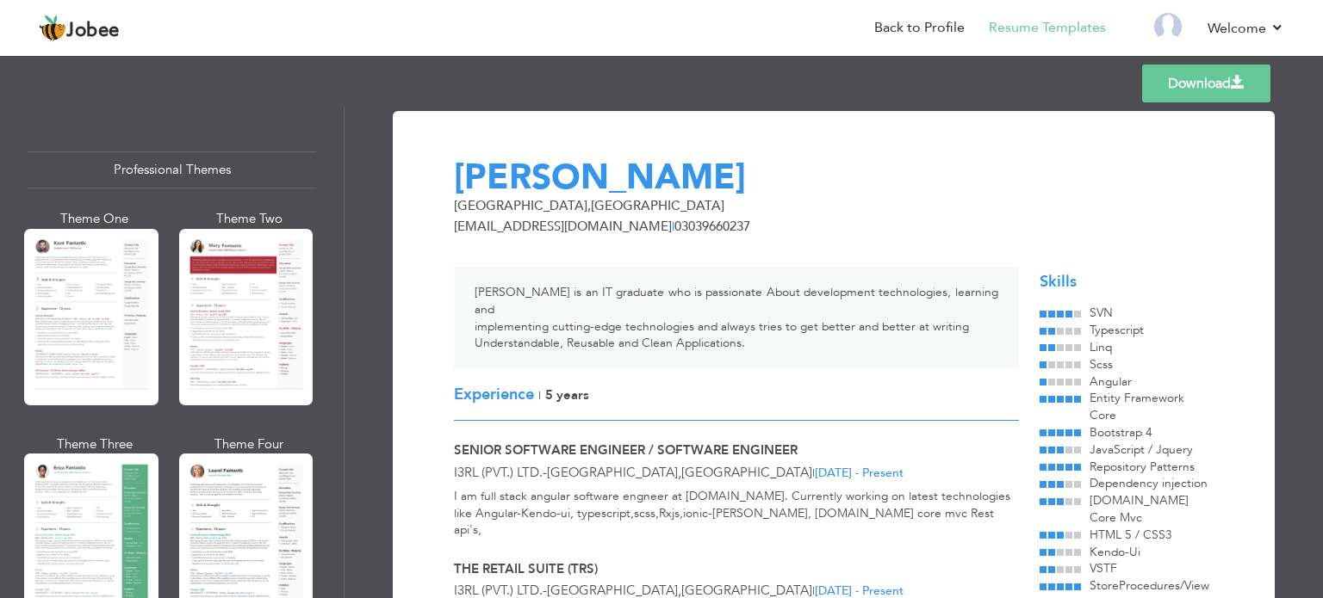
click at [1194, 82] on link "Download" at bounding box center [1206, 84] width 128 height 38
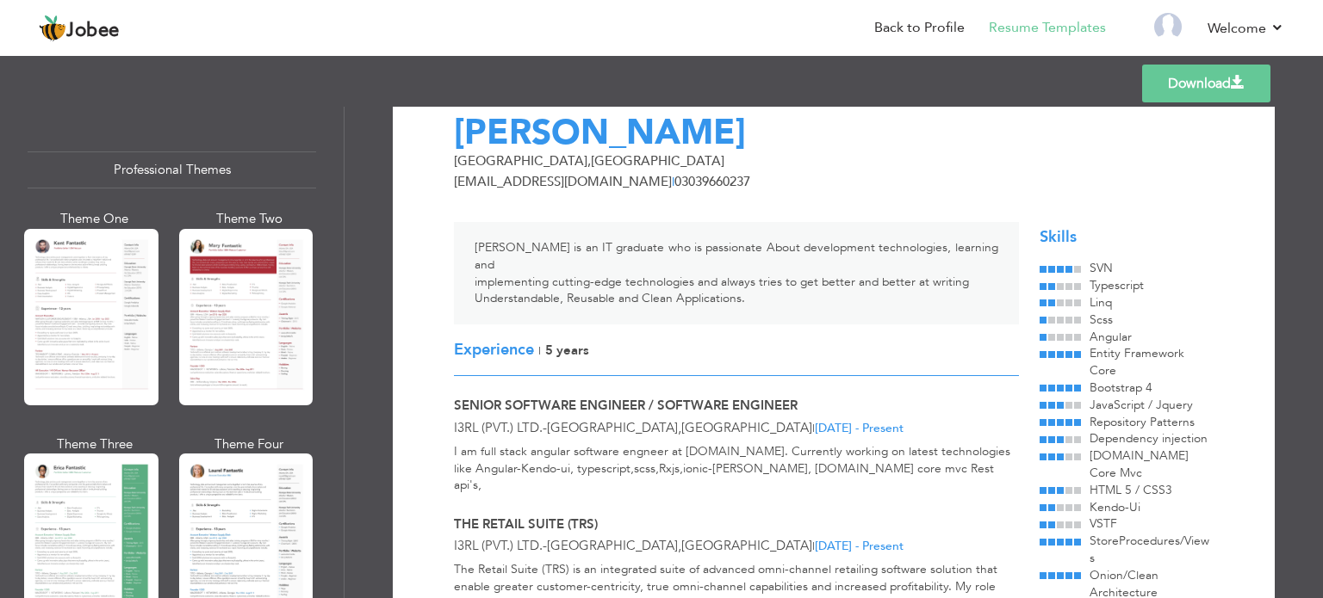
scroll to position [86, 0]
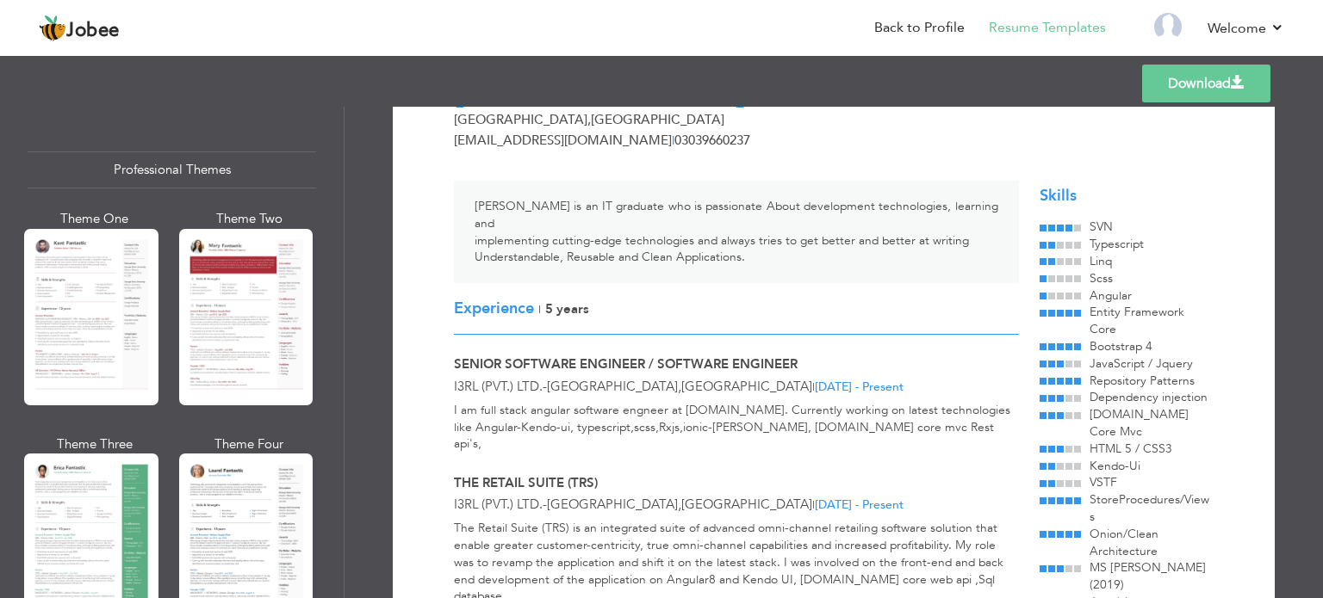
click at [520, 357] on div "Senior Software Engineer / Software Engineer i3RL (Pvt.) Ltd. - Lahore , Pakist…" at bounding box center [736, 376] width 586 height 40
click at [522, 378] on span "i3RL (Pvt.) Ltd." at bounding box center [498, 386] width 89 height 17
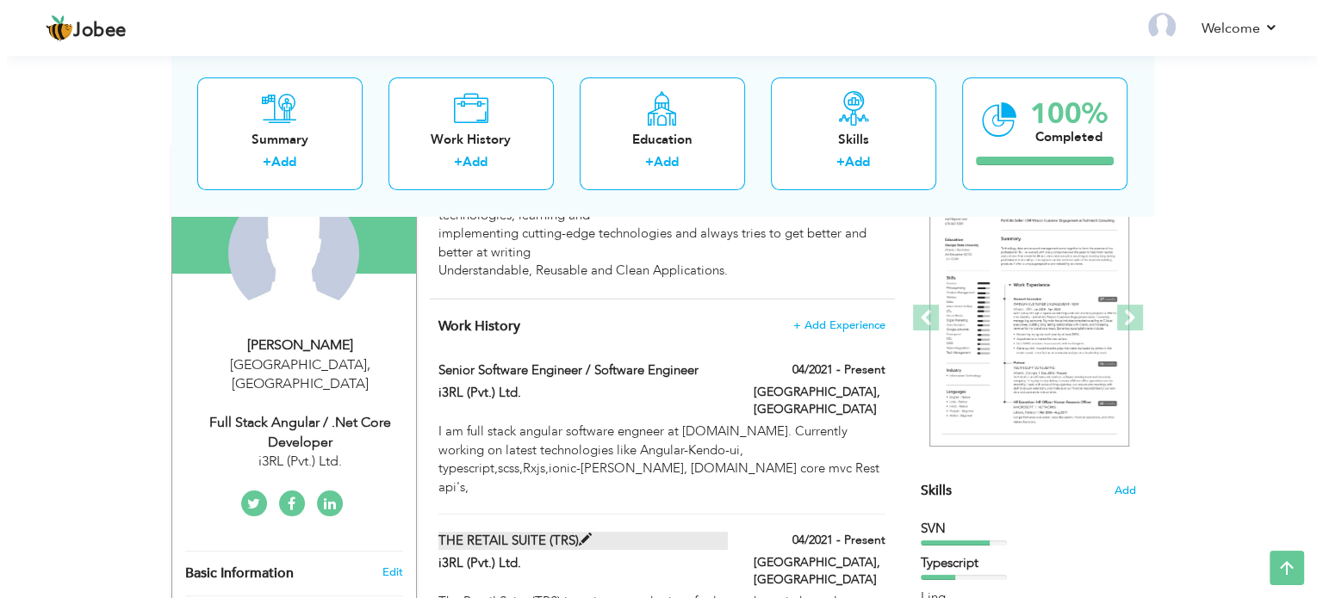
scroll to position [172, 0]
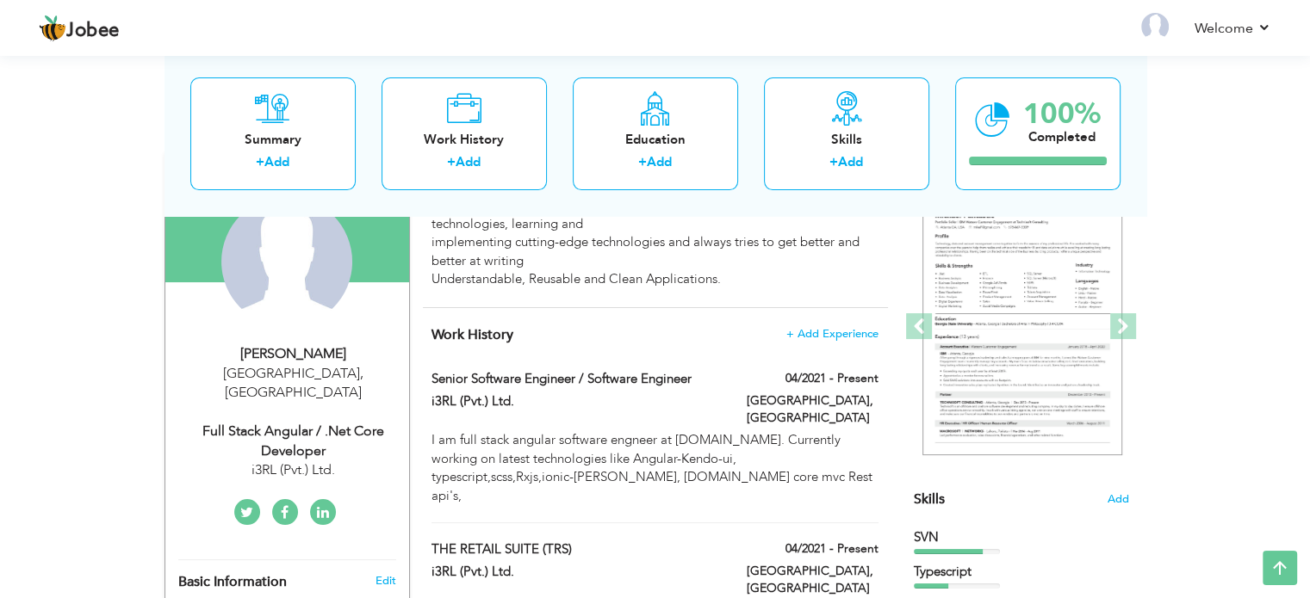
drag, startPoint x: 433, startPoint y: 375, endPoint x: 488, endPoint y: 412, distance: 66.4
click at [488, 412] on div "Senior Software Engineer / Software Engineer 04/2021 - Present Senior Software …" at bounding box center [654, 446] width 446 height 153
type input "Senior Software Engineer / Software Engineer"
type input "i3RL (Pvt.) Ltd."
type input "04/2021"
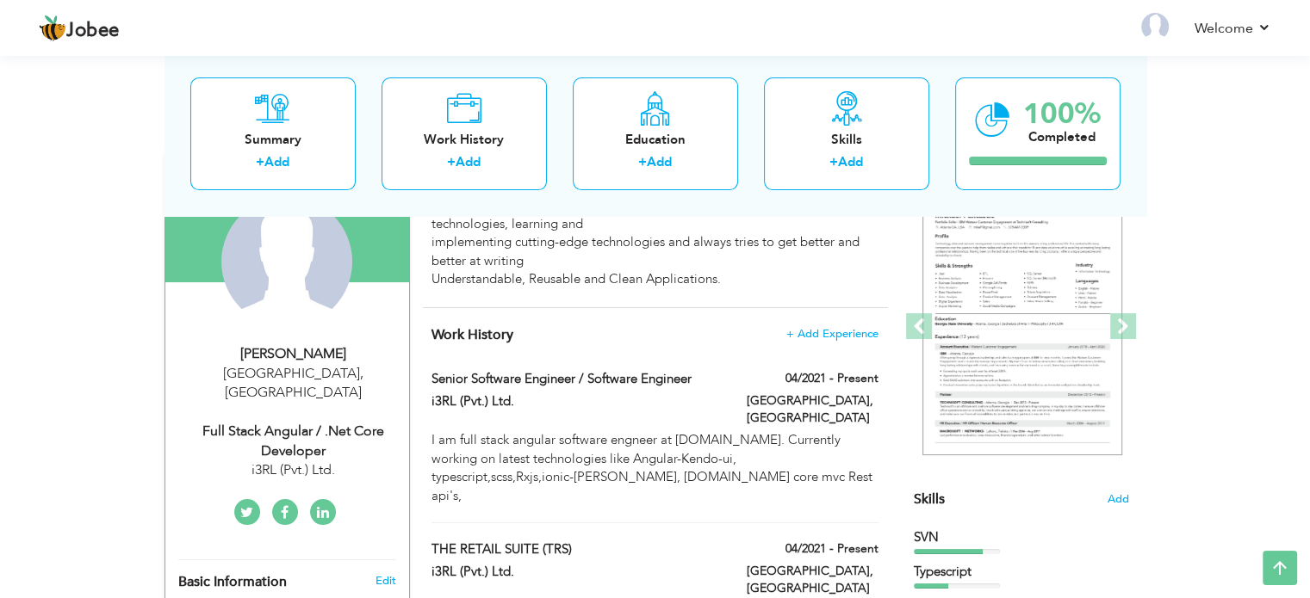
type input "[GEOGRAPHIC_DATA]"
checkbox input "true"
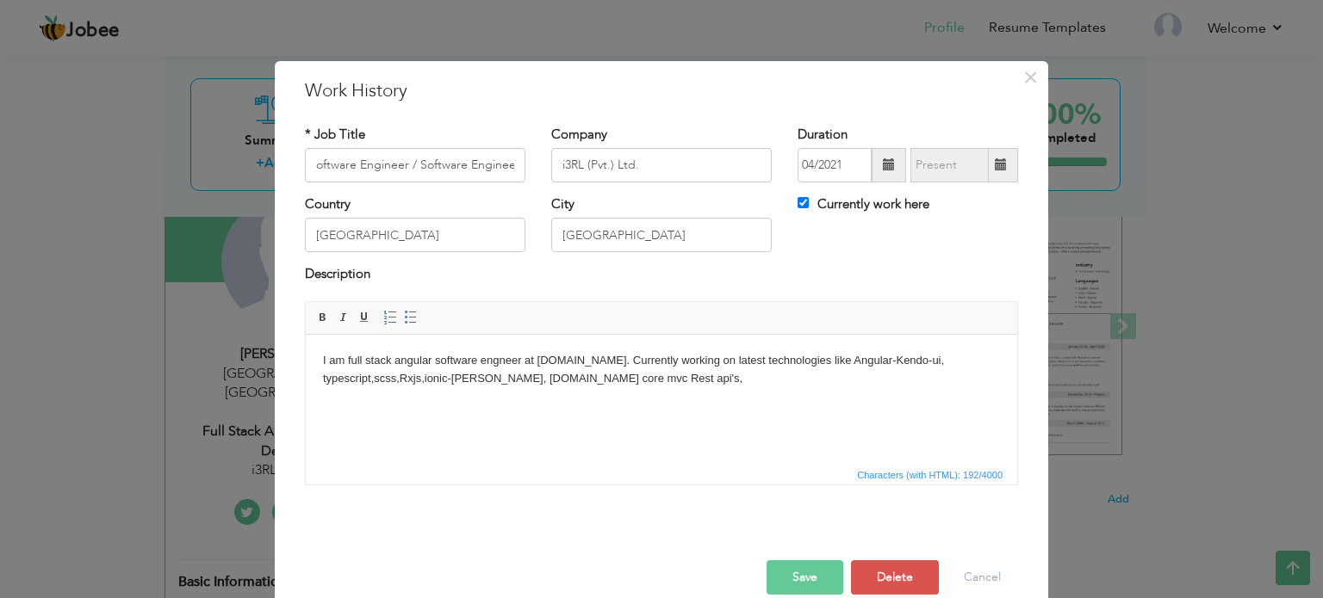
scroll to position [0, 0]
drag, startPoint x: 322, startPoint y: 365, endPoint x: 509, endPoint y: 364, distance: 186.9
click at [505, 363] on body "I am full stack angular software engneer at [DOMAIN_NAME]. Currently working on…" at bounding box center [661, 369] width 677 height 36
click at [1023, 78] on span "×" at bounding box center [1030, 77] width 15 height 31
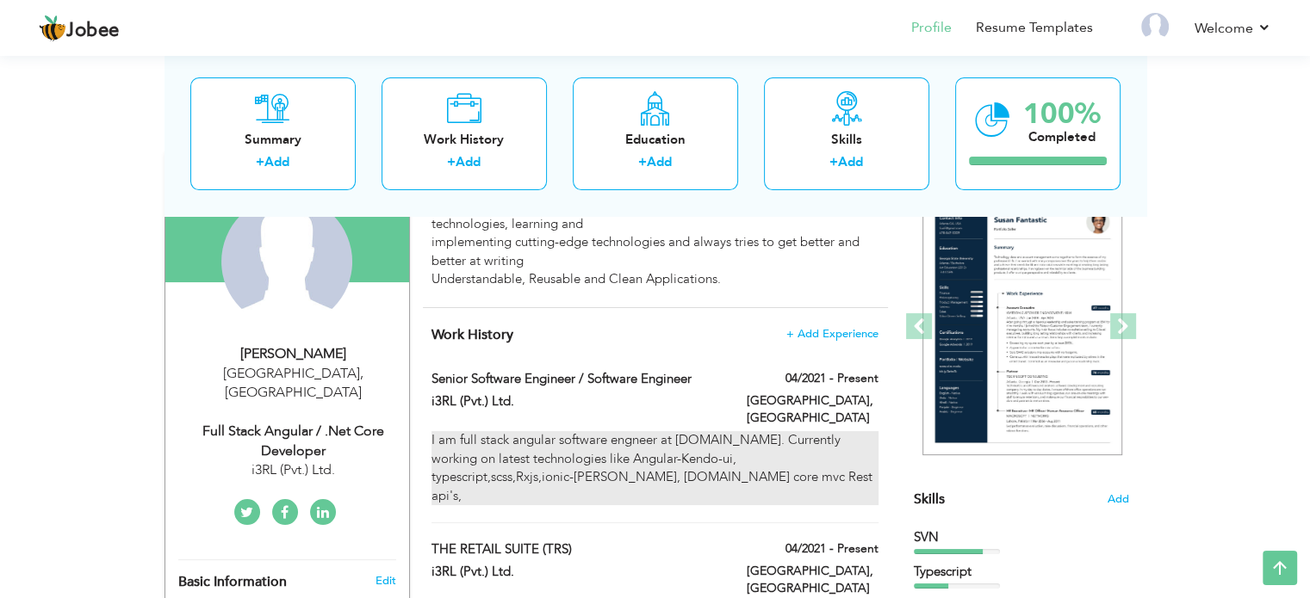
click at [548, 437] on div "I am full stack angular software engneer at [DOMAIN_NAME]. Currently working on…" at bounding box center [654, 468] width 446 height 74
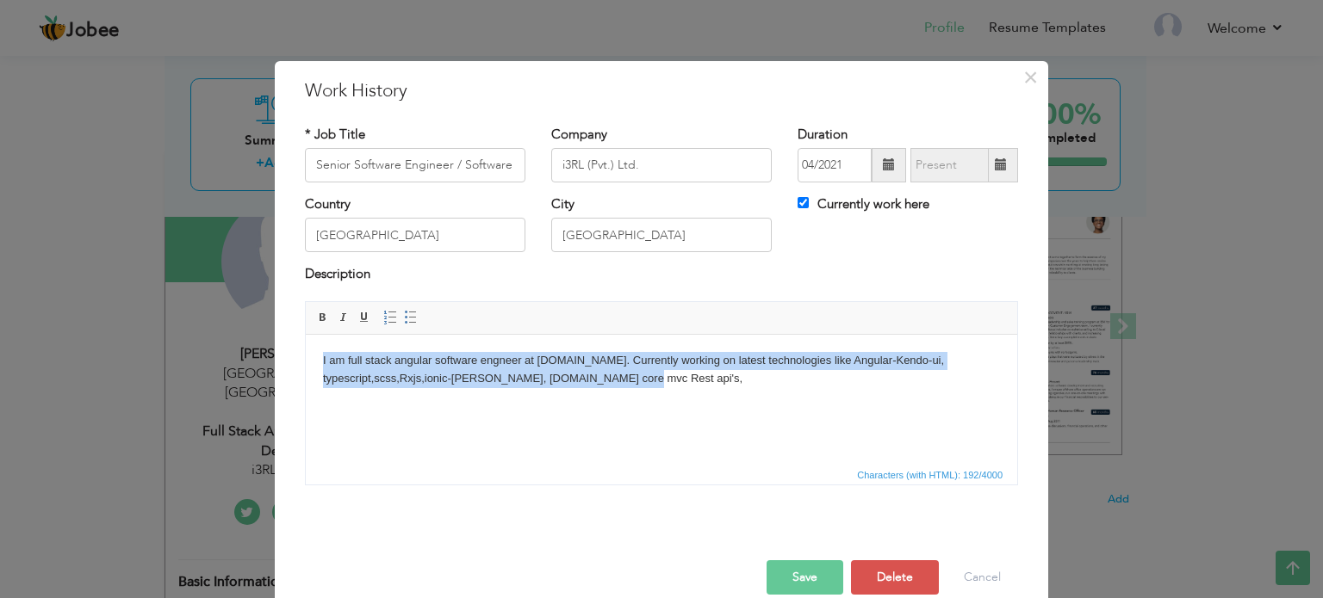
drag, startPoint x: 320, startPoint y: 362, endPoint x: 693, endPoint y: 374, distance: 373.1
click at [693, 374] on html "I am full stack angular software engneer at [DOMAIN_NAME]. Currently working on…" at bounding box center [661, 369] width 711 height 71
copy body "I am full stack angular software engneer at [DOMAIN_NAME]. Currently working on…"
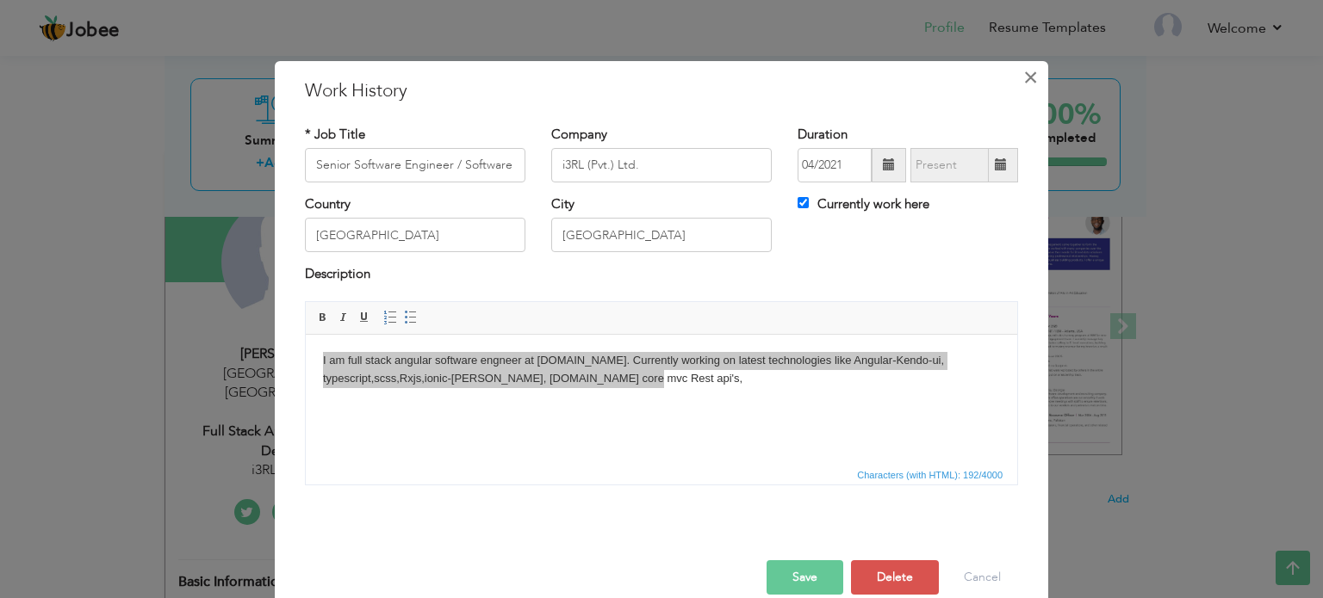
click at [1030, 77] on span "×" at bounding box center [1030, 77] width 15 height 31
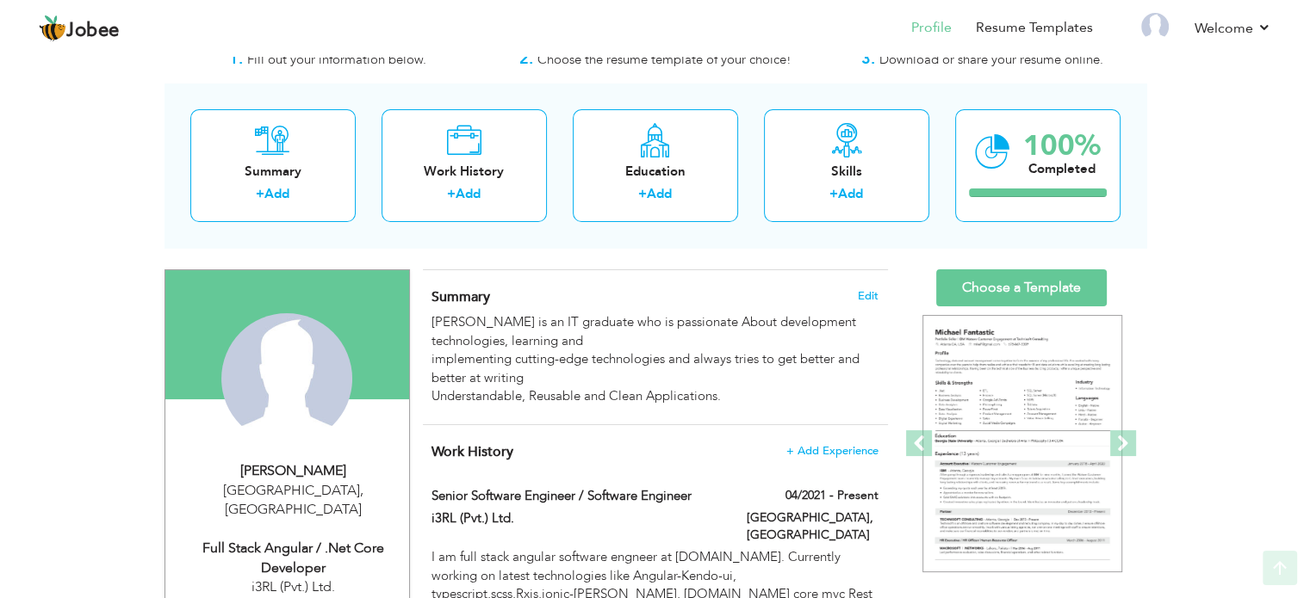
scroll to position [86, 0]
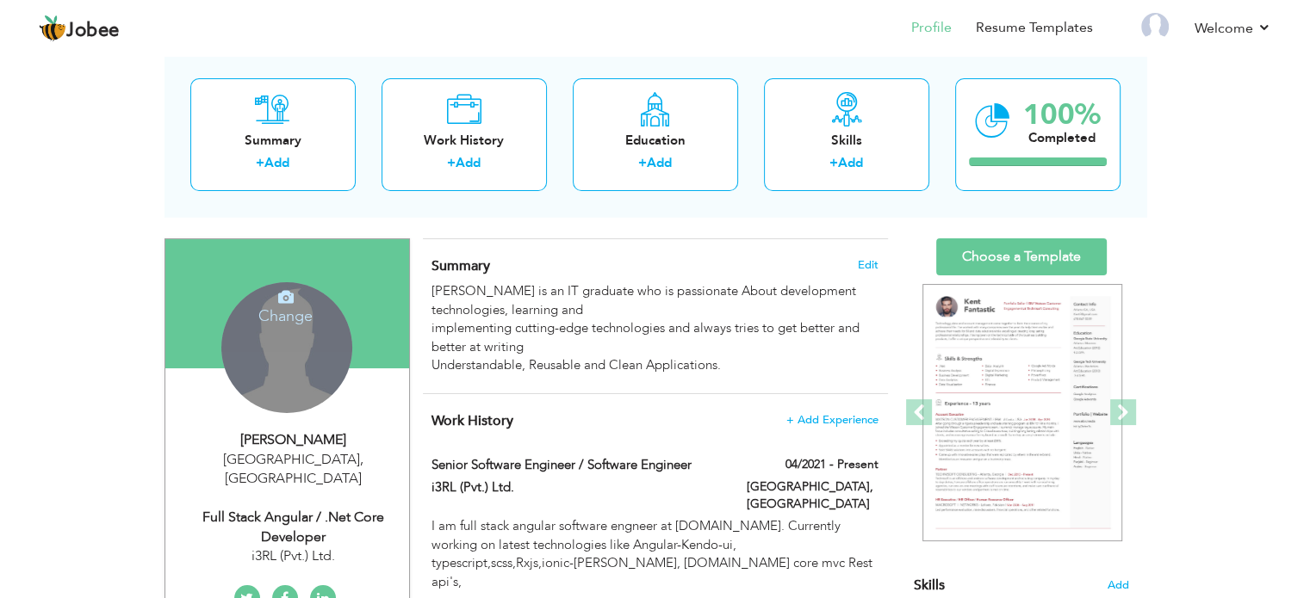
drag, startPoint x: 51, startPoint y: 398, endPoint x: 59, endPoint y: 381, distance: 18.1
